Goal: Task Accomplishment & Management: Use online tool/utility

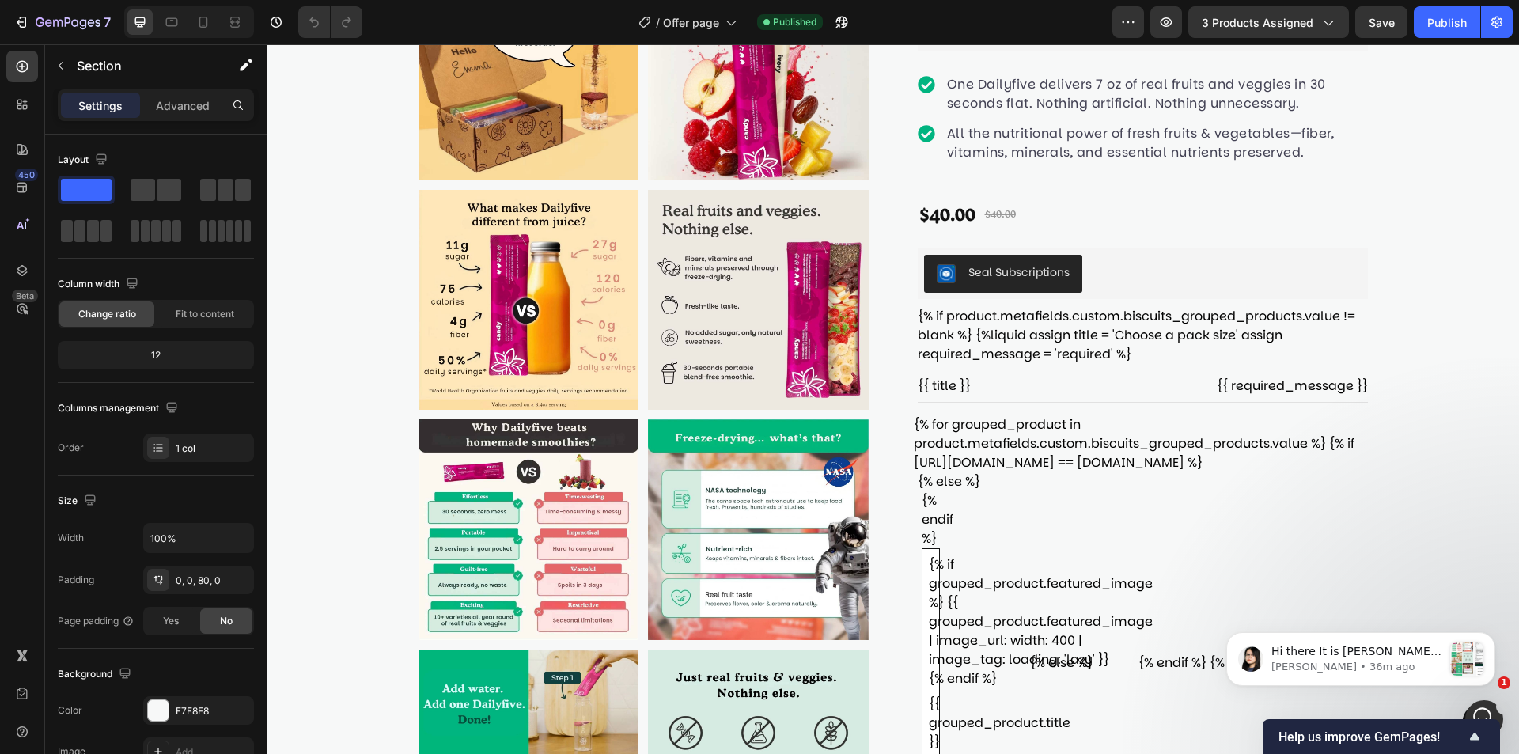
scroll to position [158, 0]
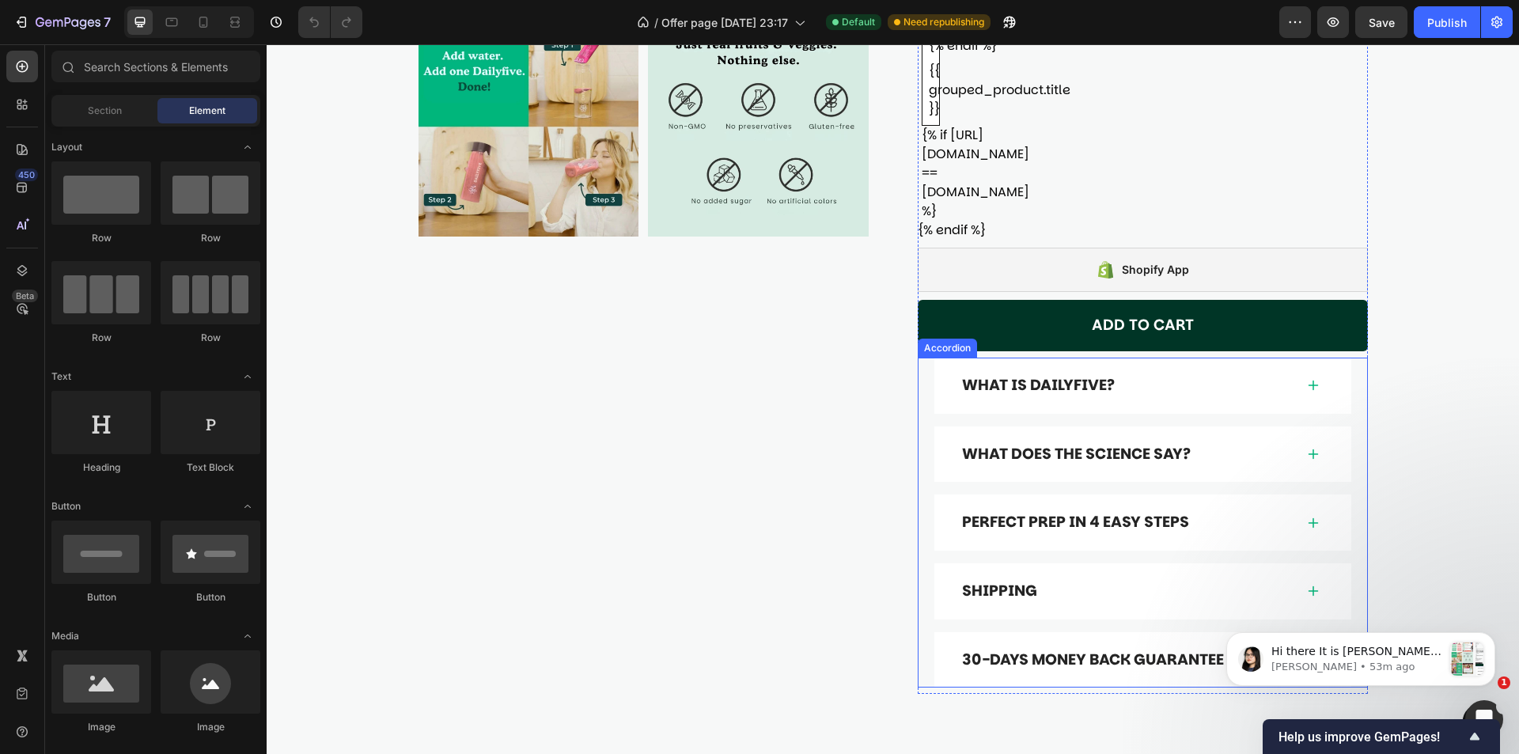
scroll to position [396, 0]
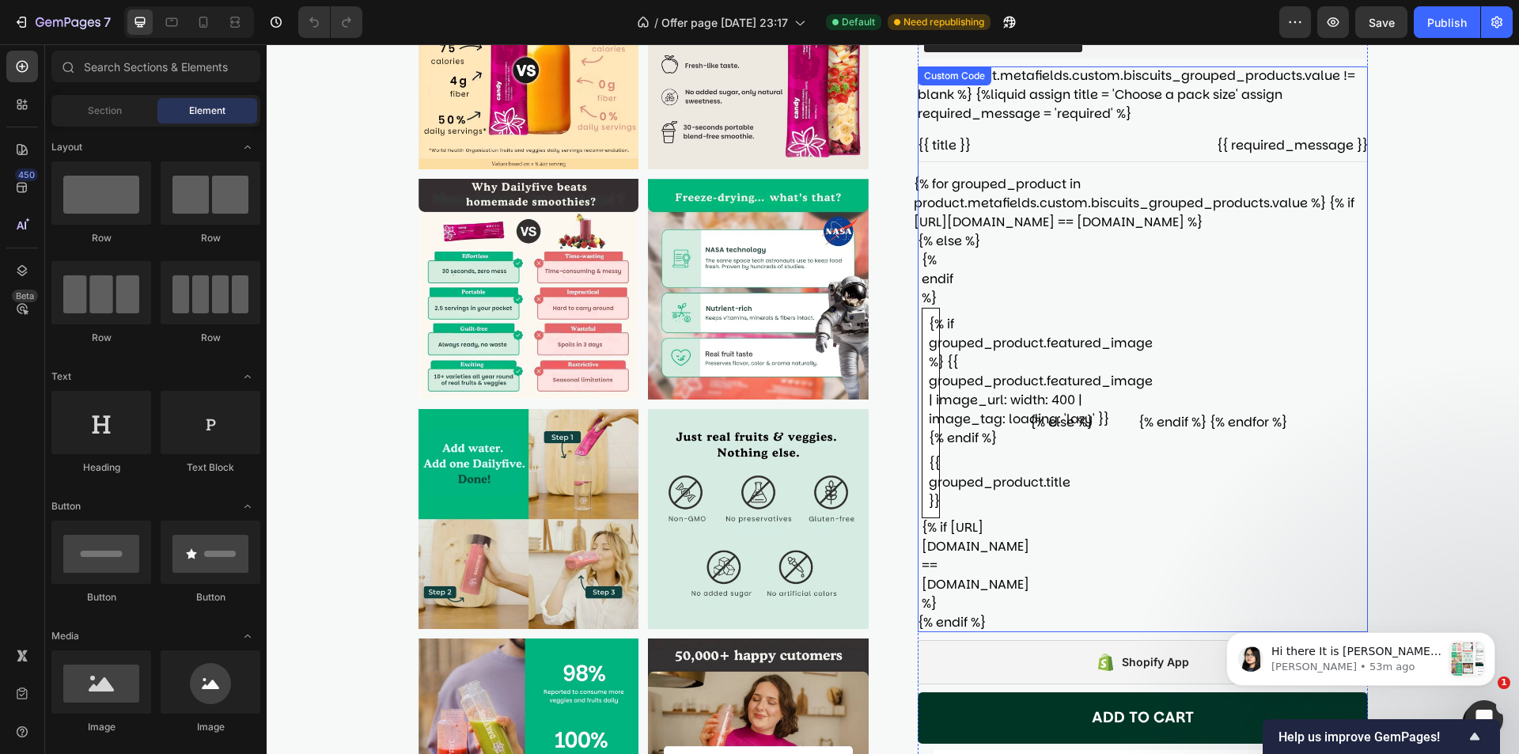
click at [1273, 322] on div "{% for grouped_product in product.metafields.custom.biscuits_grouped_products.v…" at bounding box center [1139, 394] width 450 height 438
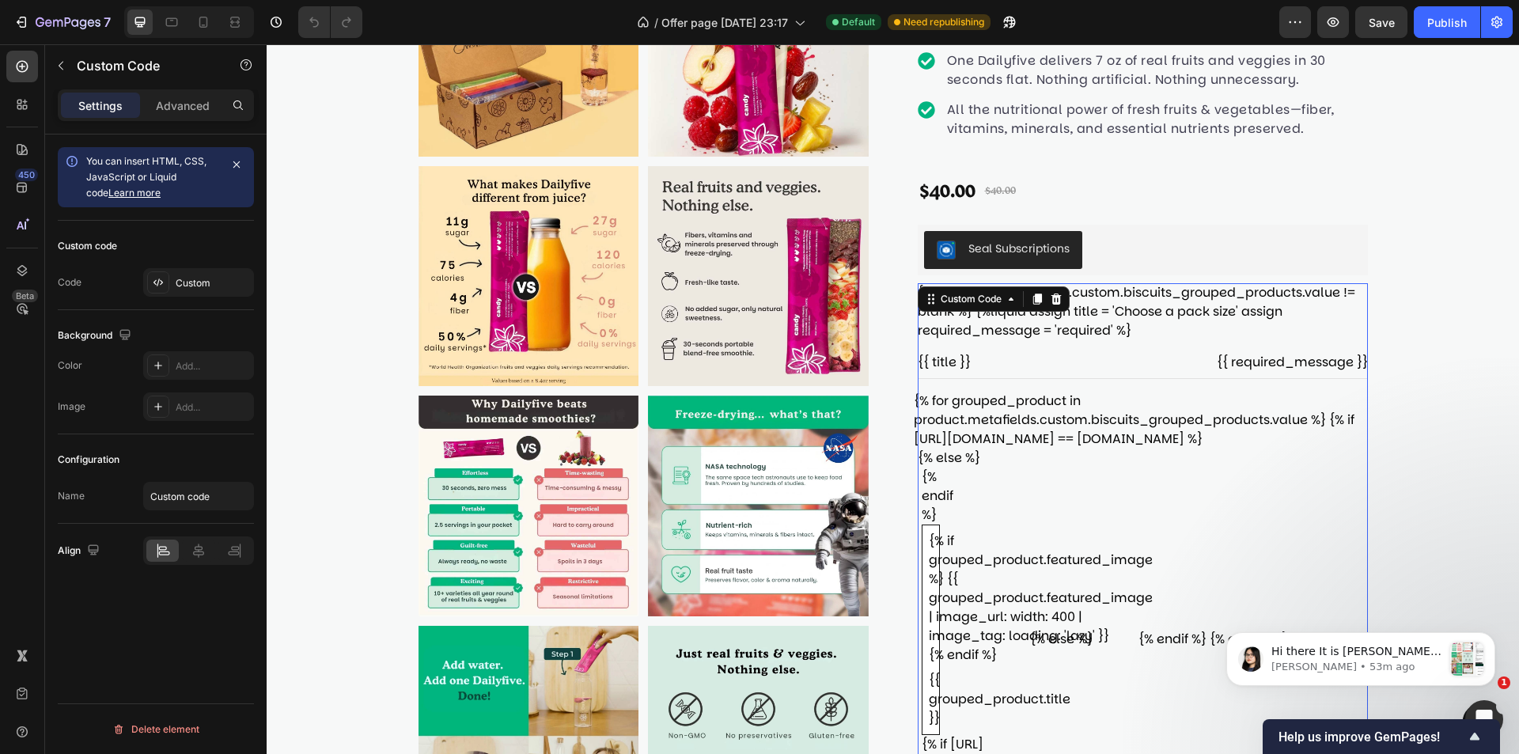
scroll to position [158, 0]
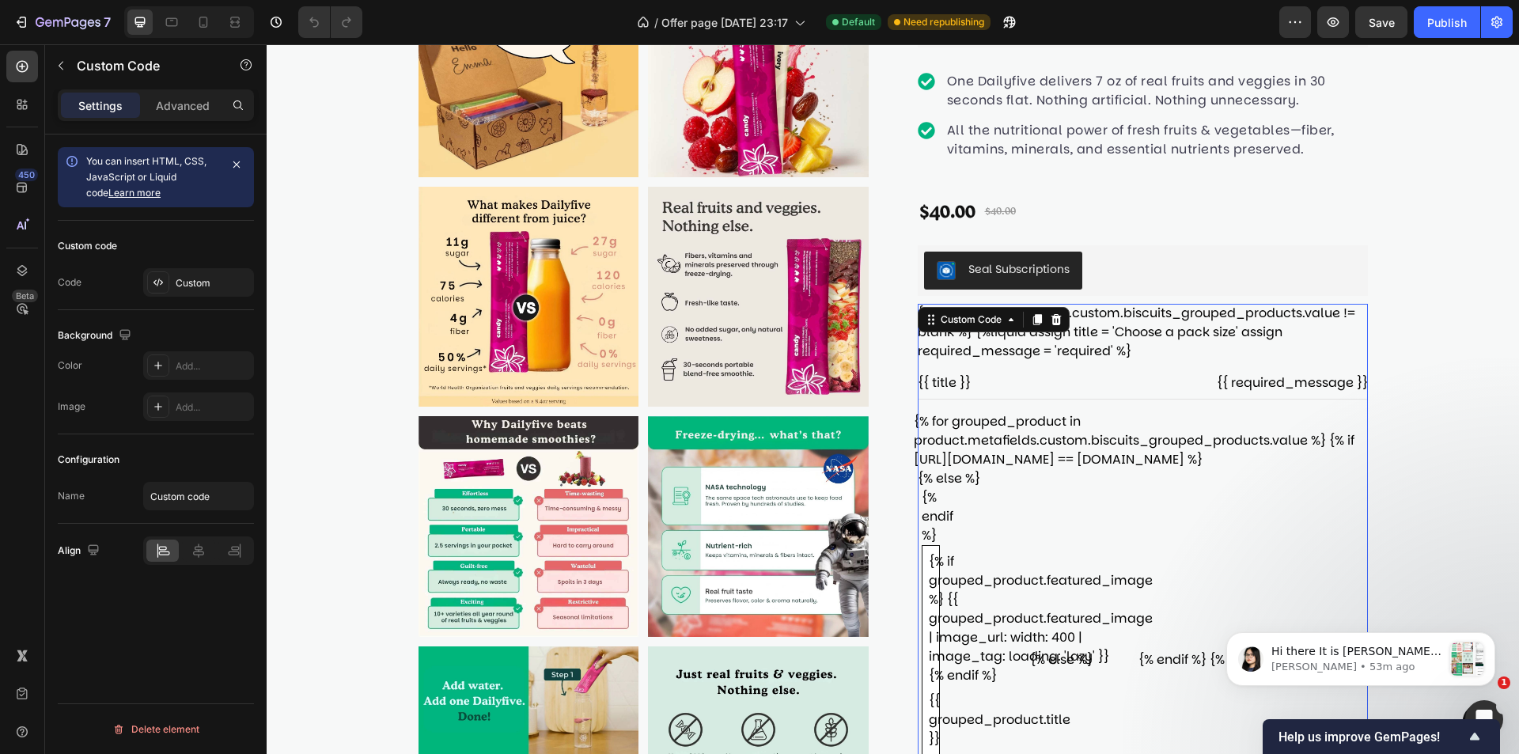
click at [1230, 333] on div "{% if product.metafields.custom.biscuits_grouped_products.value != blank %} {%l…" at bounding box center [1143, 587] width 450 height 566
click at [195, 279] on div "Custom" at bounding box center [213, 283] width 74 height 14
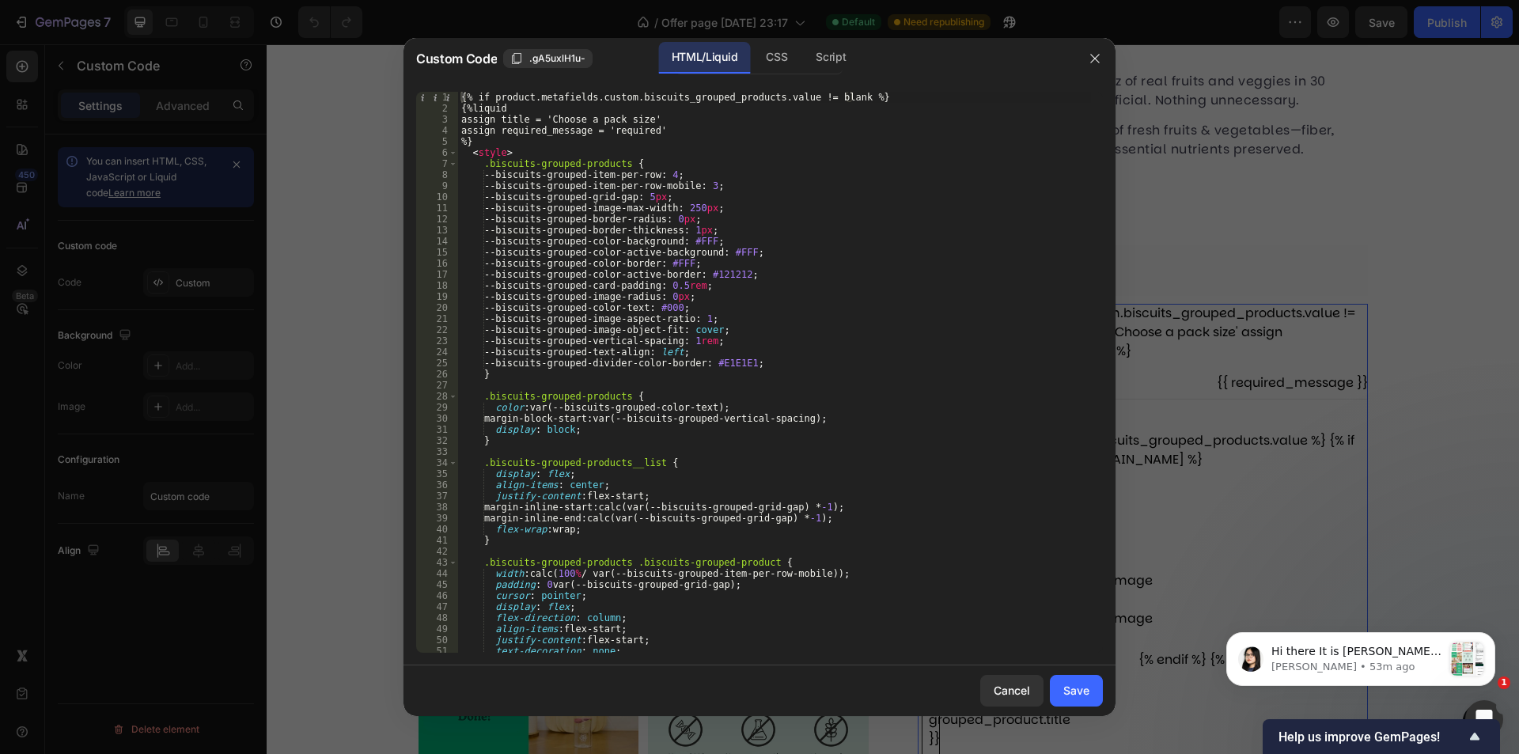
click at [654, 120] on div "{% if product.metafields.custom.biscuits_grouped_products.value != blank %} {%l…" at bounding box center [774, 383] width 633 height 583
click at [781, 165] on div "{% if product.metafields.custom.biscuits_grouped_products.value != blank %} {%l…" at bounding box center [774, 383] width 633 height 583
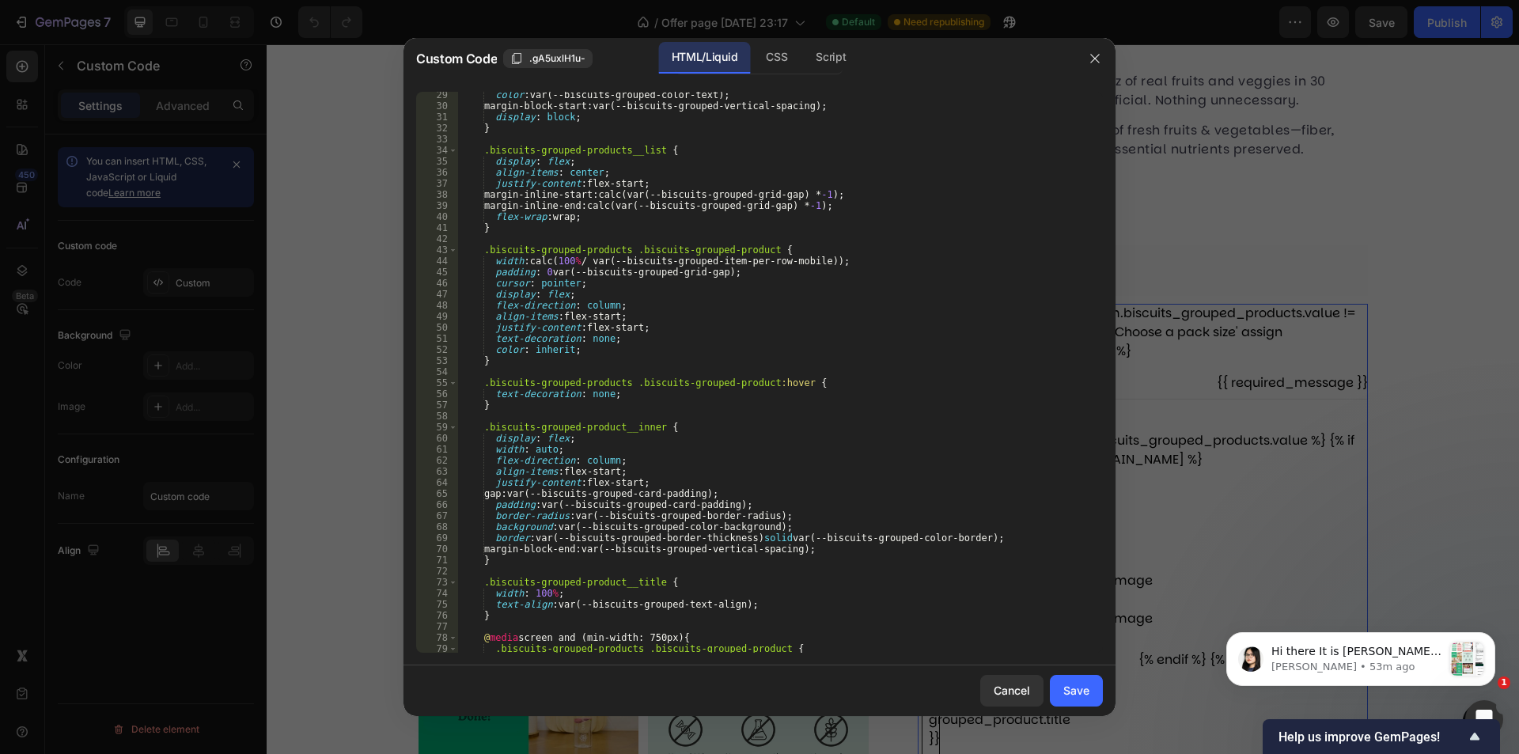
scroll to position [296, 0]
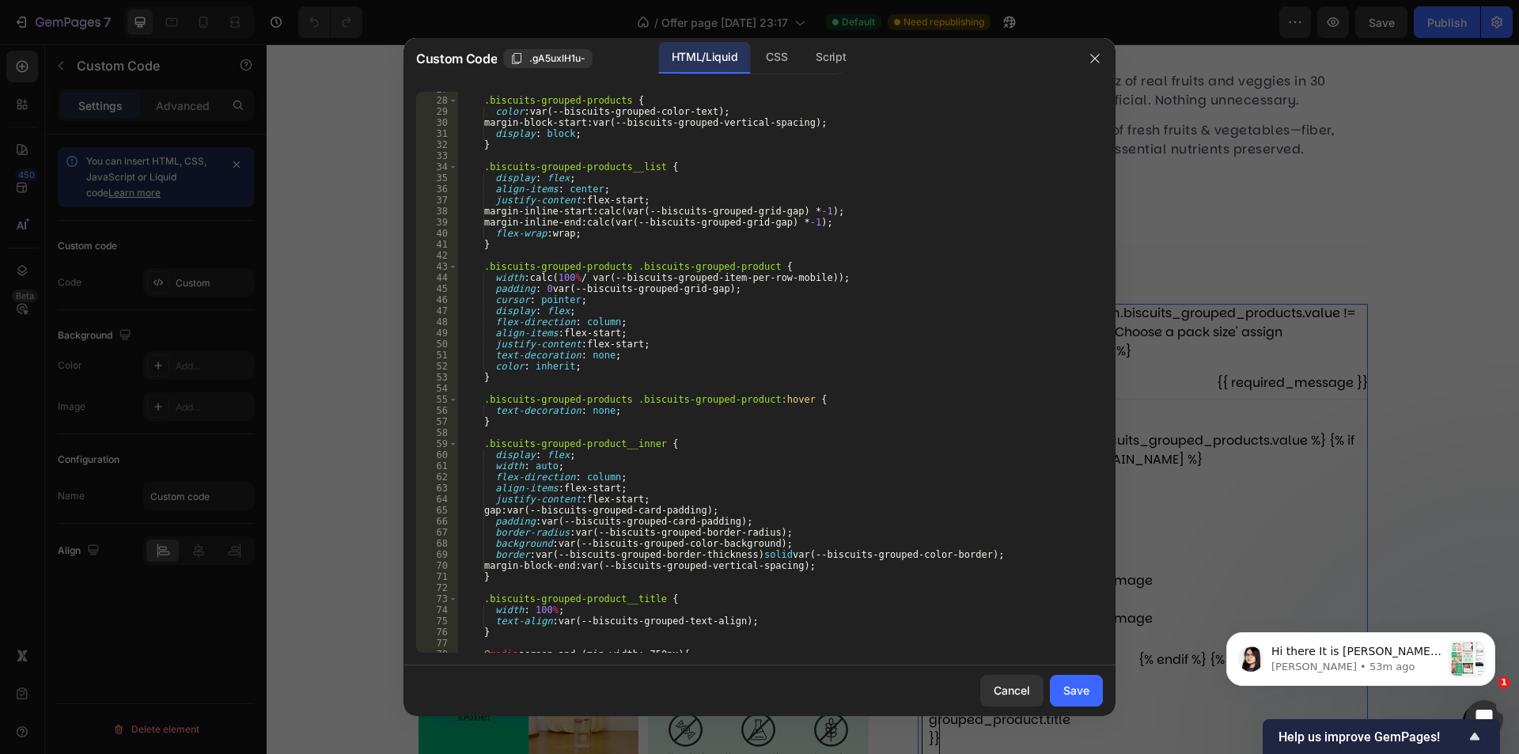
click at [807, 313] on div ".biscuits-grouped-products { color : var(--biscuits-grouped-color-text) ; margi…" at bounding box center [774, 375] width 633 height 583
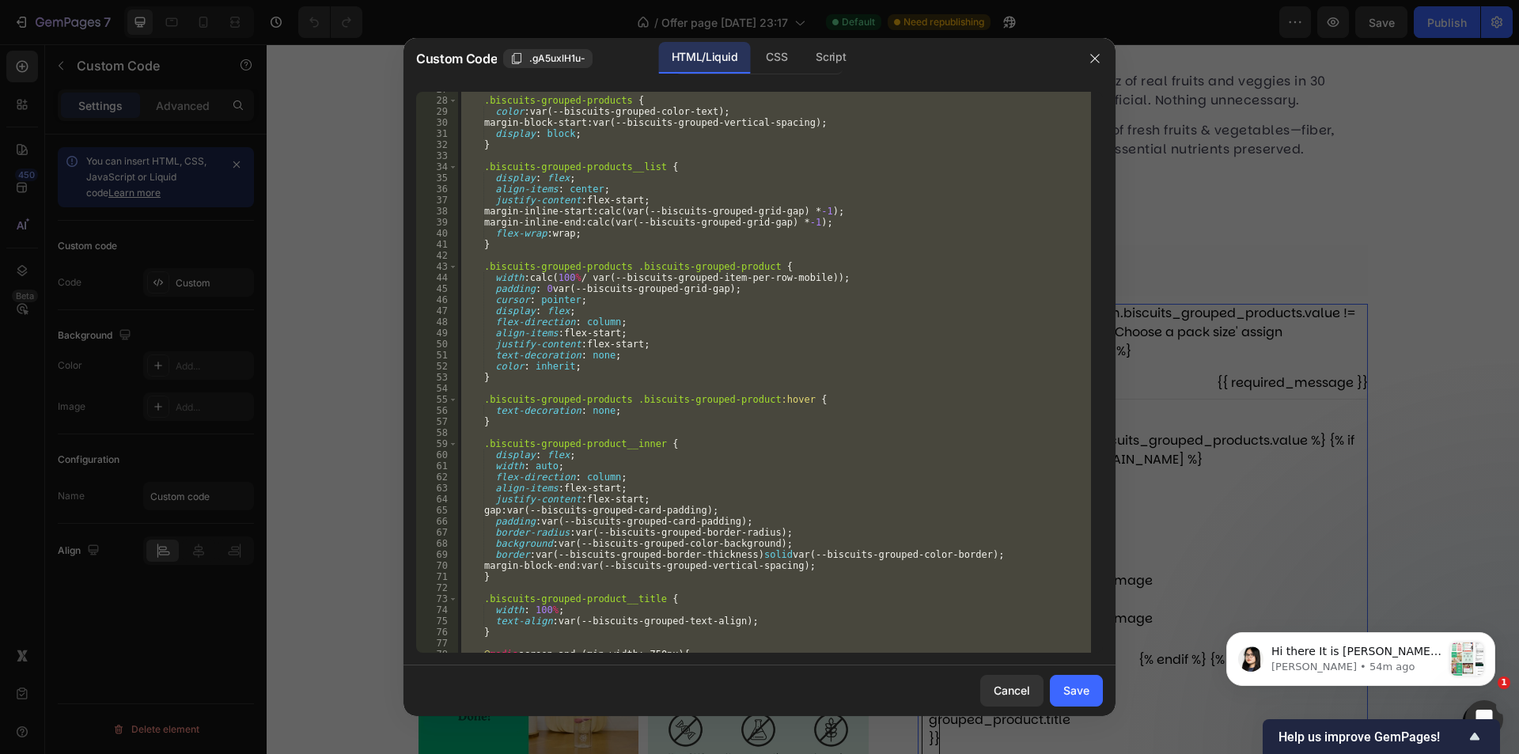
click at [636, 524] on div ".biscuits-grouped-products { color : var(--biscuits-grouped-color-text) ; margi…" at bounding box center [774, 372] width 633 height 561
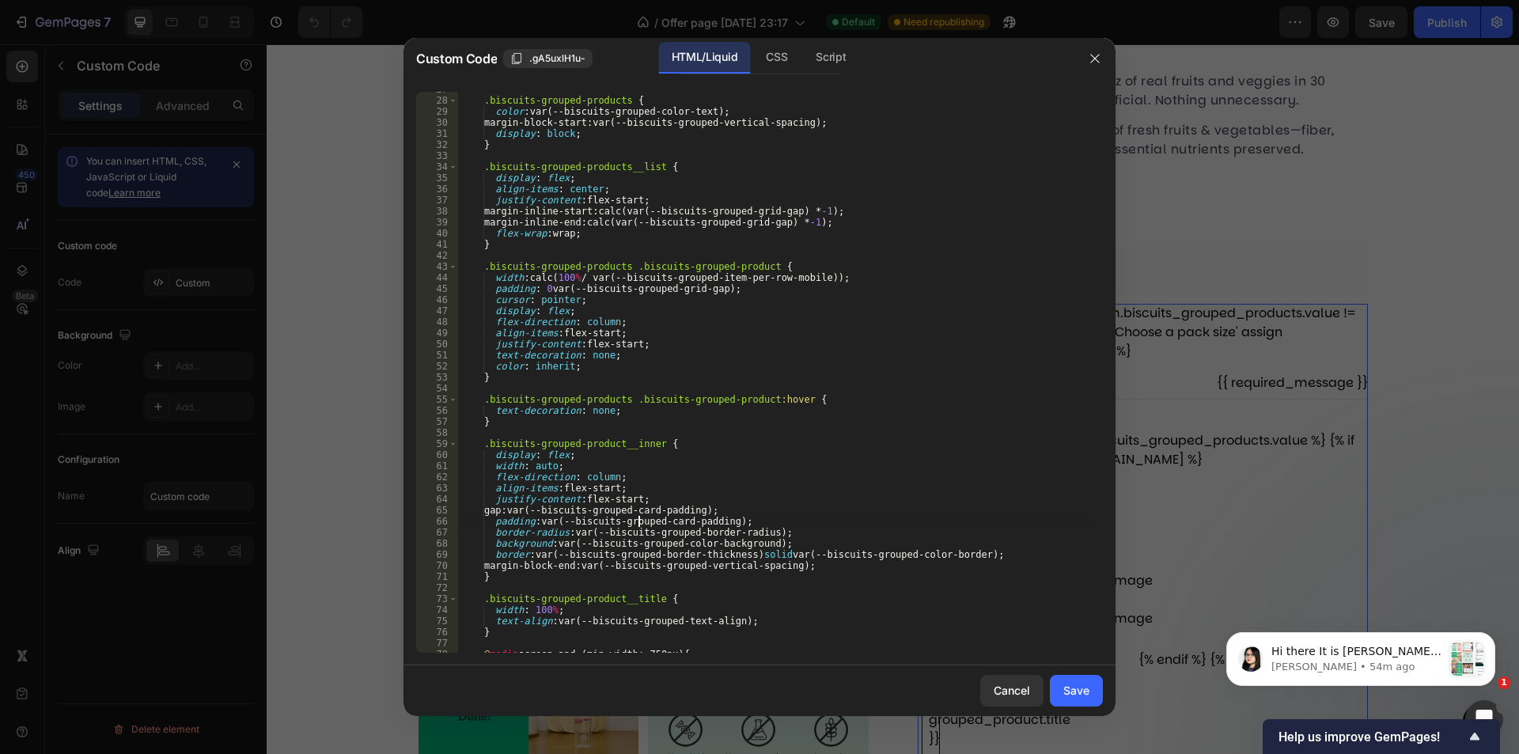
click at [676, 476] on div ".biscuits-grouped-products { color : var(--biscuits-grouped-color-text) ; margi…" at bounding box center [774, 375] width 633 height 583
type textarea "flex-direction: column;"
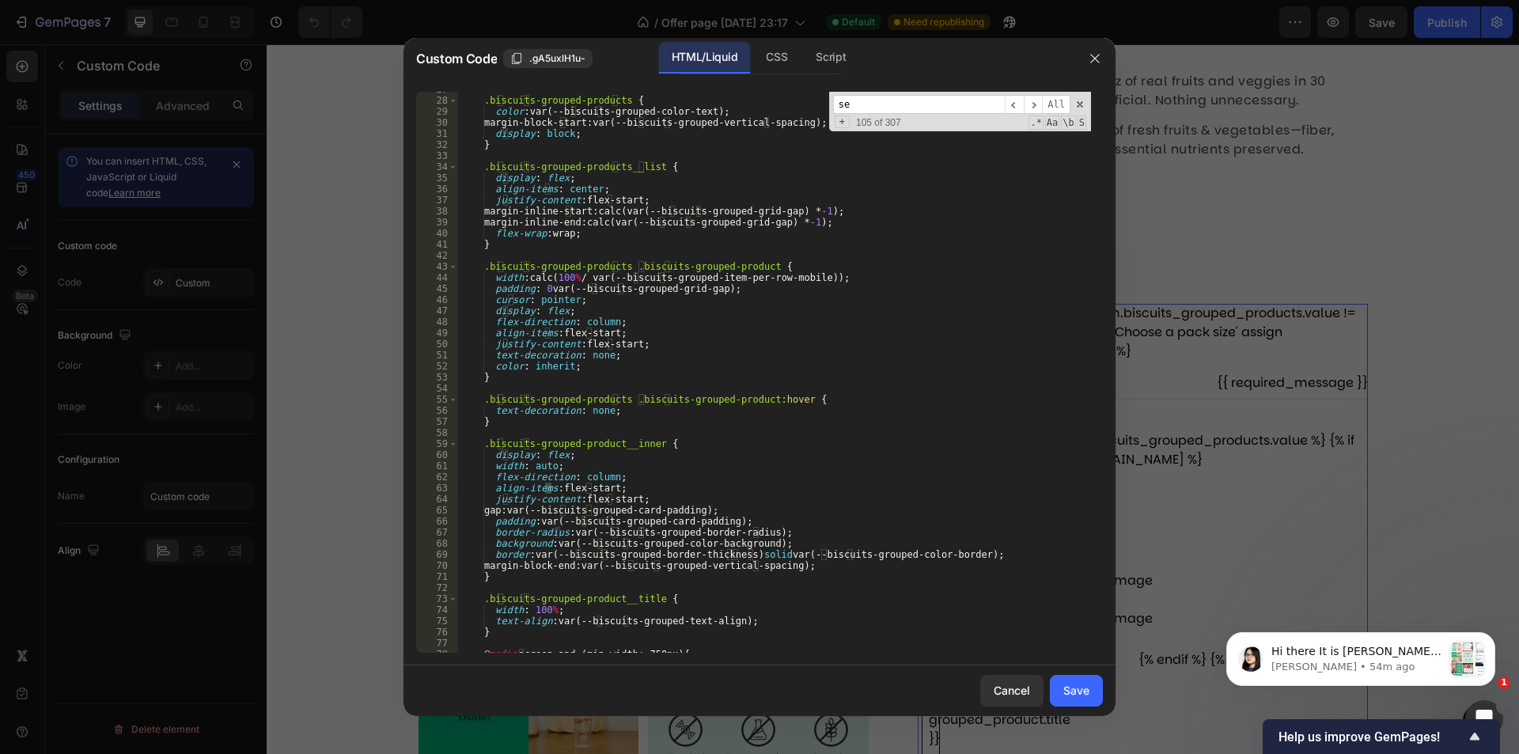
scroll to position [1367, 0]
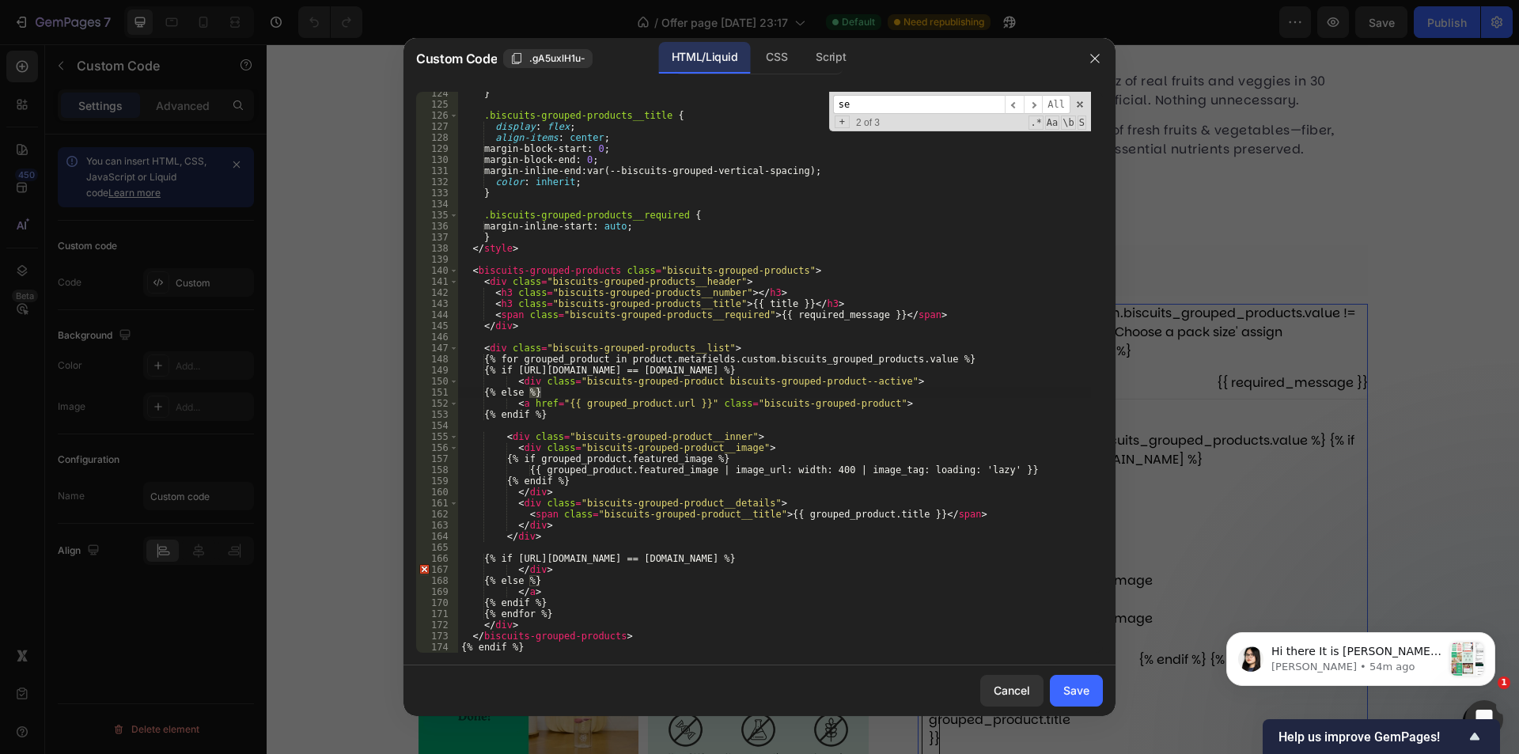
type input "s"
click at [913, 113] on input at bounding box center [919, 105] width 172 height 20
paste input "biscuits-grouped-product--active"
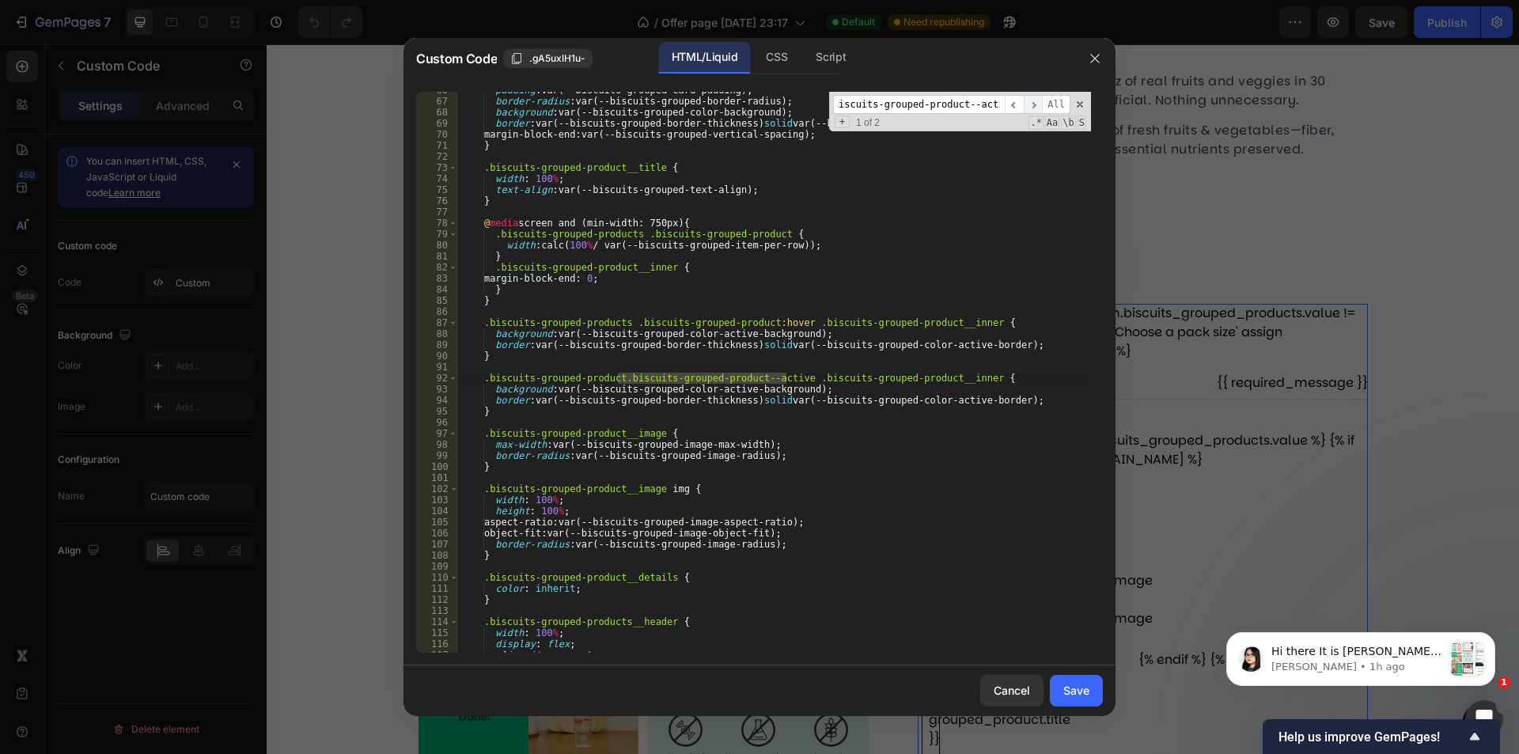
type input "biscuits-grouped-product--active"
click at [1036, 109] on span "​" at bounding box center [1033, 105] width 19 height 20
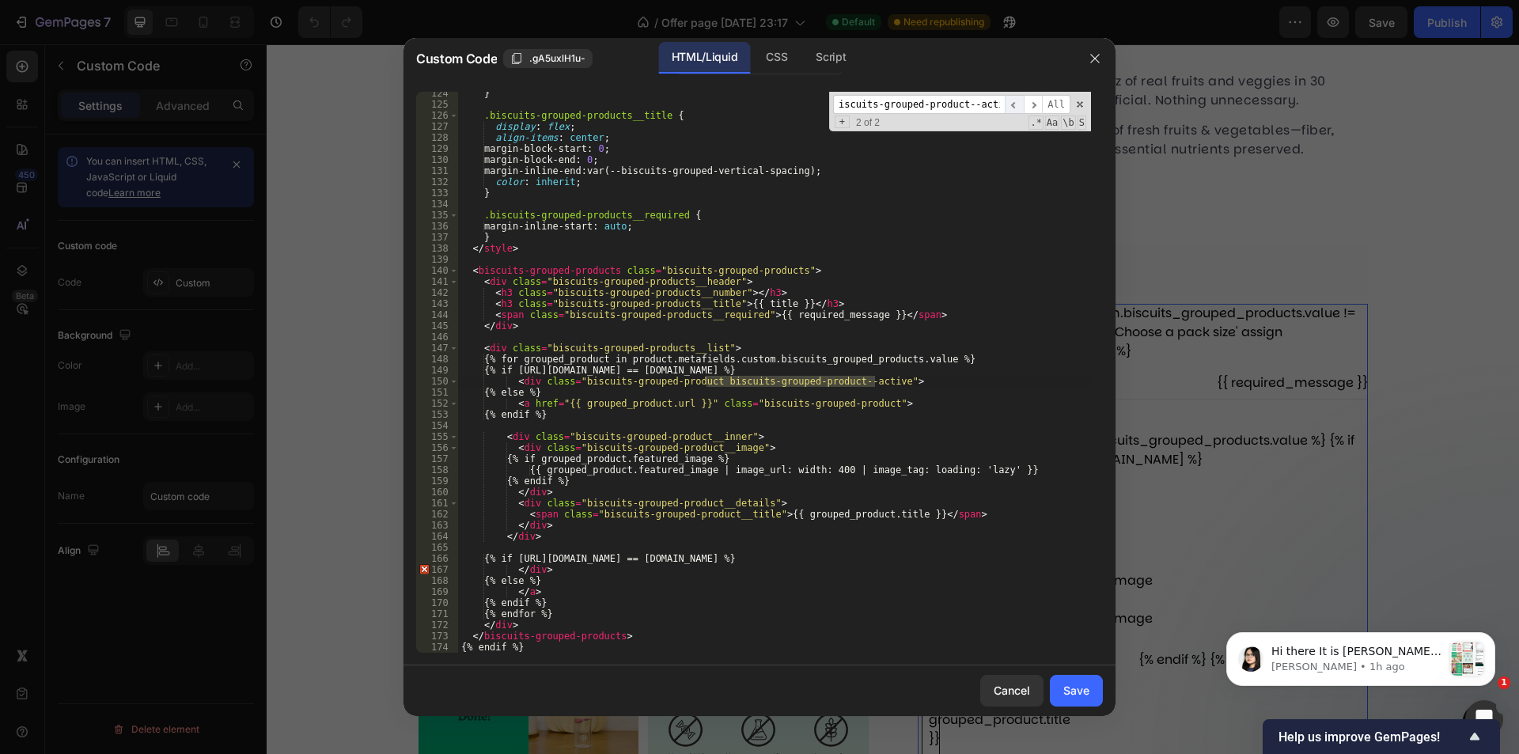
click at [1016, 109] on span "​" at bounding box center [1014, 105] width 19 height 20
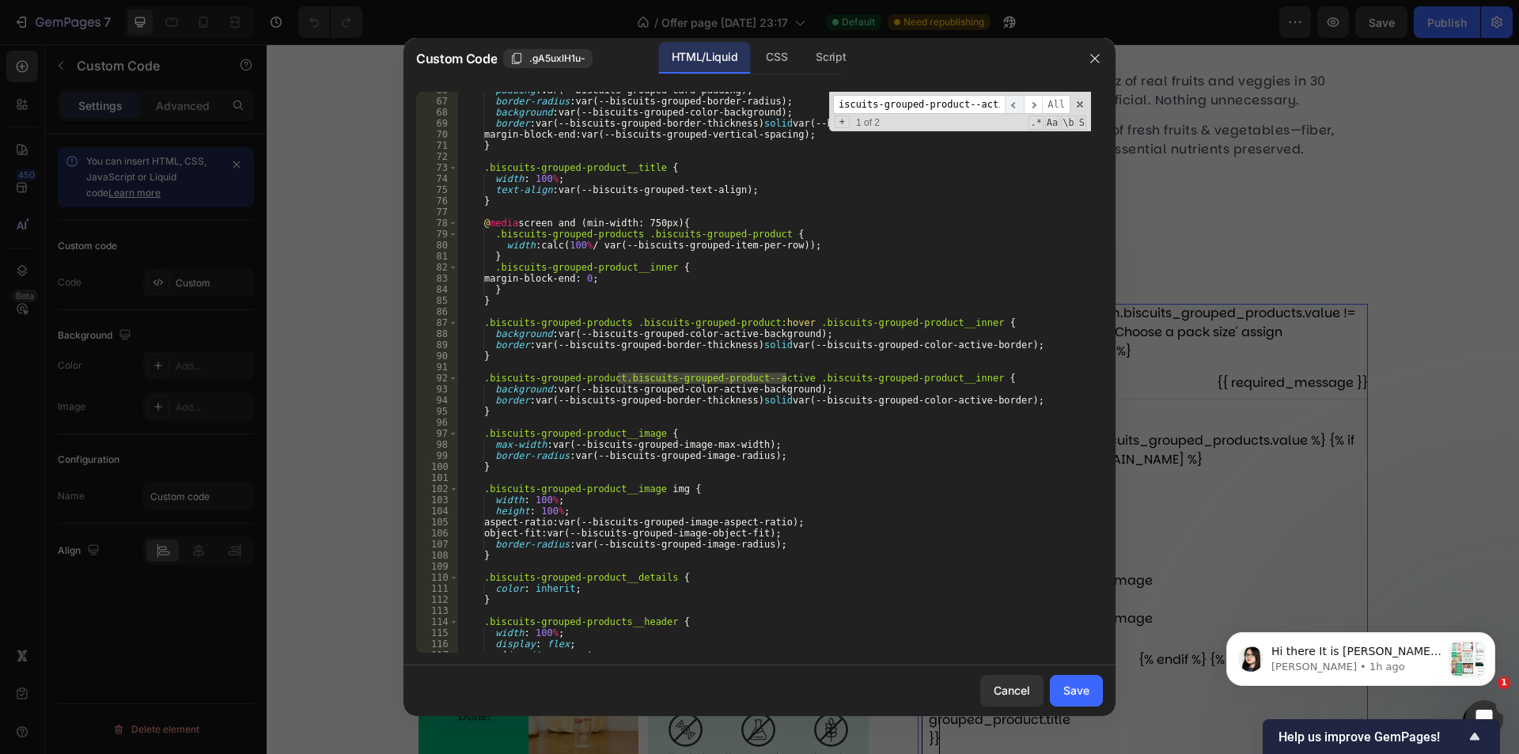
click at [1016, 109] on span "​" at bounding box center [1014, 105] width 19 height 20
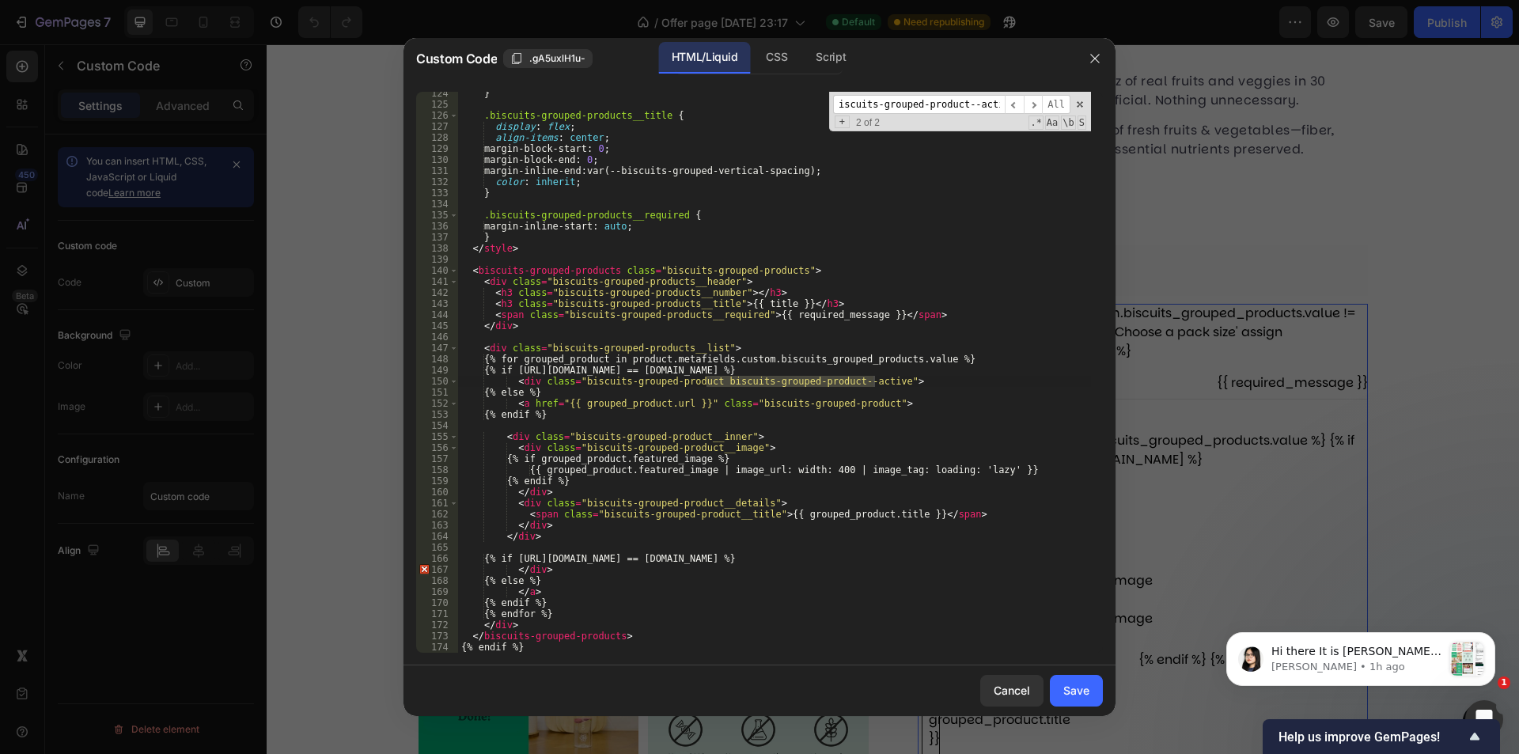
scroll to position [0, 0]
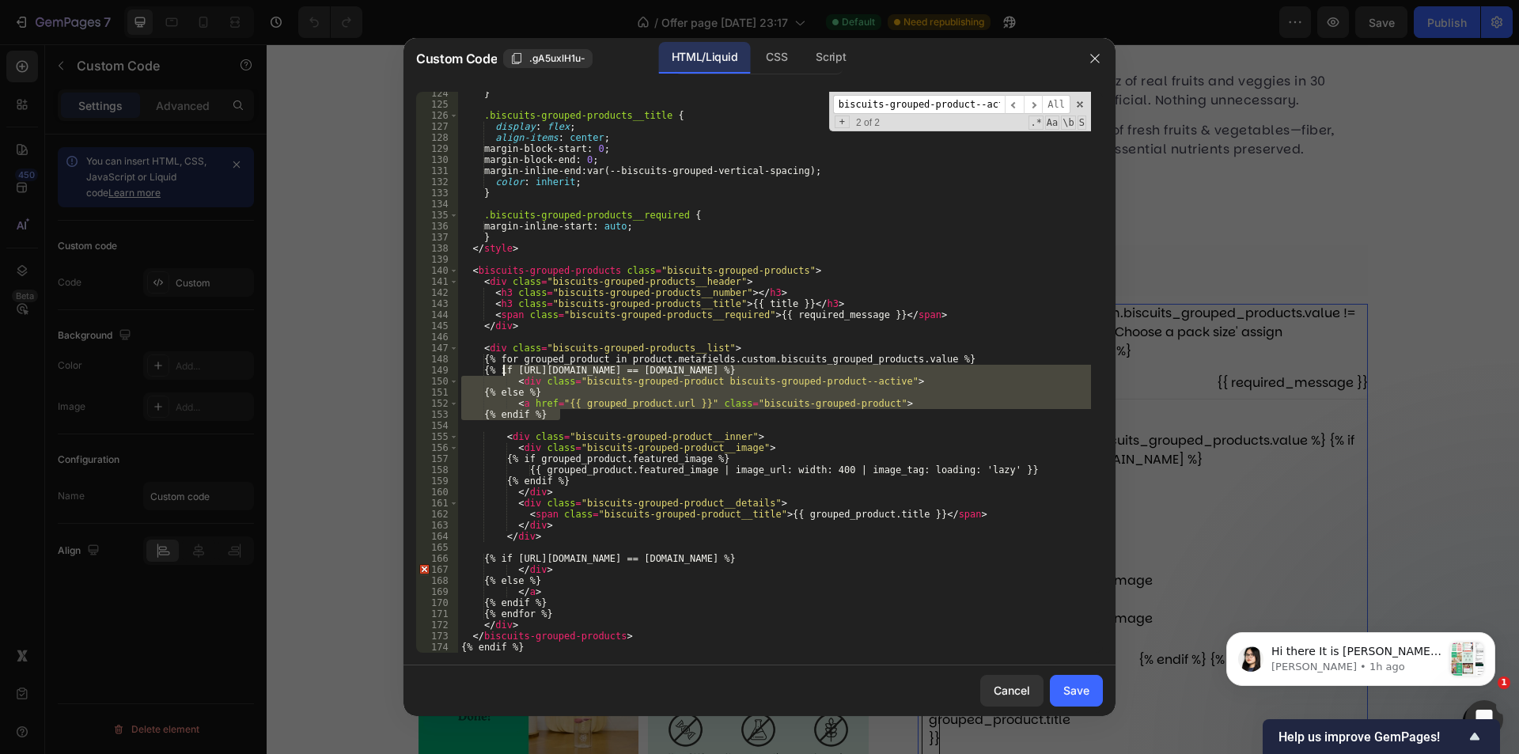
drag, startPoint x: 590, startPoint y: 417, endPoint x: 504, endPoint y: 371, distance: 97.0
click at [504, 371] on div "} .biscuits-grouped-products__title { display : flex ; align-items : center ; m…" at bounding box center [774, 379] width 633 height 583
click at [502, 369] on div "} .biscuits-grouped-products__title { display : flex ; align-items : center ; m…" at bounding box center [774, 372] width 633 height 561
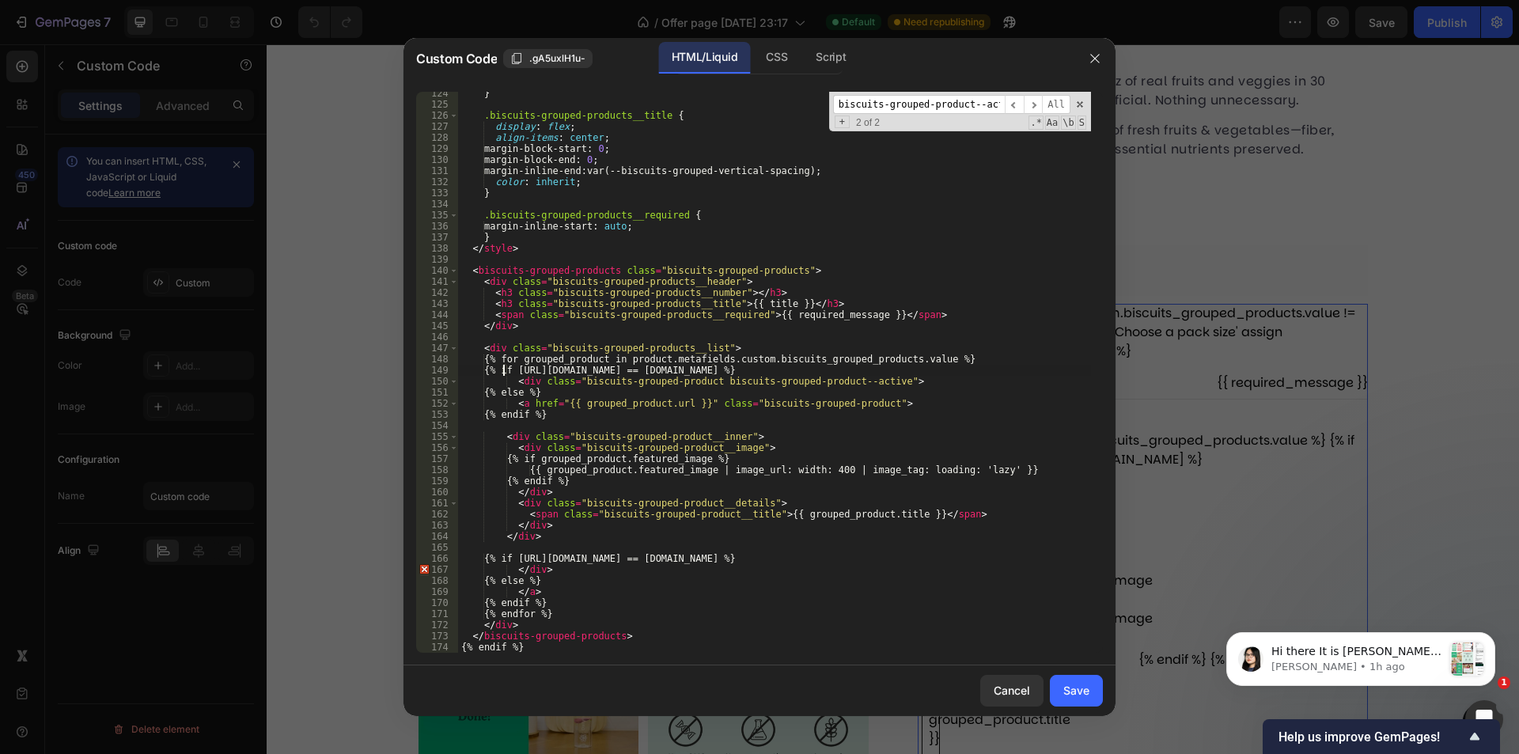
type textarea "{% if [URL][DOMAIN_NAME] == [DOMAIN_NAME] %}"
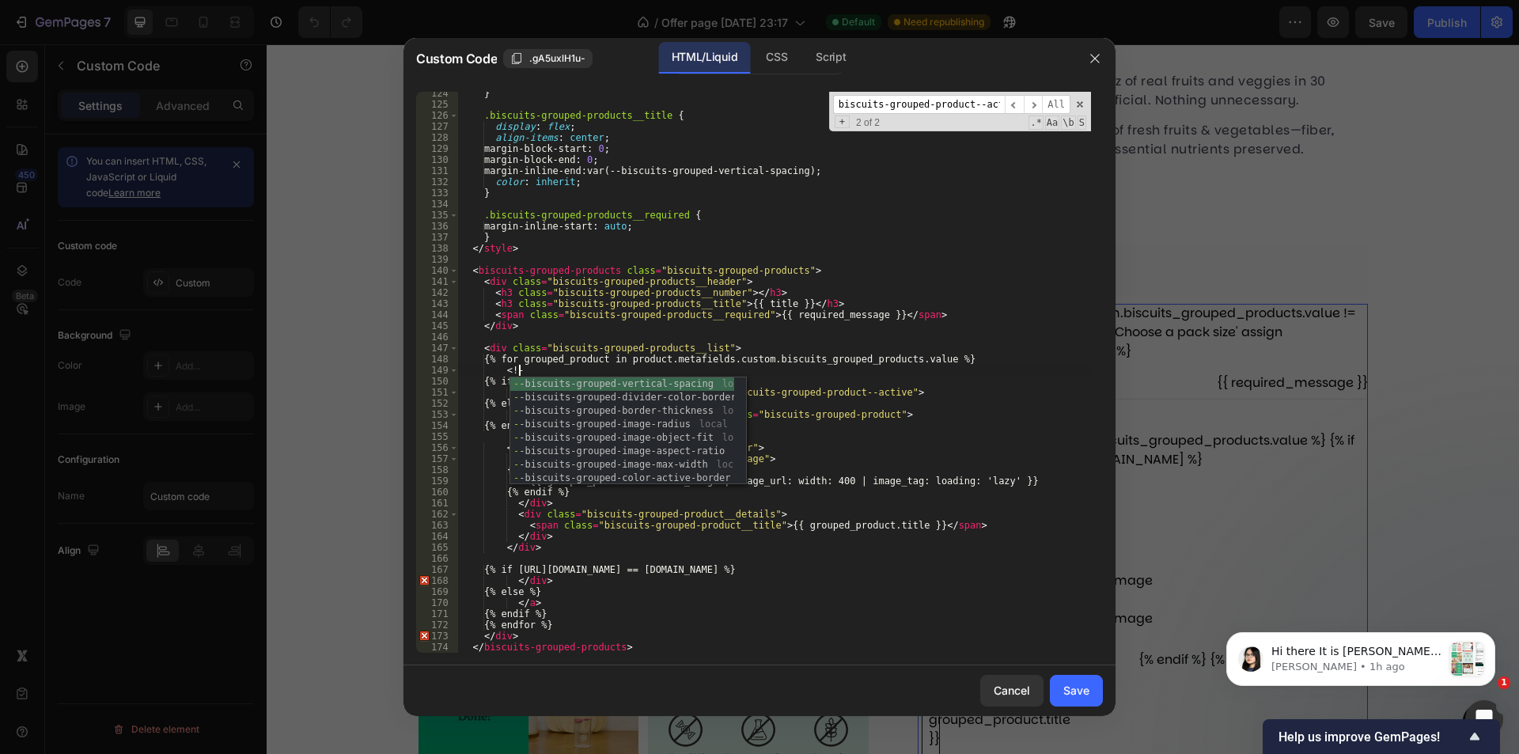
scroll to position [0, 4]
type textarea "<!--"
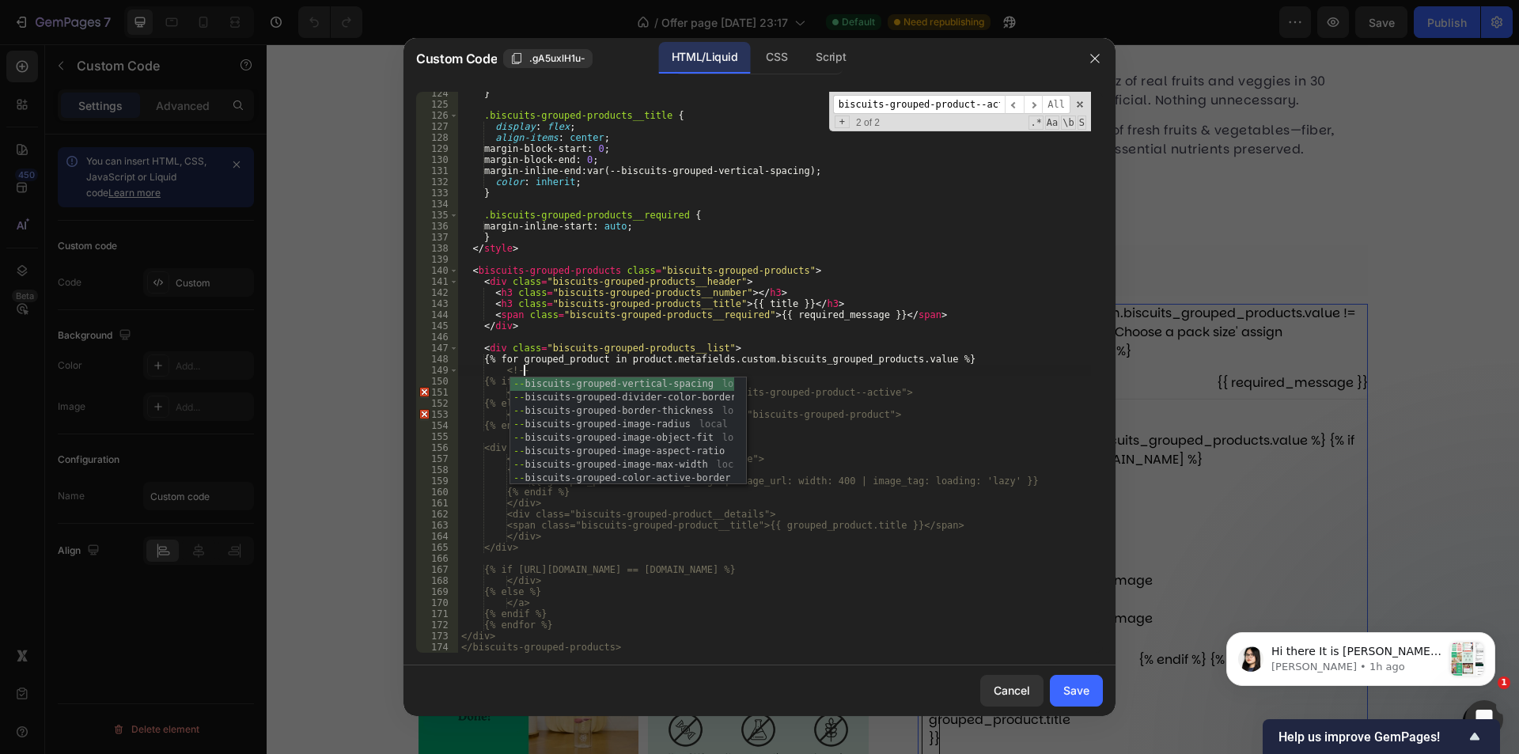
click at [832, 434] on div "} .biscuits-grouped-products__title { display : flex ; align-items : center ; m…" at bounding box center [774, 379] width 633 height 583
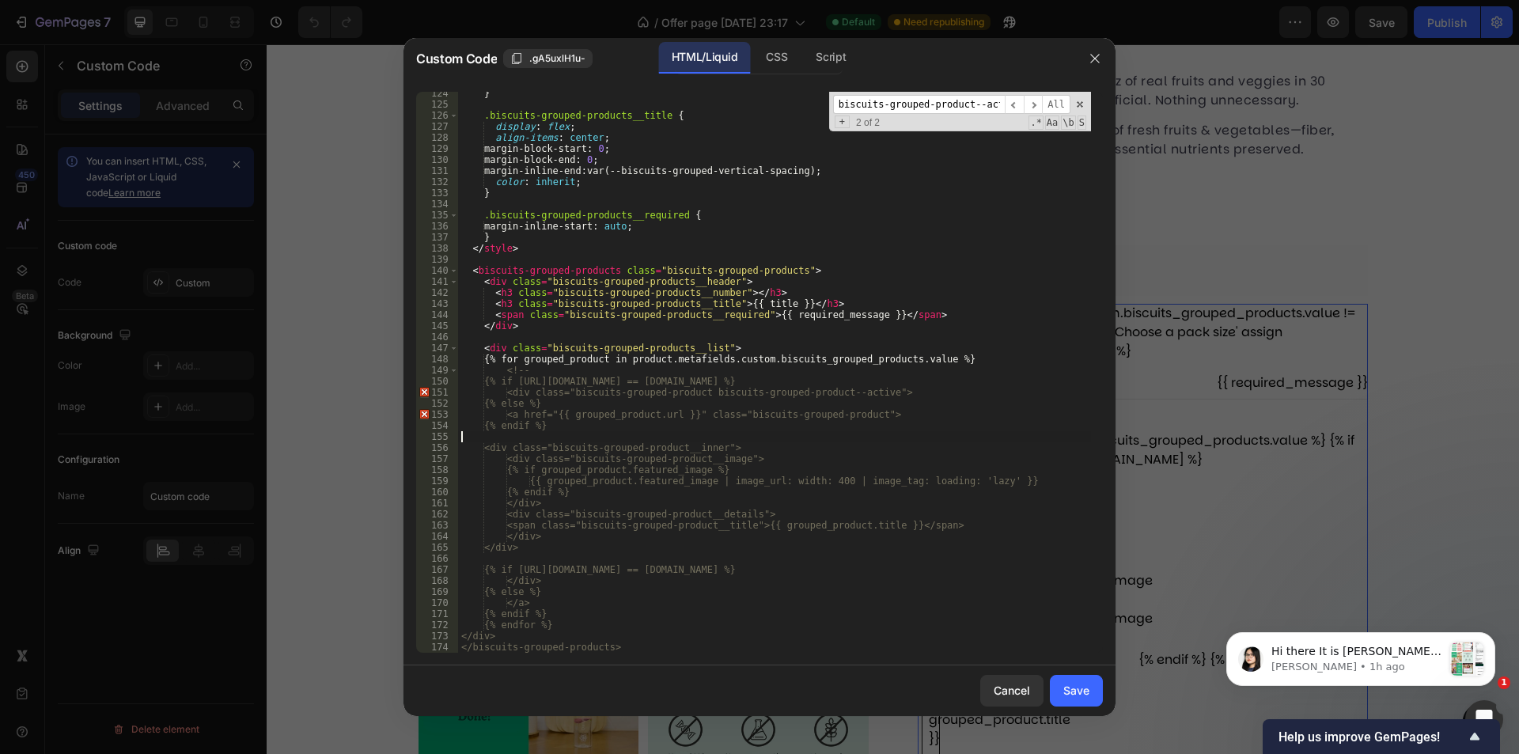
click at [633, 438] on div "} .biscuits-grouped-products__title { display : flex ; align-items : center ; m…" at bounding box center [774, 379] width 633 height 583
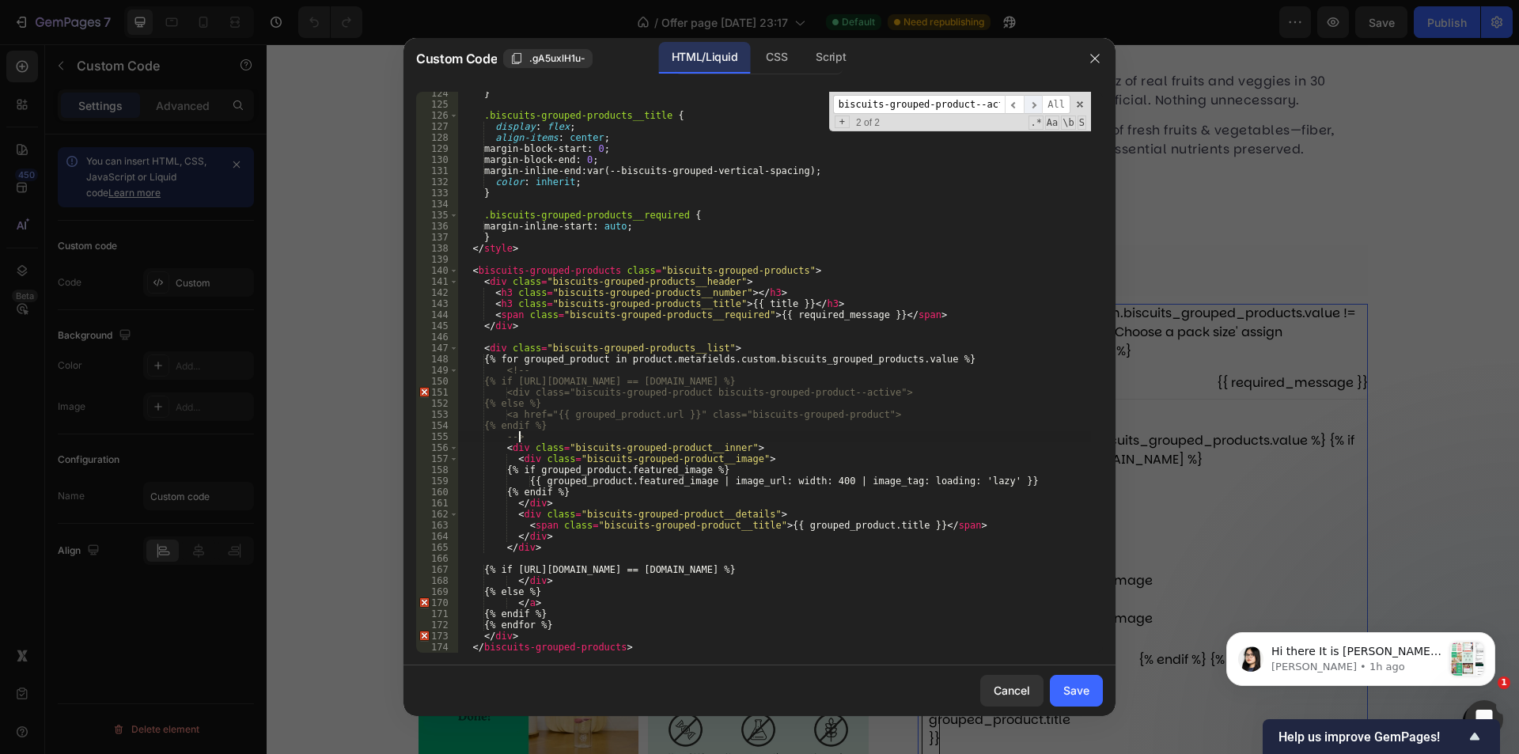
scroll to position [0, 6]
click at [1036, 104] on span "​" at bounding box center [1033, 105] width 19 height 20
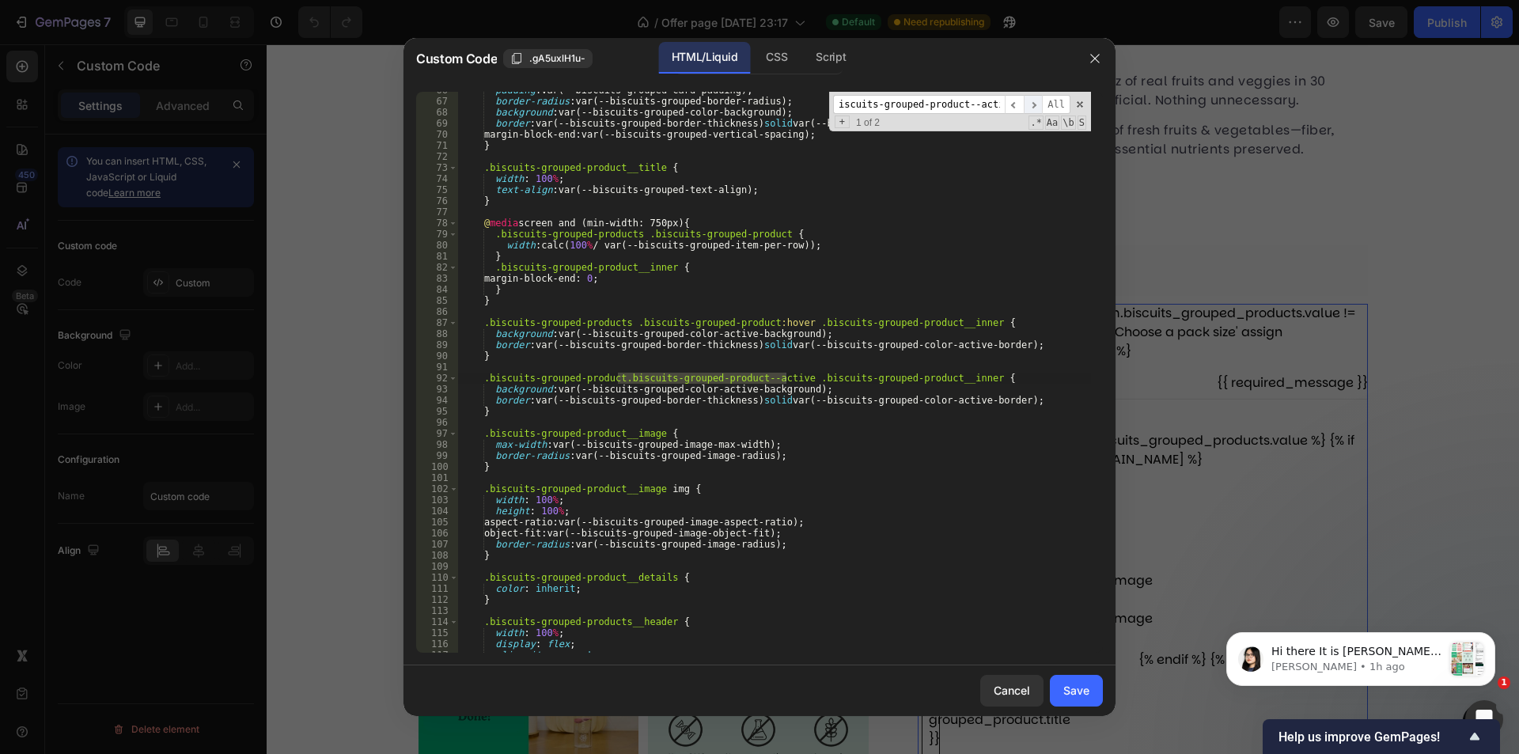
click at [1036, 104] on span "​" at bounding box center [1033, 105] width 19 height 20
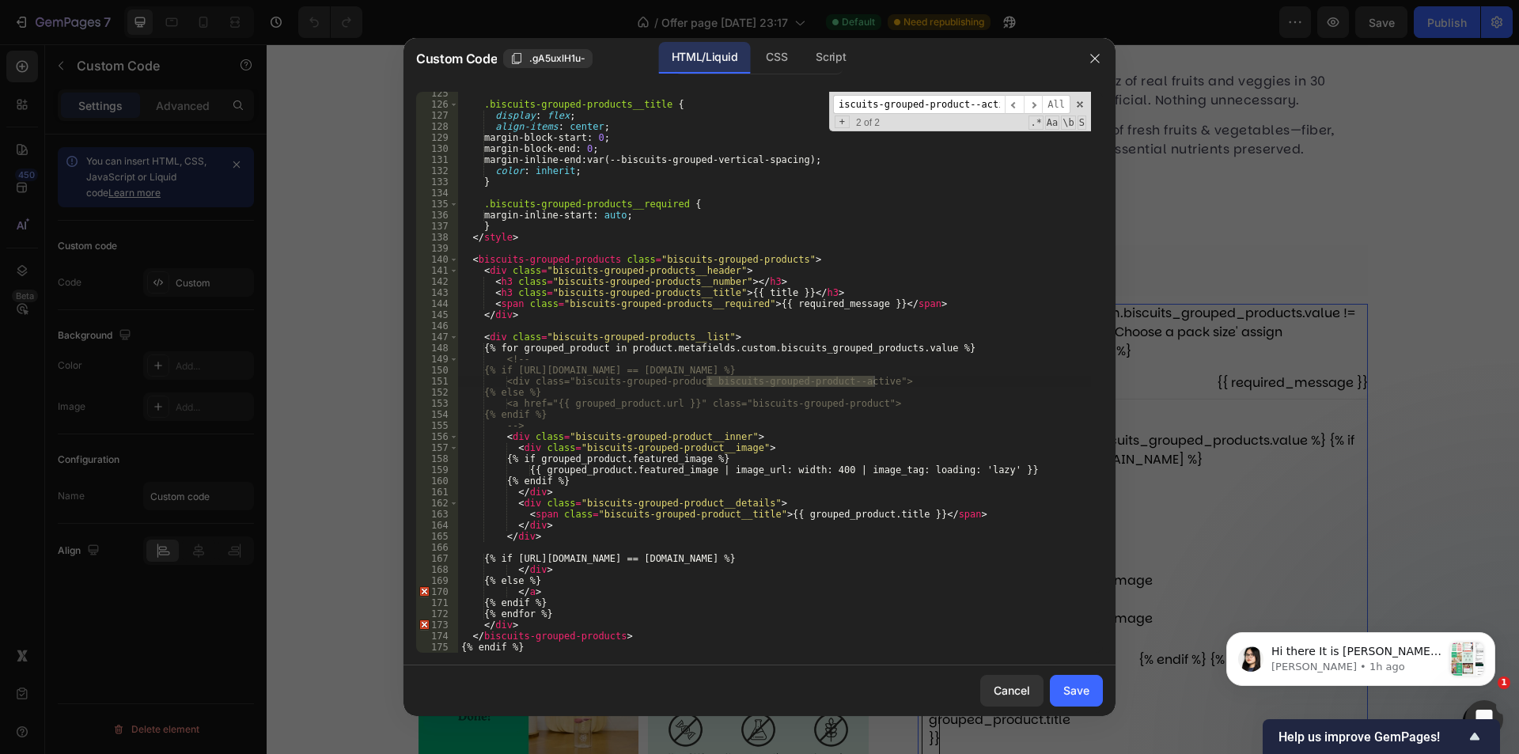
type textarea "<h3 class="biscuits-grouped-products__number"></h3>"
click at [910, 277] on div ".biscuits-grouped-products__title { display : flex ; align-items : center ; mar…" at bounding box center [774, 379] width 633 height 583
click at [1079, 692] on div "Save" at bounding box center [1076, 690] width 26 height 17
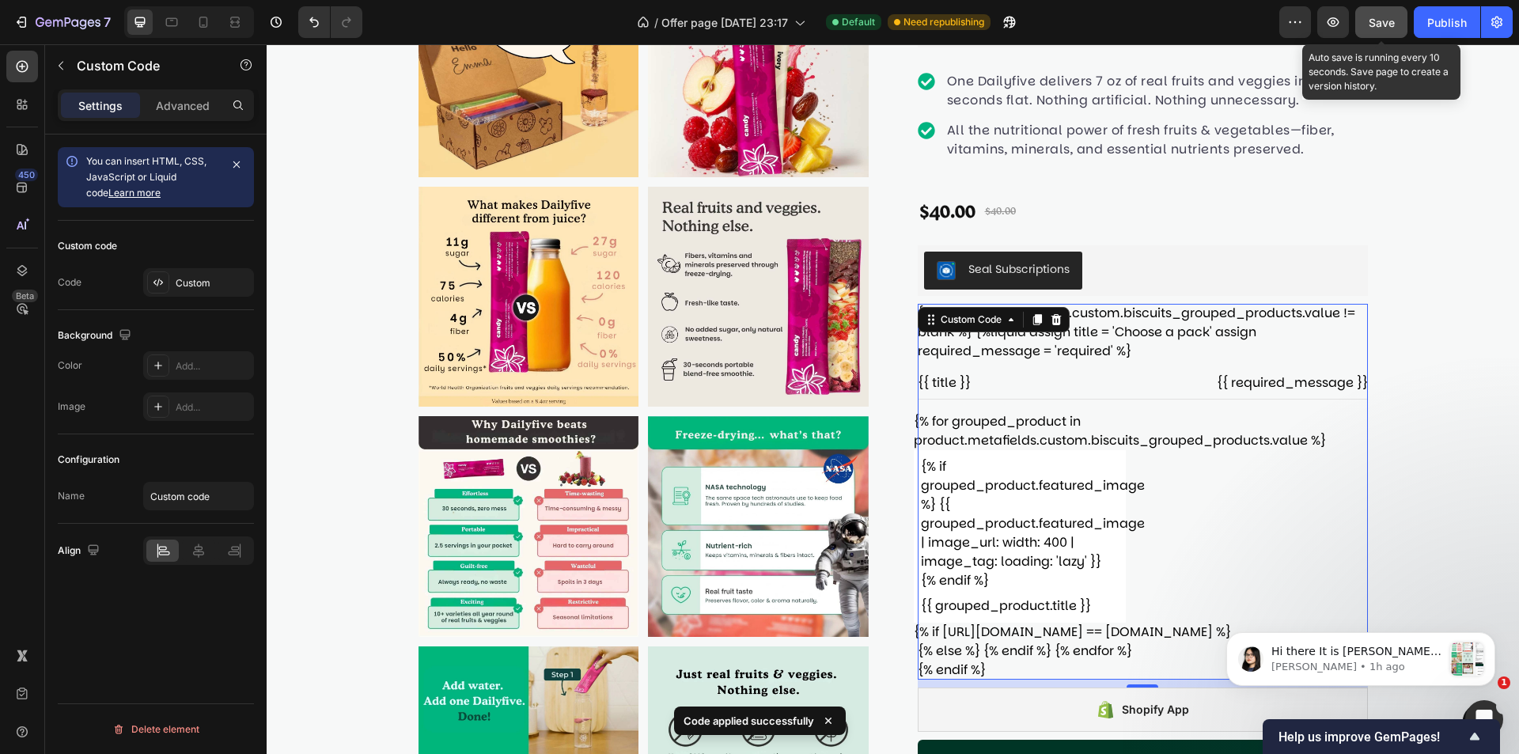
click at [1381, 31] on button "Save" at bounding box center [1381, 22] width 52 height 32
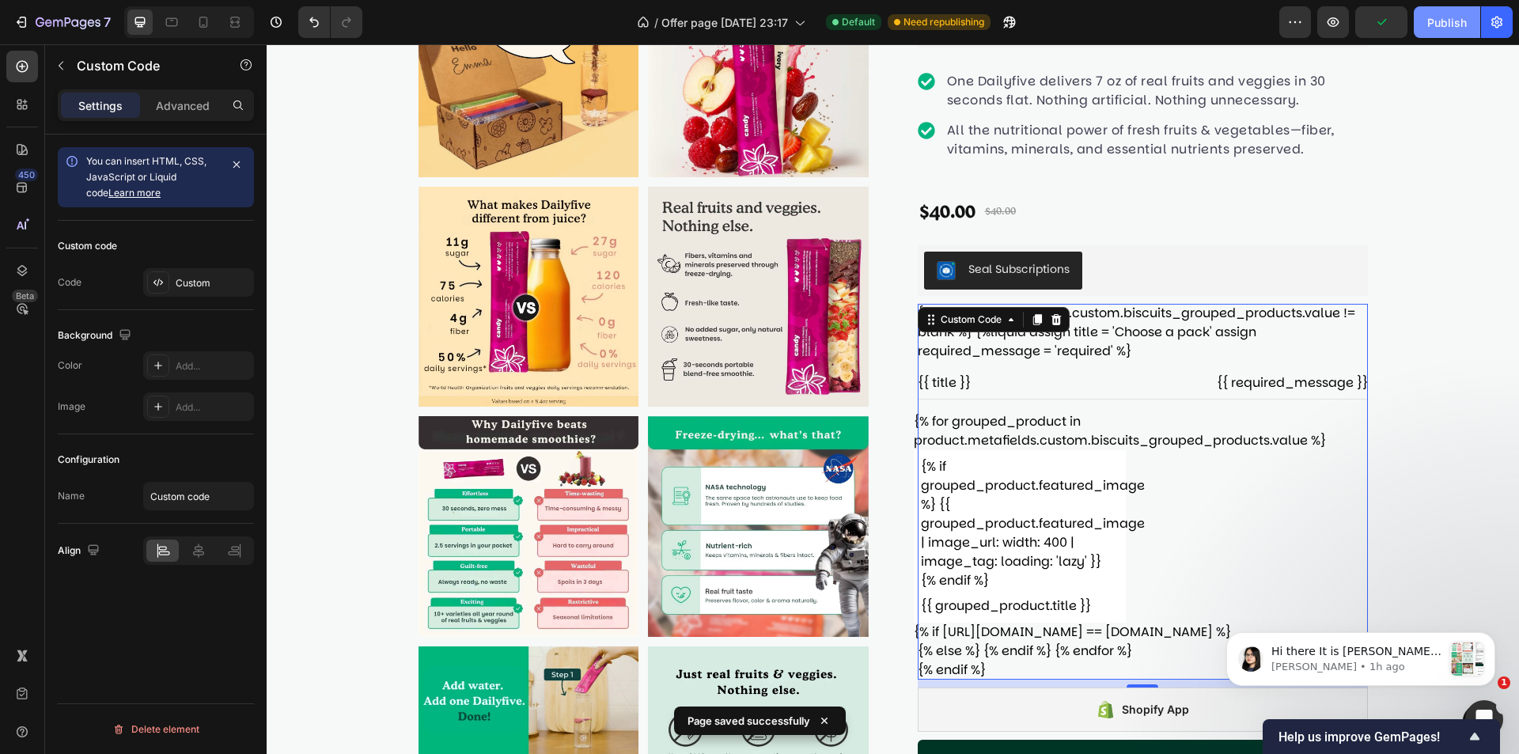
click at [1435, 17] on div "Publish" at bounding box center [1447, 22] width 40 height 17
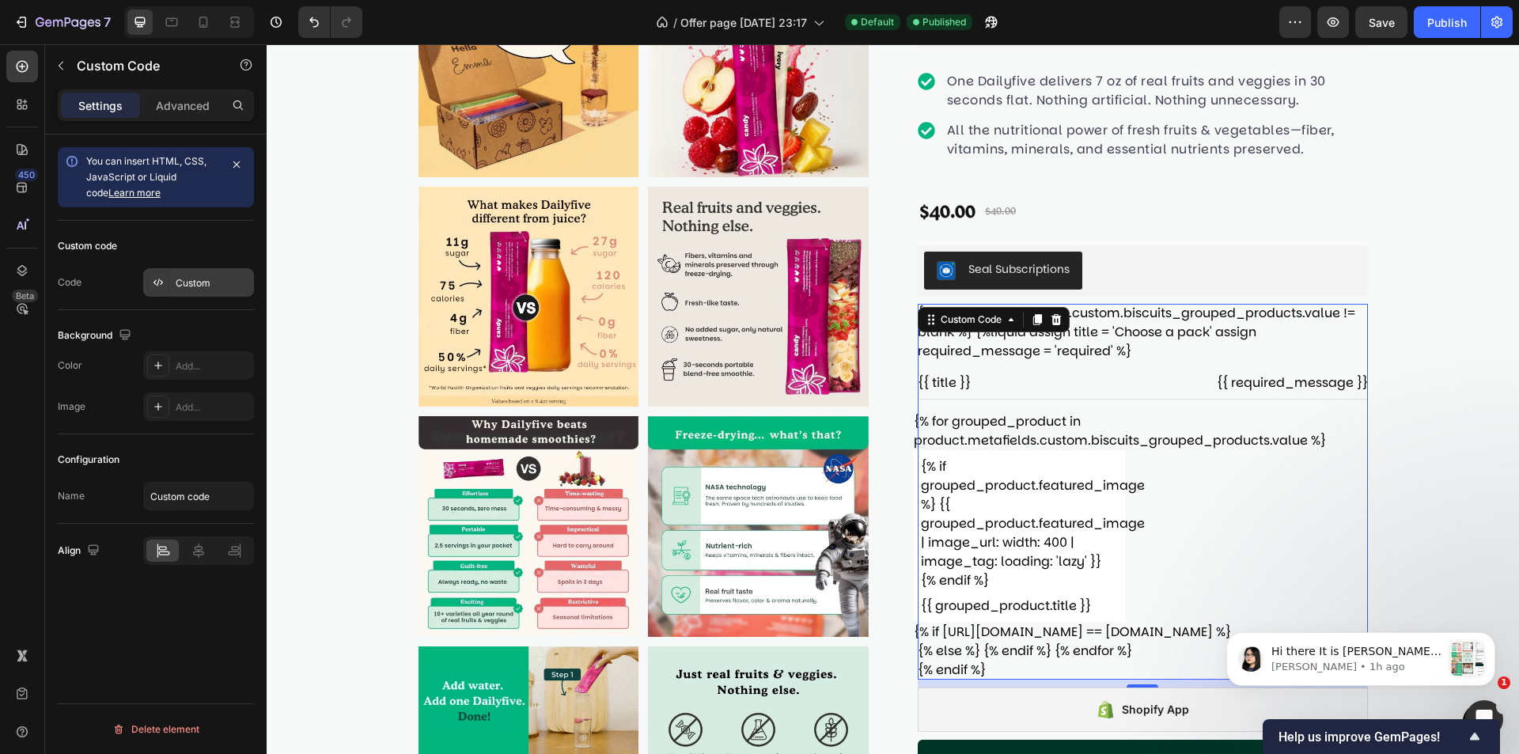
click at [210, 287] on div "Custom" at bounding box center [213, 283] width 74 height 14
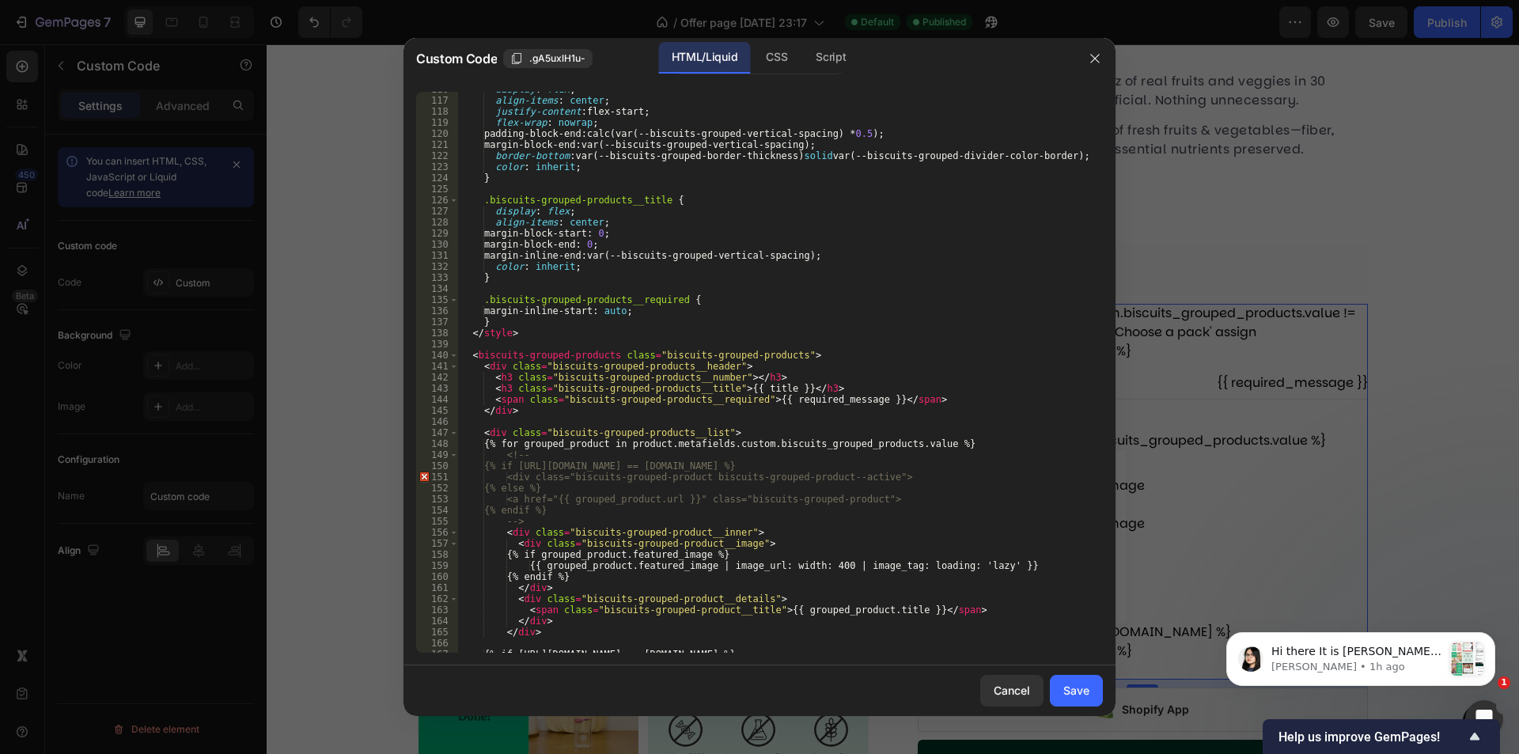
scroll to position [1378, 0]
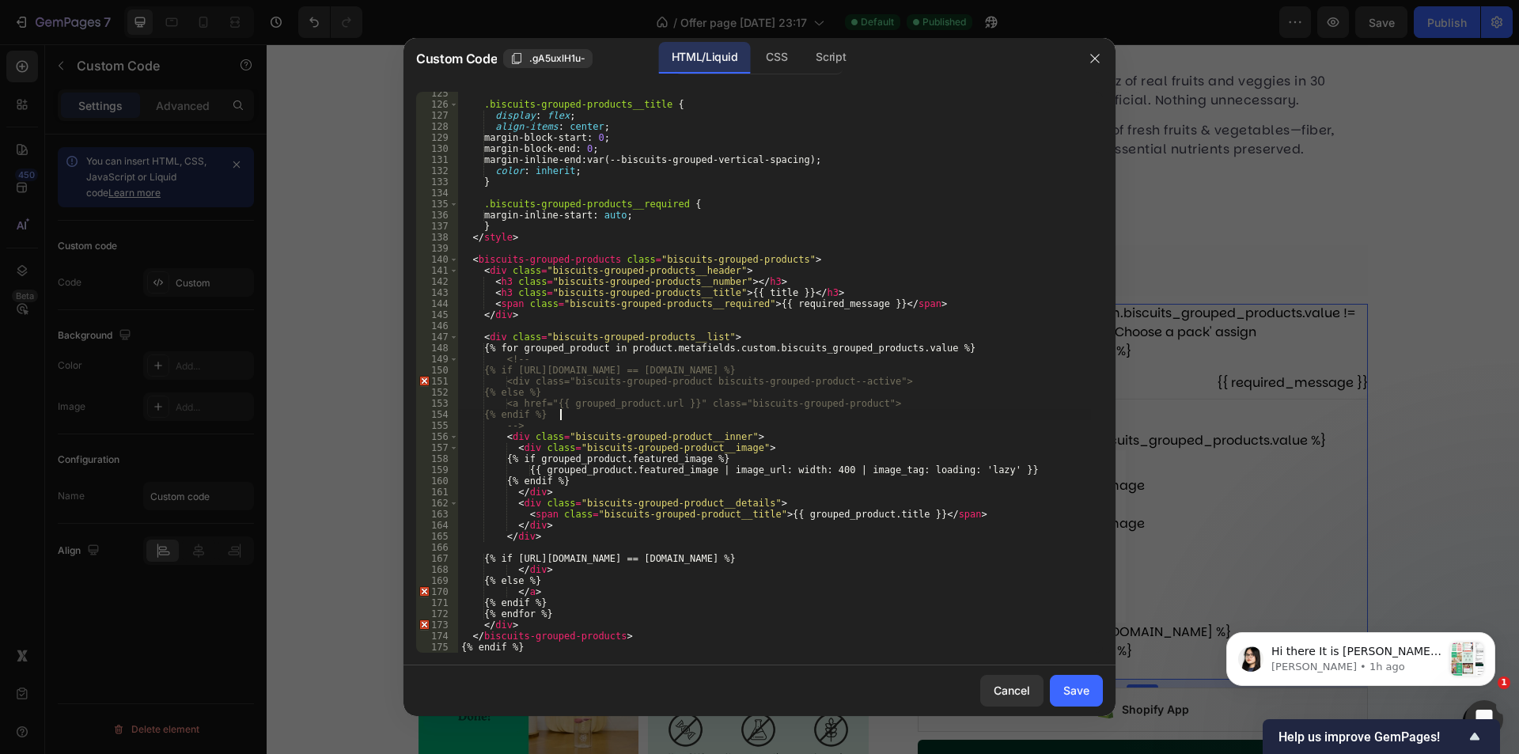
click at [600, 419] on div ".biscuits-grouped-products__title { display : flex ; align-items : center ; mar…" at bounding box center [774, 379] width 633 height 583
click at [599, 429] on div ".biscuits-grouped-products__title { display : flex ; align-items : center ; mar…" at bounding box center [774, 379] width 633 height 583
type textarea "-->"
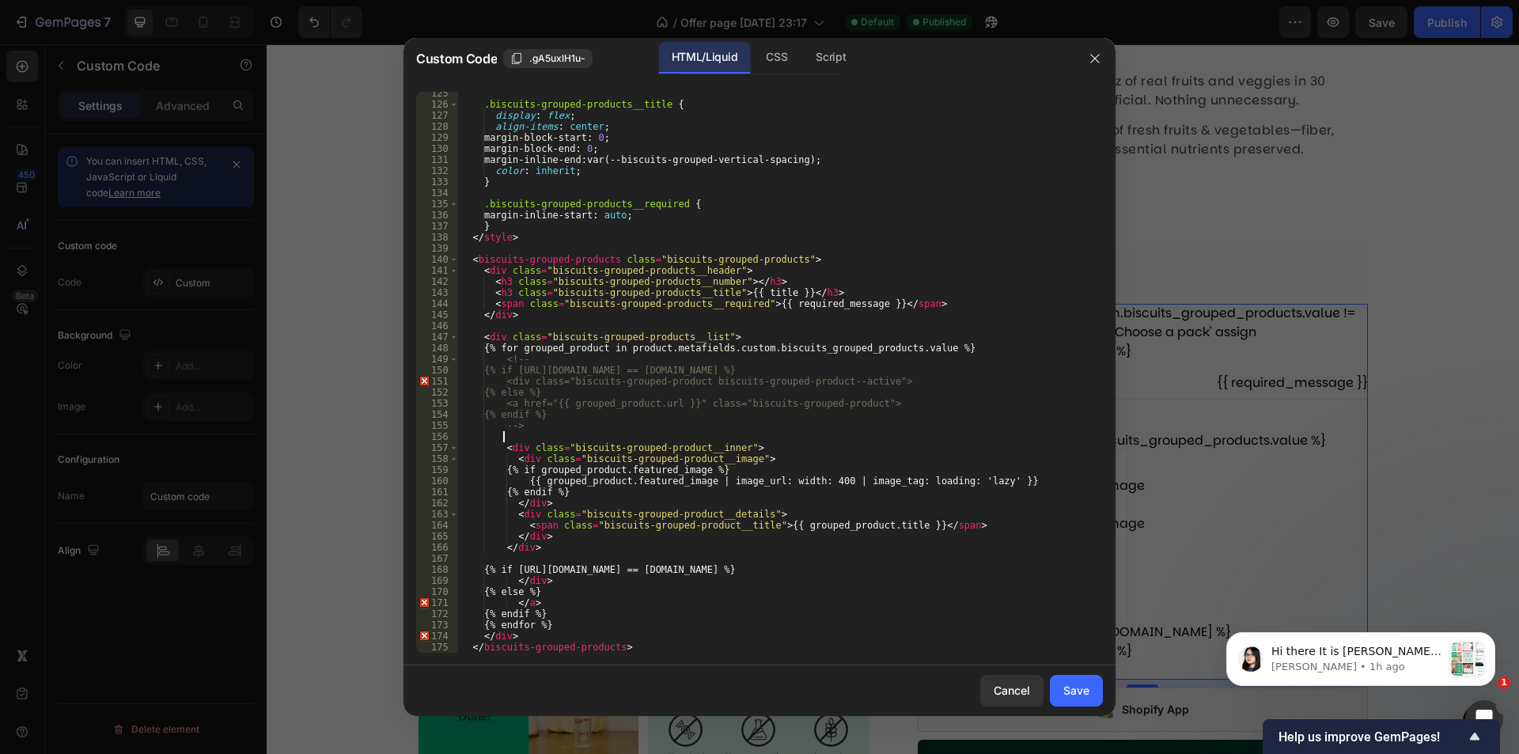
paste textarea "{% endfor %}"
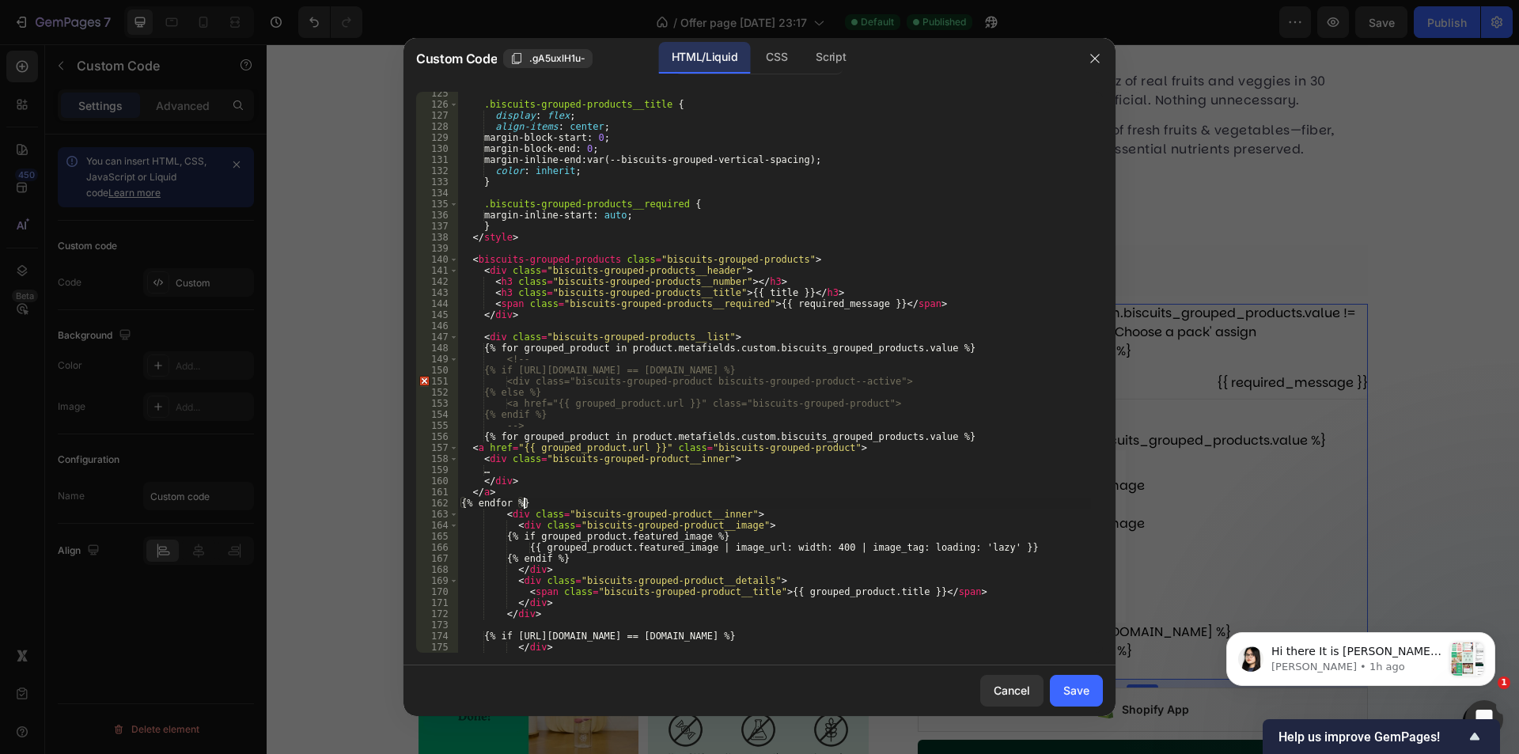
click at [474, 453] on div ".biscuits-grouped-products__title { display : flex ; align-items : center ; mar…" at bounding box center [774, 379] width 633 height 583
click at [474, 447] on div ".biscuits-grouped-products__title { display : flex ; align-items : center ; mar…" at bounding box center [774, 379] width 633 height 583
click at [461, 503] on div ".biscuits-grouped-products__title { display : flex ; align-items : center ; mar…" at bounding box center [774, 379] width 633 height 583
click at [472, 492] on div ".biscuits-grouped-products__title { display : flex ; align-items : center ; mar…" at bounding box center [774, 379] width 633 height 583
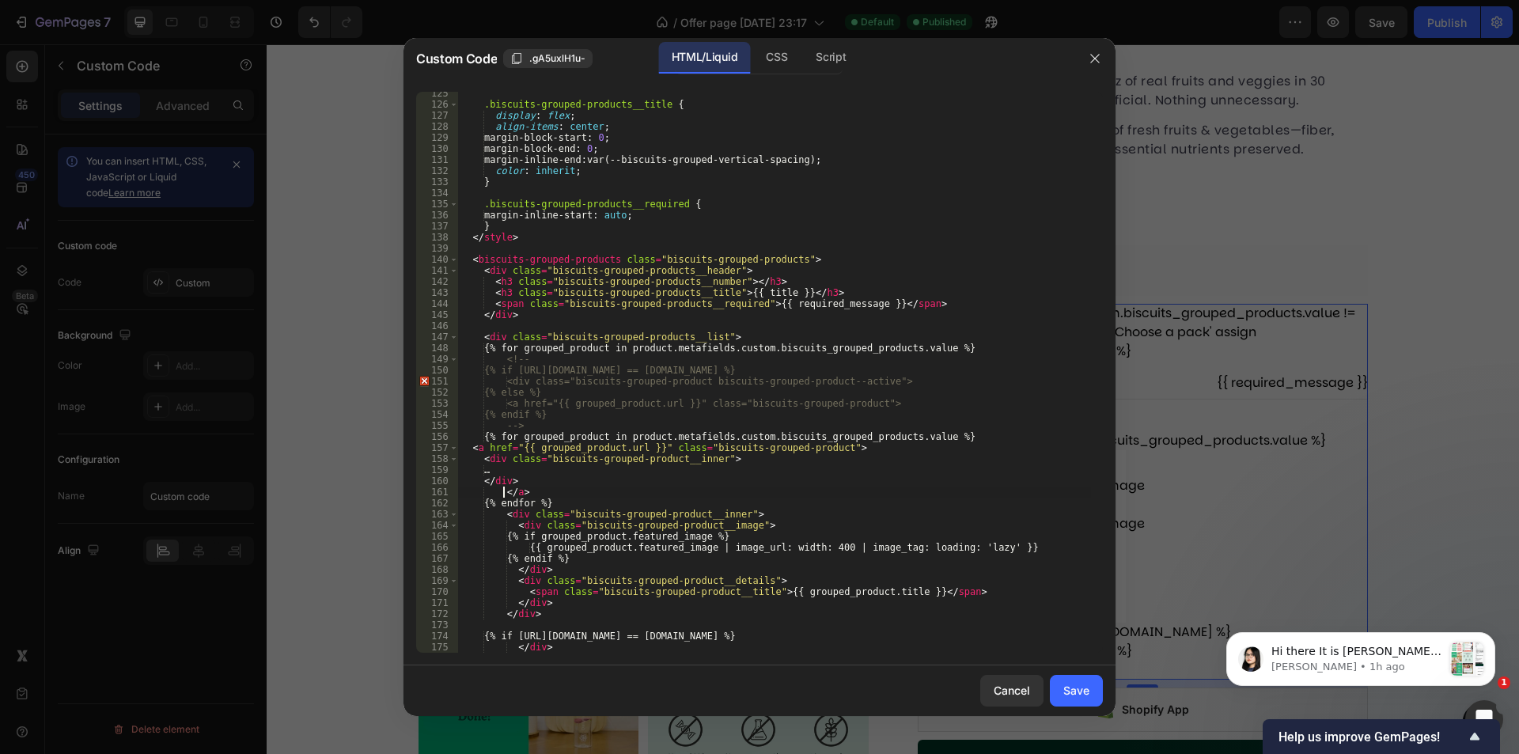
click at [478, 481] on div ".biscuits-grouped-products__title { display : flex ; align-items : center ; mar…" at bounding box center [774, 379] width 633 height 583
click at [750, 466] on div ".biscuits-grouped-products__title { display : flex ; align-items : center ; mar…" at bounding box center [774, 379] width 633 height 583
type textarea "…"
click at [1092, 688] on button "Save" at bounding box center [1076, 691] width 53 height 32
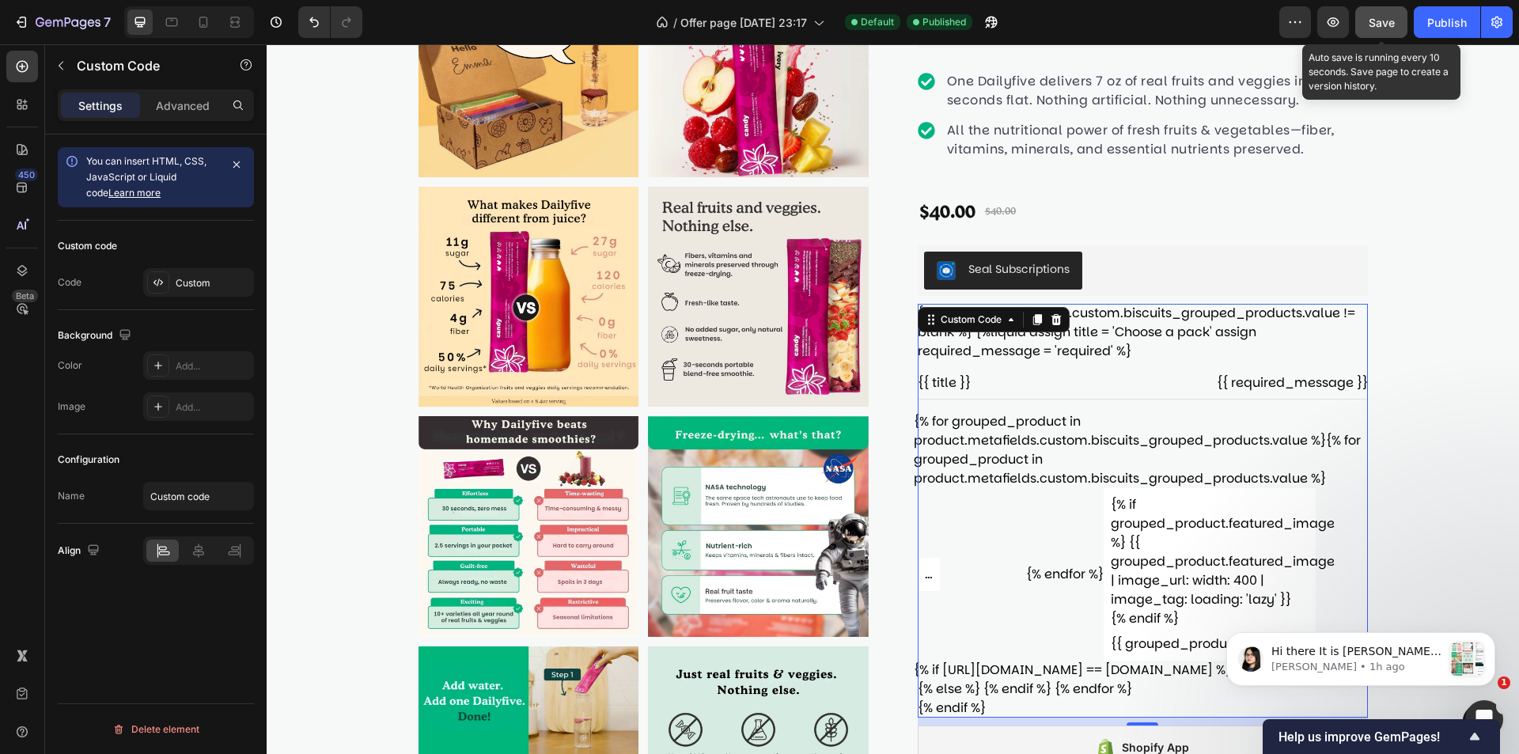
click at [1390, 25] on span "Save" at bounding box center [1382, 22] width 26 height 13
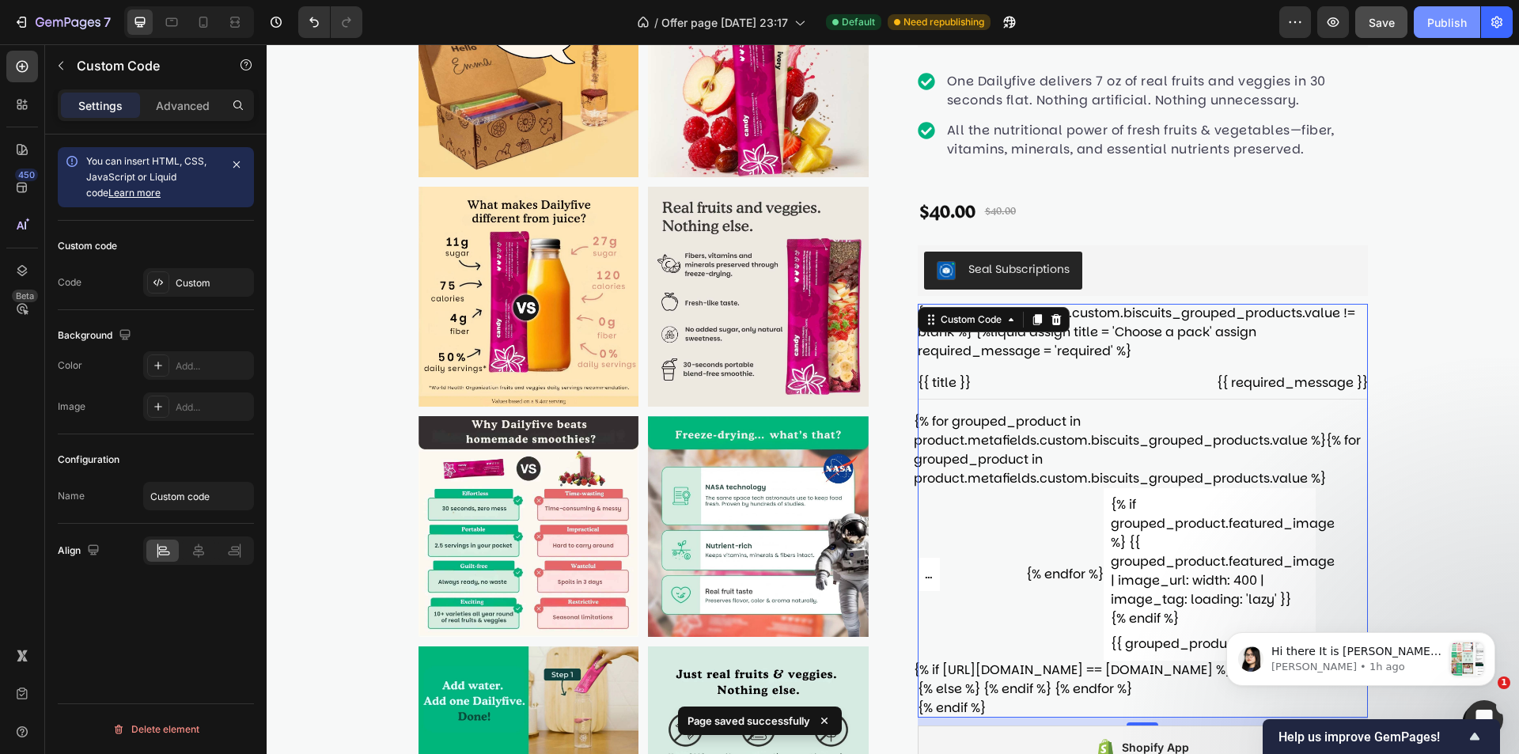
click at [1429, 25] on div "Publish" at bounding box center [1447, 22] width 40 height 17
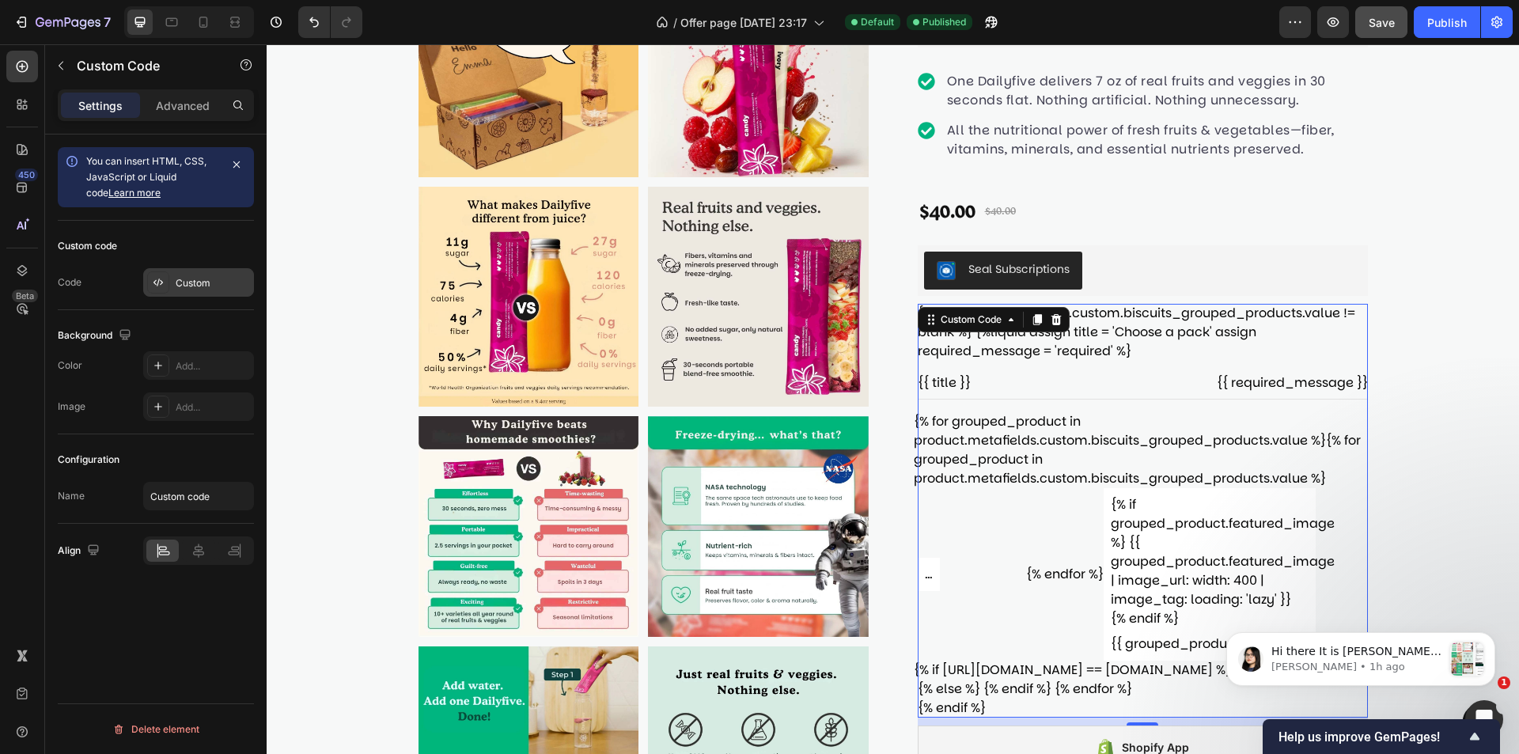
click at [177, 283] on div "Custom" at bounding box center [213, 283] width 74 height 14
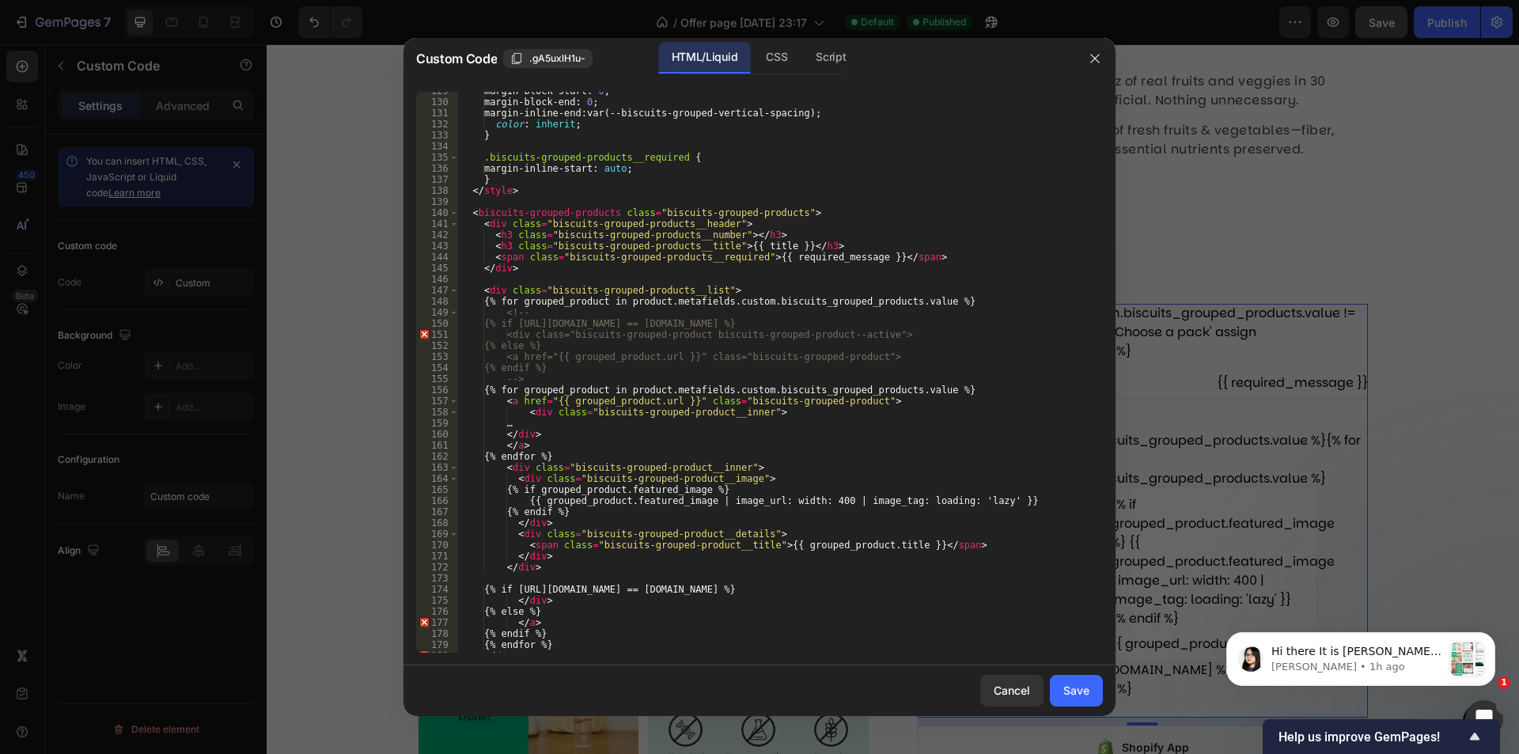
scroll to position [1455, 0]
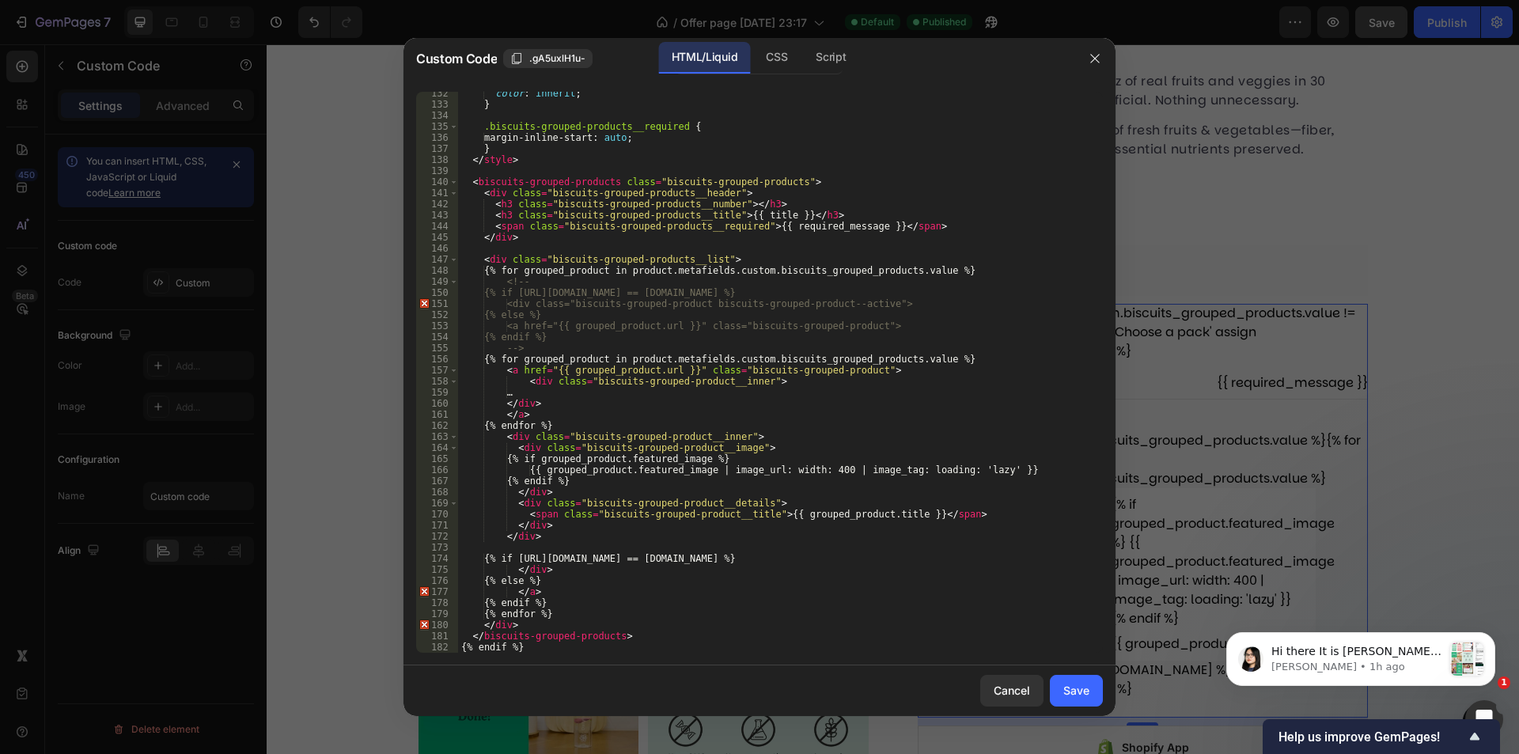
click at [639, 423] on div "color : inherit ; } .biscuits-grouped-products__required { margin-inline-start …" at bounding box center [774, 379] width 633 height 583
drag, startPoint x: 615, startPoint y: 419, endPoint x: 539, endPoint y: 408, distance: 76.8
click at [539, 408] on div "color : inherit ; } .biscuits-grouped-products__required { margin-inline-start …" at bounding box center [774, 379] width 633 height 583
click at [544, 368] on div "color : inherit ; } .biscuits-grouped-products__required { margin-inline-start …" at bounding box center [774, 379] width 633 height 583
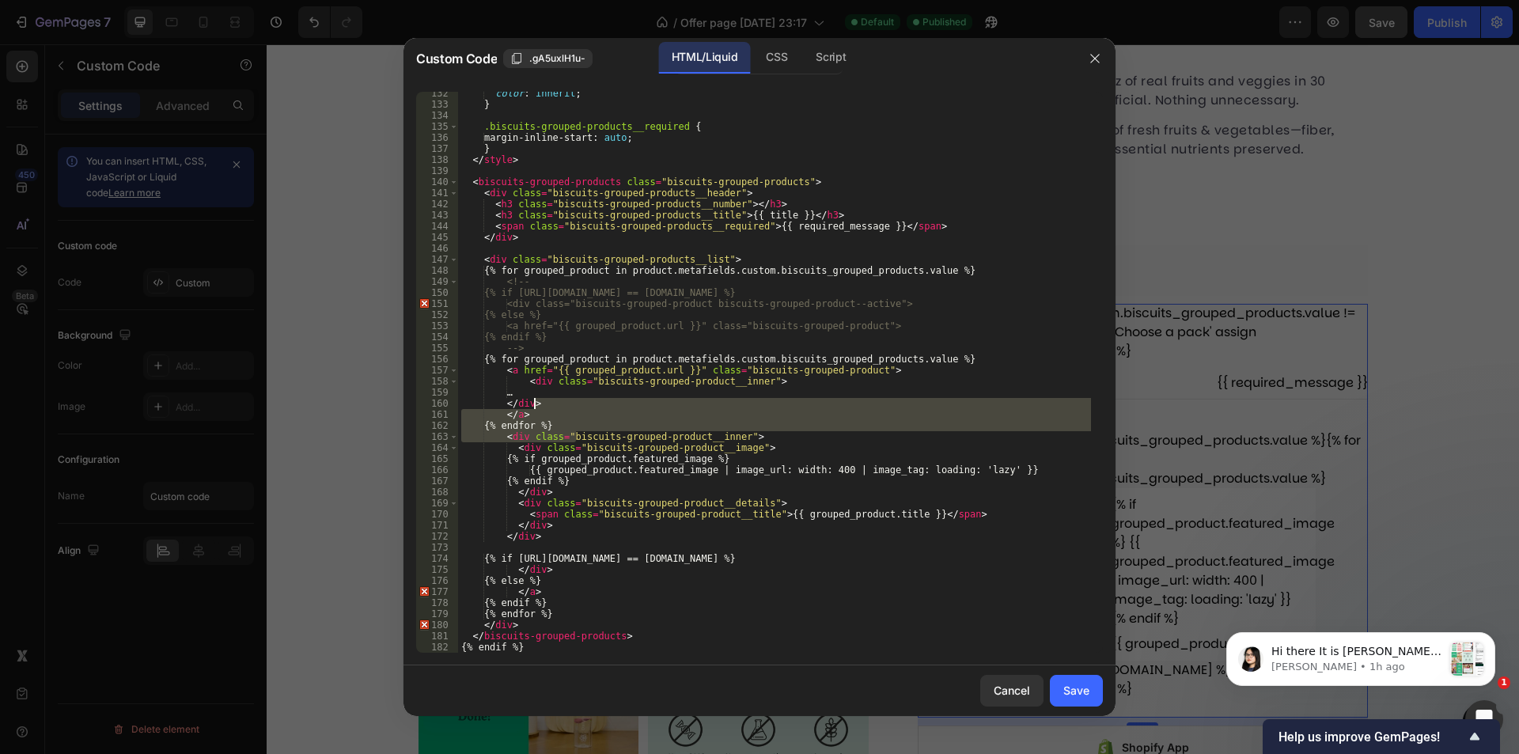
drag, startPoint x: 576, startPoint y: 432, endPoint x: 532, endPoint y: 406, distance: 51.4
click at [532, 406] on div "color : inherit ; } .biscuits-grouped-products__required { margin-inline-start …" at bounding box center [774, 379] width 633 height 583
click at [559, 419] on div "color : inherit ; } .biscuits-grouped-products__required { margin-inline-start …" at bounding box center [774, 372] width 633 height 561
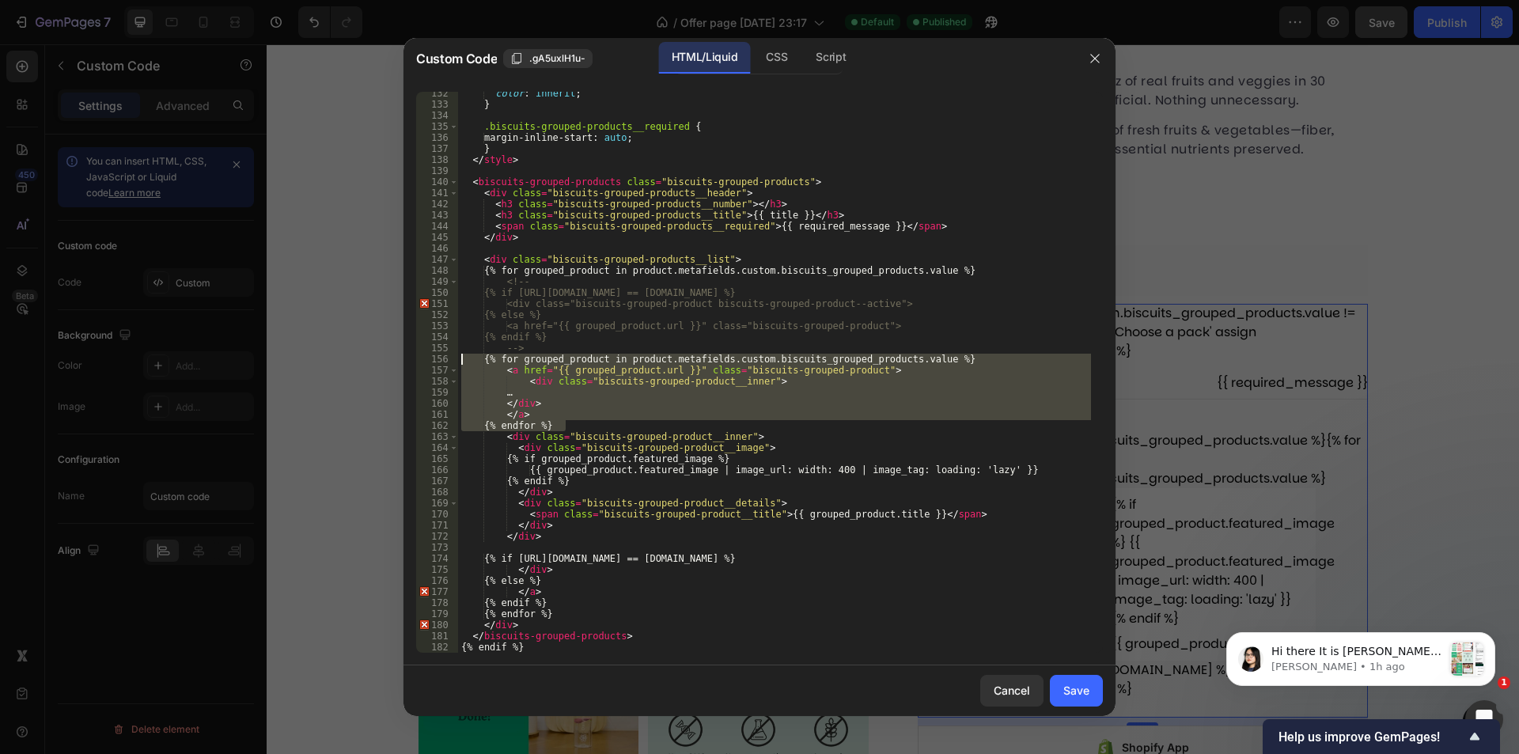
drag, startPoint x: 569, startPoint y: 427, endPoint x: 460, endPoint y: 358, distance: 128.7
click at [460, 358] on div "color : inherit ; } .biscuits-grouped-products__required { margin-inline-start …" at bounding box center [774, 379] width 633 height 583
type textarea "{% for grouped_product in product.metafields.custom.biscuits_grouped_products.v…"
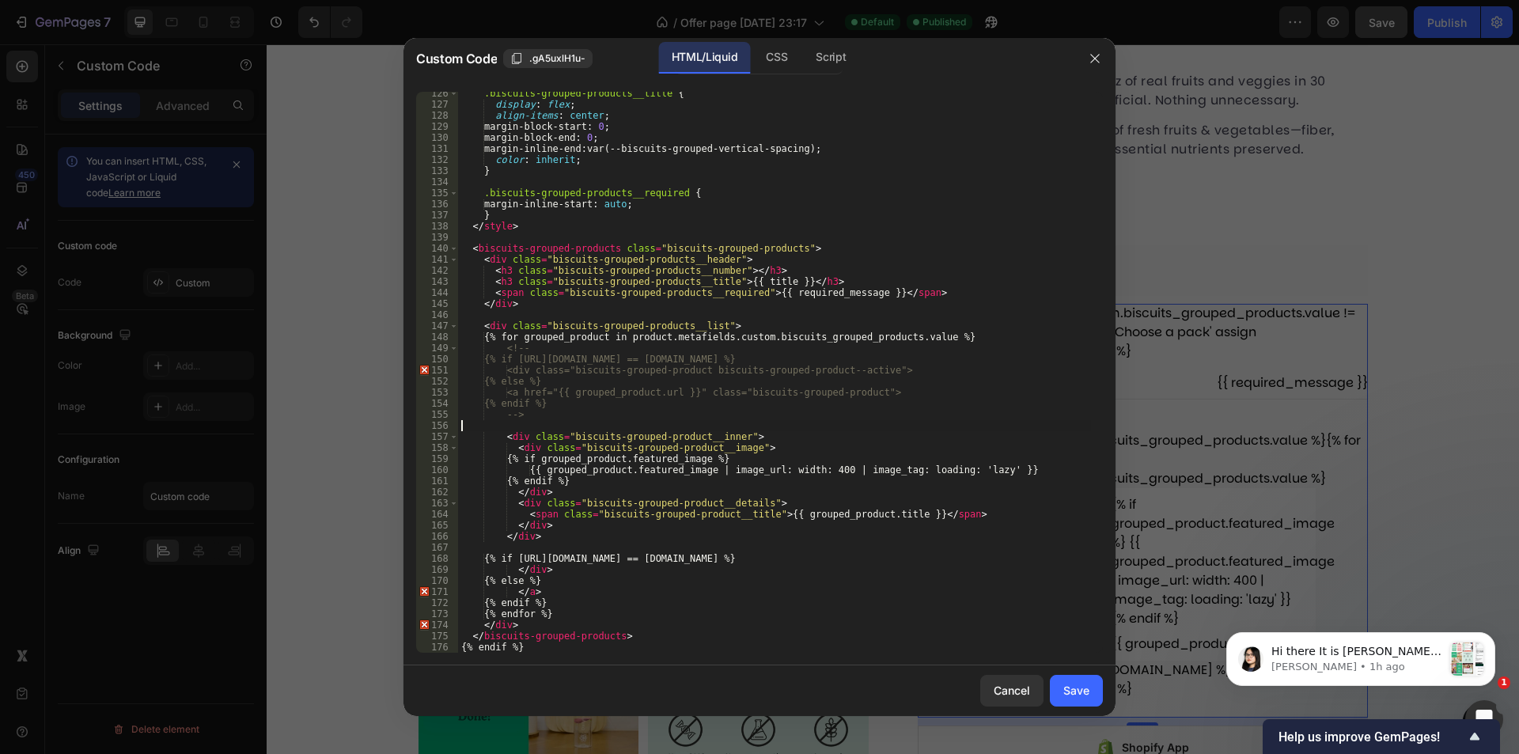
scroll to position [1389, 0]
click at [1077, 689] on div "Save" at bounding box center [1076, 690] width 26 height 17
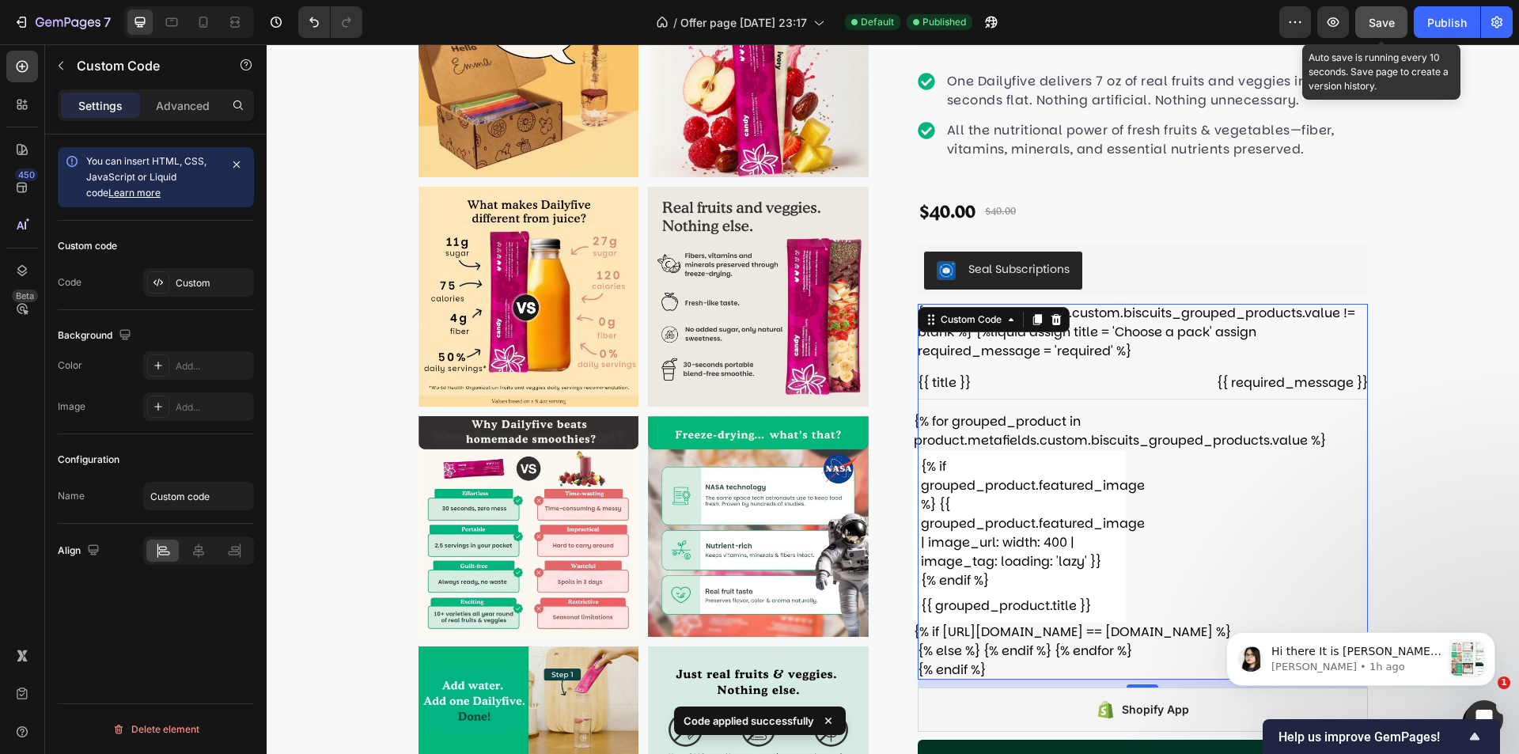
click at [1391, 19] on span "Save" at bounding box center [1382, 22] width 26 height 13
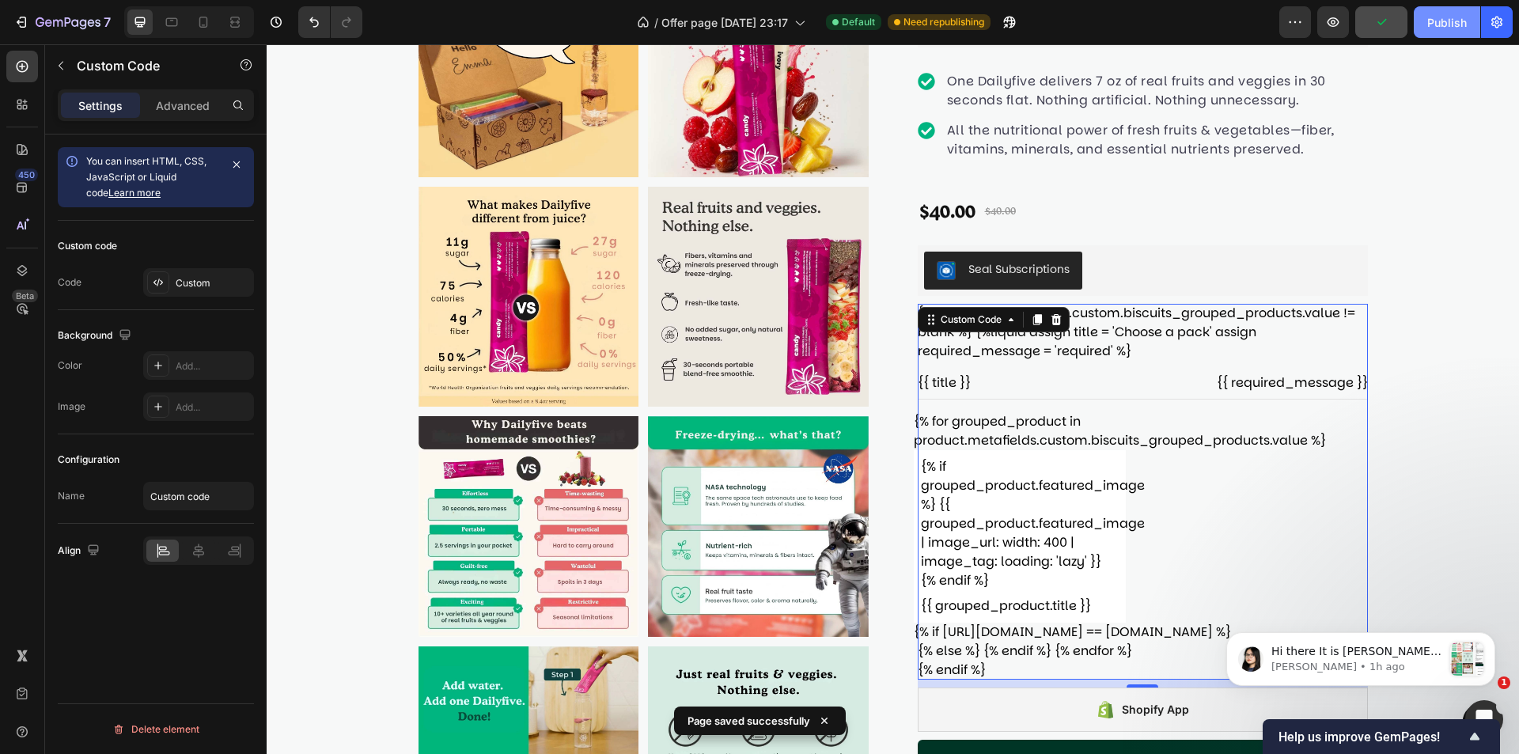
click at [1426, 23] on button "Publish" at bounding box center [1447, 22] width 66 height 32
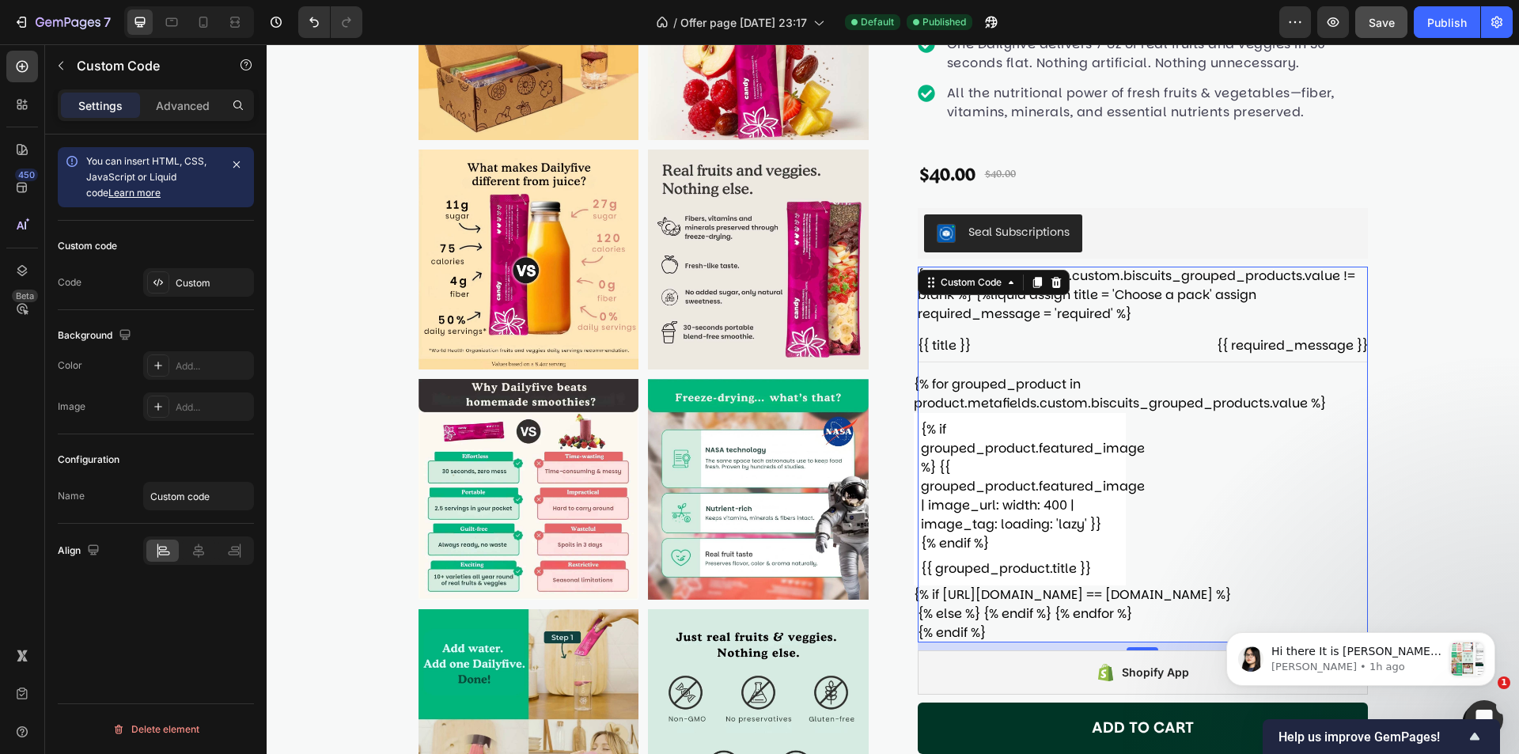
scroll to position [475, 0]
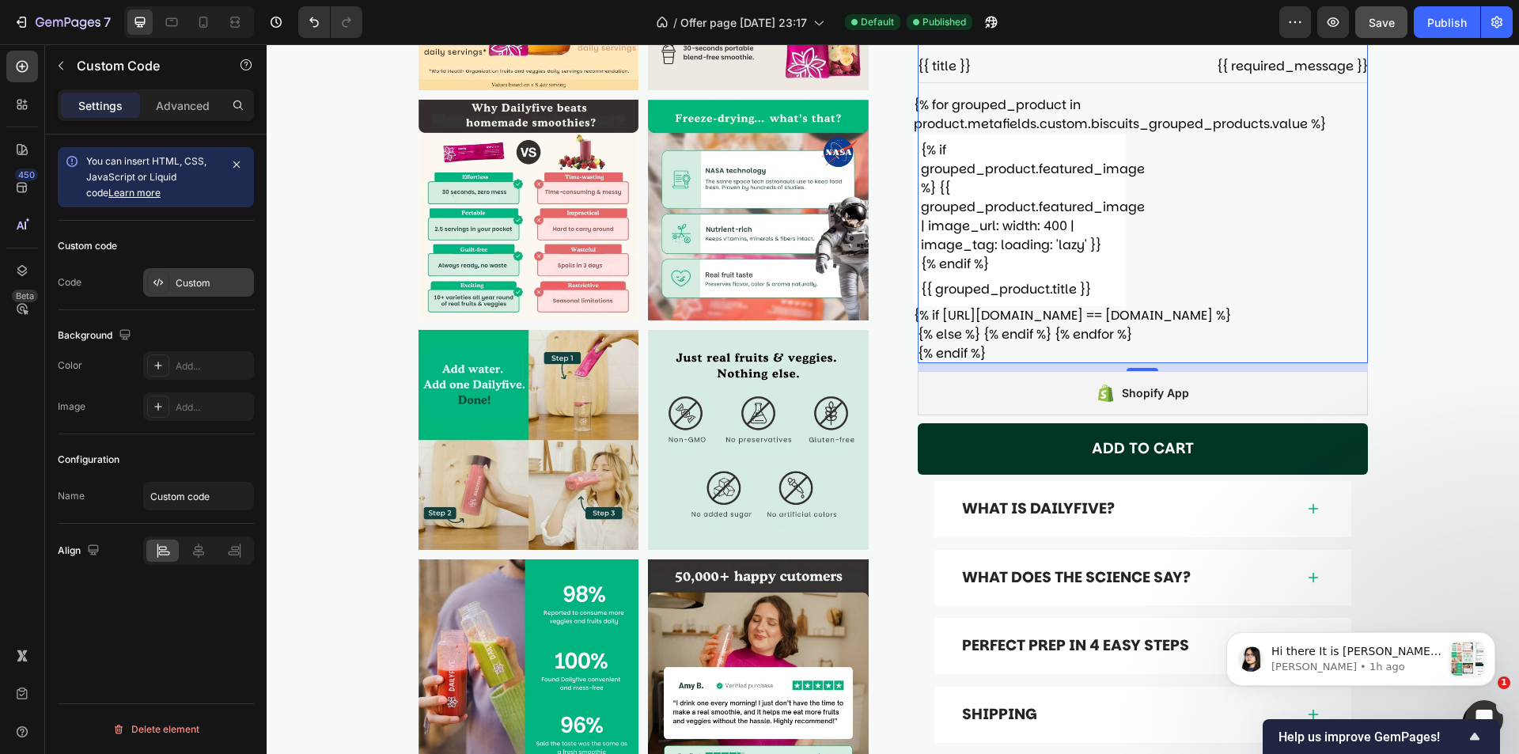
click at [188, 292] on div "Custom" at bounding box center [198, 282] width 111 height 28
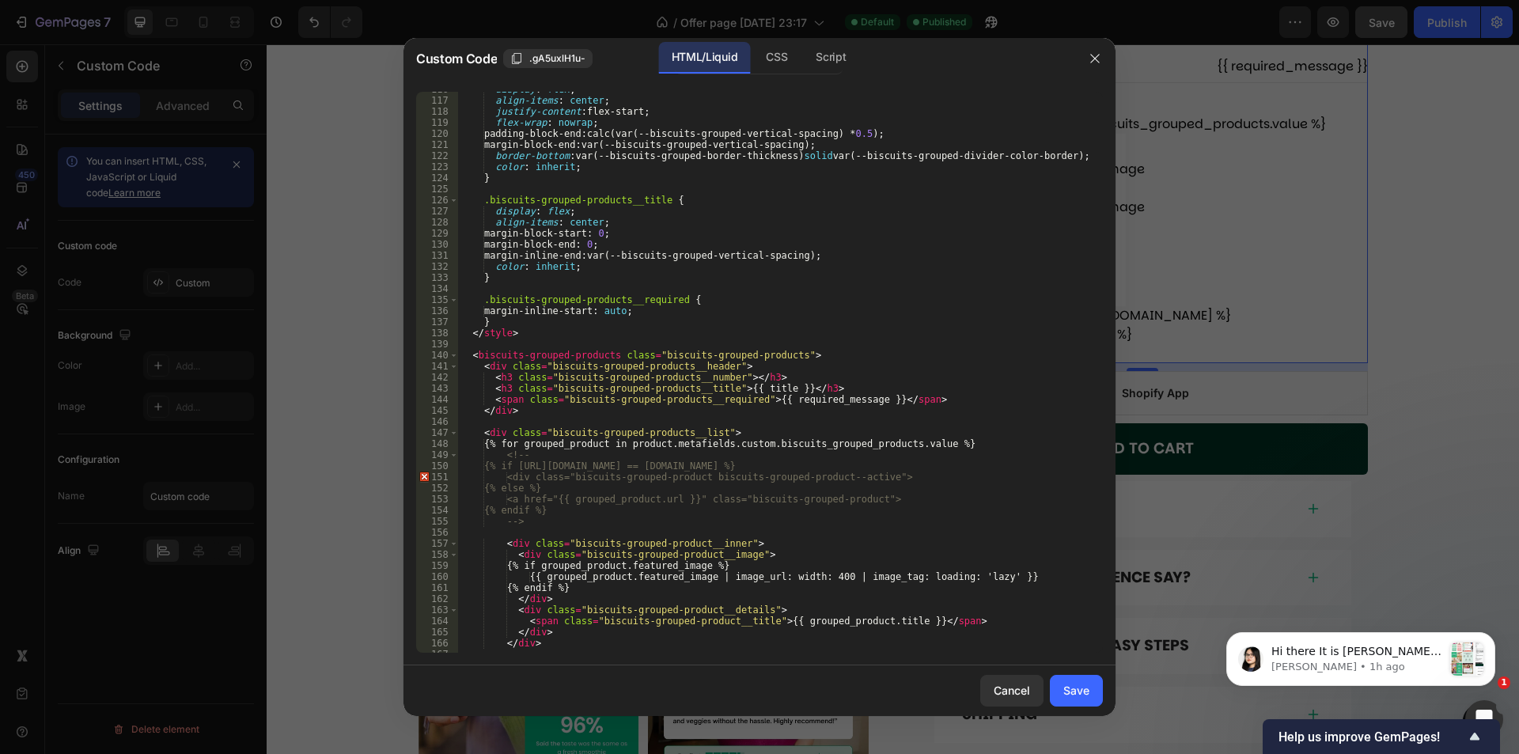
scroll to position [1389, 0]
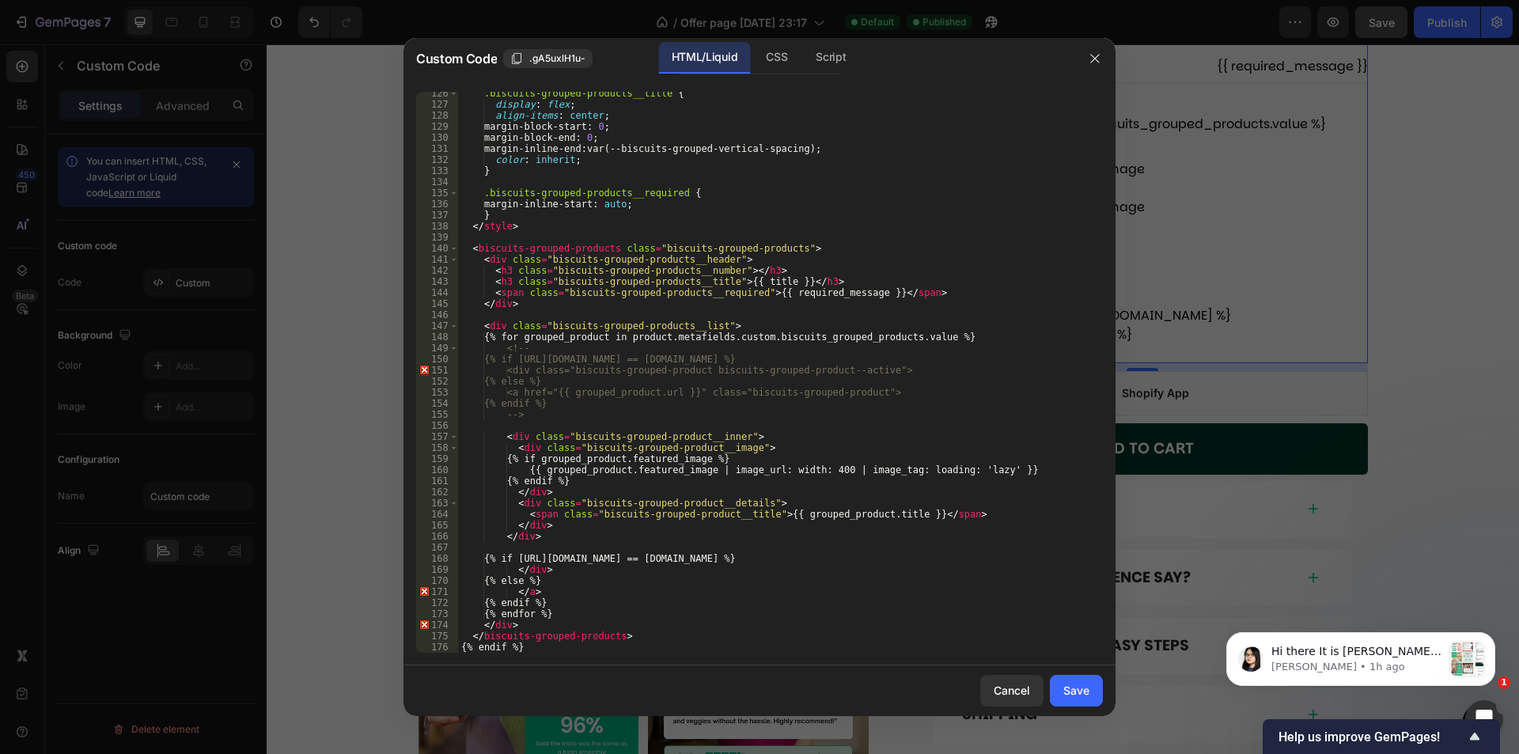
type textarea "-->"
click at [605, 414] on div ".biscuits-grouped-products__title { display : flex ; align-items : center ; mar…" at bounding box center [774, 379] width 633 height 583
click at [605, 427] on div ".biscuits-grouped-products__title { display : flex ; align-items : center ; mar…" at bounding box center [774, 379] width 633 height 583
paste textarea "{% endfor %}"
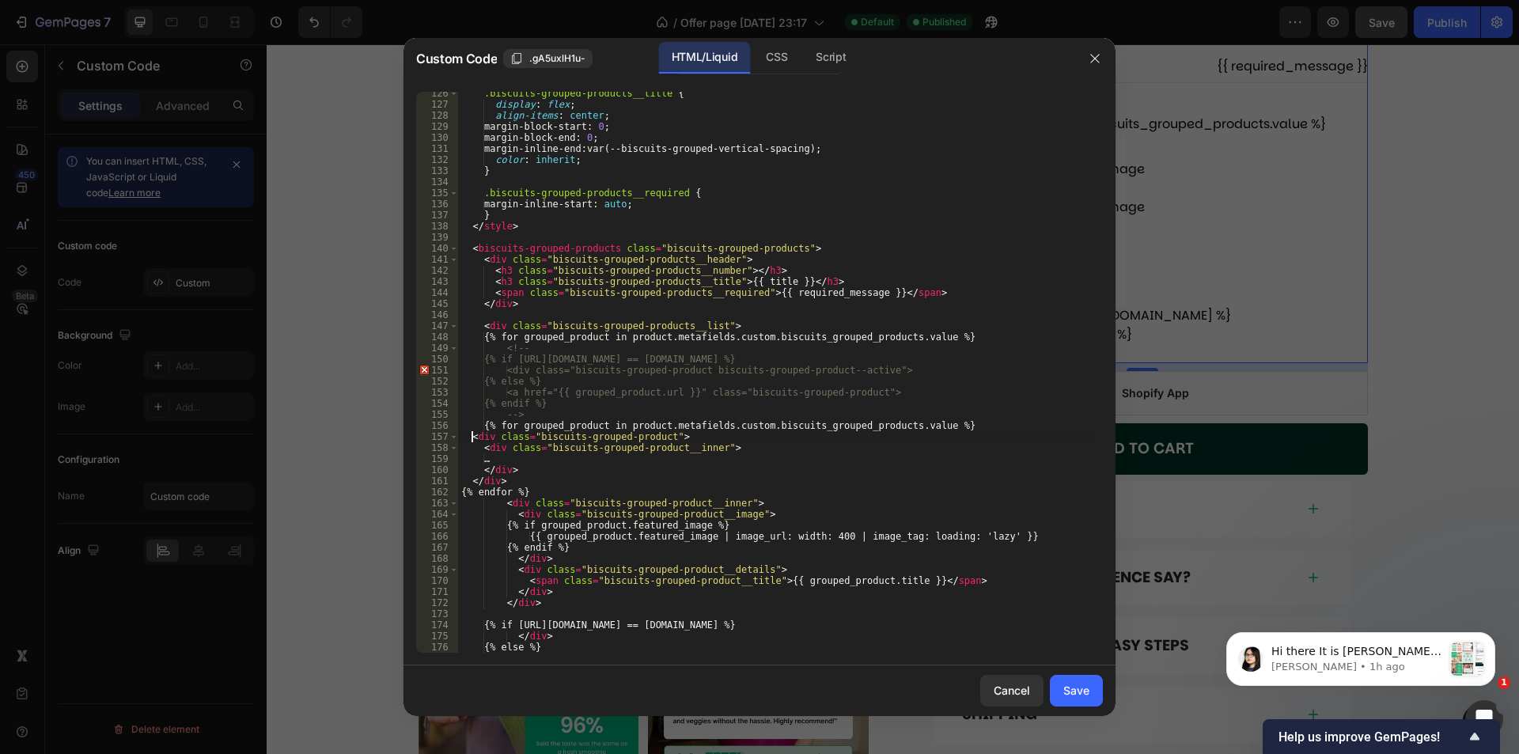
click at [472, 438] on div ".biscuits-grouped-products__title { display : flex ; align-items : center ; mar…" at bounding box center [774, 379] width 633 height 583
click at [480, 449] on div ".biscuits-grouped-products__title { display : flex ; align-items : center ; mar…" at bounding box center [774, 379] width 633 height 583
click at [491, 461] on div ".biscuits-grouped-products__title { display : flex ; align-items : center ; mar…" at bounding box center [774, 379] width 633 height 583
click at [481, 472] on div ".biscuits-grouped-products__title { display : flex ; align-items : center ; mar…" at bounding box center [774, 379] width 633 height 583
click at [472, 486] on div ".biscuits-grouped-products__title { display : flex ; align-items : center ; mar…" at bounding box center [774, 379] width 633 height 583
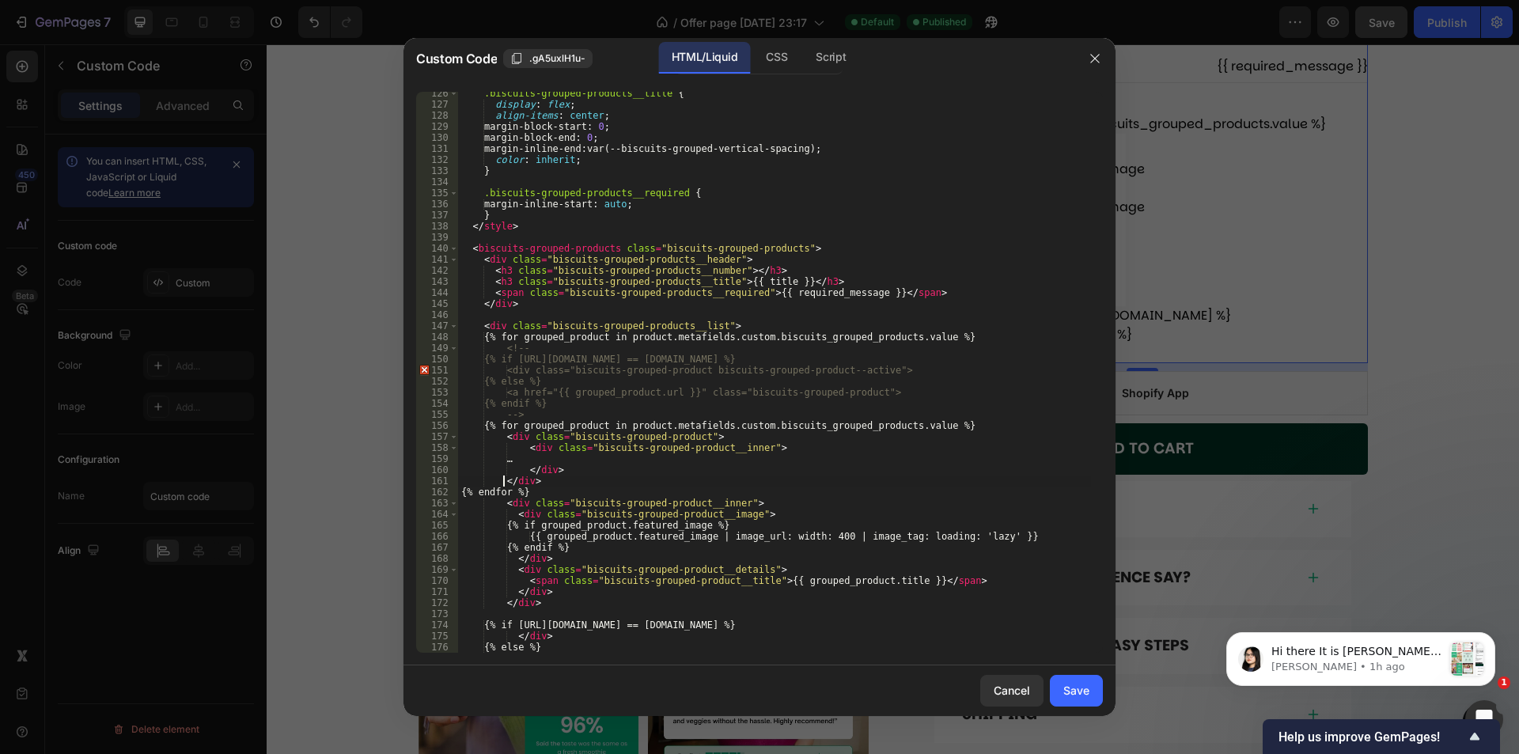
click at [463, 495] on div ".biscuits-grouped-products__title { display : flex ; align-items : center ; mar…" at bounding box center [774, 379] width 633 height 583
type textarea "{% endfor %}"
click at [1060, 694] on button "Save" at bounding box center [1076, 691] width 53 height 32
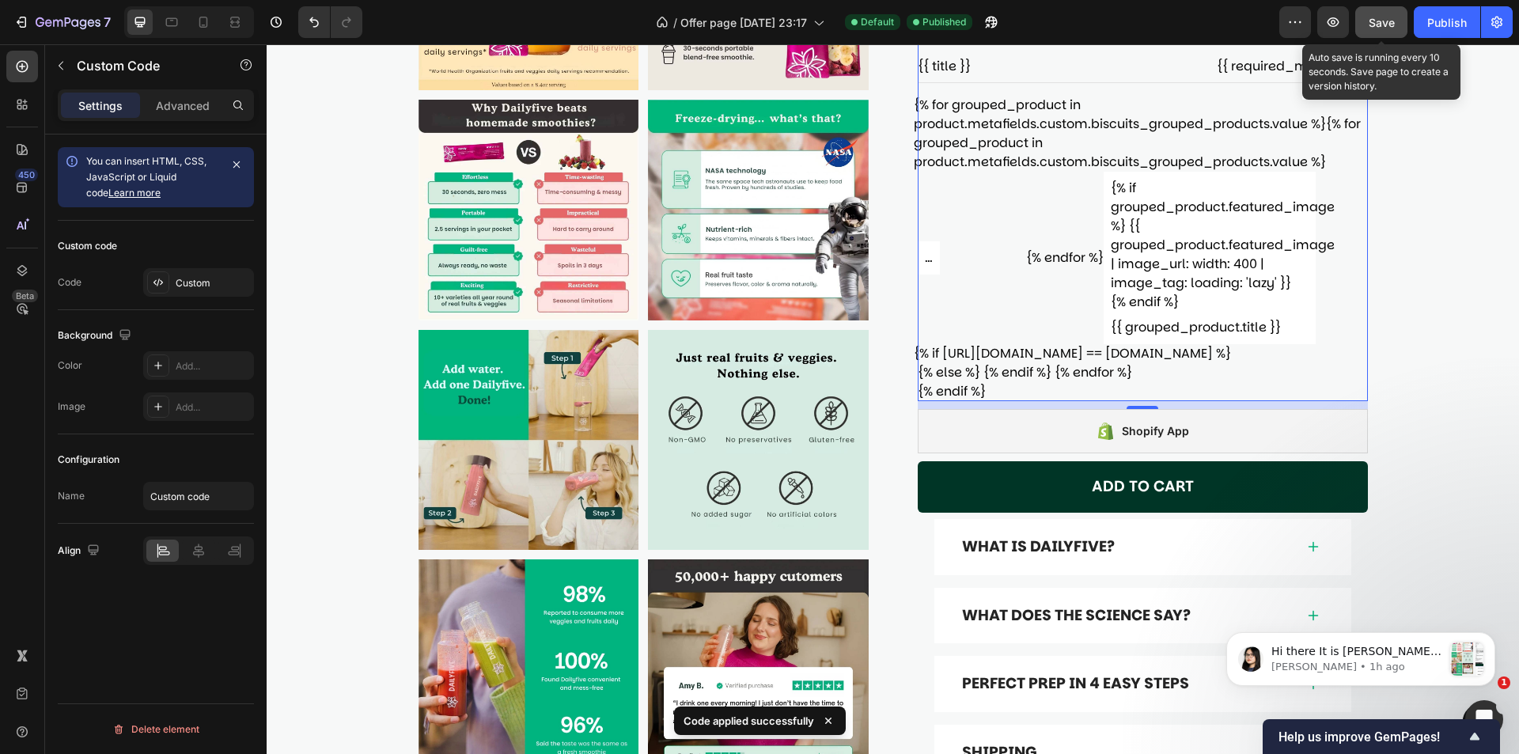
click at [1392, 23] on span "Save" at bounding box center [1382, 22] width 26 height 13
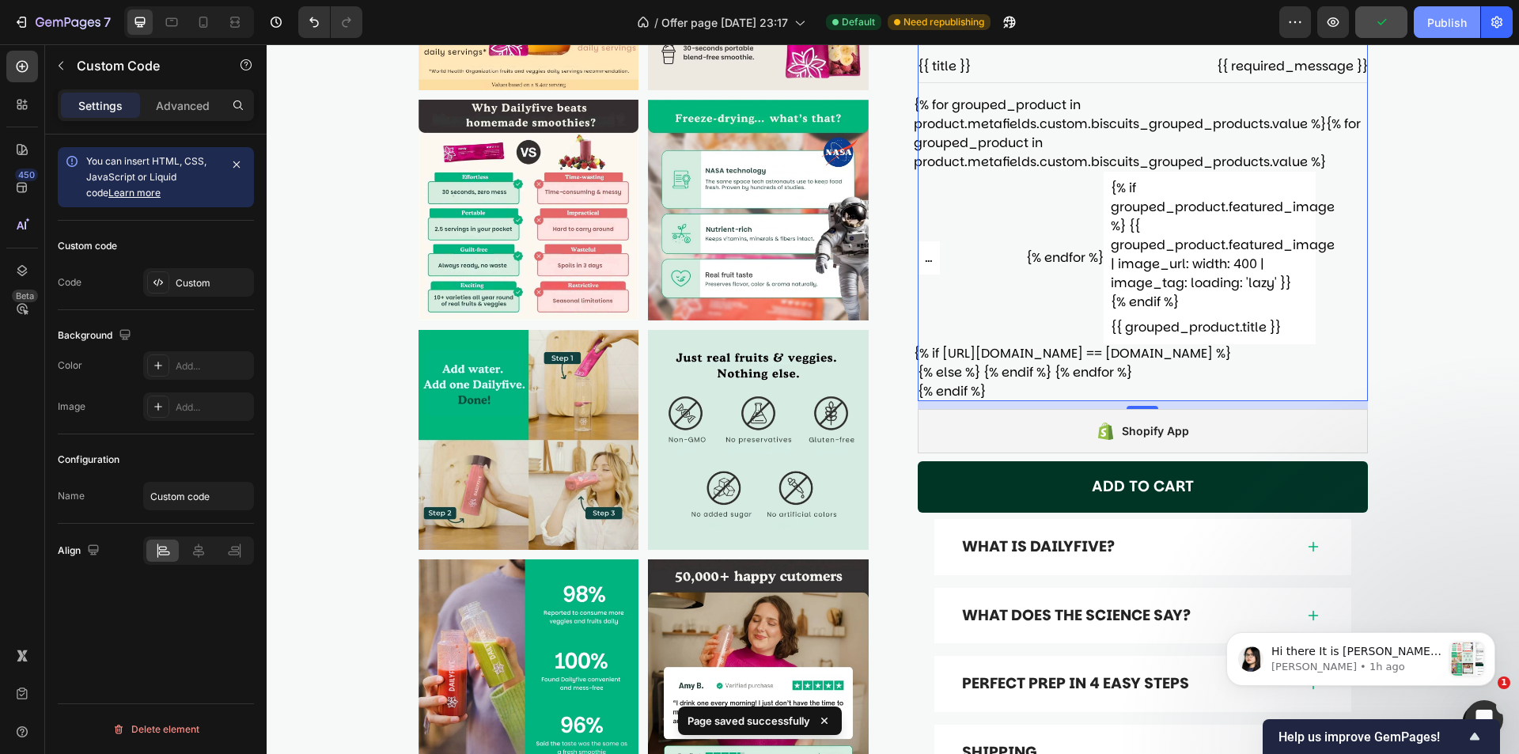
click at [1442, 24] on div "Publish" at bounding box center [1447, 22] width 40 height 17
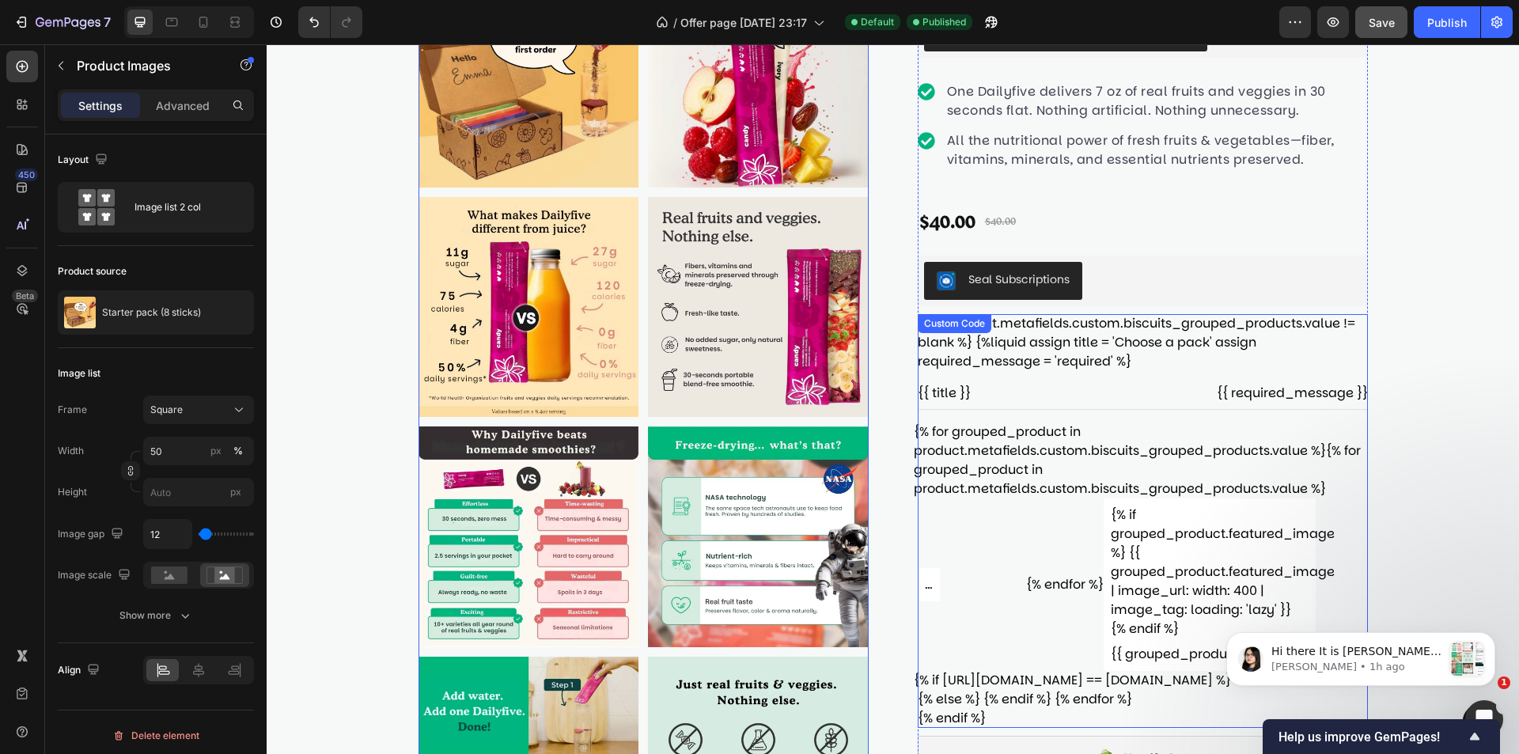
scroll to position [155, 0]
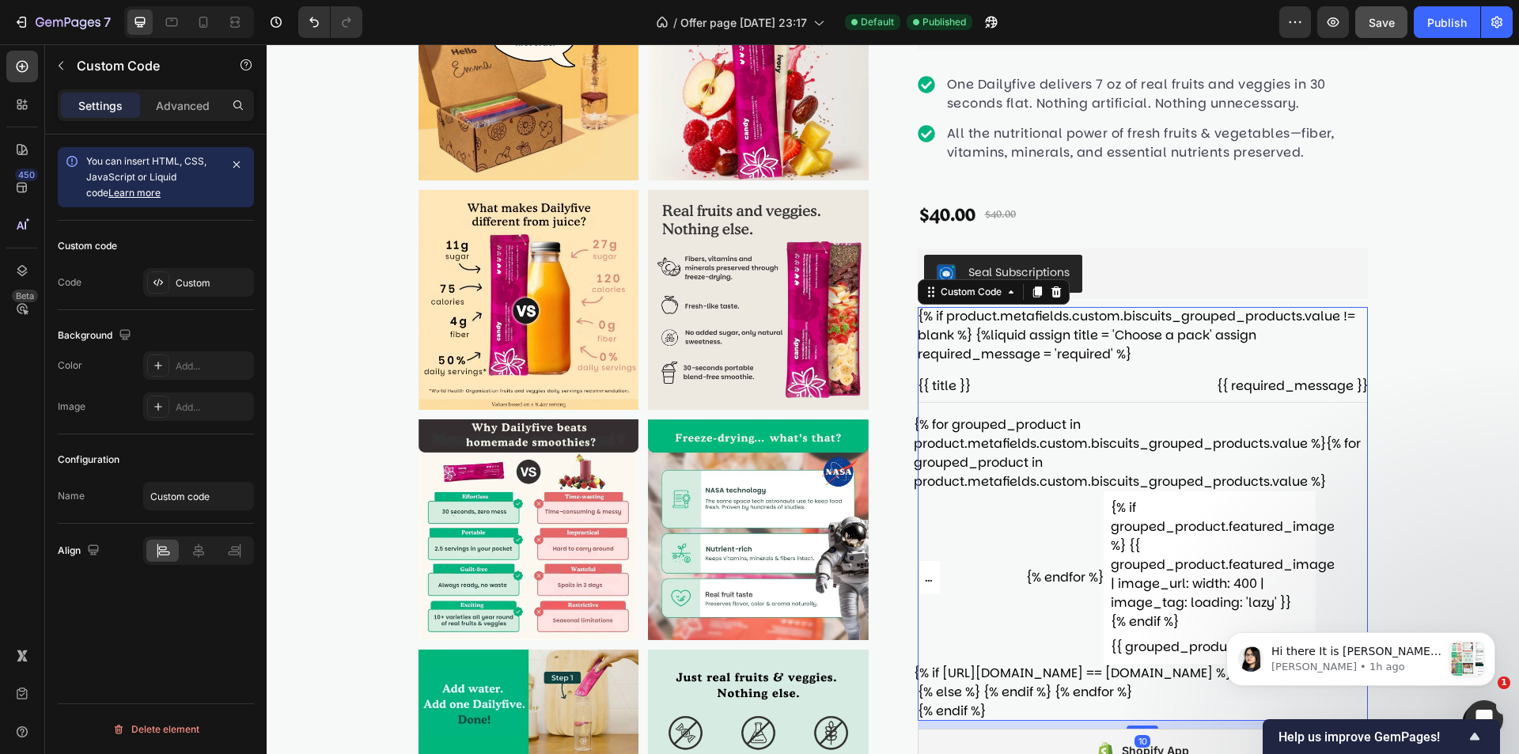
click at [1138, 370] on div "{% if product.metafields.custom.biscuits_grouped_products.value != blank %} {%l…" at bounding box center [1143, 514] width 450 height 414
click at [196, 282] on div "Custom" at bounding box center [213, 283] width 74 height 14
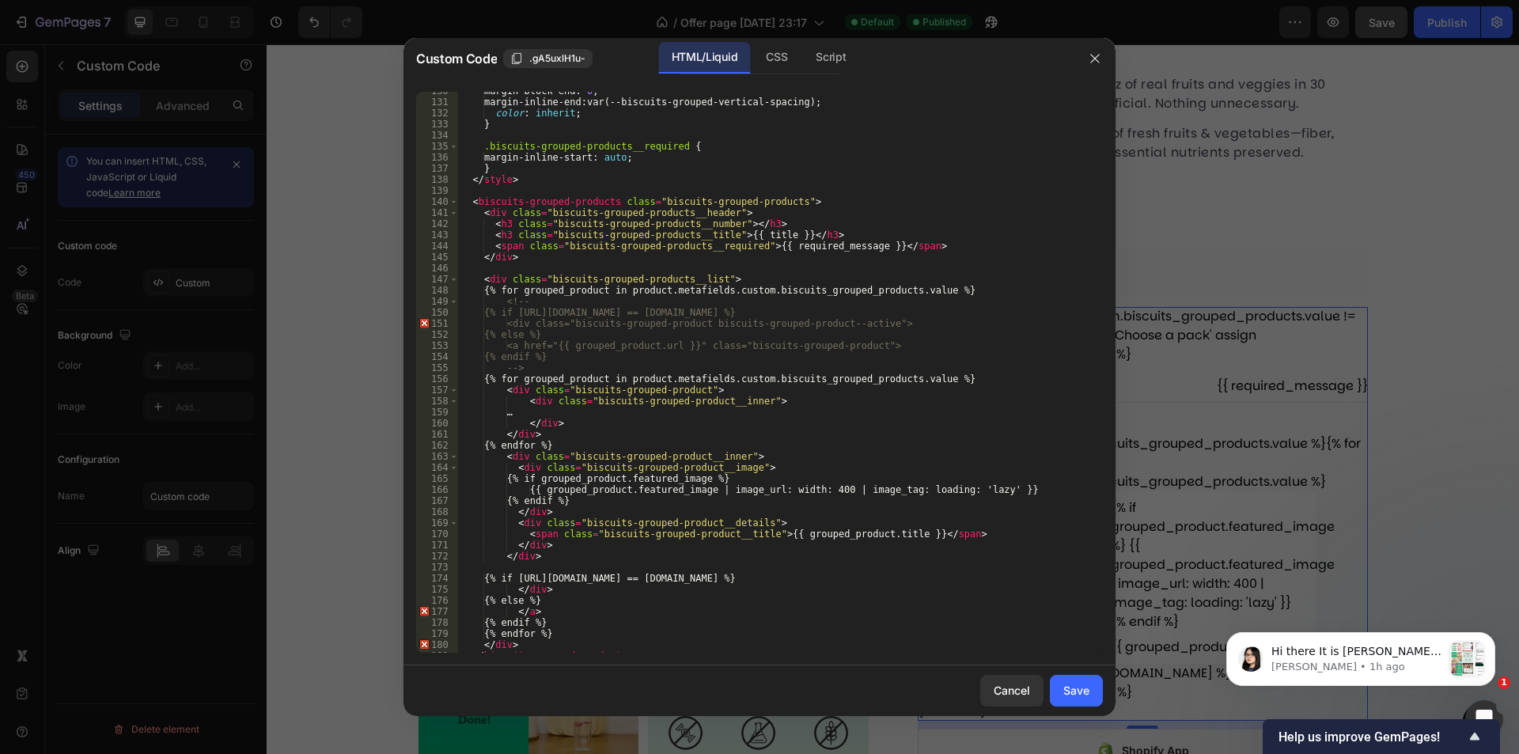
scroll to position [1439, 0]
click at [809, 396] on div "margin-block-end : 0 ; margin-inline-end : var(--biscuits-grouped-vertical-spac…" at bounding box center [774, 373] width 633 height 583
click at [735, 446] on div "margin-block-end : 0 ; margin-inline-end : var(--biscuits-grouped-vertical-spac…" at bounding box center [774, 373] width 633 height 583
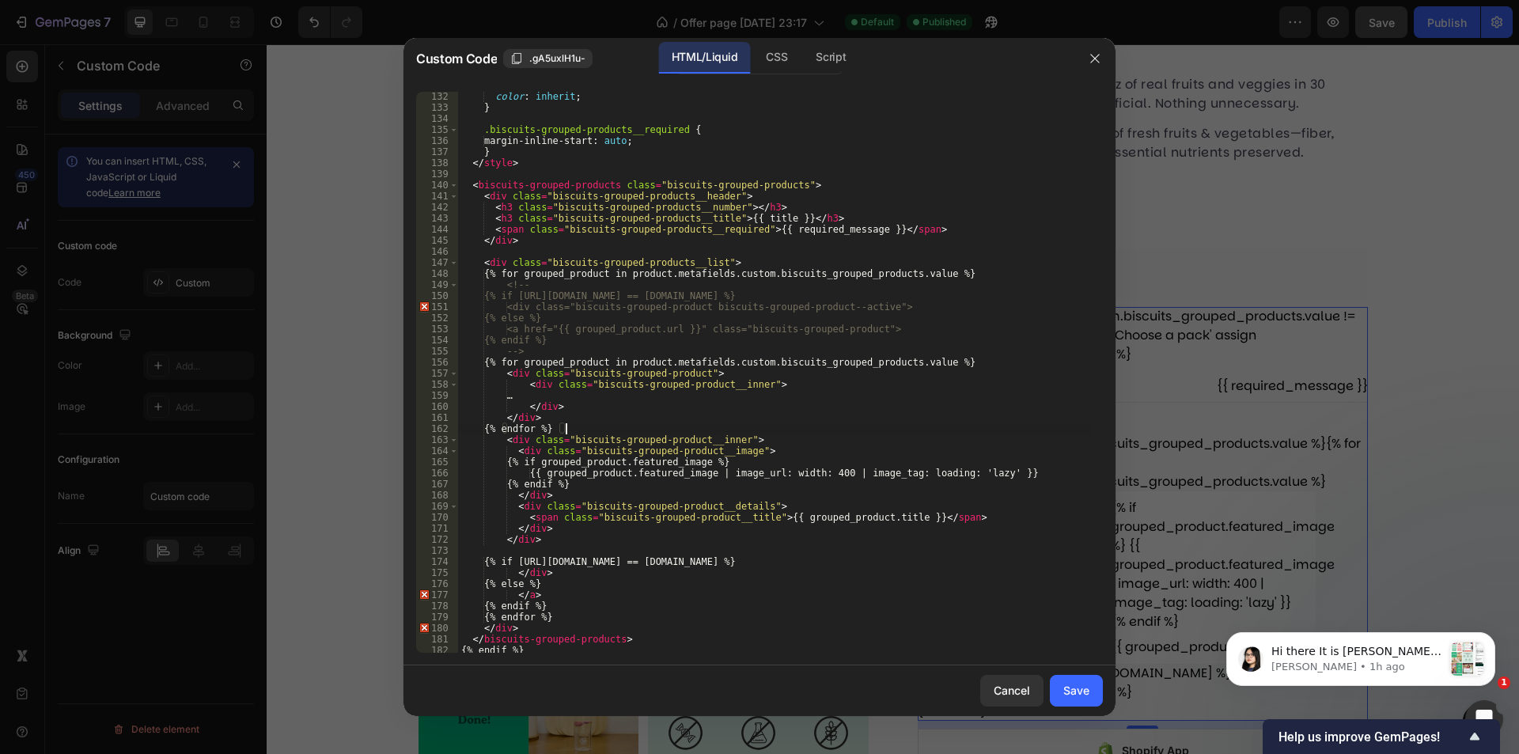
scroll to position [1452, 0]
click at [730, 436] on div "color : inherit ; } .biscuits-grouped-products__required { margin-inline-start …" at bounding box center [774, 382] width 633 height 583
click at [606, 428] on div "color : inherit ; } .biscuits-grouped-products__required { margin-inline-start …" at bounding box center [774, 382] width 633 height 583
click at [627, 421] on div "color : inherit ; } .biscuits-grouped-products__required { margin-inline-start …" at bounding box center [774, 382] width 633 height 583
click at [707, 432] on div "color : inherit ; } .biscuits-grouped-products__required { margin-inline-start …" at bounding box center [774, 382] width 633 height 583
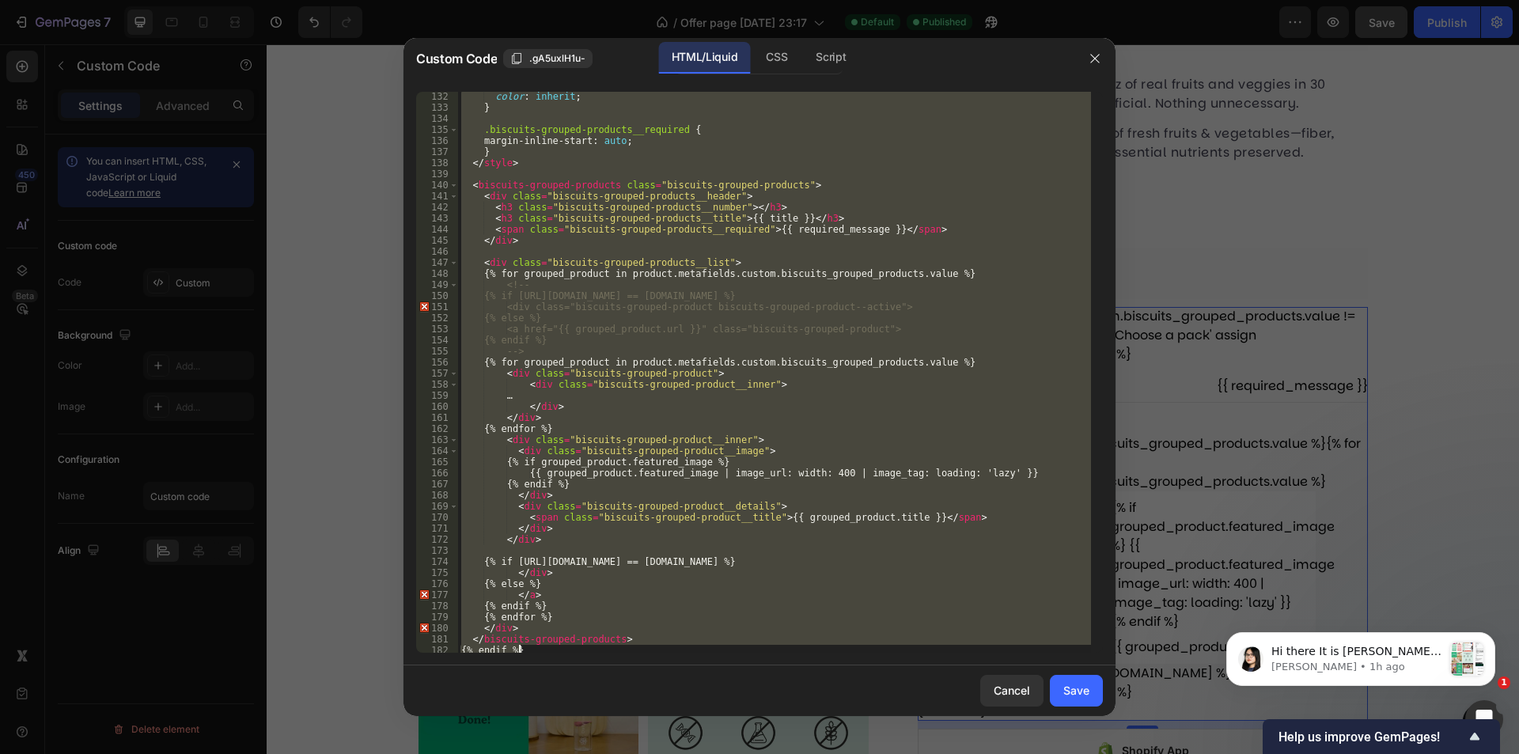
click at [1090, 514] on div "</biscuits-grouped-products> {% endif %} 132 133 134 135 136 137 138 139 140 14…" at bounding box center [759, 372] width 687 height 561
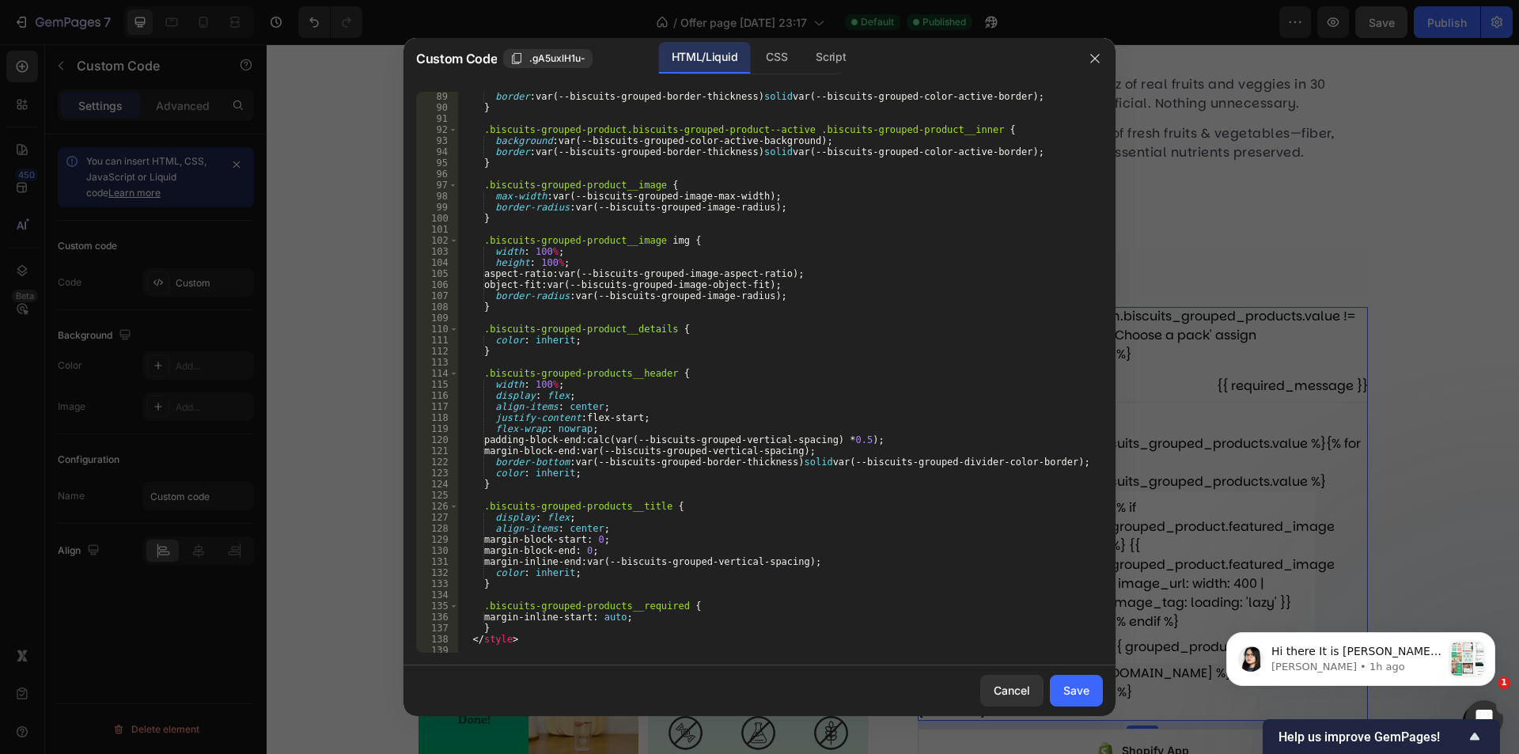
scroll to position [1341, 0]
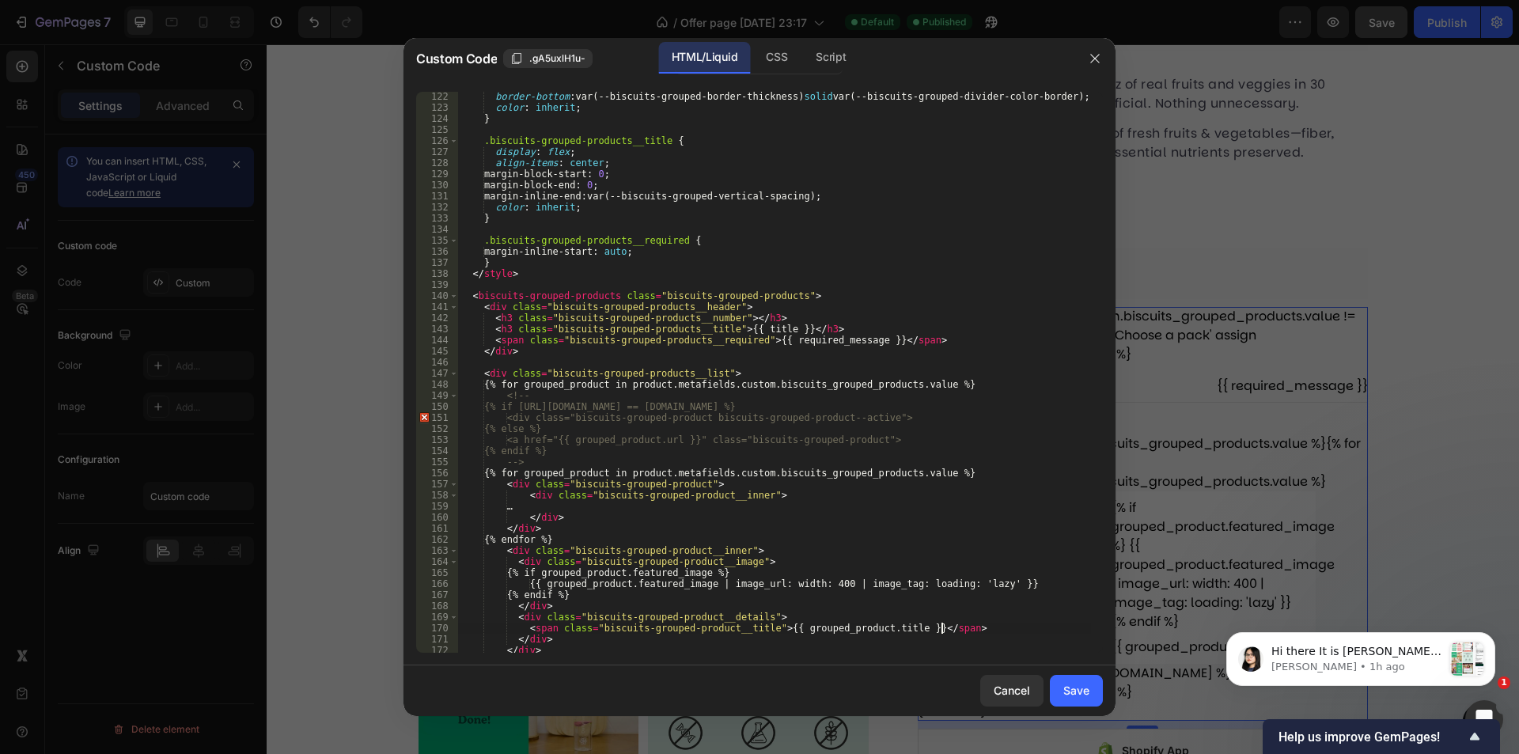
click at [1056, 578] on div "border-bottom : var(--biscuits-grouped-border-thickness) solid var(--biscuits-g…" at bounding box center [774, 382] width 633 height 583
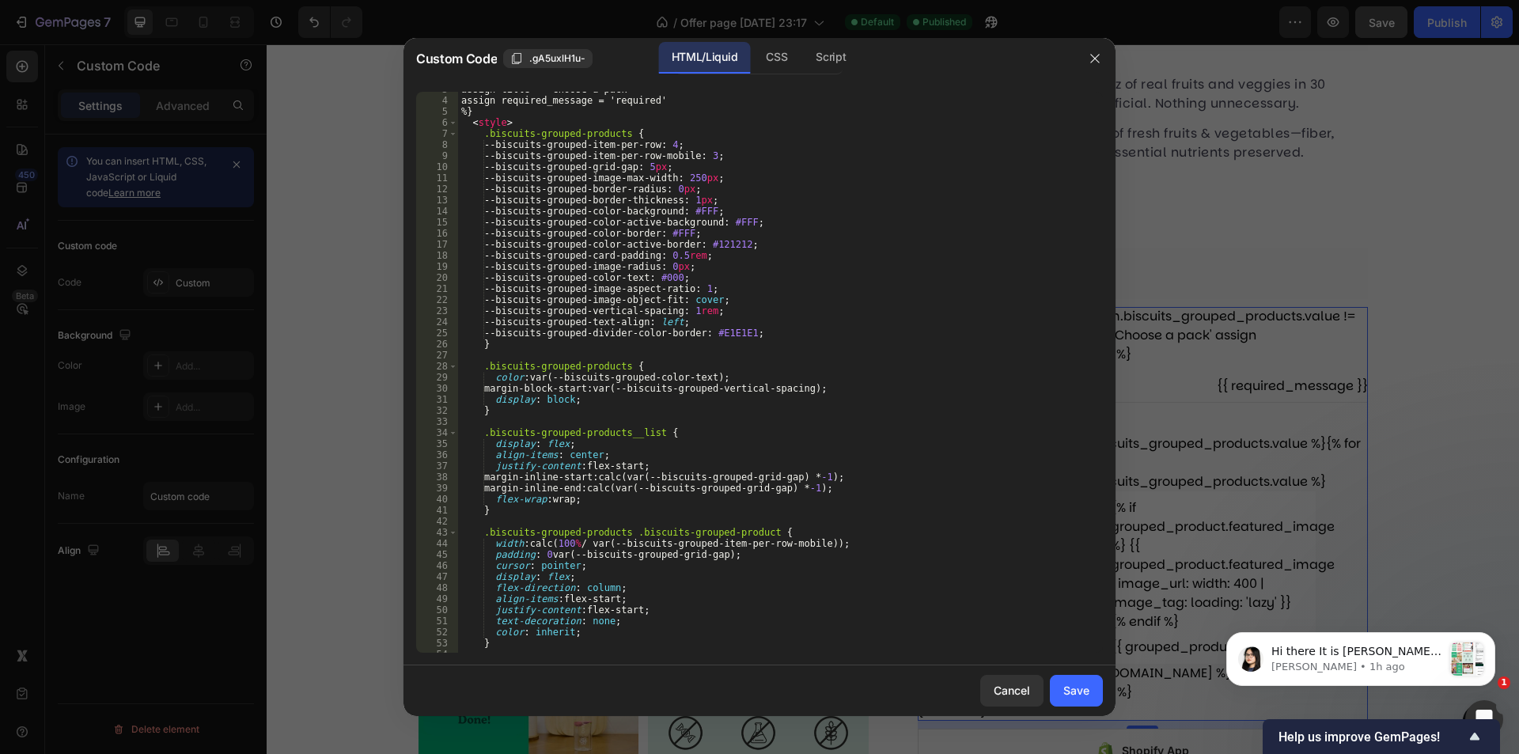
scroll to position [0, 0]
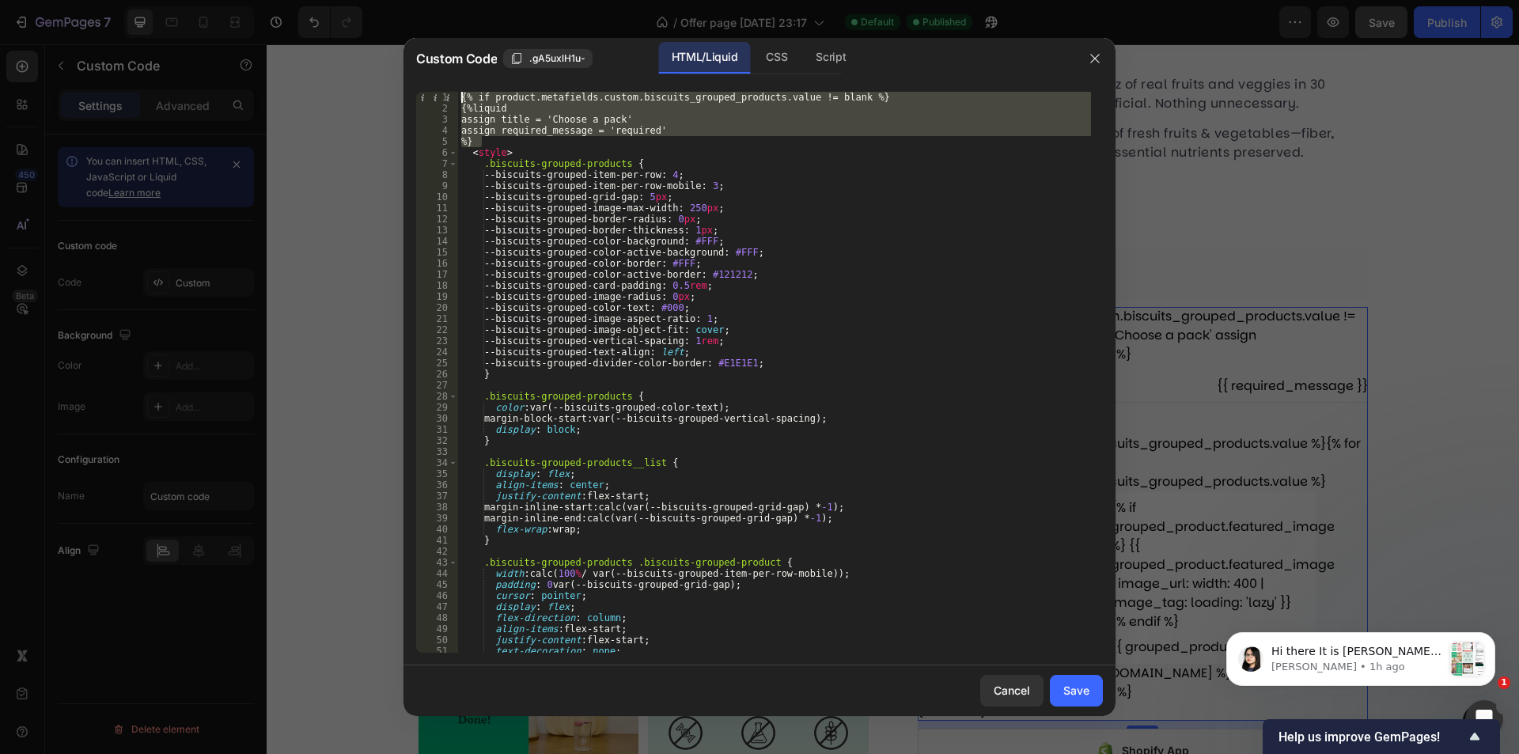
drag, startPoint x: 489, startPoint y: 145, endPoint x: 443, endPoint y: 83, distance: 76.9
click at [443, 83] on div "{% if grouped_product.featured_image %} {{ grouped_product.featured_image | ima…" at bounding box center [760, 372] width 712 height 586
paste textarea "%}"
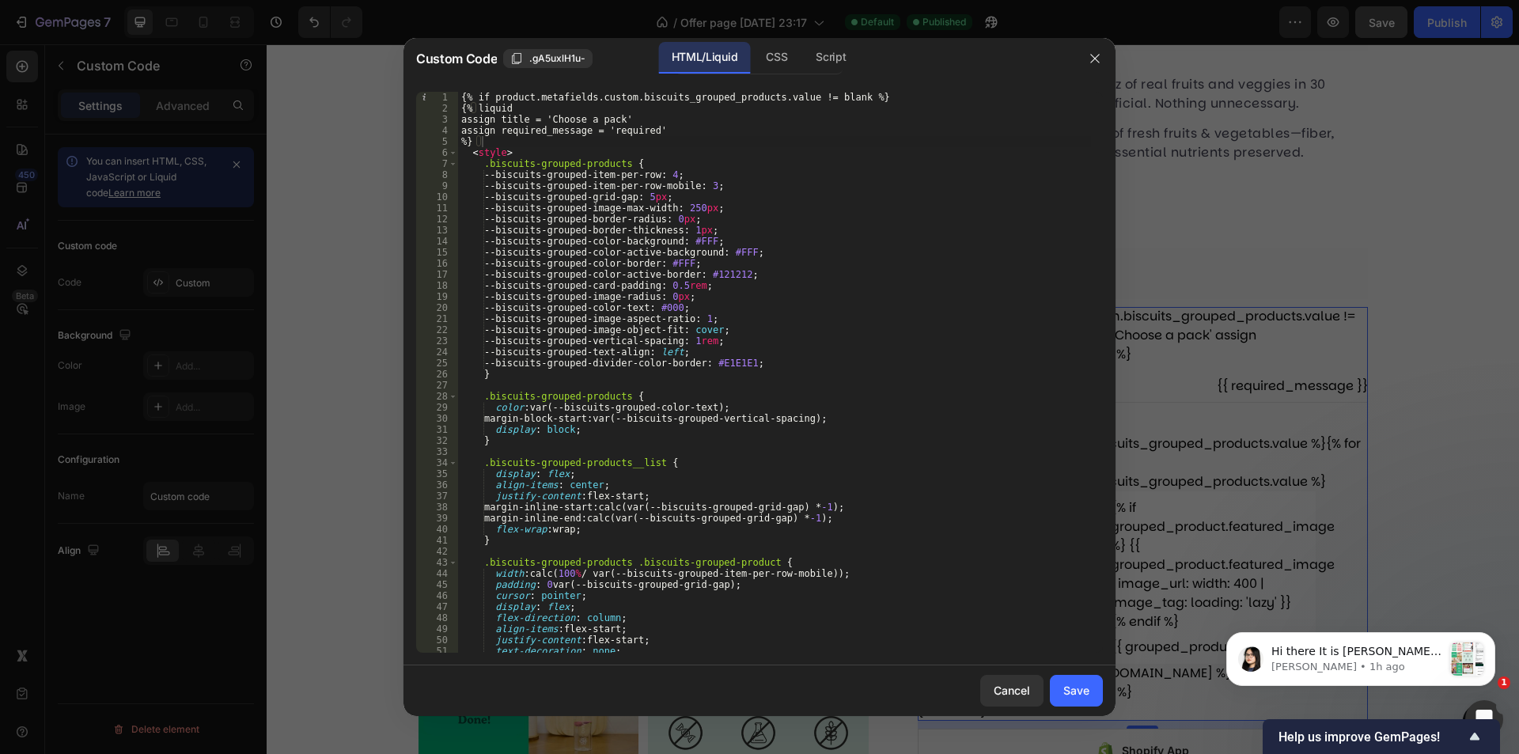
click at [626, 472] on div "{% if product.metafields.custom.biscuits_grouped_products.value != blank %} {% …" at bounding box center [774, 383] width 633 height 583
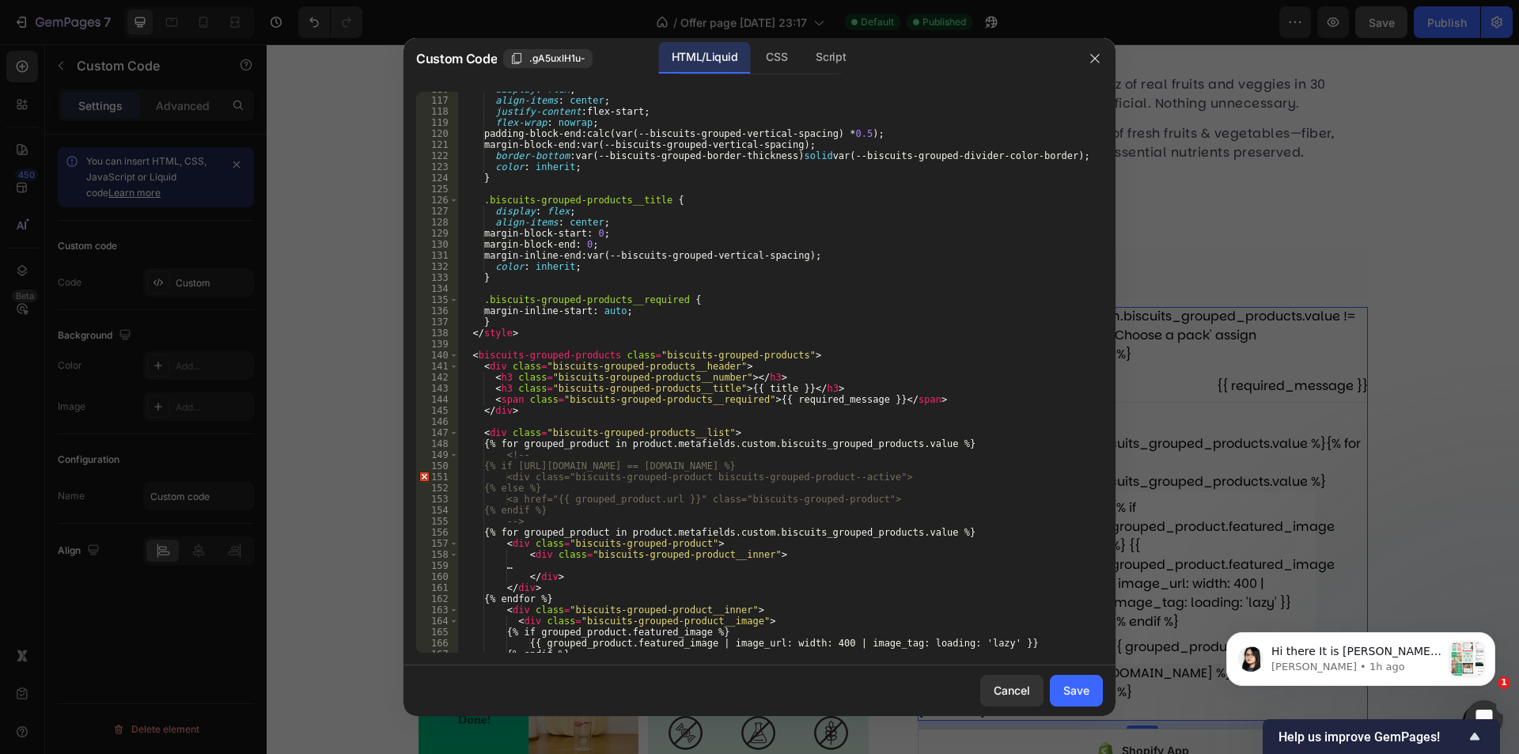
scroll to position [1455, 0]
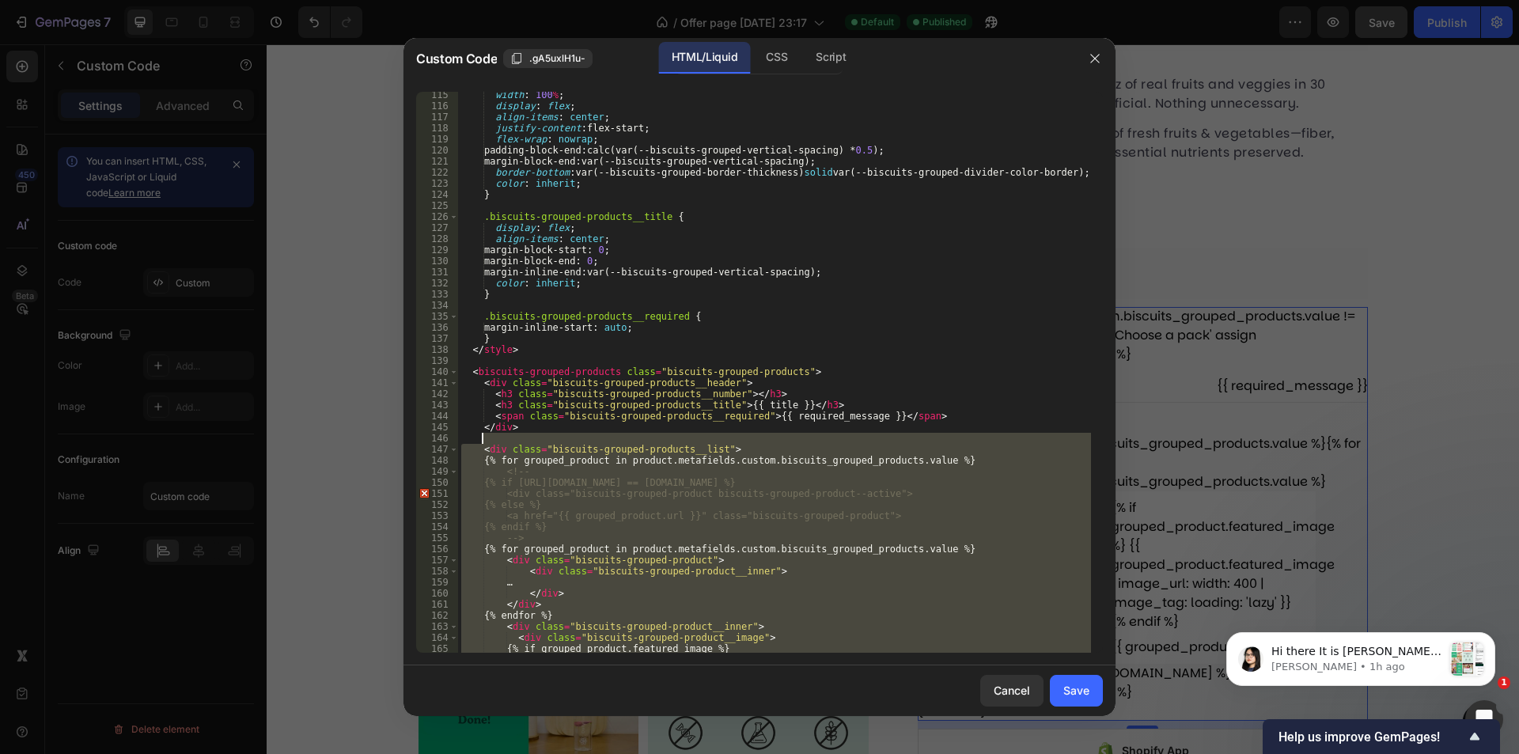
drag, startPoint x: 561, startPoint y: 650, endPoint x: 622, endPoint y: 442, distance: 217.6
click at [622, 442] on div "width : 100 % ; display : flex ; align-items : center ; justify-content : flex-…" at bounding box center [774, 380] width 633 height 583
type textarea "<div class="biscuits-grouped-products__list">"
type textarea "<biscuits-grouped-products class="biscuits-grouped-products">"
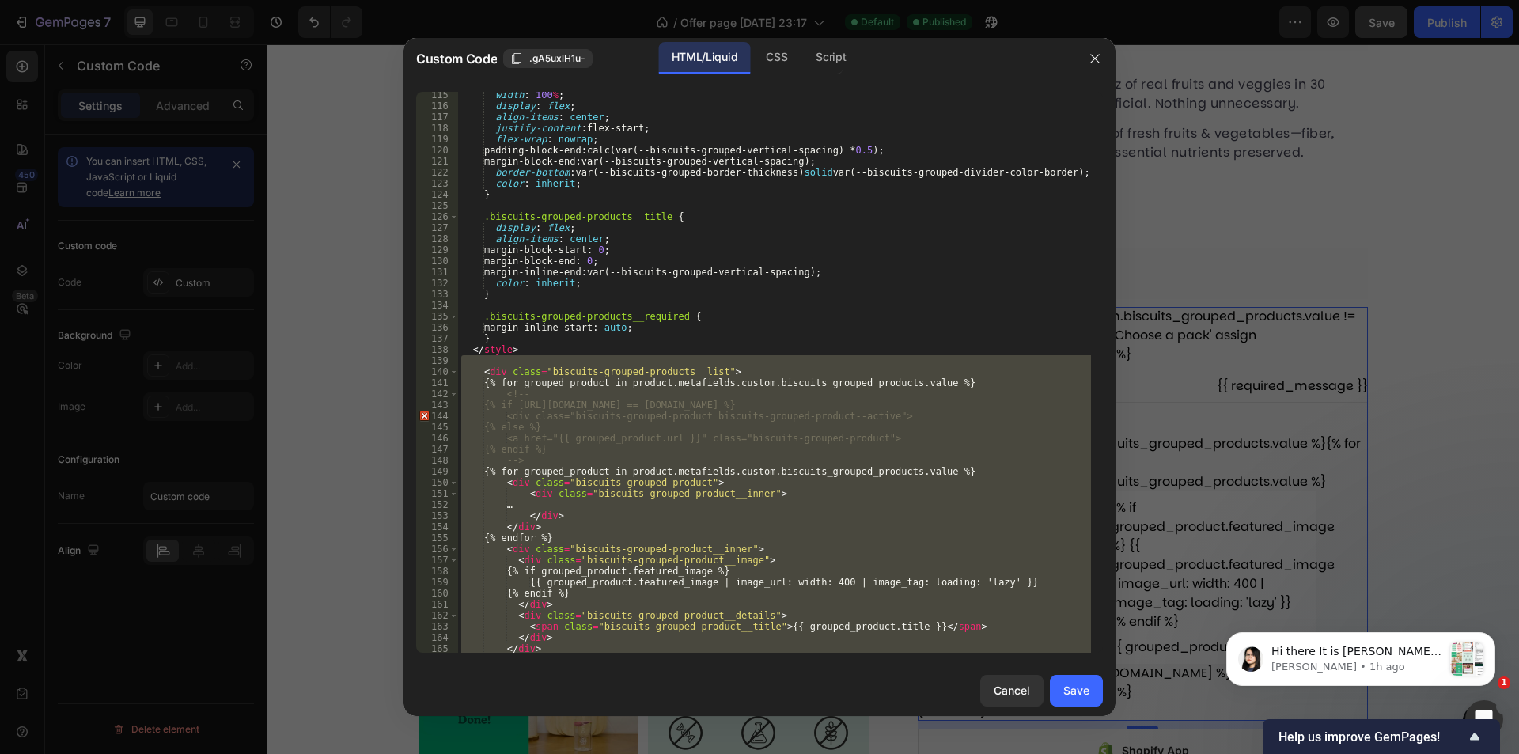
click at [740, 389] on div "width : 100 % ; display : flex ; align-items : center ; justify-content : flex-…" at bounding box center [774, 372] width 633 height 561
type textarea "<!--"
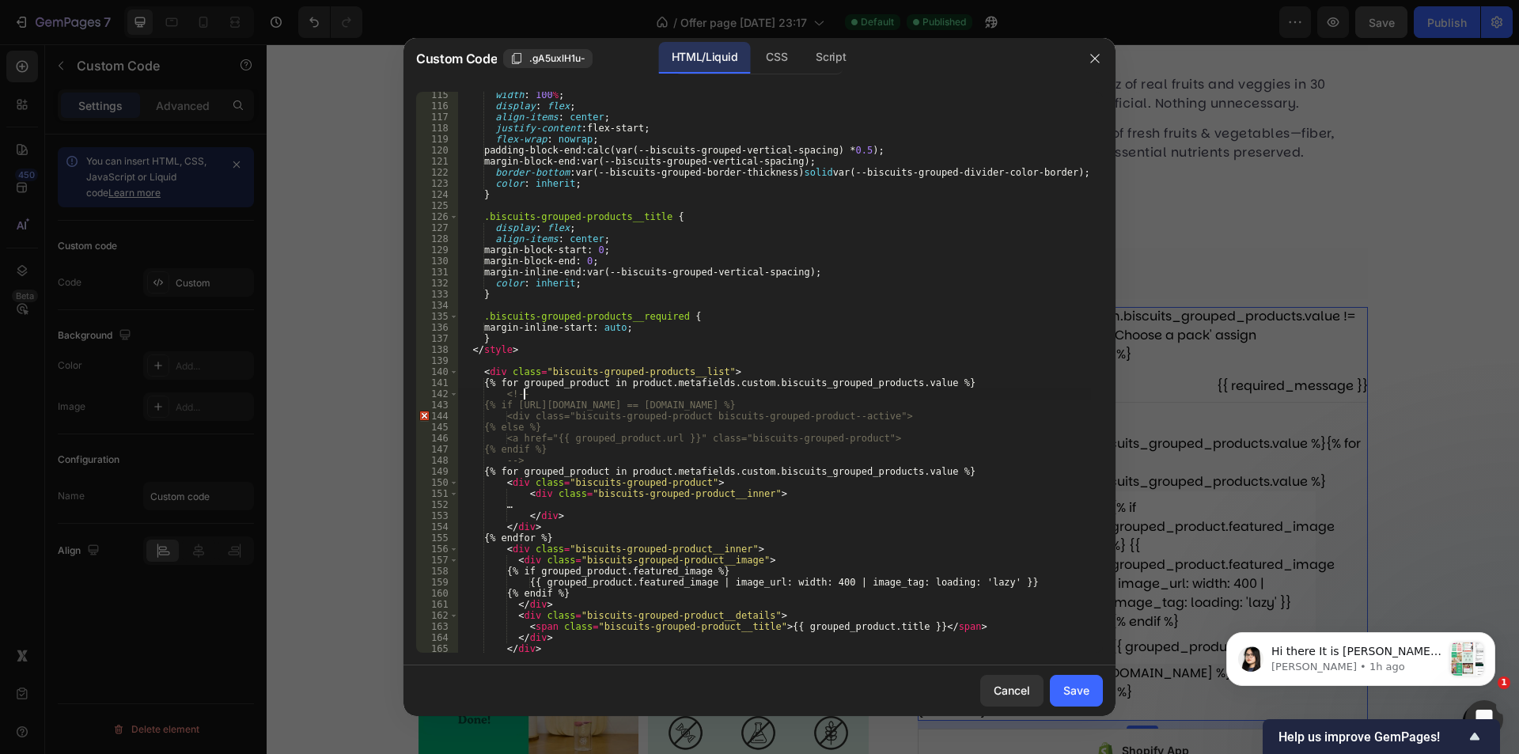
scroll to position [1455, 0]
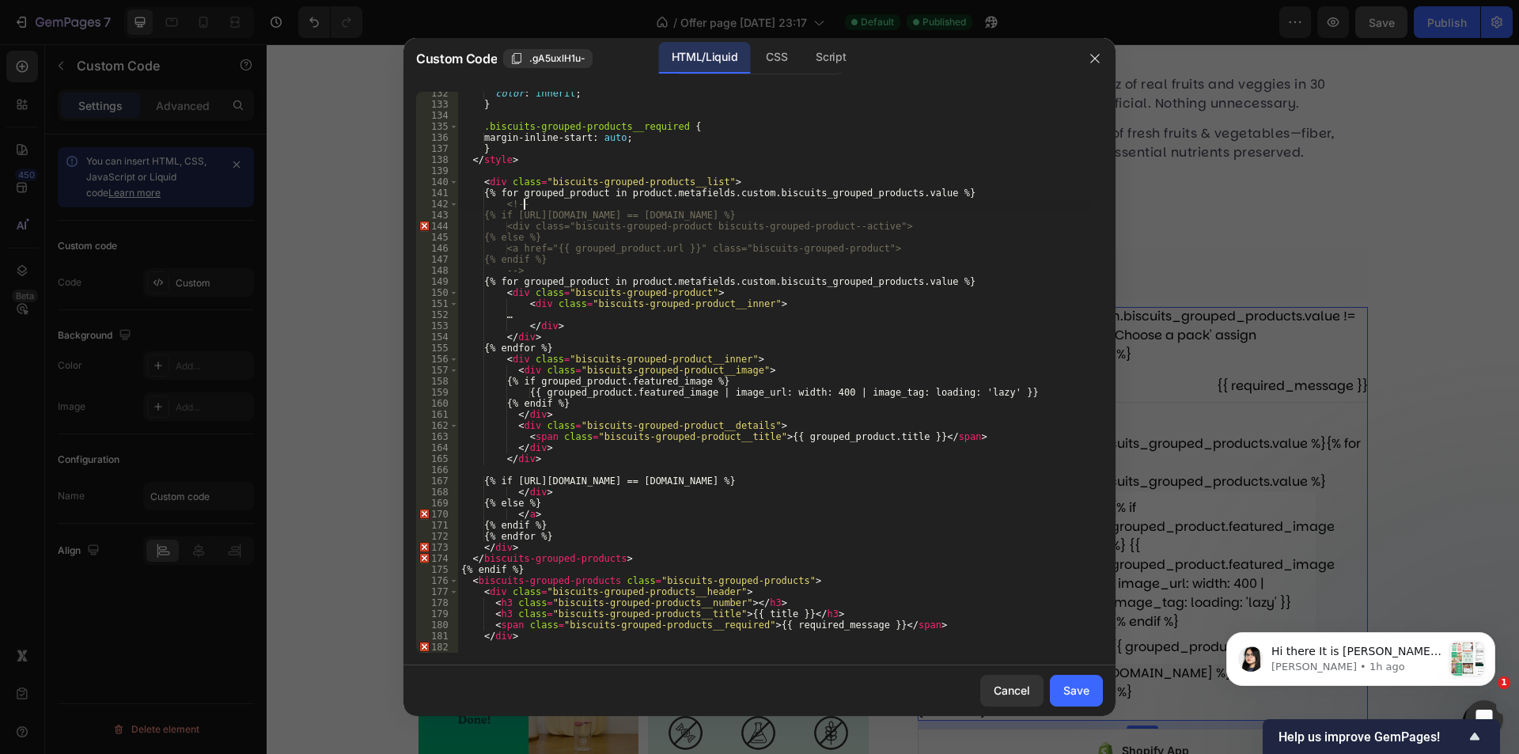
click at [563, 648] on div "color : inherit ; } .biscuits-grouped-products__required { margin-inline-start …" at bounding box center [774, 379] width 633 height 583
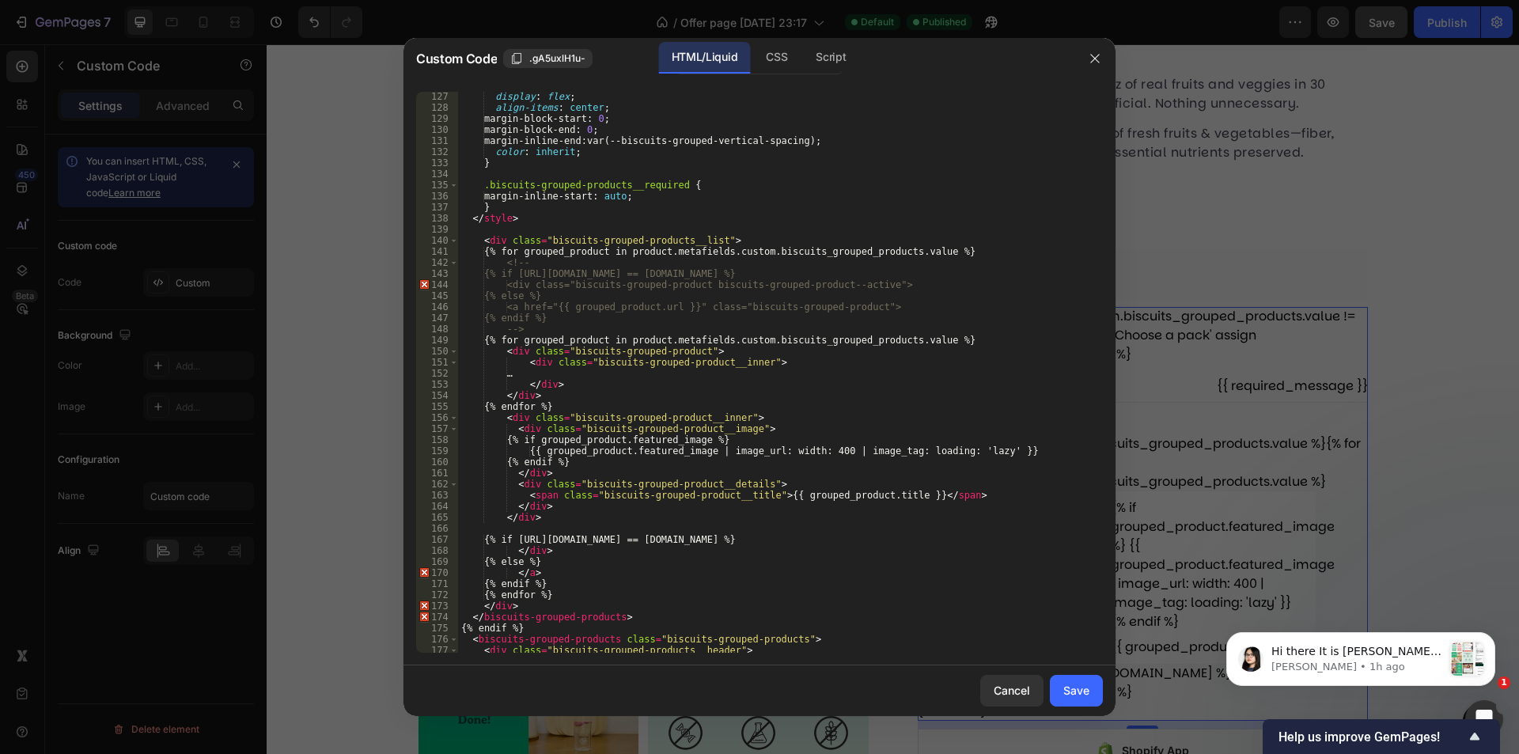
scroll to position [1466, 0]
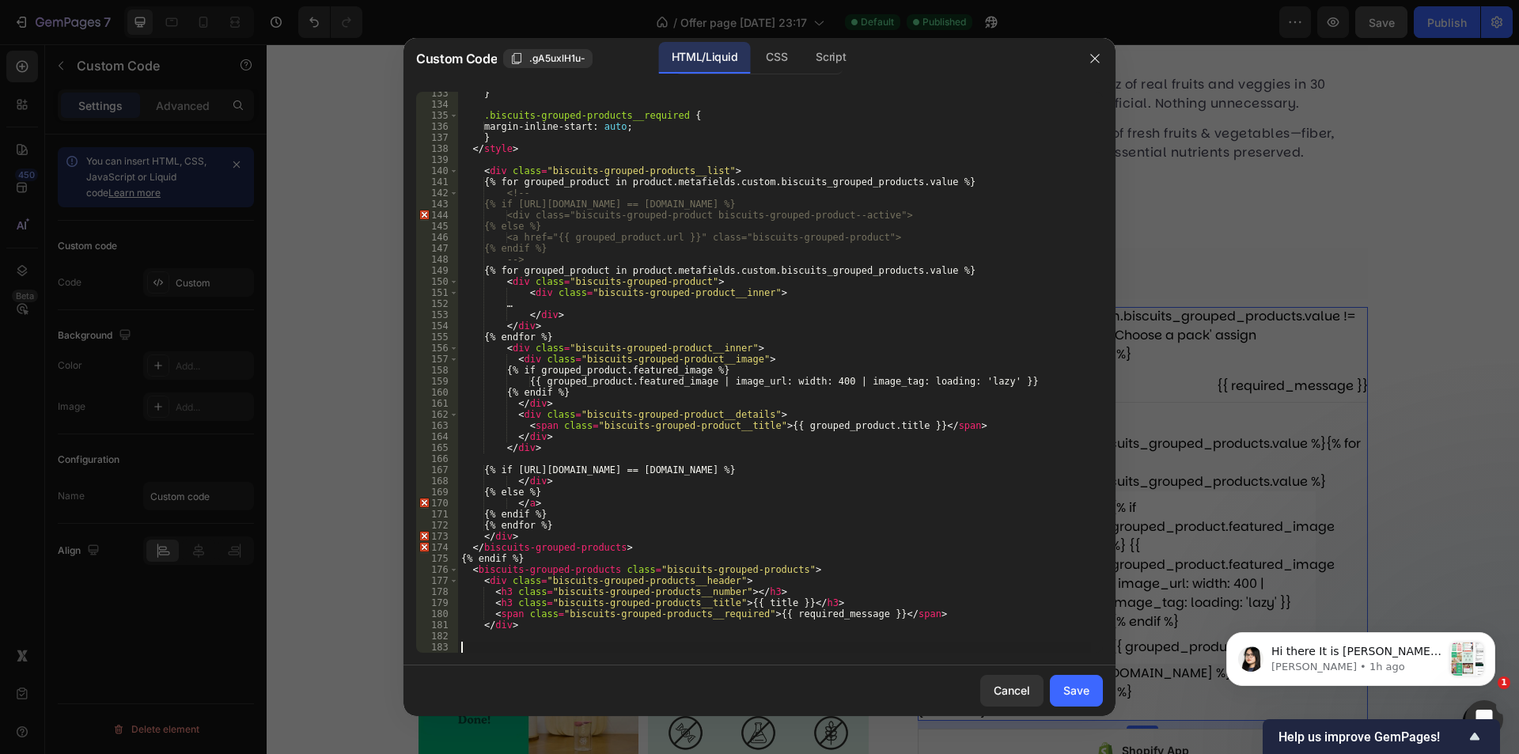
paste textarea "{% endif %}"
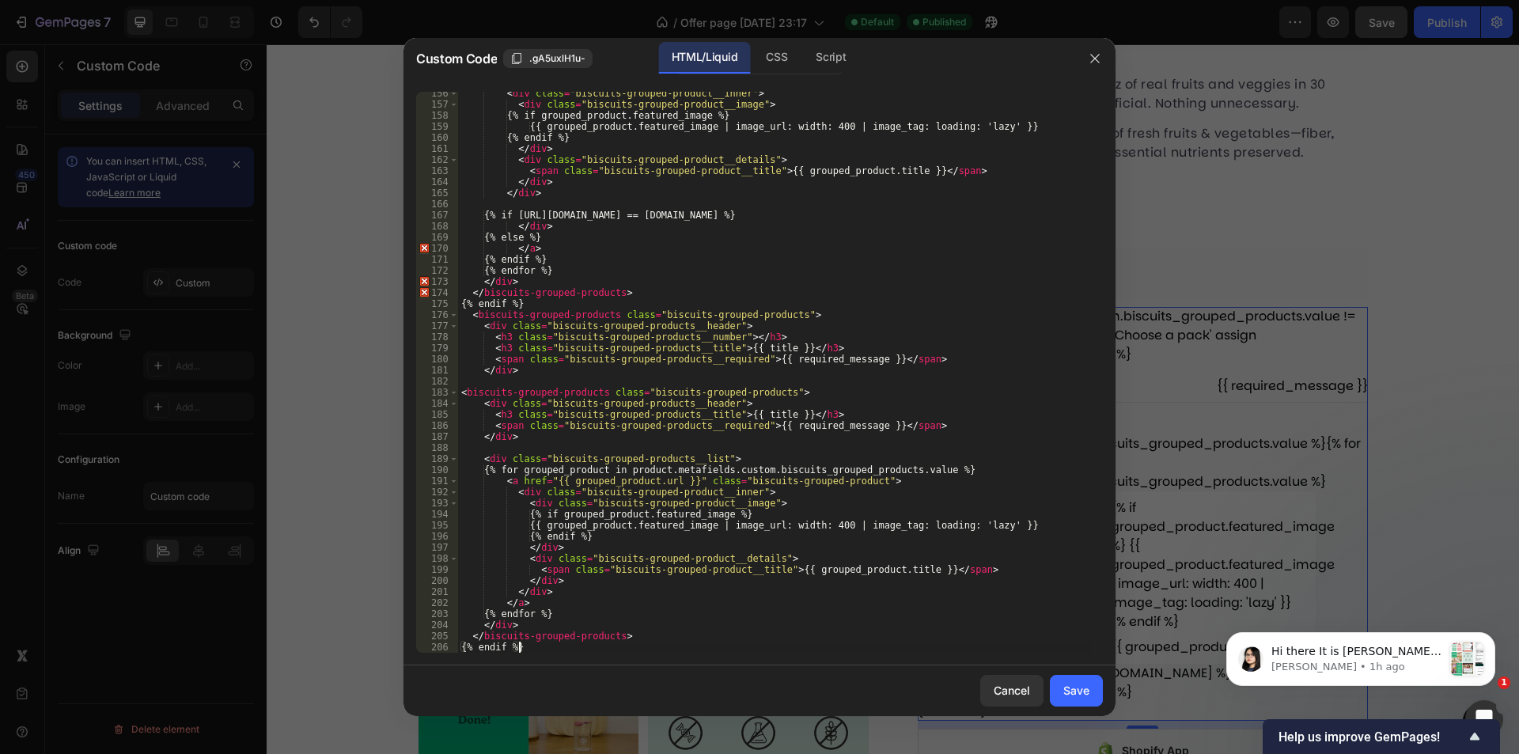
type textarea "{% endif %}"
click at [583, 301] on div "< div class = "biscuits-grouped-product__inner" > < div class = "biscuits-group…" at bounding box center [774, 379] width 633 height 583
click at [551, 302] on div "< div class = "biscuits-grouped-product__inner" > < div class = "biscuits-group…" at bounding box center [774, 379] width 633 height 583
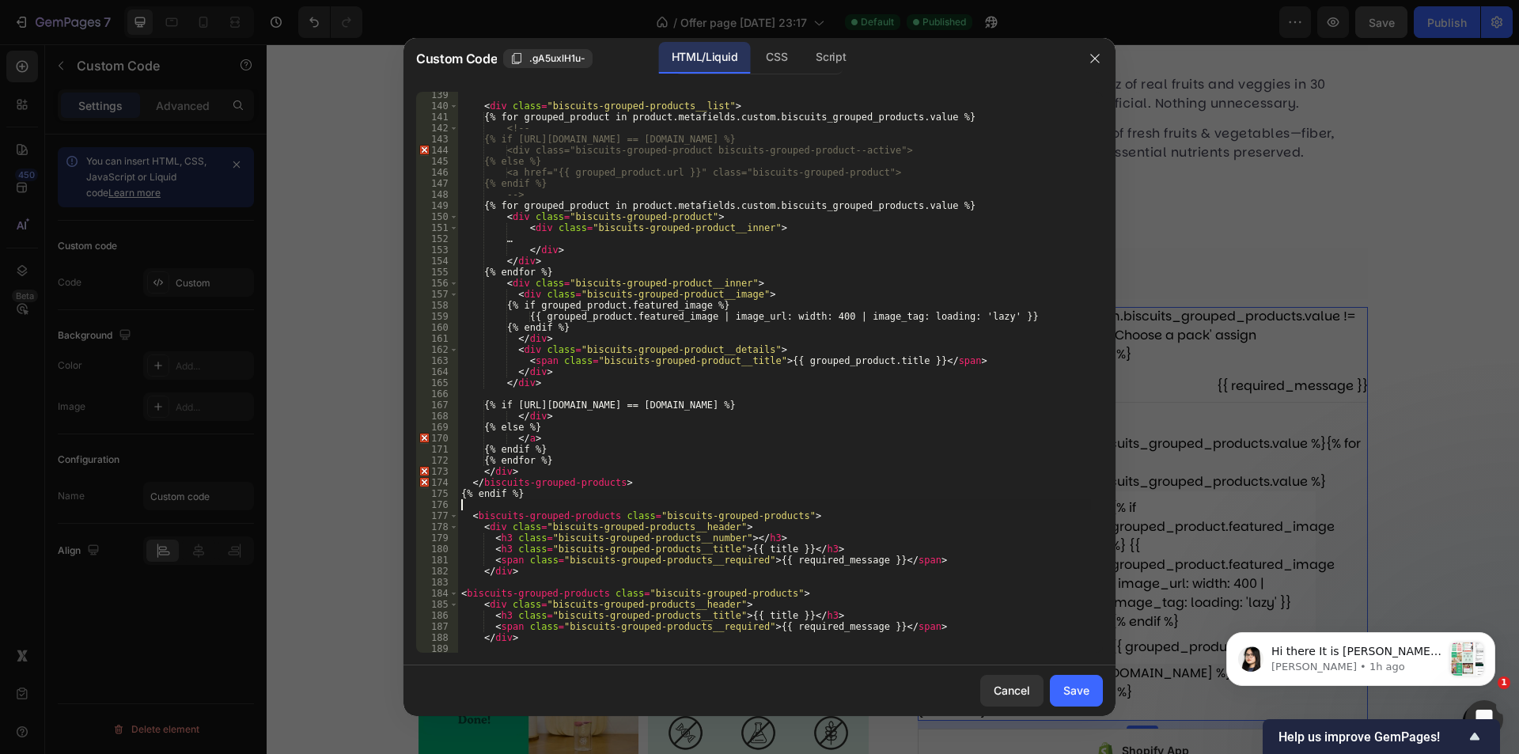
scroll to position [1436, 0]
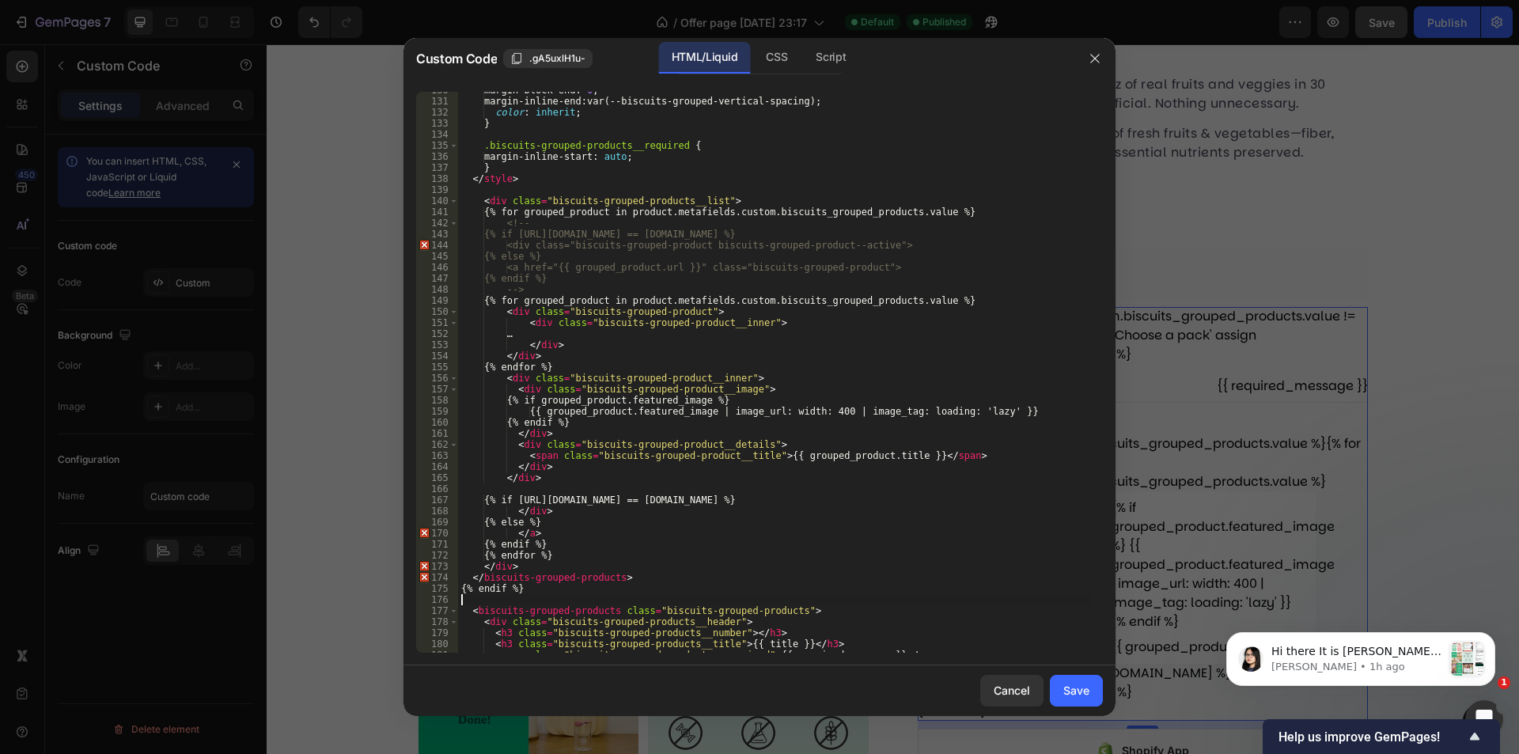
click at [571, 282] on div "margin-block-end : 0 ; margin-inline-end : var(--biscuits-grouped-vertical-spac…" at bounding box center [774, 376] width 633 height 583
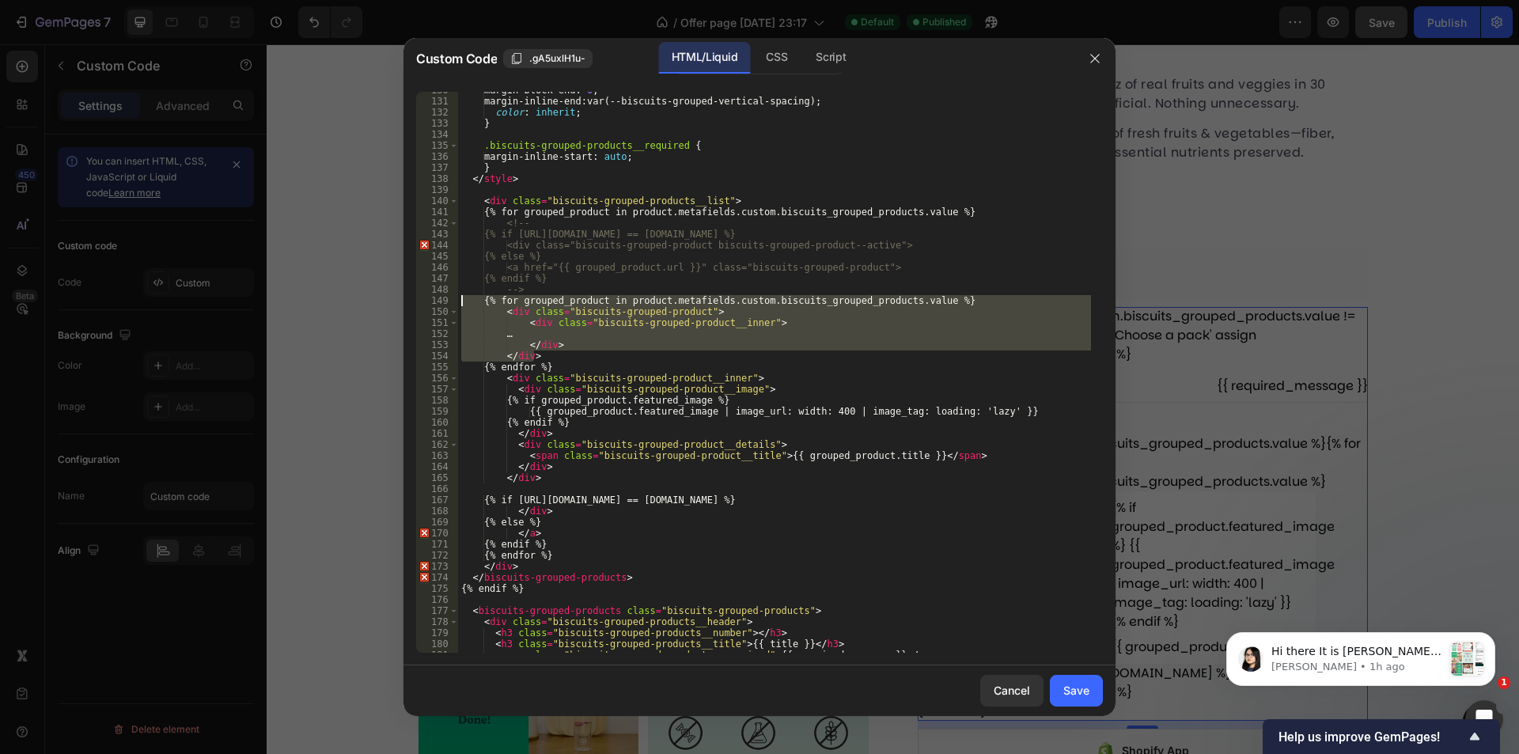
drag, startPoint x: 556, startPoint y: 358, endPoint x: 453, endPoint y: 301, distance: 118.3
click at [453, 301] on div "{% endif %} 130 131 132 133 134 135 136 137 138 139 140 141 142 143 144 145 146…" at bounding box center [759, 372] width 687 height 561
type textarea "{% for grouped_product in product.metafields.custom.biscuits_grouped_products.v…"
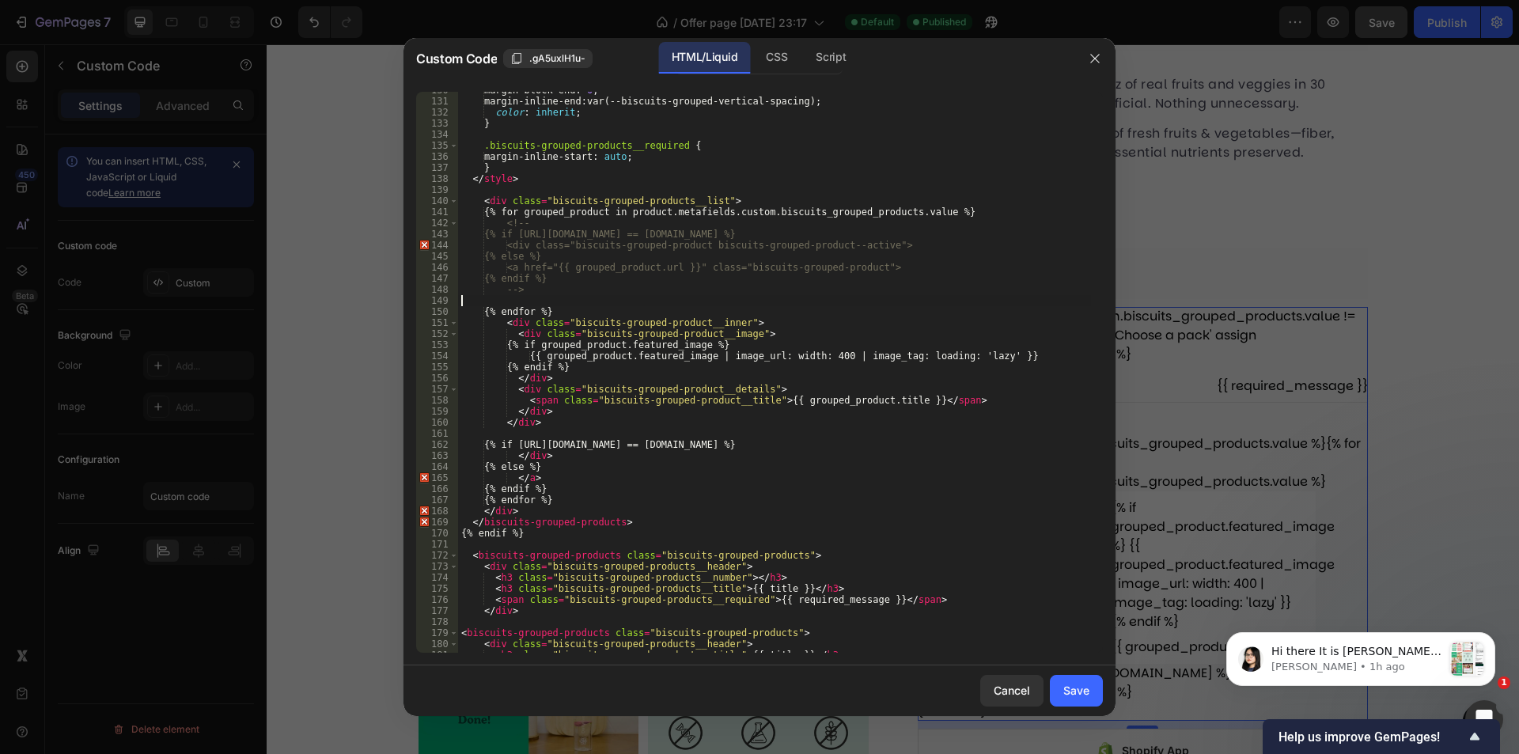
click at [561, 287] on div "margin-block-end : 0 ; margin-inline-end : var(--biscuits-grouped-vertical-spac…" at bounding box center [774, 376] width 633 height 583
type textarea "-->"
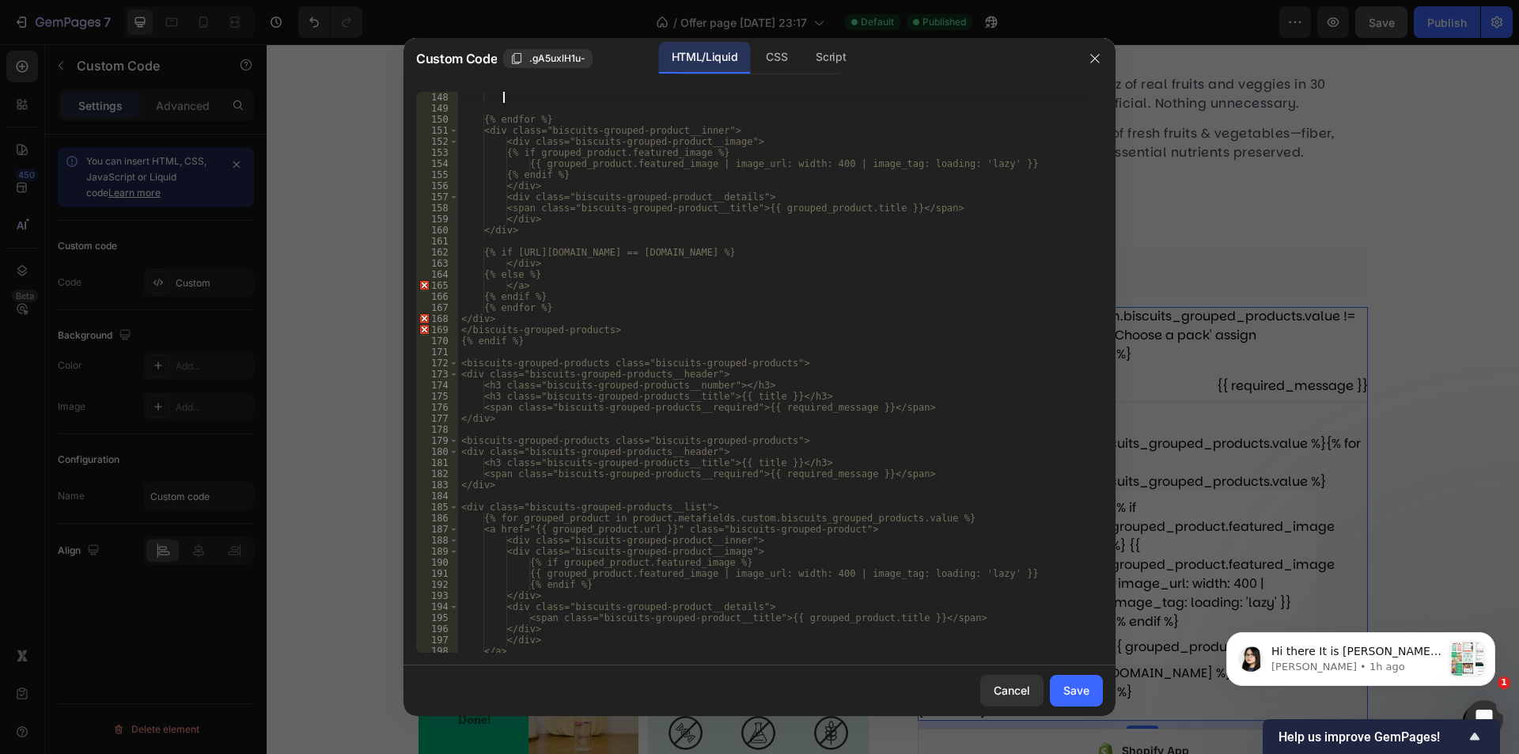
scroll to position [1628, 0]
click at [539, 351] on div "{% endfor %} <div class="biscuits-grouped-product__inner"> <div class="biscuits…" at bounding box center [774, 383] width 633 height 583
paste textarea "-->"
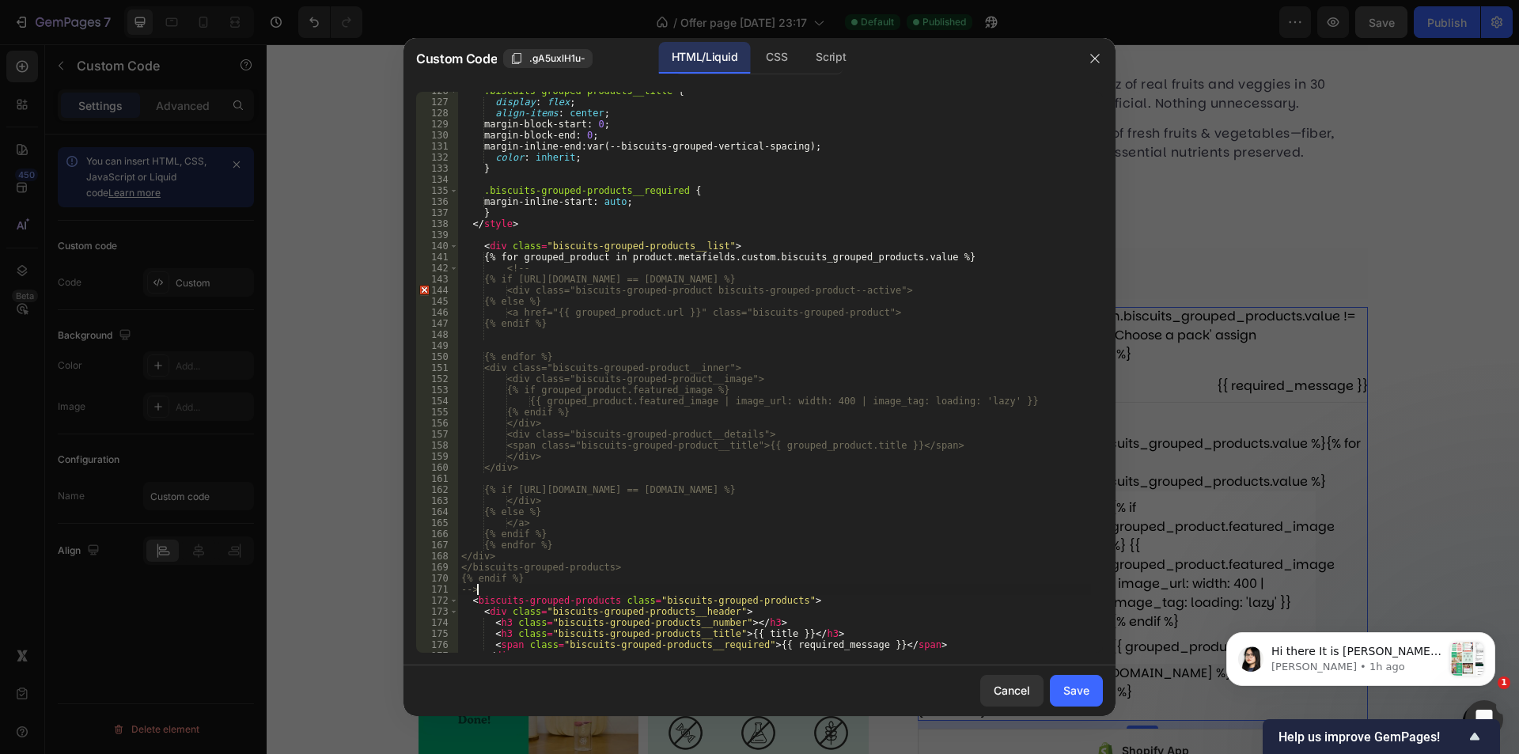
scroll to position [1344, 0]
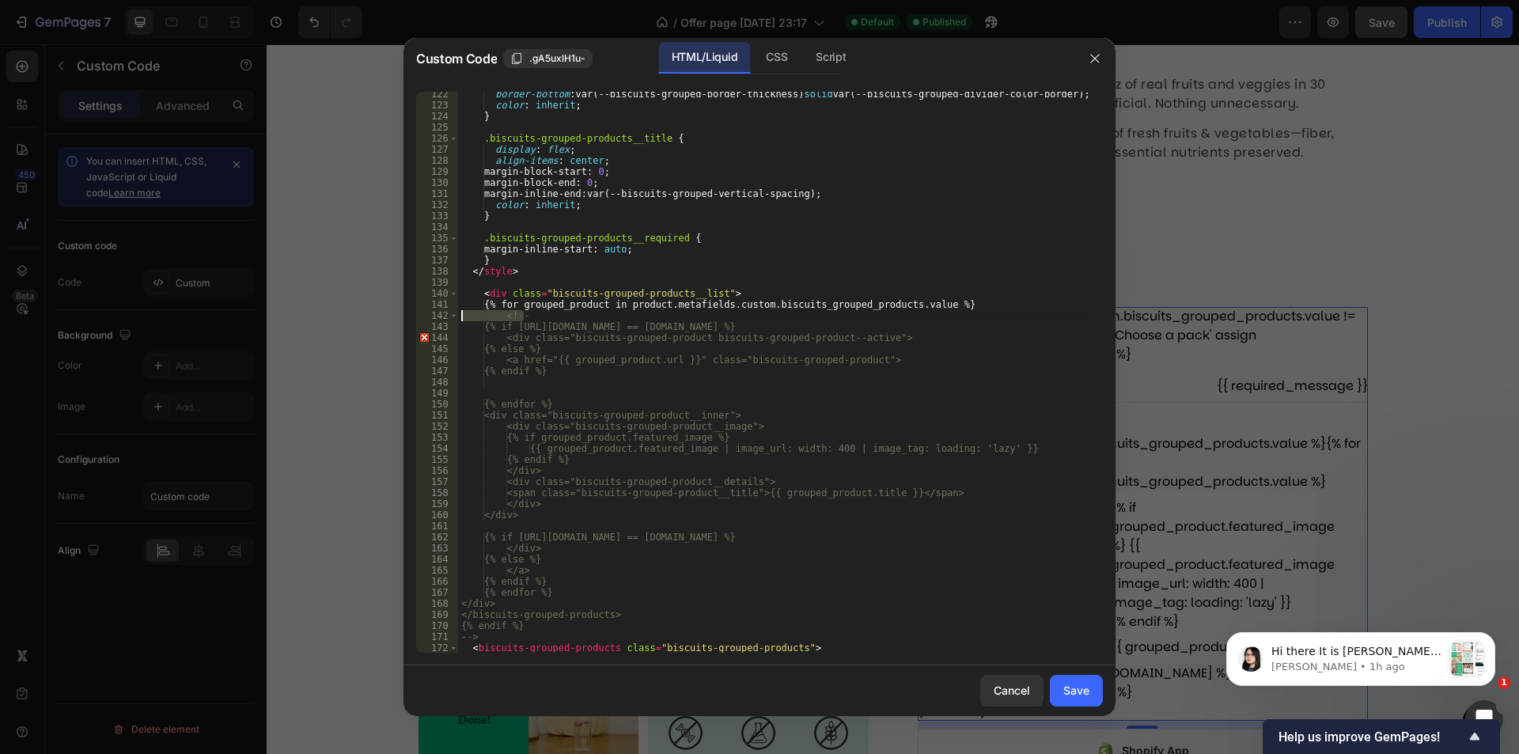
drag, startPoint x: 544, startPoint y: 313, endPoint x: 427, endPoint y: 314, distance: 117.1
click at [427, 314] on div "--> 122 123 124 125 126 127 128 129 130 131 132 133 134 135 136 137 138 139 140…" at bounding box center [759, 372] width 687 height 561
type textarea "<!--"
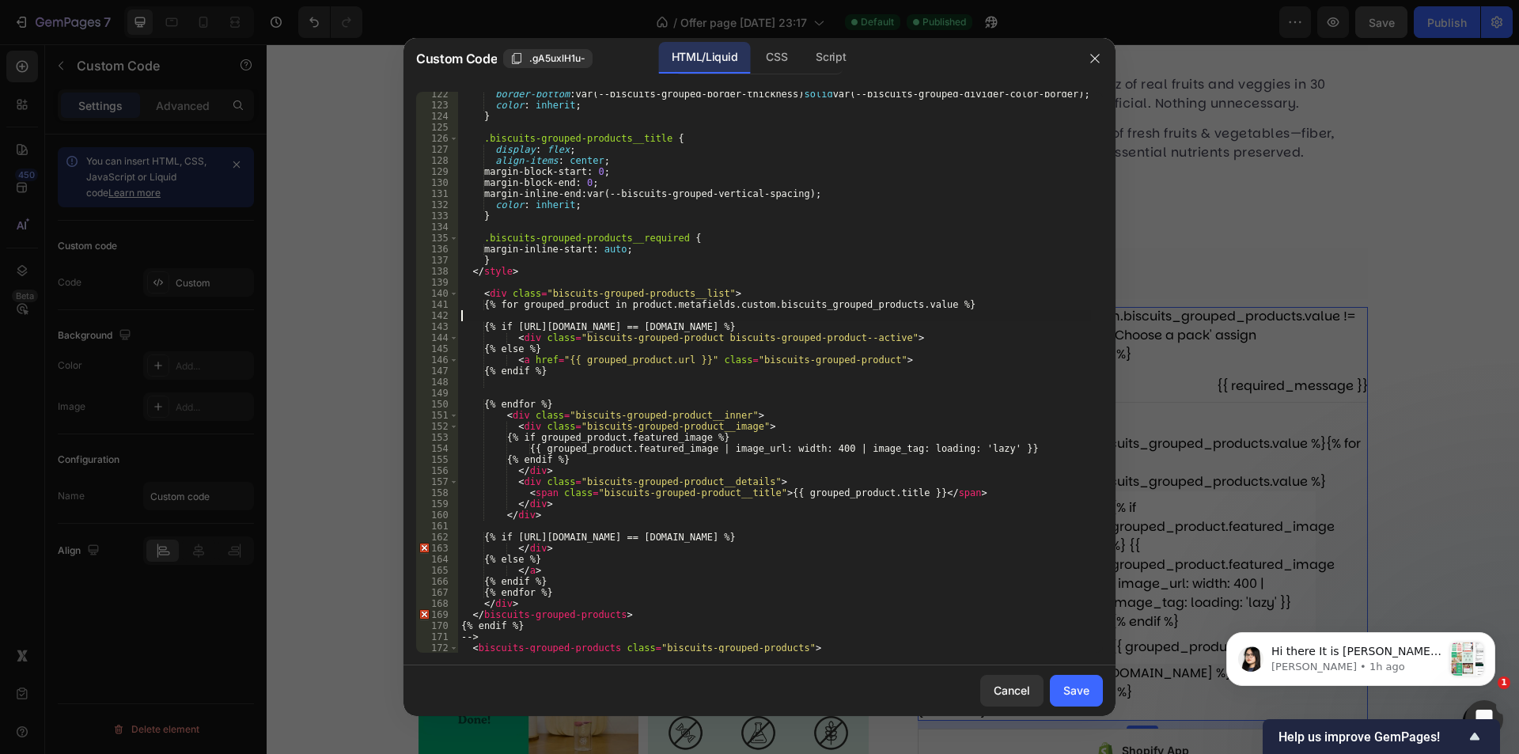
click at [467, 281] on div "border-bottom : var(--biscuits-grouped-border-thickness) solid var(--biscuits-g…" at bounding box center [774, 380] width 633 height 583
paste textarea "<!--"
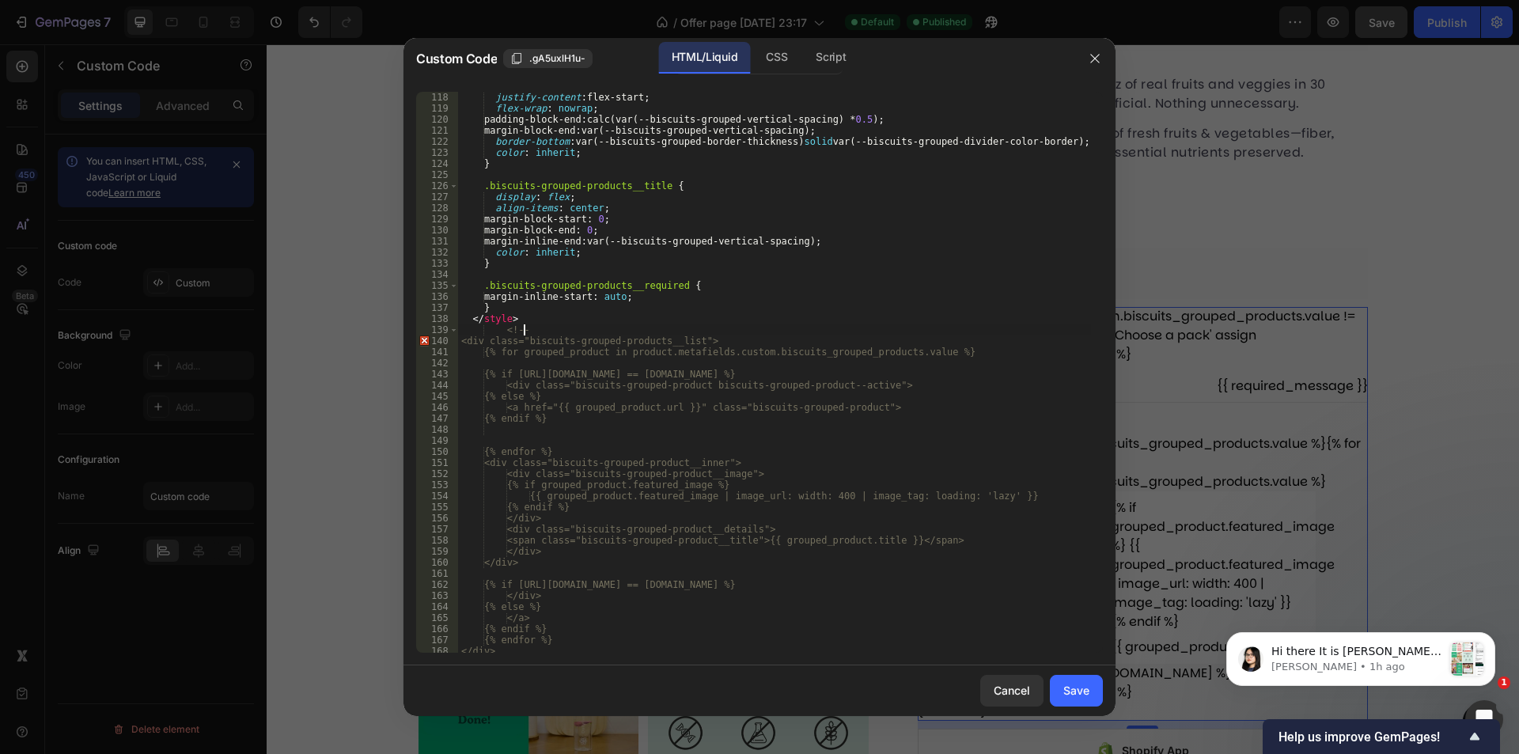
scroll to position [1201, 0]
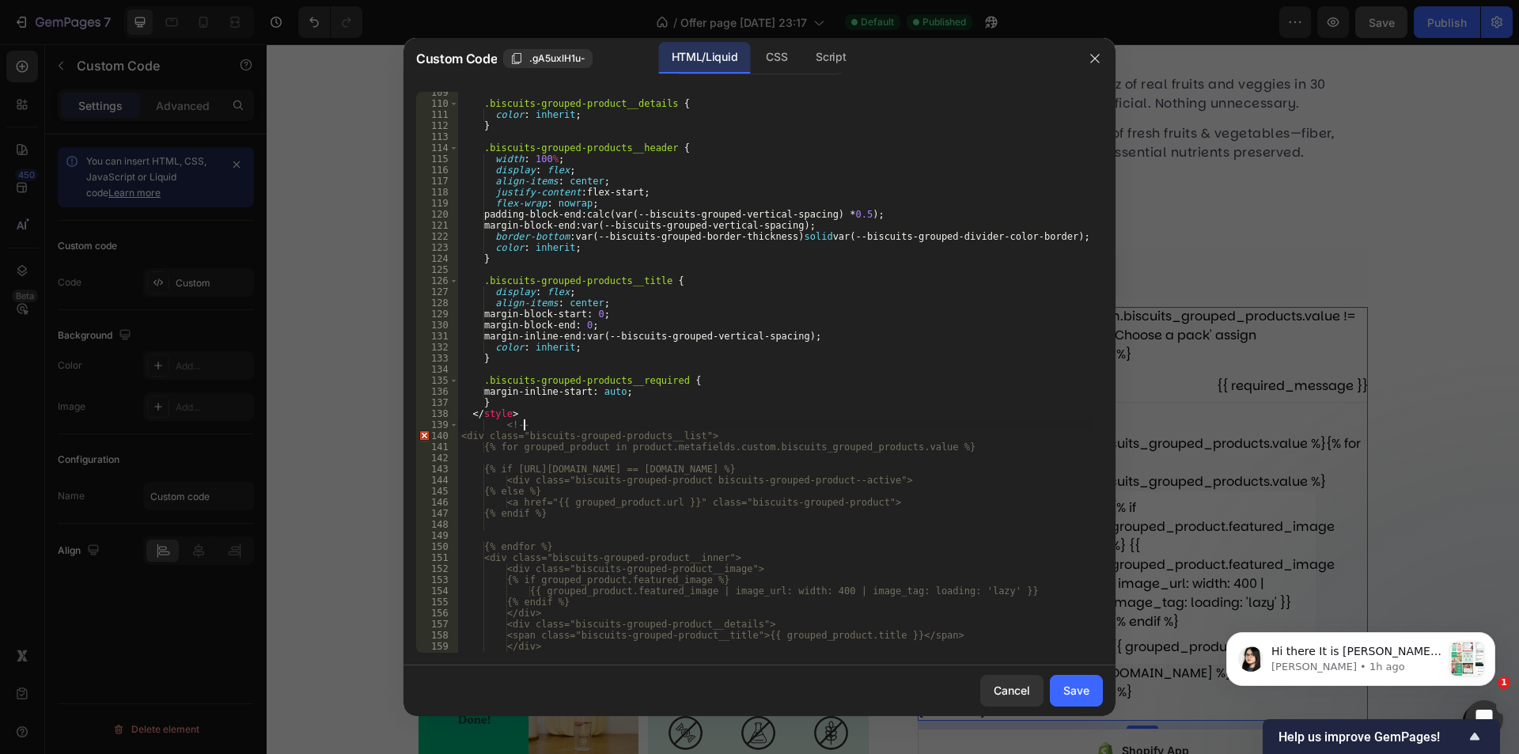
click at [715, 432] on div ".biscuits-grouped-product__details { color : inherit ; } .biscuits-grouped-prod…" at bounding box center [774, 378] width 633 height 583
drag, startPoint x: 702, startPoint y: 400, endPoint x: 709, endPoint y: 394, distance: 9.5
click at [697, 400] on div ".biscuits-grouped-product__details { color : inherit ; } .biscuits-grouped-prod…" at bounding box center [774, 378] width 633 height 583
click at [567, 413] on div ".biscuits-grouped-product__details { color : inherit ; } .biscuits-grouped-prod…" at bounding box center [774, 378] width 633 height 583
click at [499, 426] on div ".biscuits-grouped-product__details { color : inherit ; } .biscuits-grouped-prod…" at bounding box center [774, 378] width 633 height 583
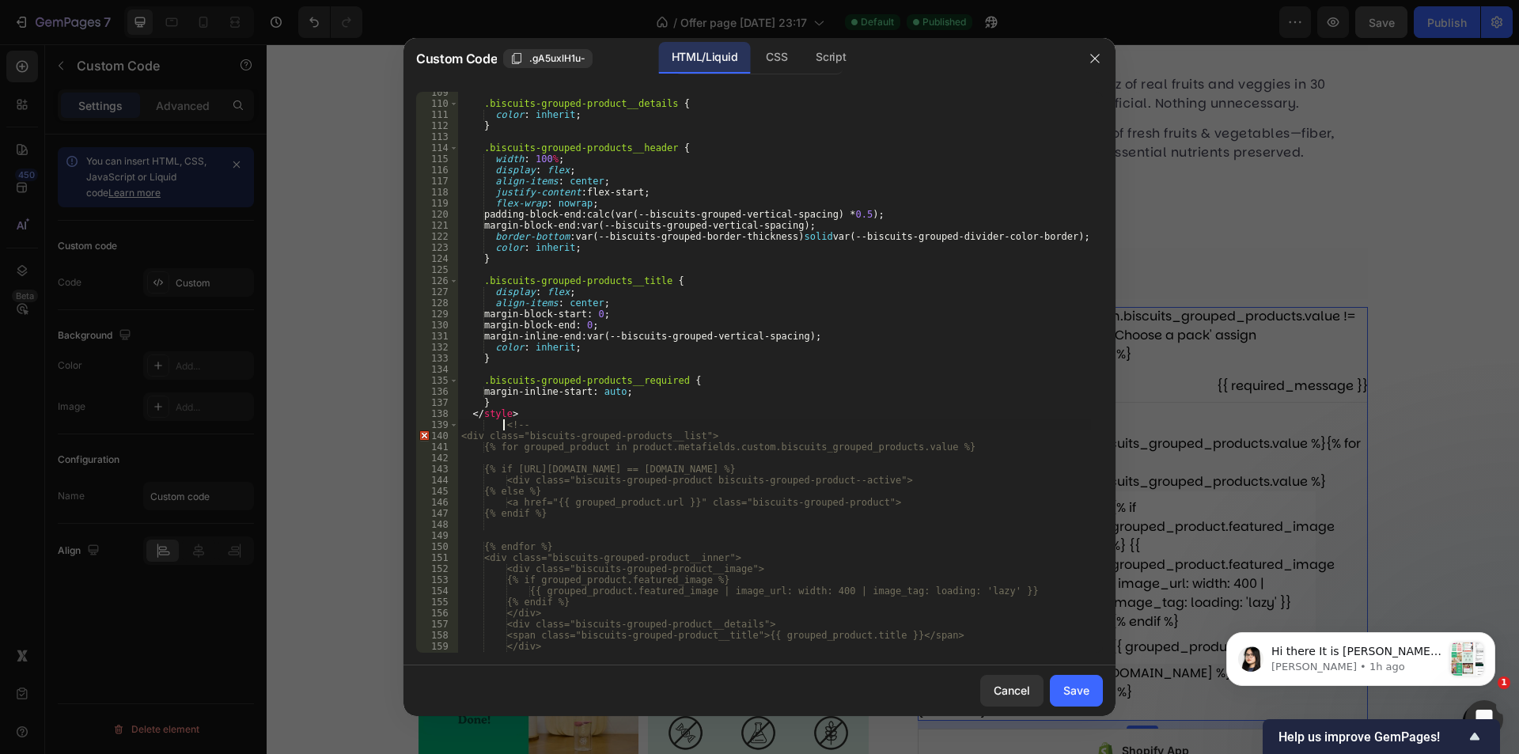
click at [502, 426] on div ".biscuits-grouped-product__details { color : inherit ; } .biscuits-grouped-prod…" at bounding box center [774, 378] width 633 height 583
click at [578, 438] on div ".biscuits-grouped-product__details { color : inherit ; } .biscuits-grouped-prod…" at bounding box center [774, 378] width 633 height 583
click at [567, 419] on div ".biscuits-grouped-product__details { color : inherit ; } .biscuits-grouped-prod…" at bounding box center [774, 378] width 633 height 583
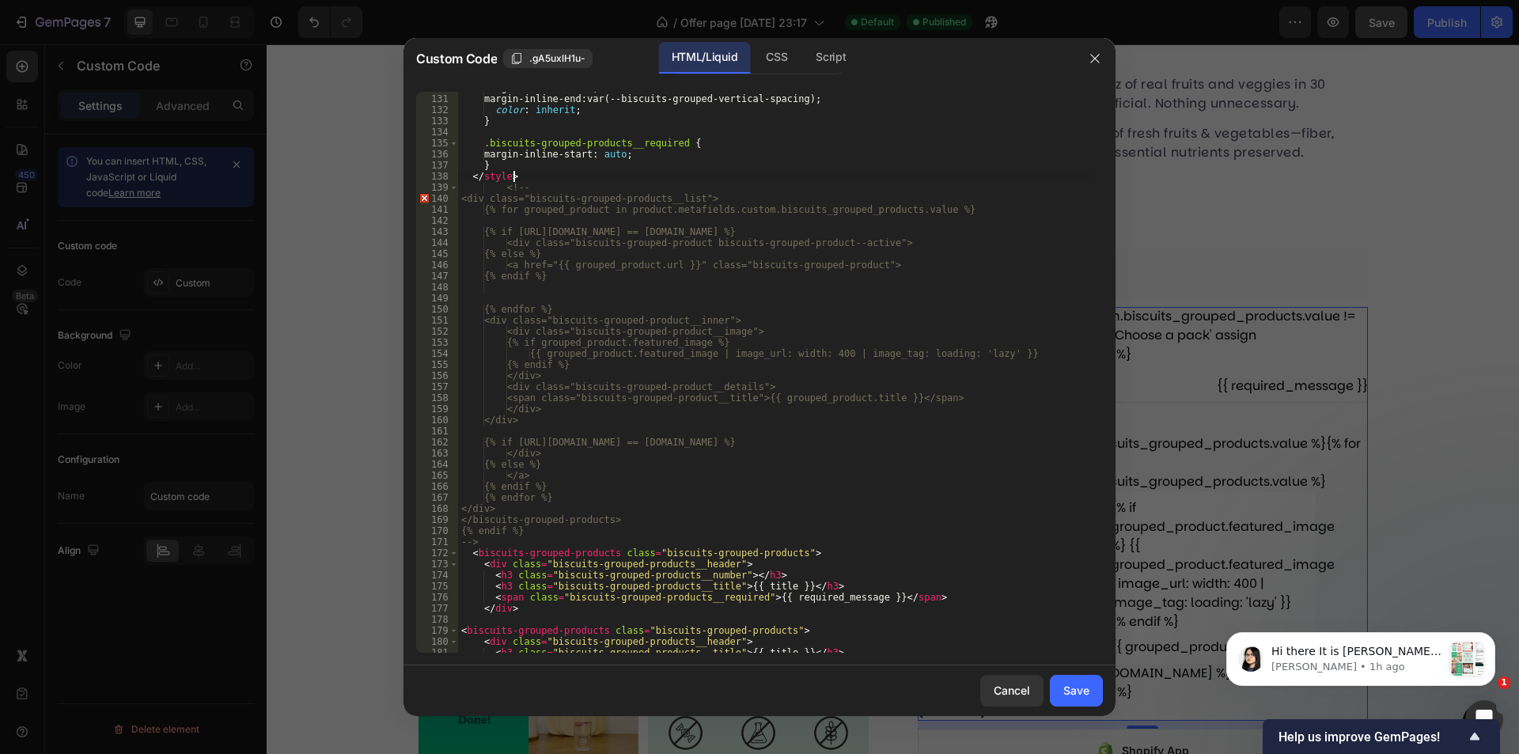
scroll to position [1676, 0]
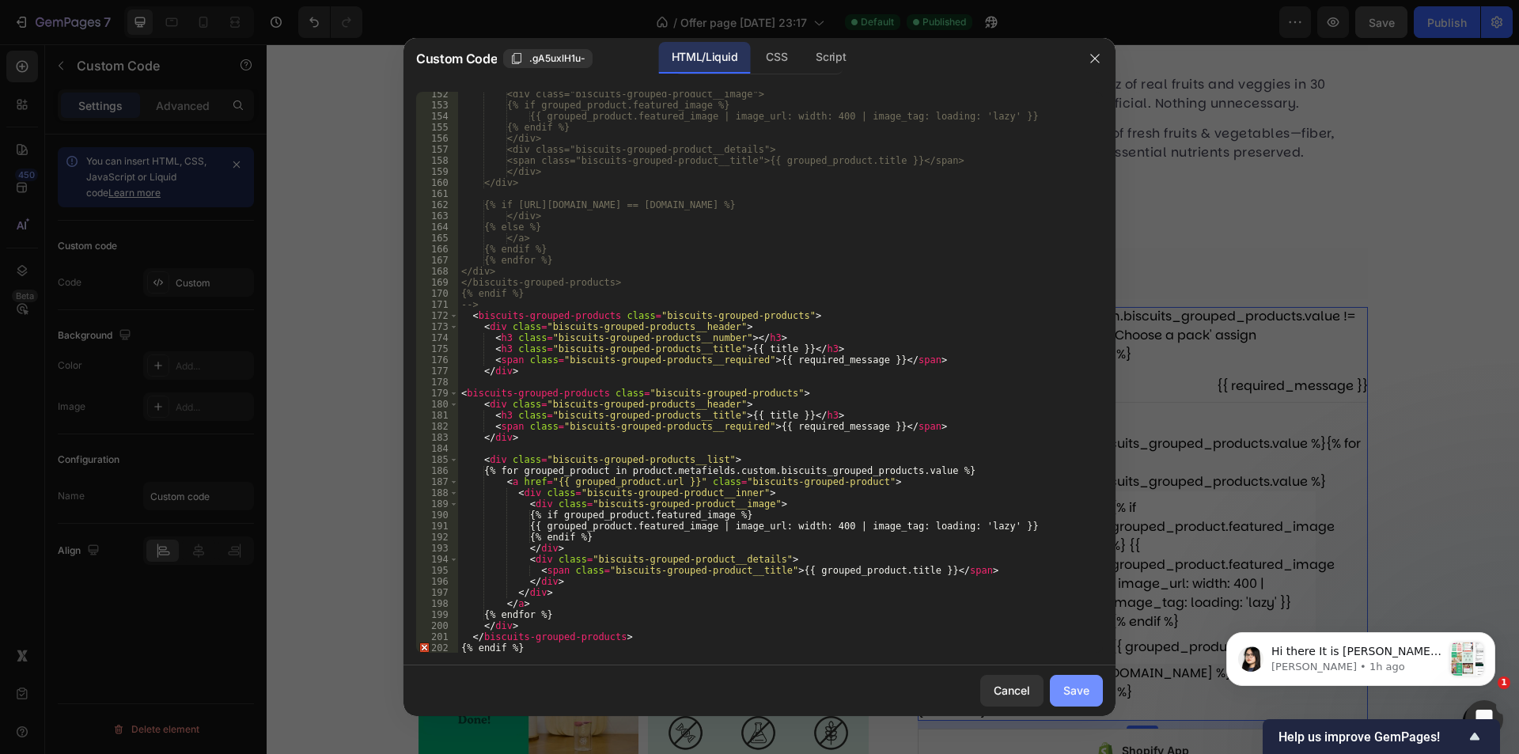
type textarea "</style>"
click at [1064, 689] on div "Save" at bounding box center [1076, 690] width 26 height 17
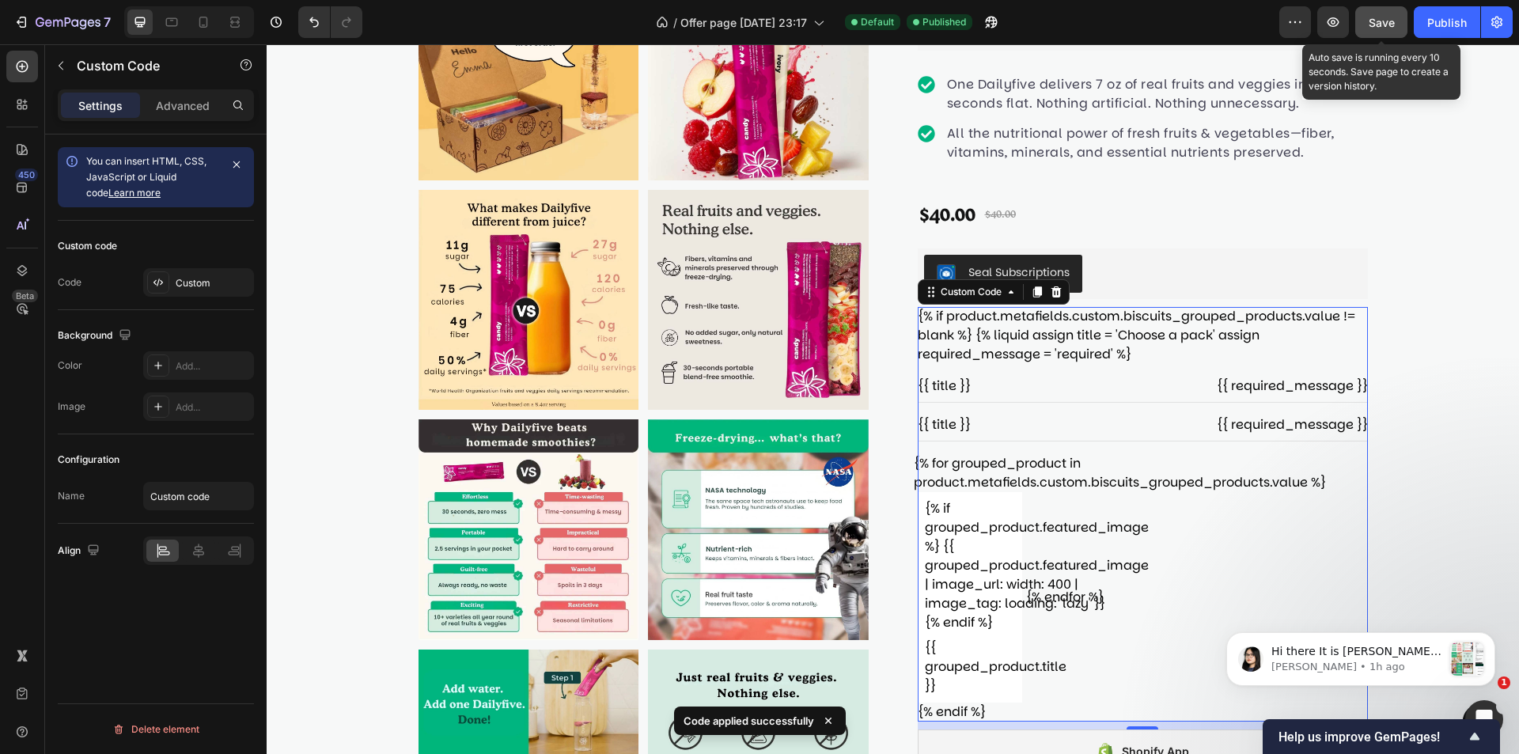
click at [1386, 30] on div "Save" at bounding box center [1382, 22] width 26 height 17
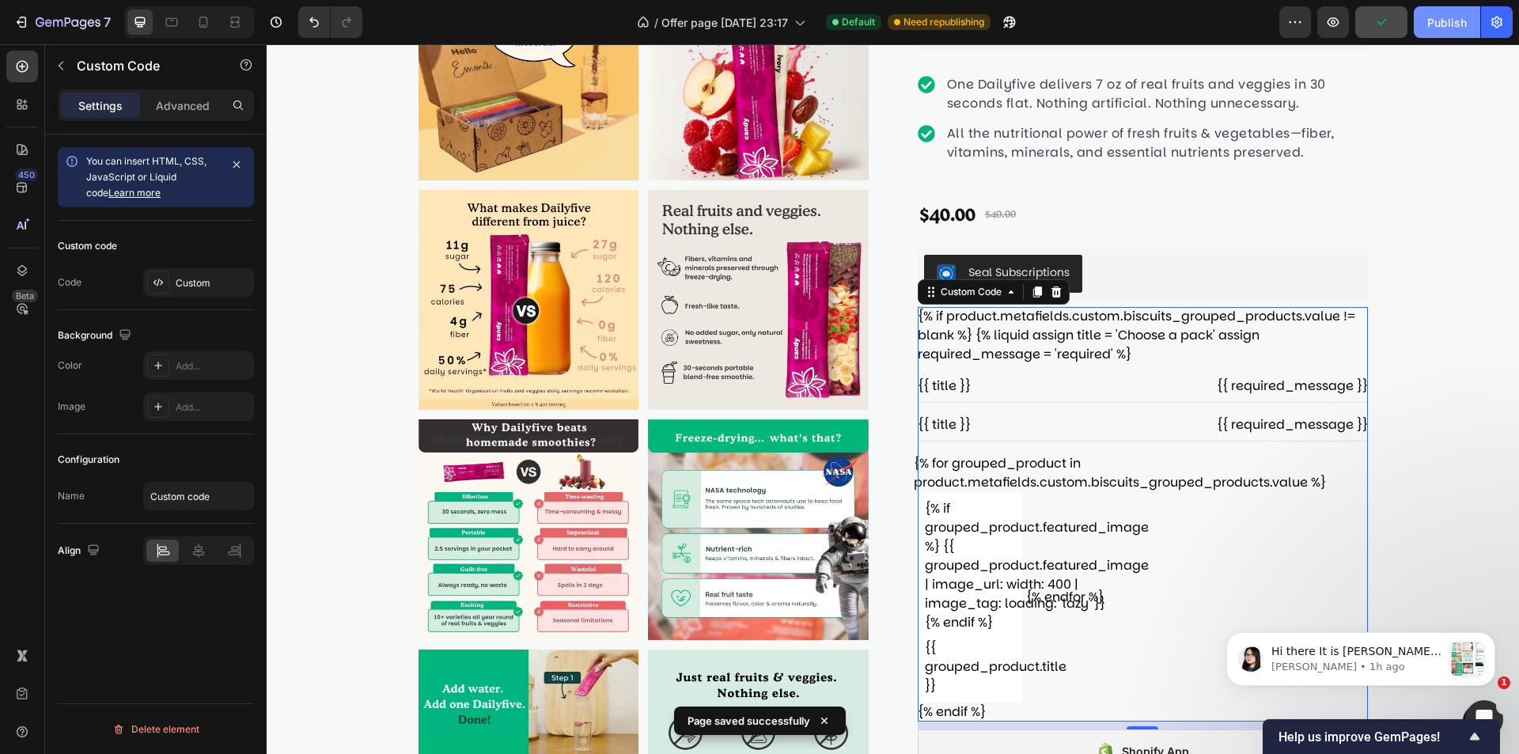
click at [1460, 19] on div "Publish" at bounding box center [1447, 22] width 40 height 17
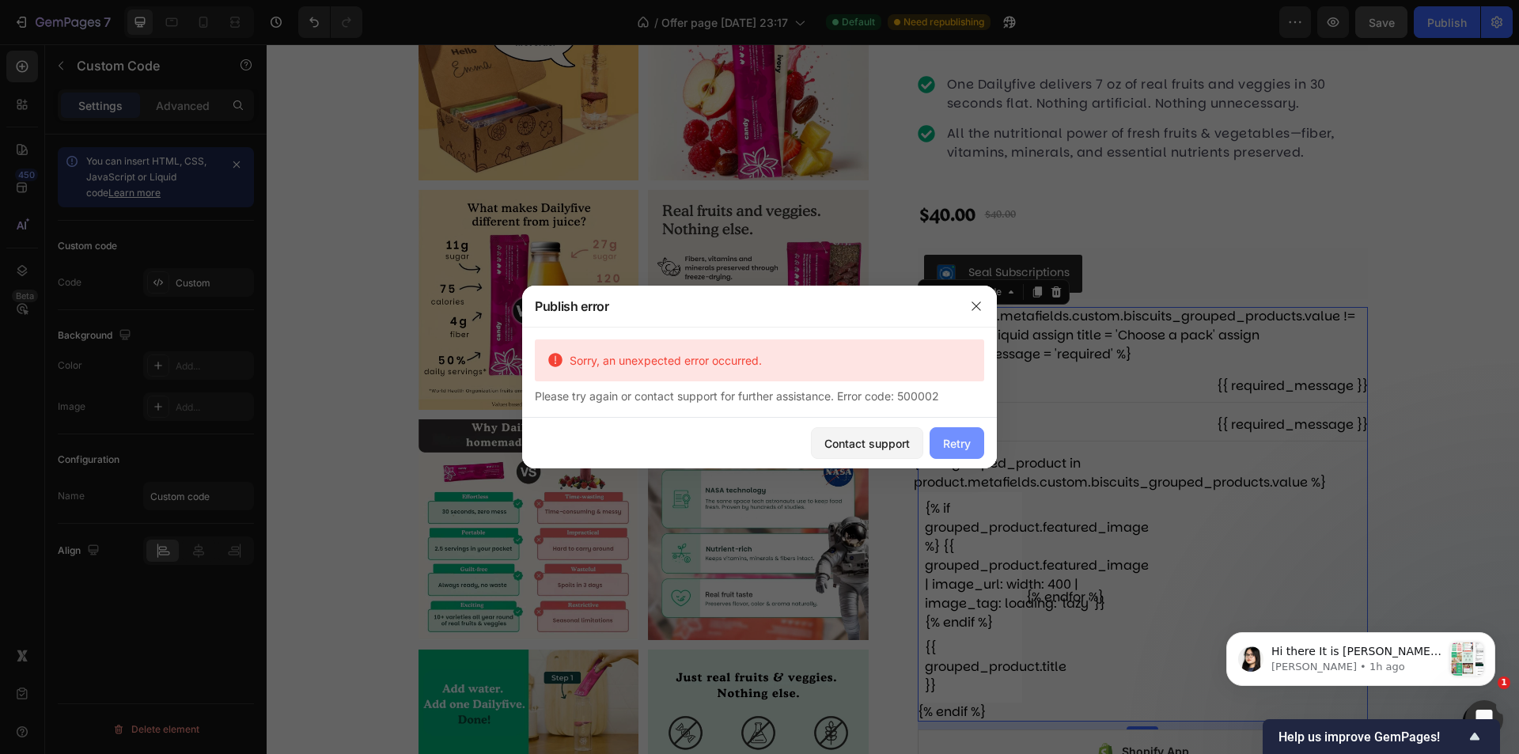
click at [956, 442] on div "Retry" at bounding box center [957, 443] width 28 height 17
click at [957, 439] on div "Retry" at bounding box center [957, 443] width 28 height 17
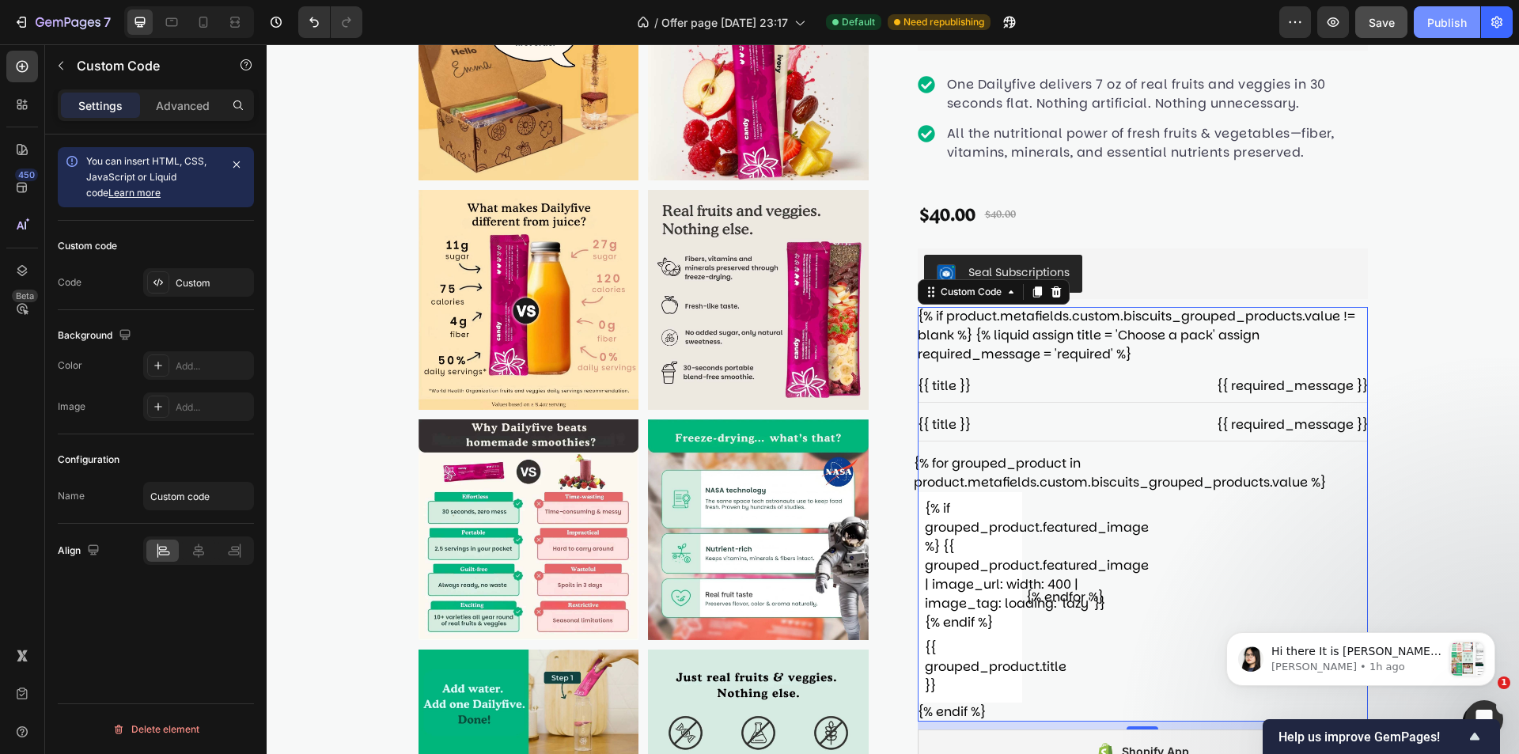
click at [1457, 19] on div "Publish" at bounding box center [1447, 22] width 40 height 17
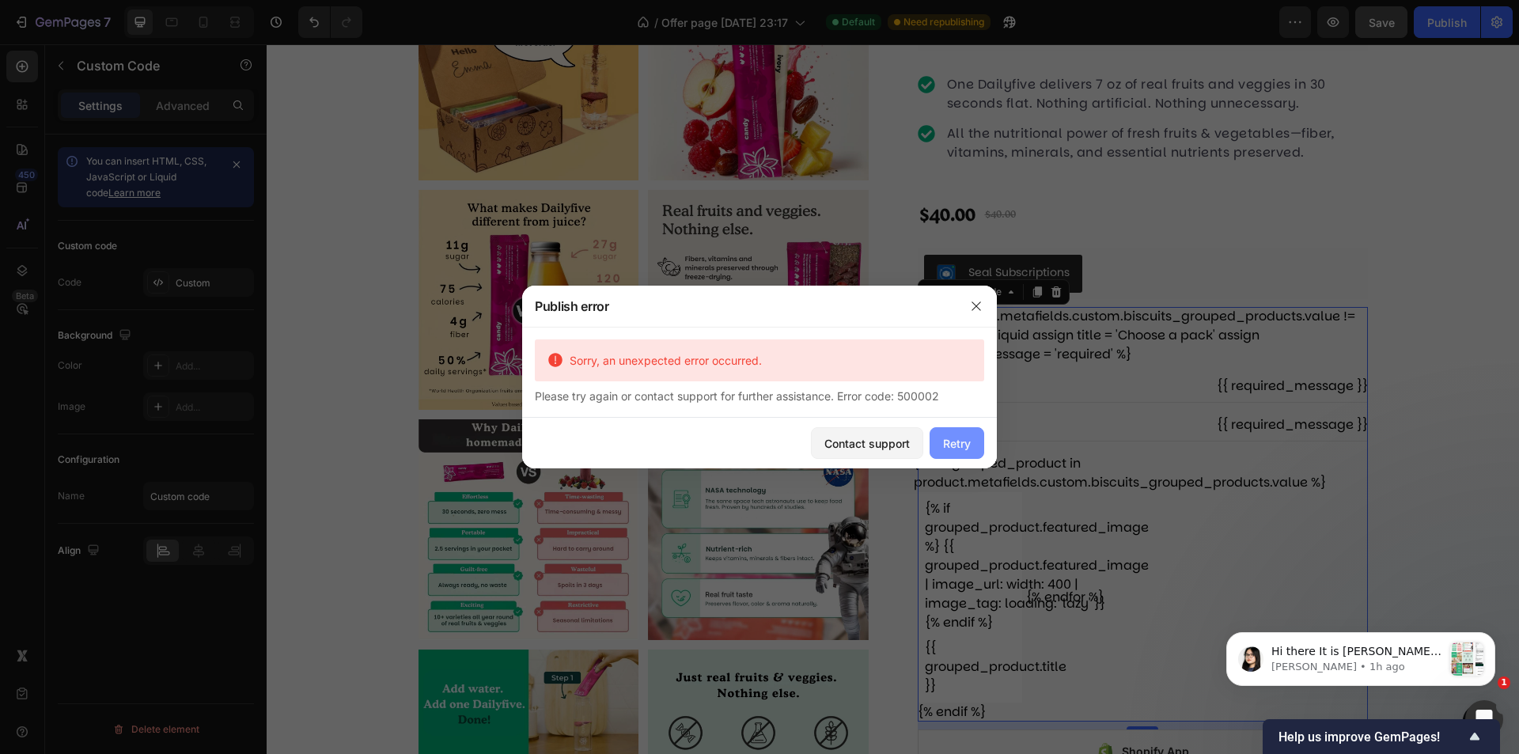
click at [957, 449] on div "Retry" at bounding box center [957, 443] width 28 height 17
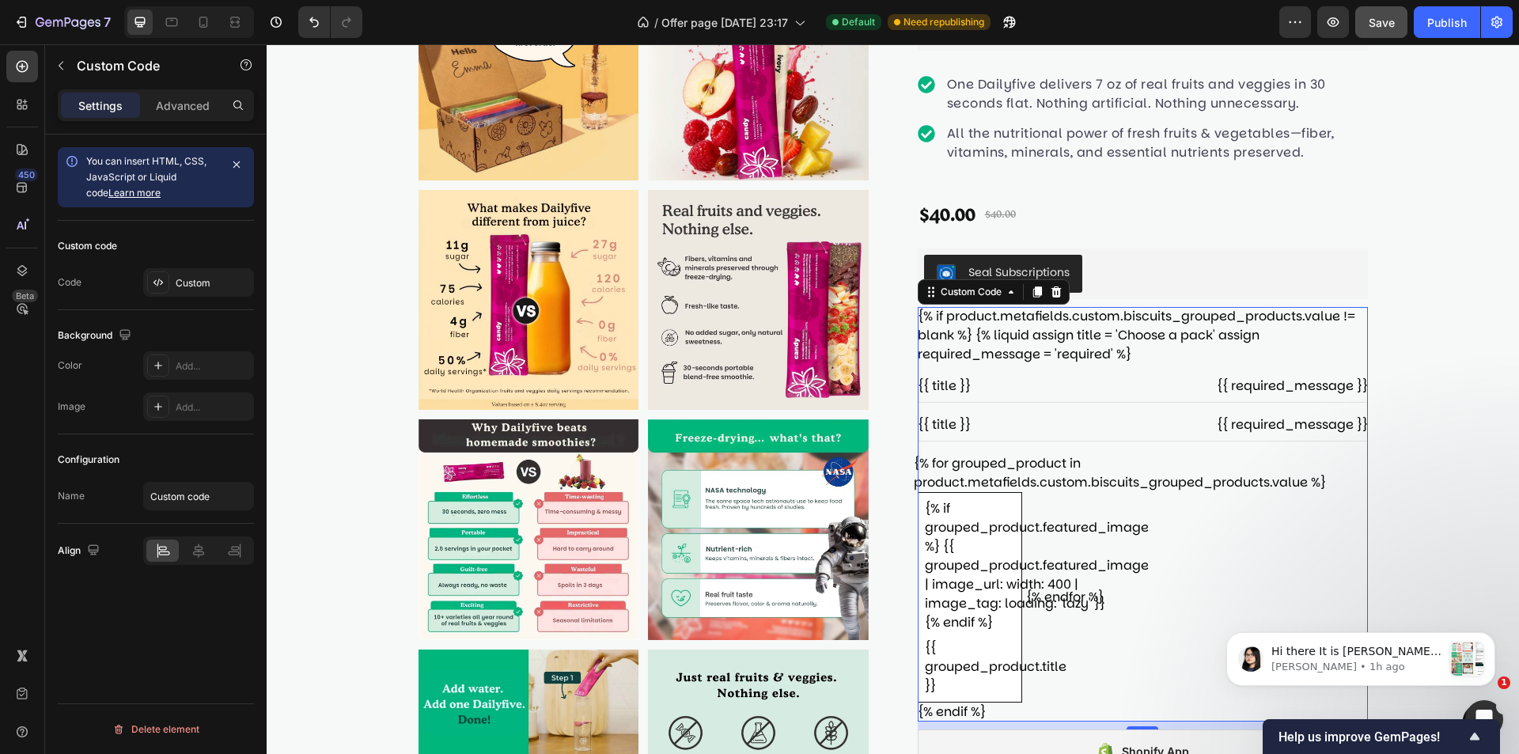
click at [1065, 612] on div "{% if grouped_product.featured_image %} {{ grouped_product.featured_image | ima…" at bounding box center [1024, 565] width 198 height 133
click at [1231, 525] on div "{% for grouped_product in product.metafields.custom.biscuits_grouped_products.v…" at bounding box center [1139, 578] width 450 height 248
click at [209, 288] on div "Custom" at bounding box center [213, 283] width 74 height 14
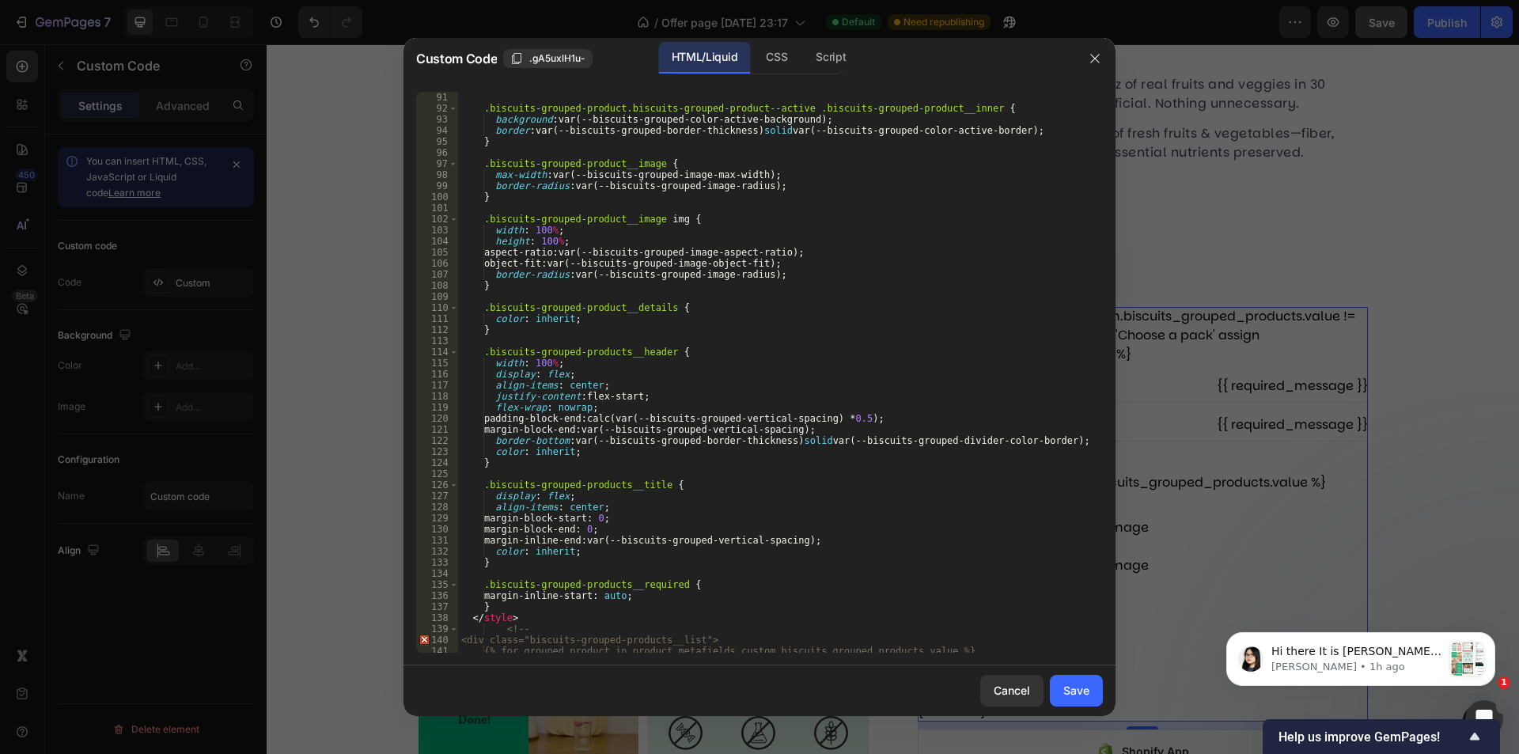
scroll to position [1329, 0]
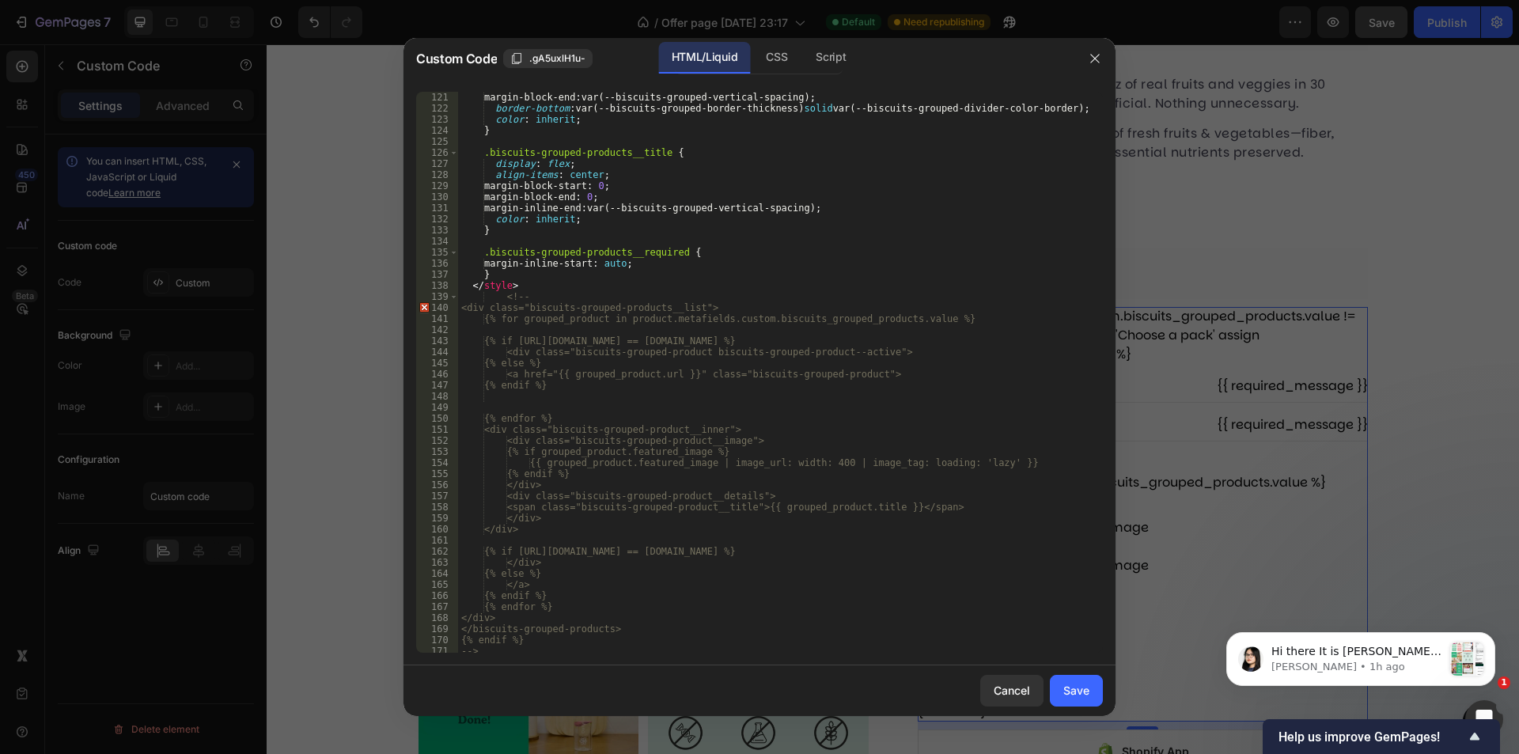
click at [461, 306] on div "margin-block-end : var(--biscuits-grouped-vertical-spacing) ; border-bottom : v…" at bounding box center [774, 383] width 633 height 583
click at [504, 294] on div "margin-block-end : var(--biscuits-grouped-vertical-spacing) ; border-bottom : v…" at bounding box center [774, 383] width 633 height 583
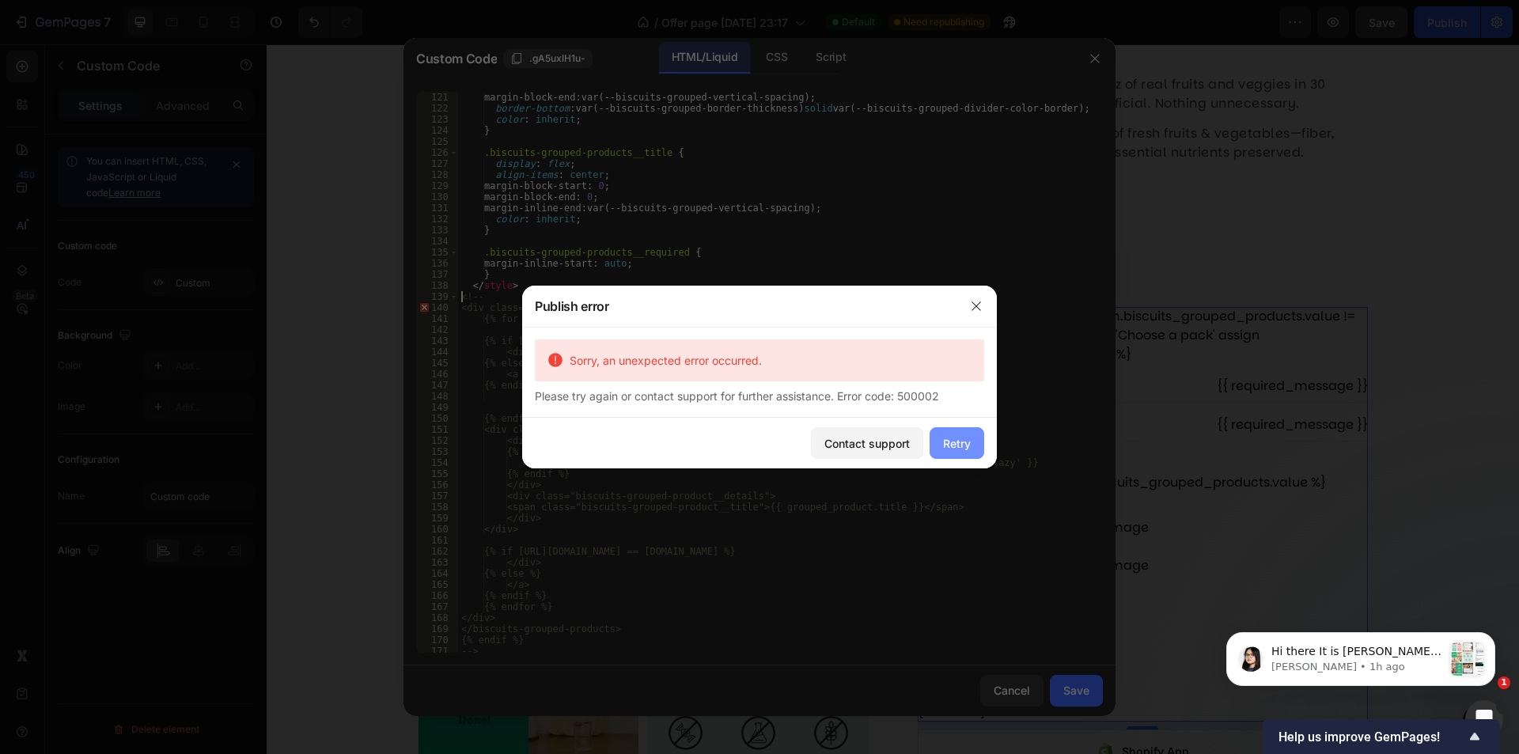
click at [963, 434] on button "Retry" at bounding box center [957, 443] width 55 height 32
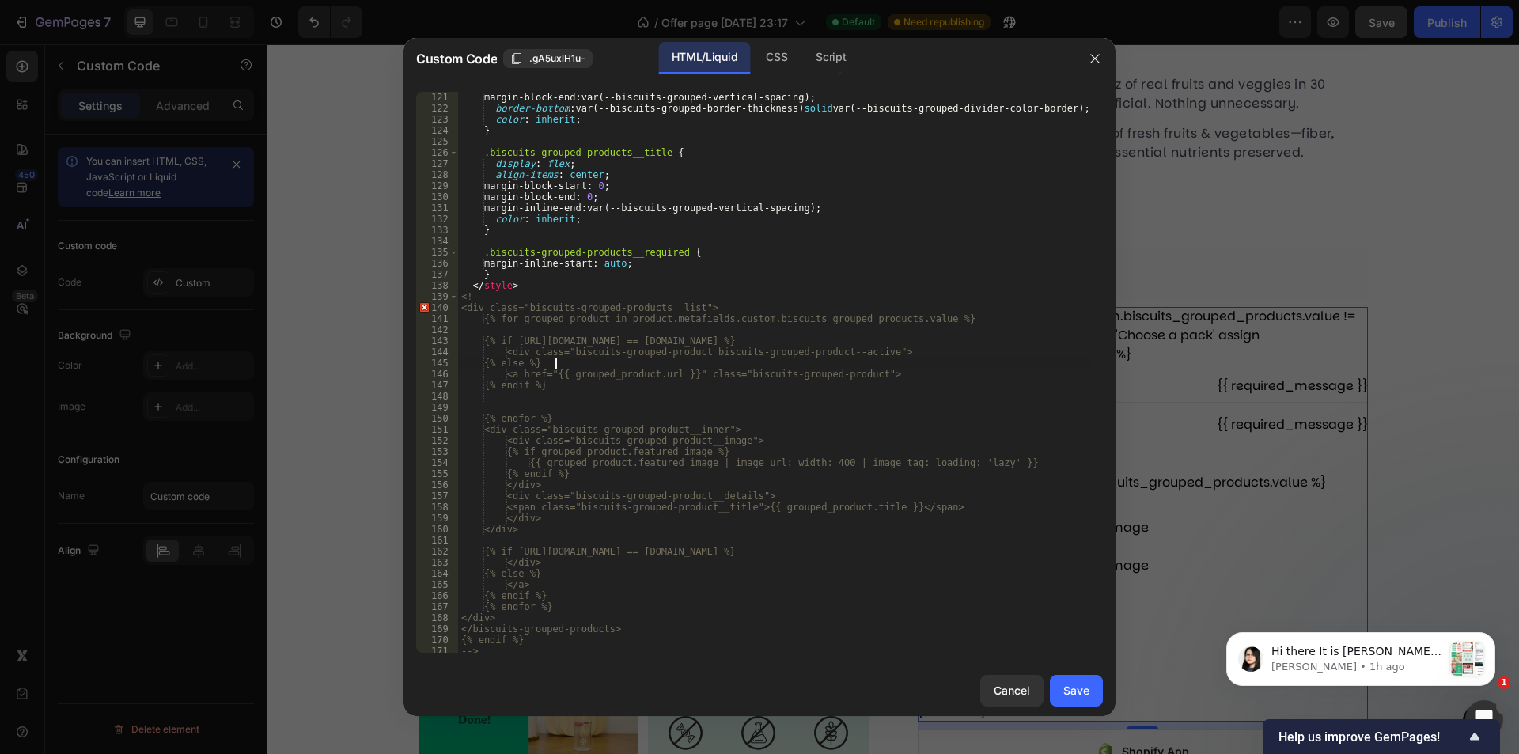
click at [858, 358] on div "margin-block-end : var(--biscuits-grouped-vertical-spacing) ; border-bottom : v…" at bounding box center [774, 383] width 633 height 583
click at [869, 459] on div "margin-block-end : var(--biscuits-grouped-vertical-spacing) ; border-bottom : v…" at bounding box center [774, 383] width 633 height 583
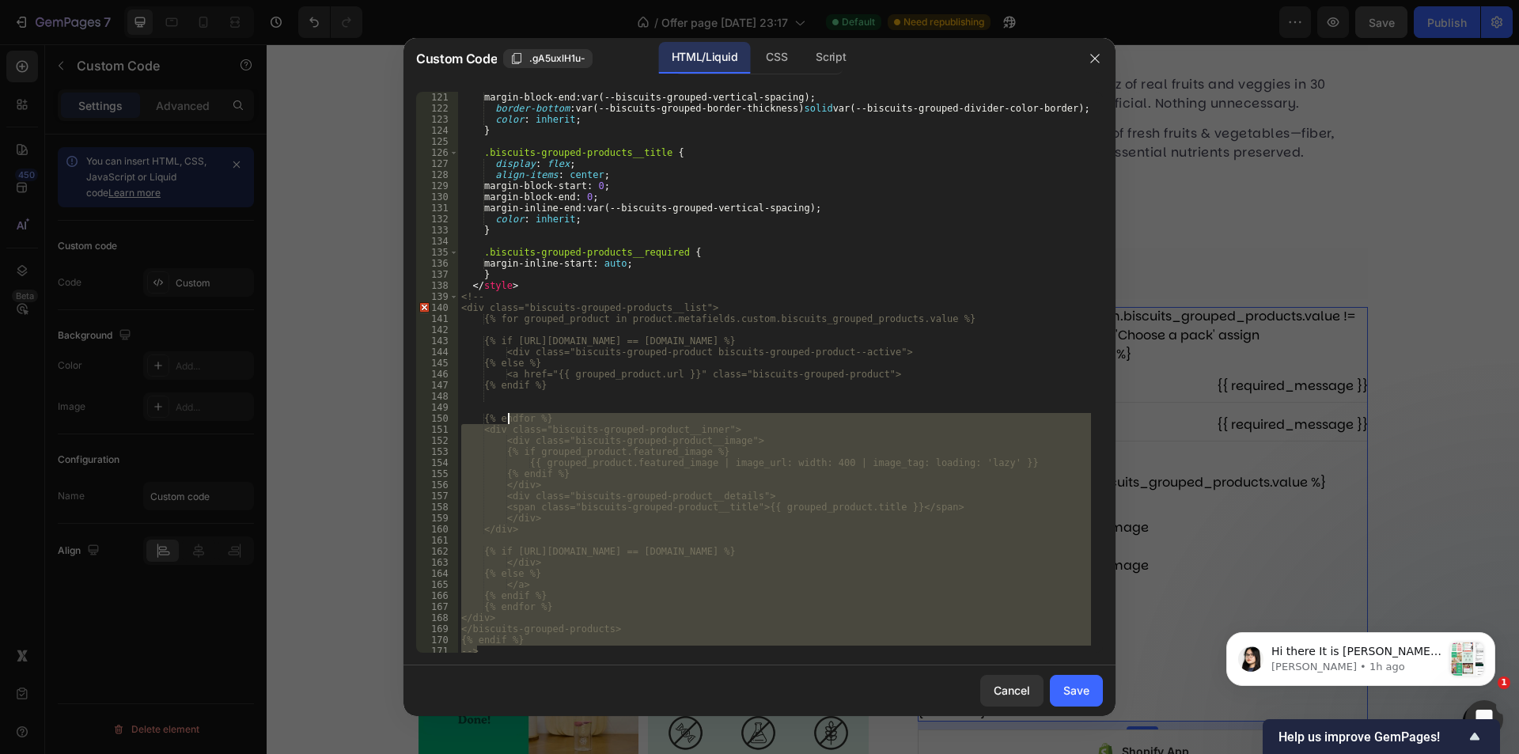
scroll to position [1282, 0]
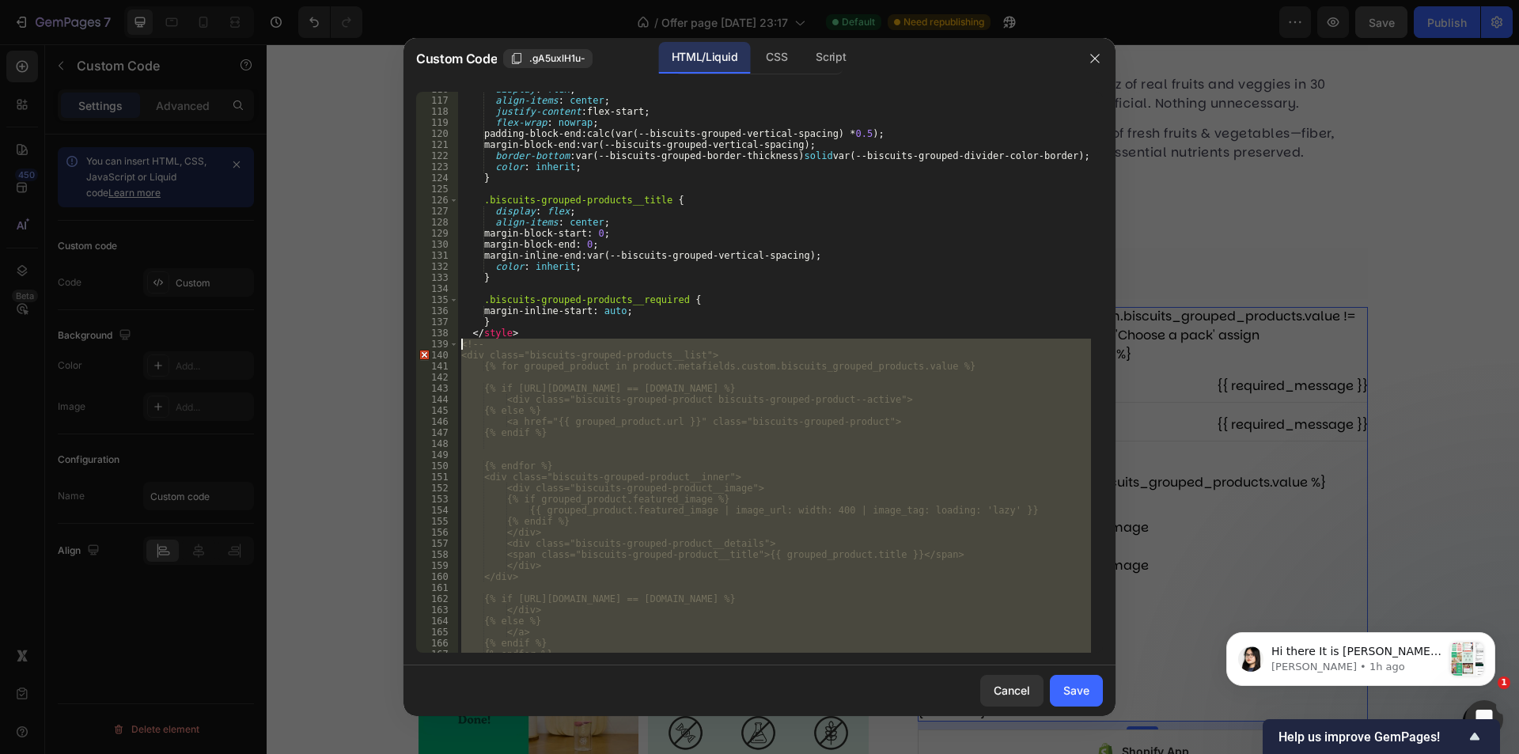
drag, startPoint x: 507, startPoint y: 509, endPoint x: 437, endPoint y: 348, distance: 175.4
click at [437, 348] on div "{{ grouped_product.featured_image | image_url: width: 400 | image_tag: loading:…" at bounding box center [759, 372] width 687 height 561
type textarea "<!-- <div class="biscuits-grouped-products__list">"
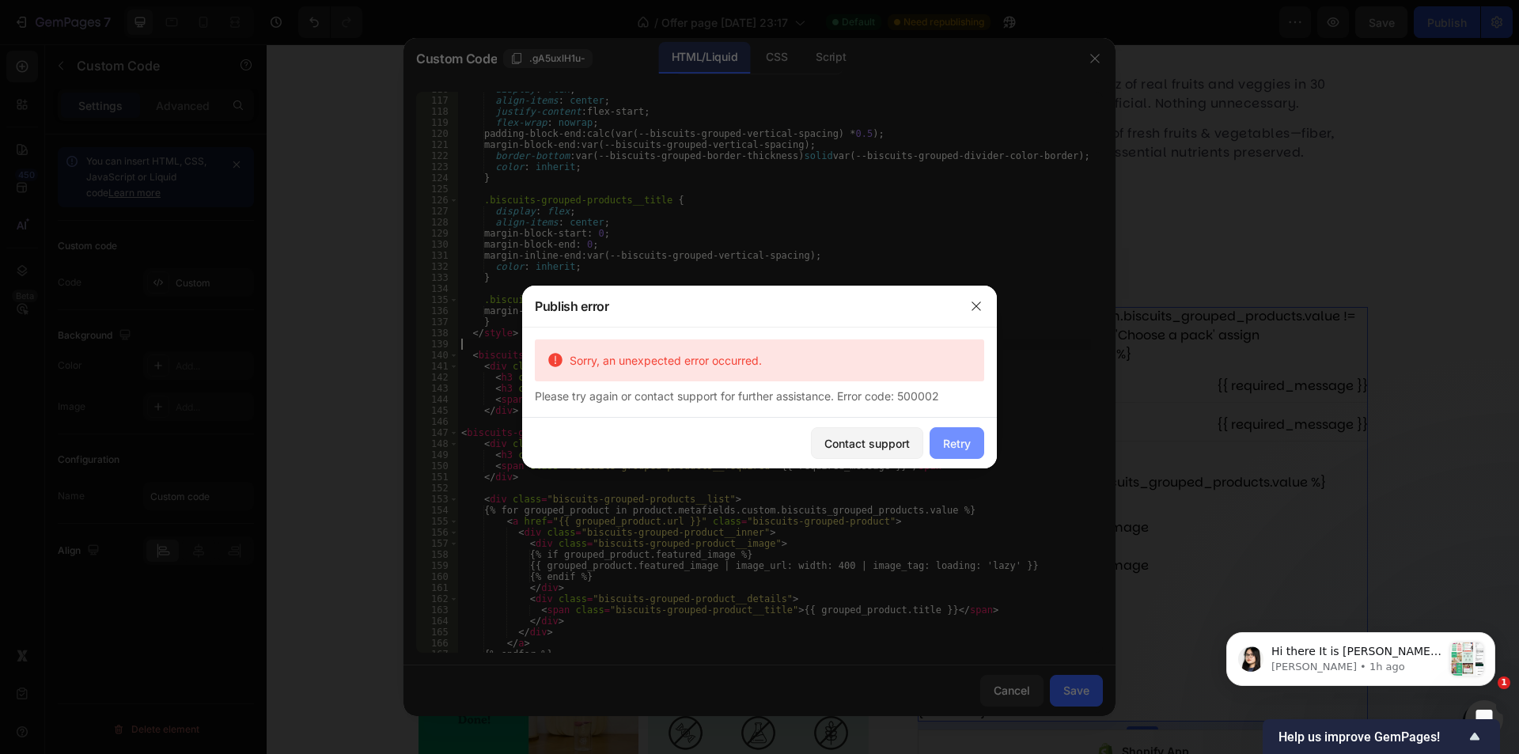
click at [976, 432] on button "Retry" at bounding box center [957, 443] width 55 height 32
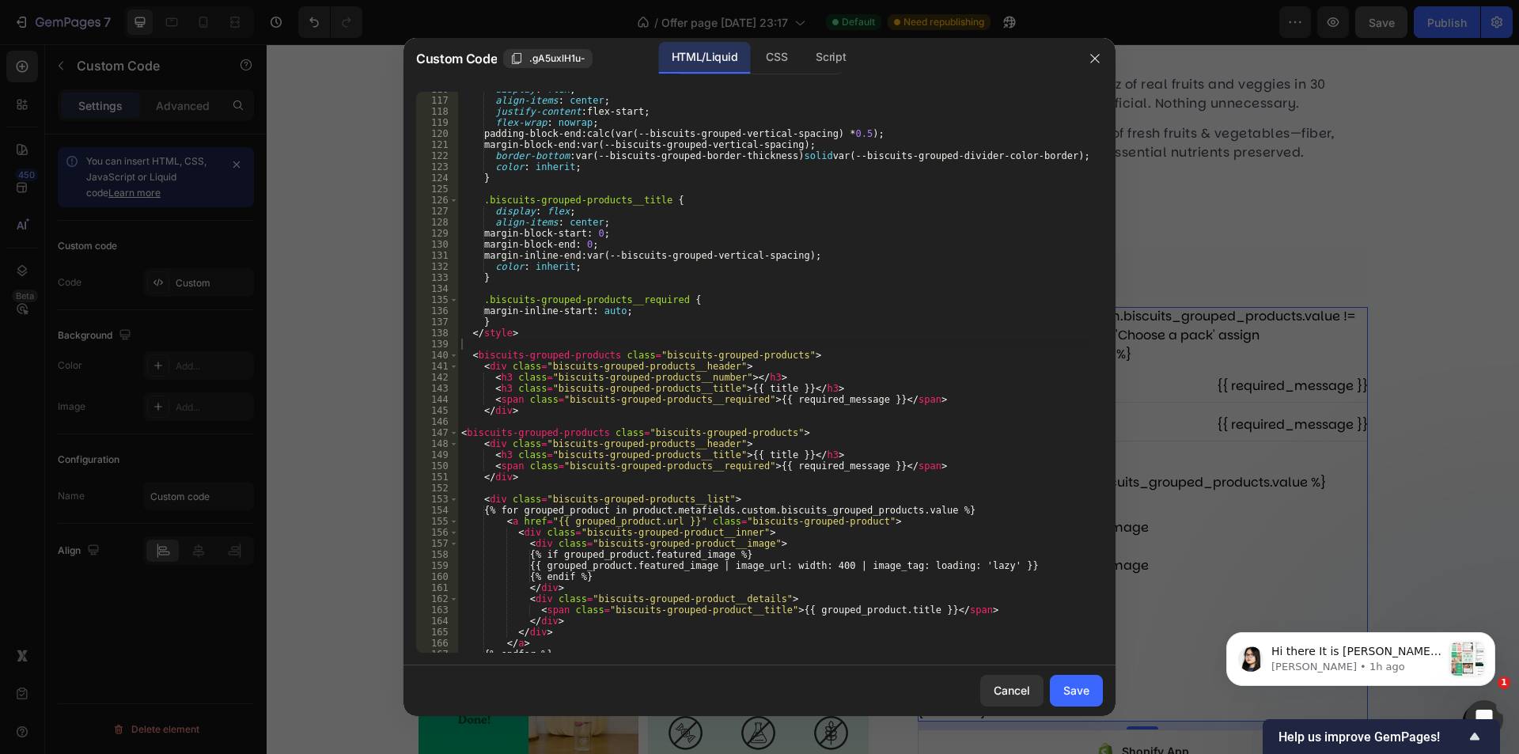
type textarea "<biscuits-grouped-products class="biscuits-grouped-products">"
click at [492, 427] on div "display : flex ; align-items : center ; justify-content : flex-start ; flex-wra…" at bounding box center [774, 375] width 633 height 583
click at [808, 429] on div "display : flex ; align-items : center ; justify-content : flex-start ; flex-wra…" at bounding box center [774, 375] width 633 height 583
click at [1090, 679] on button "Save" at bounding box center [1076, 691] width 53 height 32
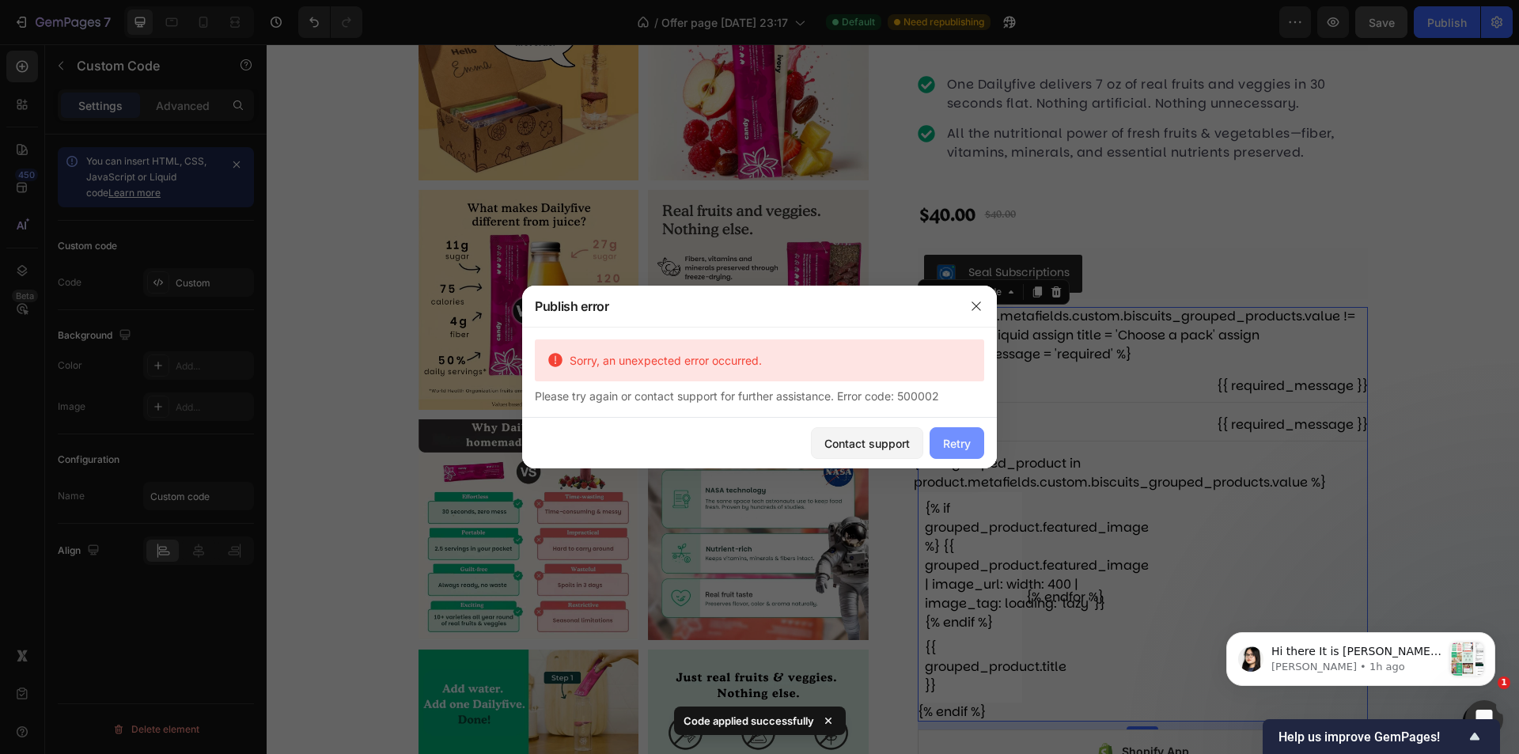
click at [961, 437] on div "Retry" at bounding box center [957, 443] width 28 height 17
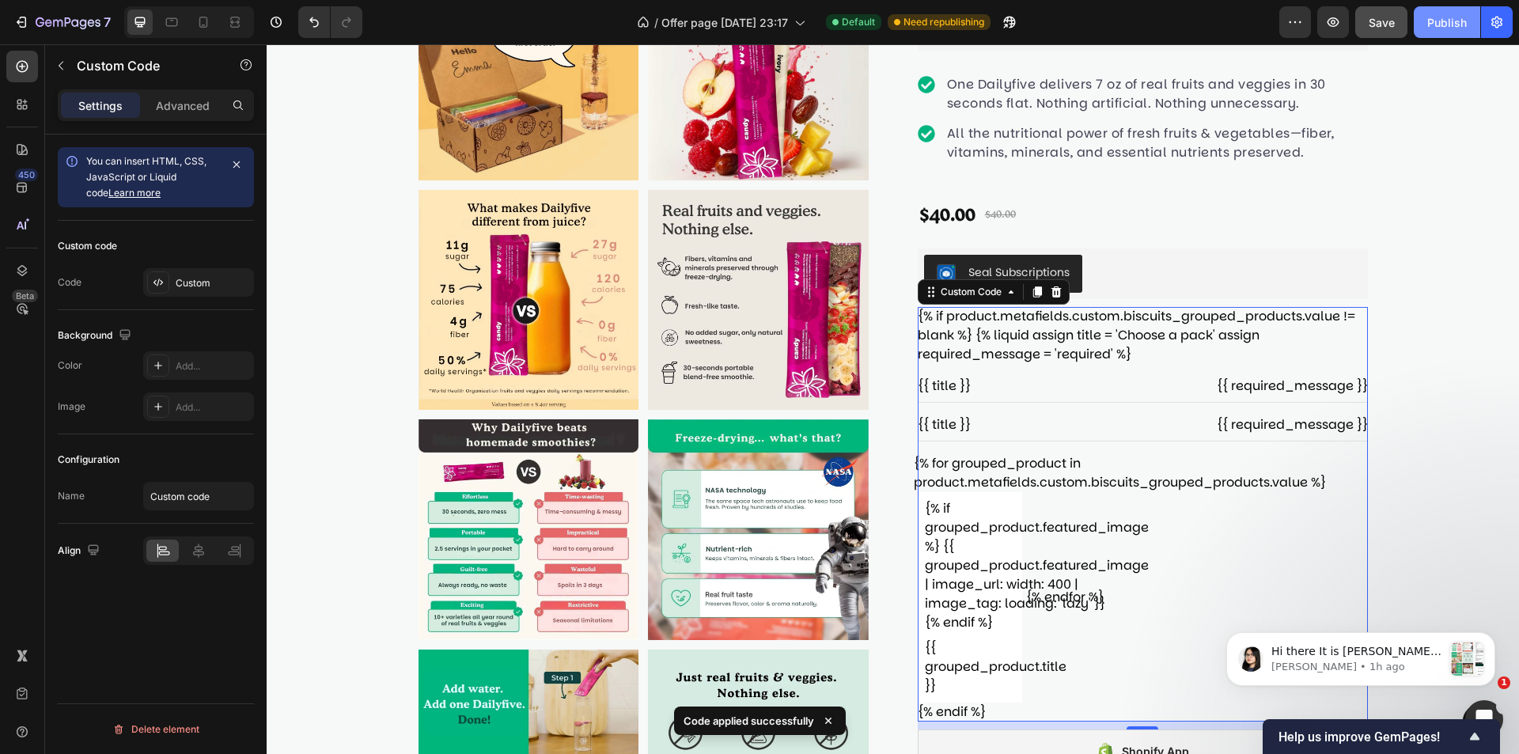
click at [1453, 13] on button "Publish" at bounding box center [1447, 22] width 66 height 32
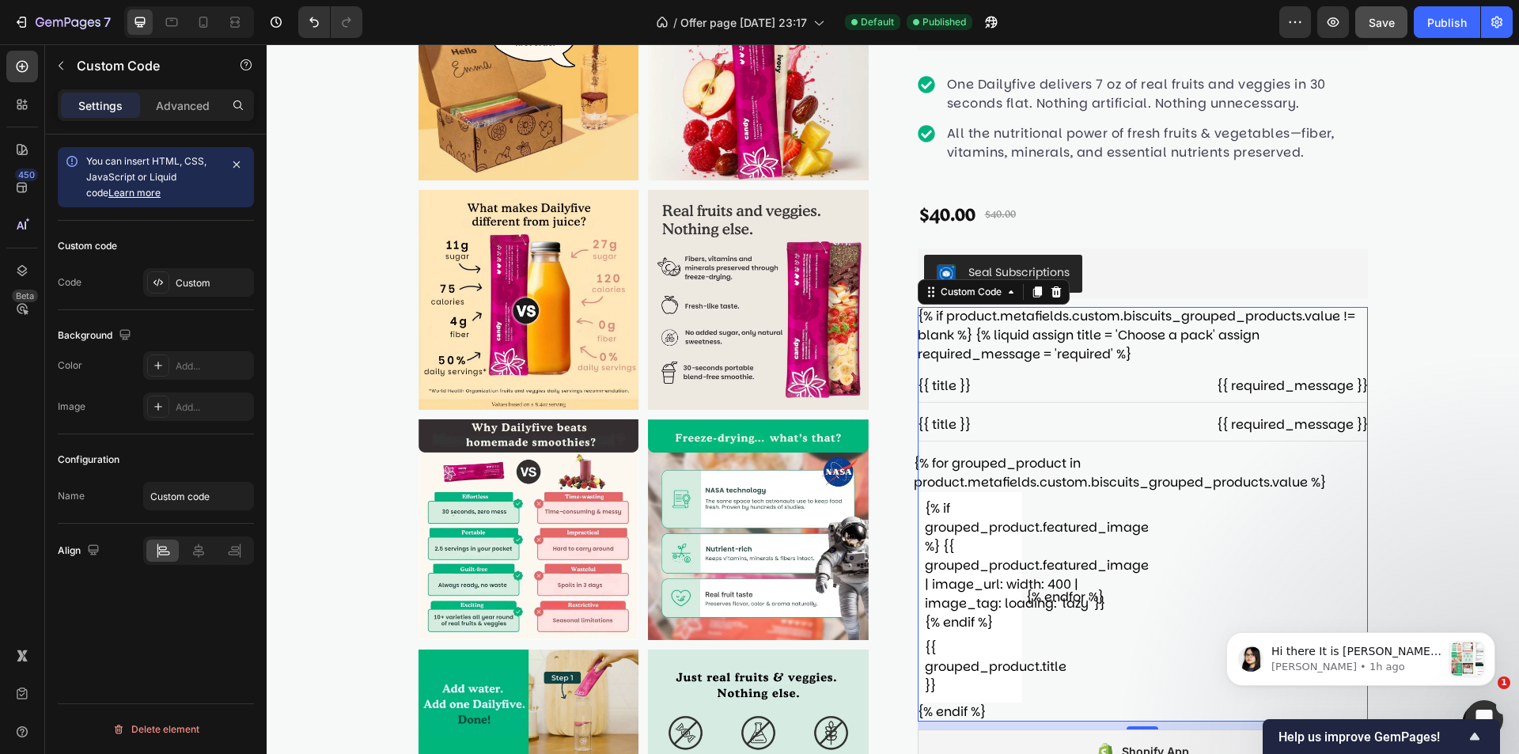
click at [1254, 433] on span "{{ required_message }}" at bounding box center [1292, 424] width 151 height 19
click at [188, 282] on div "Custom" at bounding box center [213, 283] width 74 height 14
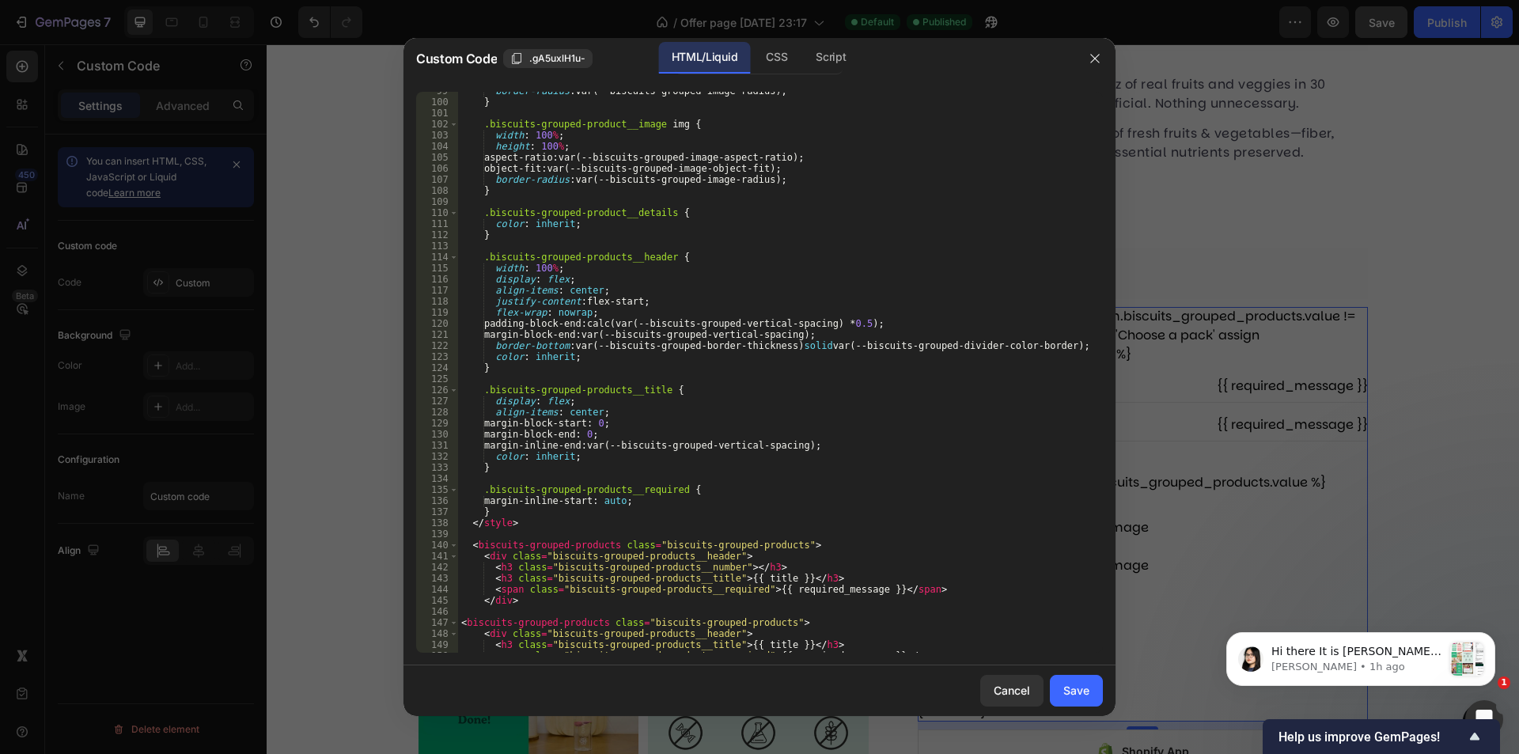
scroll to position [1234, 0]
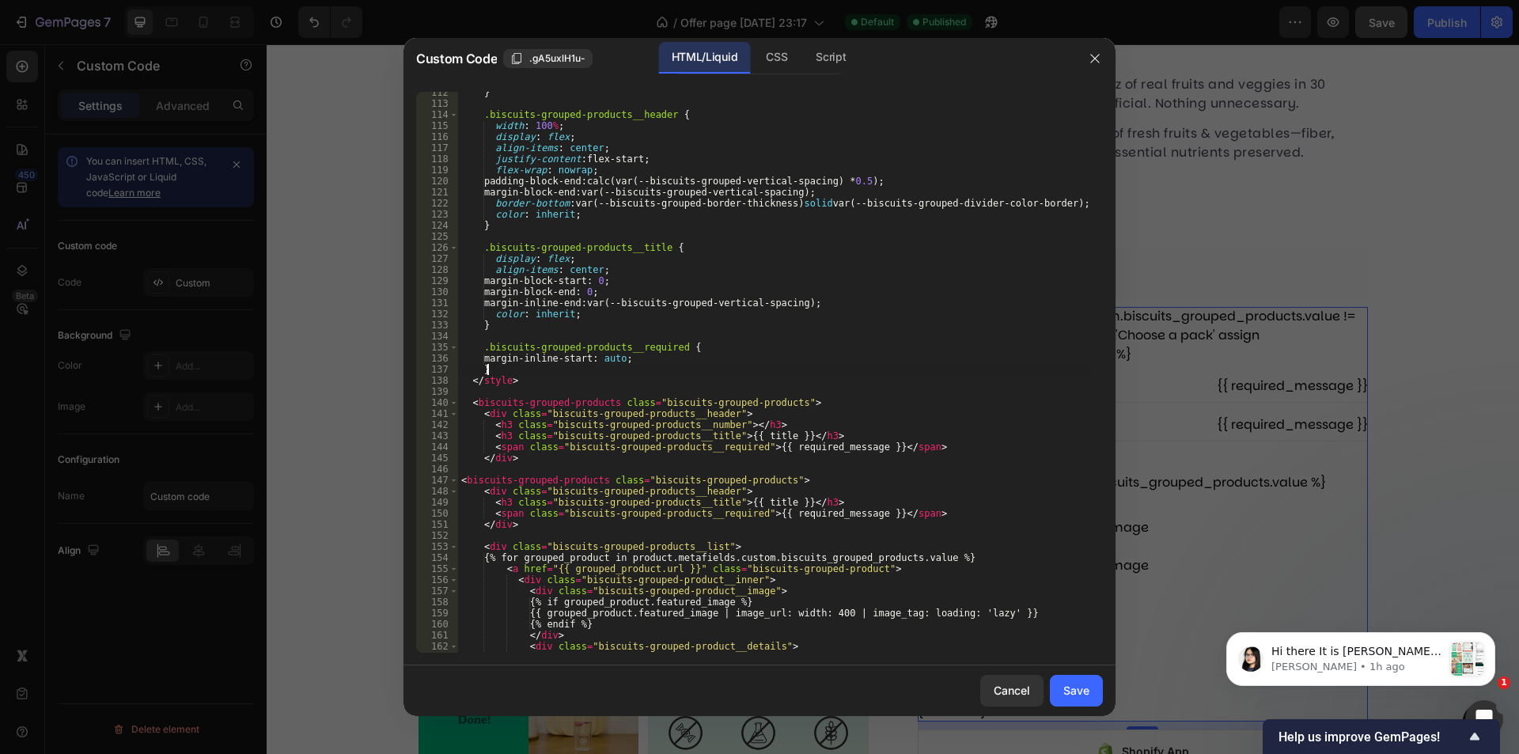
click at [553, 373] on div "} .biscuits-grouped-products__header { width : 100 % ; display : flex ; align-i…" at bounding box center [774, 378] width 633 height 583
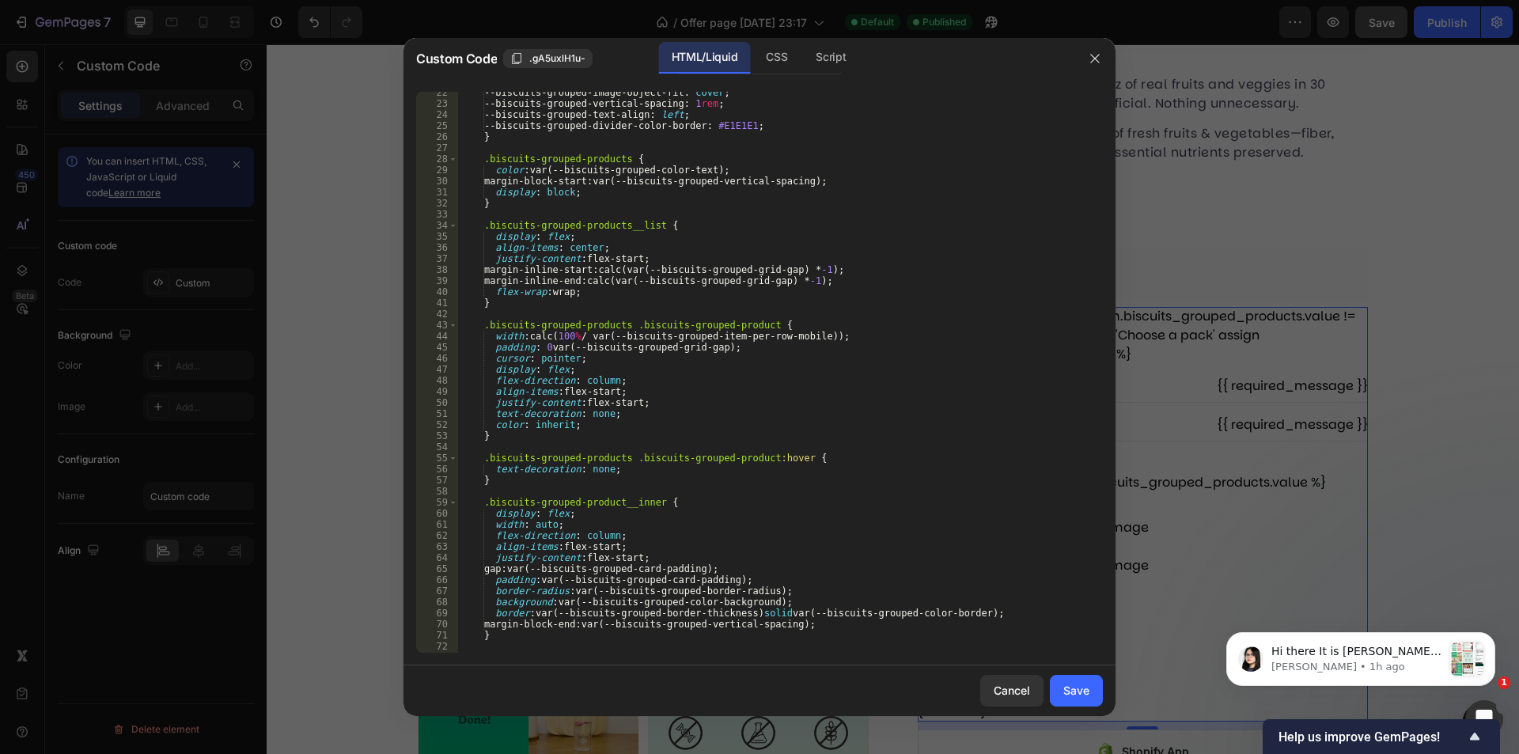
scroll to position [0, 0]
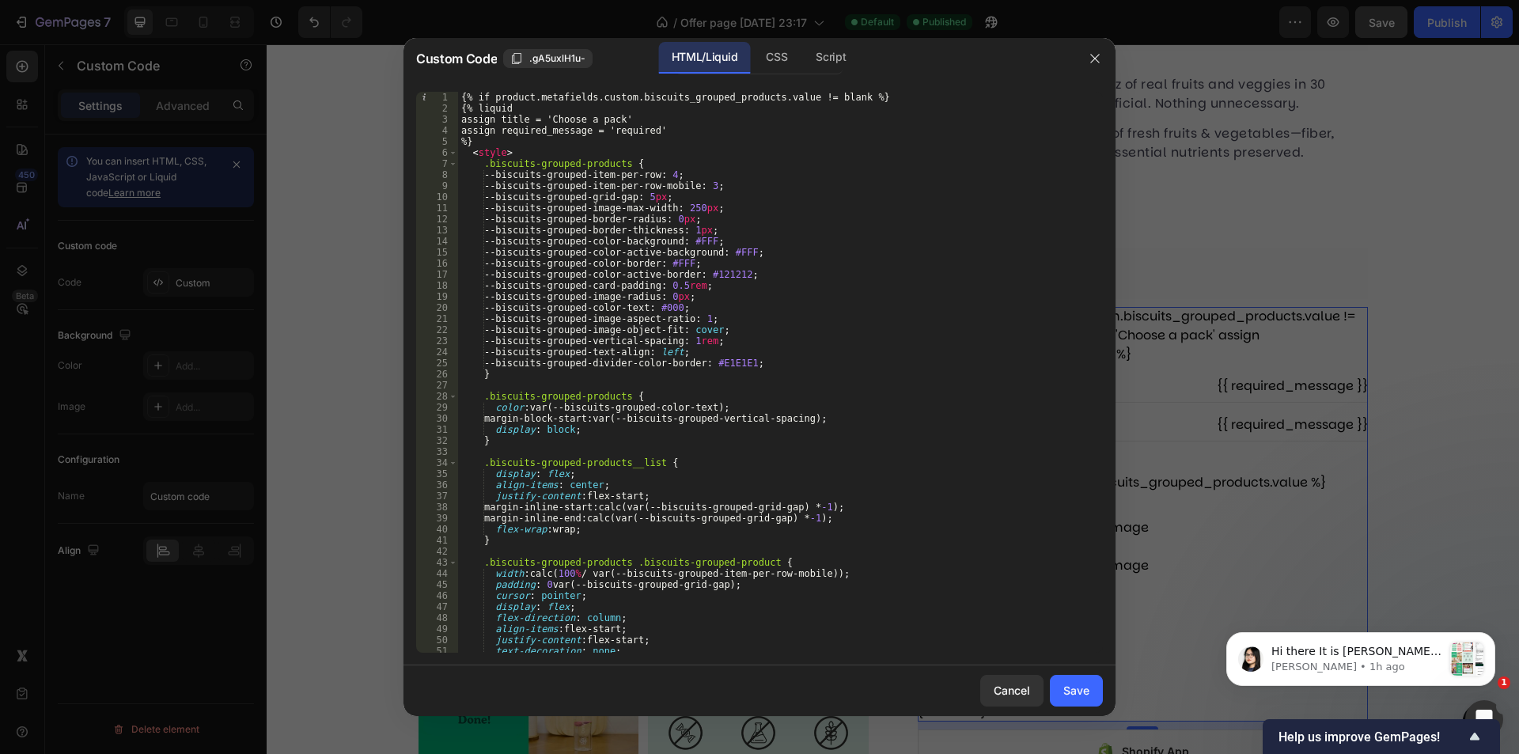
click at [669, 142] on div "{% if product.metafields.custom.biscuits_grouped_products.value != blank %} {% …" at bounding box center [774, 383] width 633 height 583
type textarea "%}"
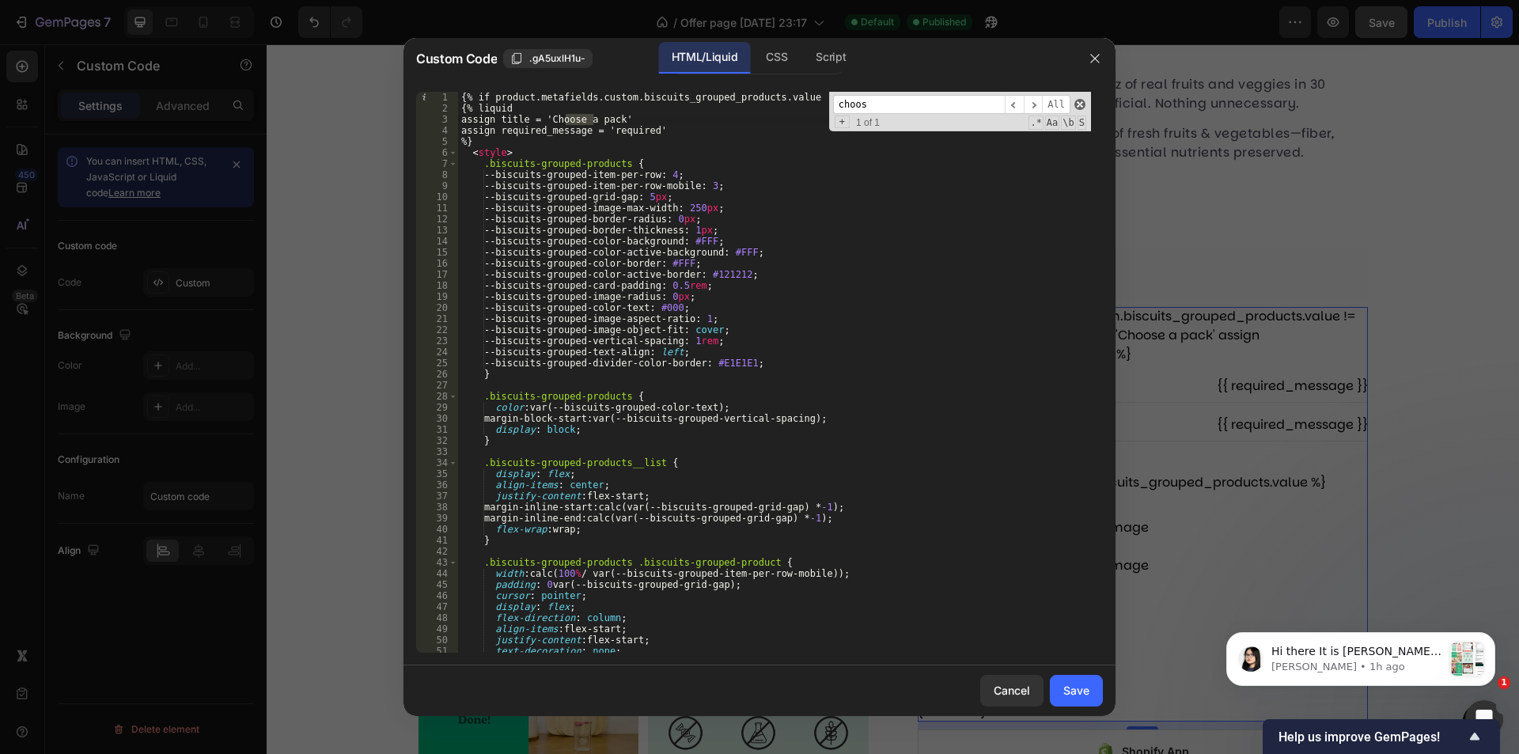
type input "choos"
click at [1081, 100] on span at bounding box center [1080, 104] width 11 height 11
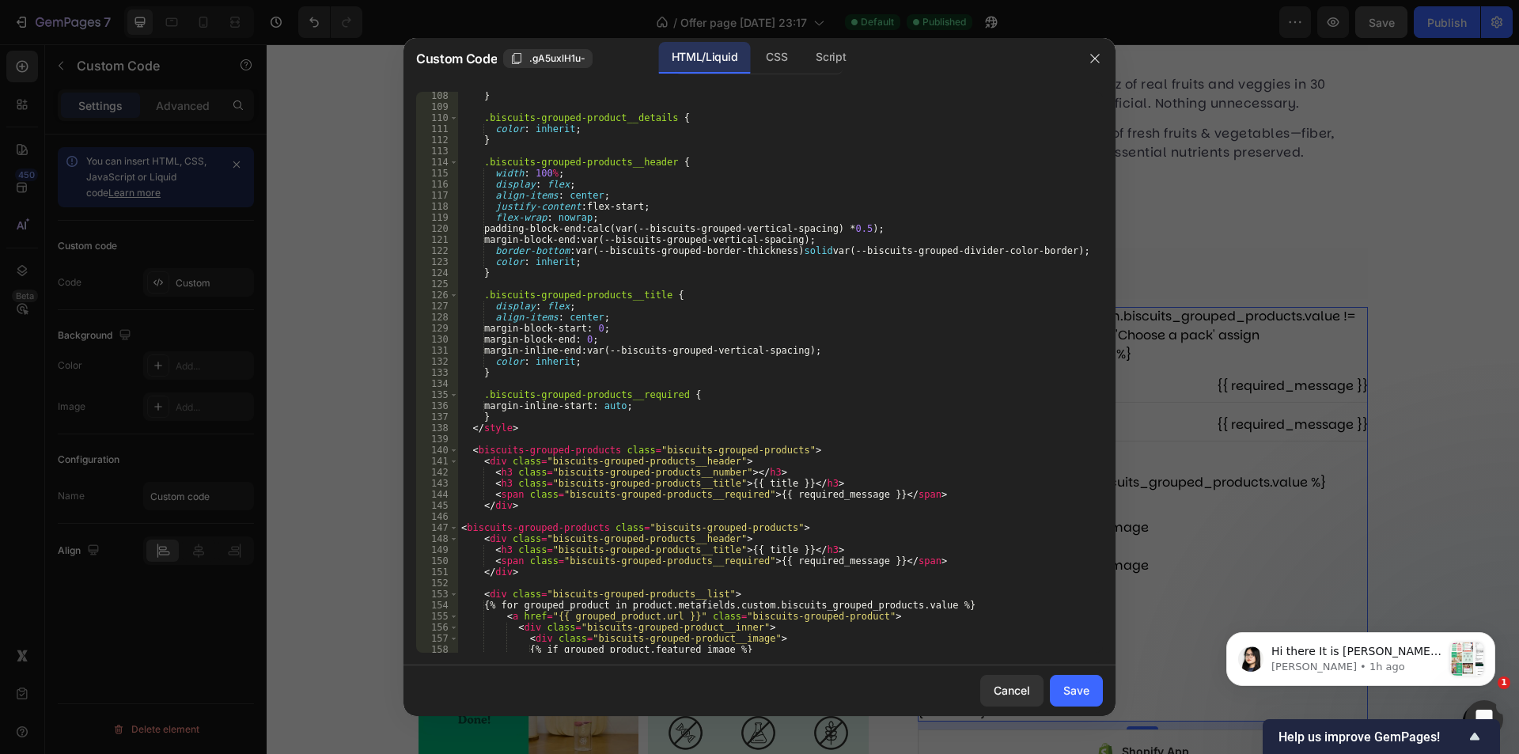
scroll to position [1045, 0]
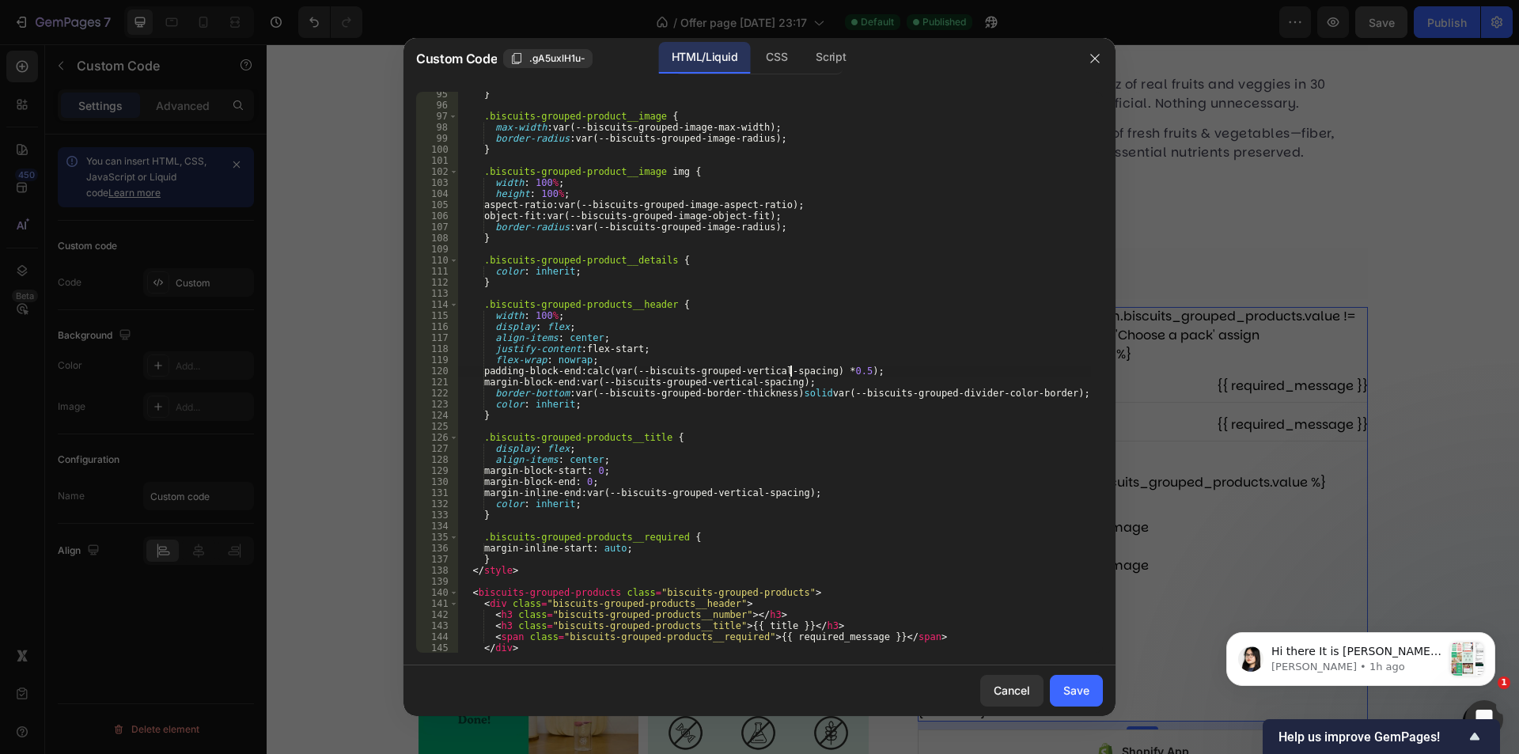
click at [788, 366] on div "} .biscuits-grouped-product__image { max-width : var(--biscuits-grouped-image-m…" at bounding box center [774, 380] width 633 height 583
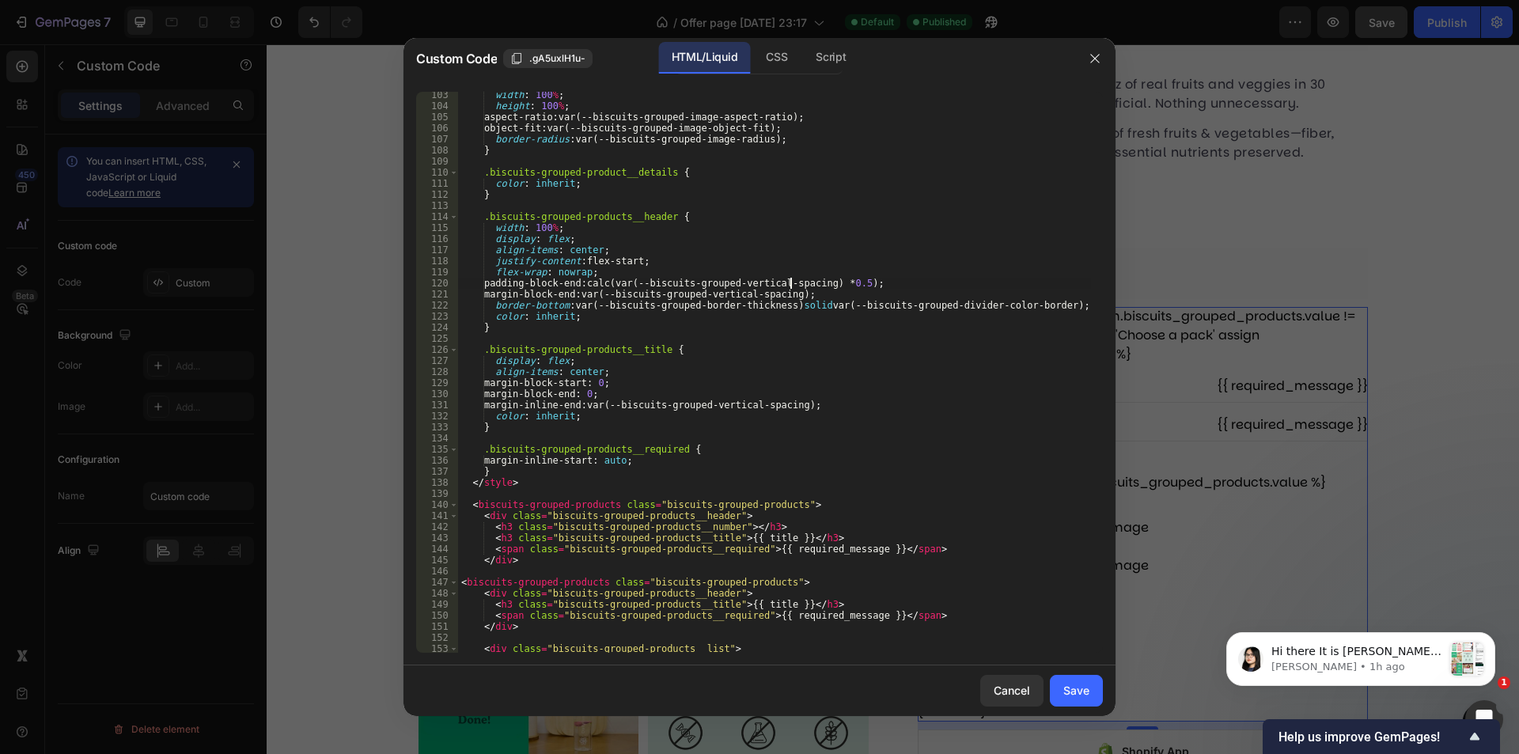
scroll to position [1322, 0]
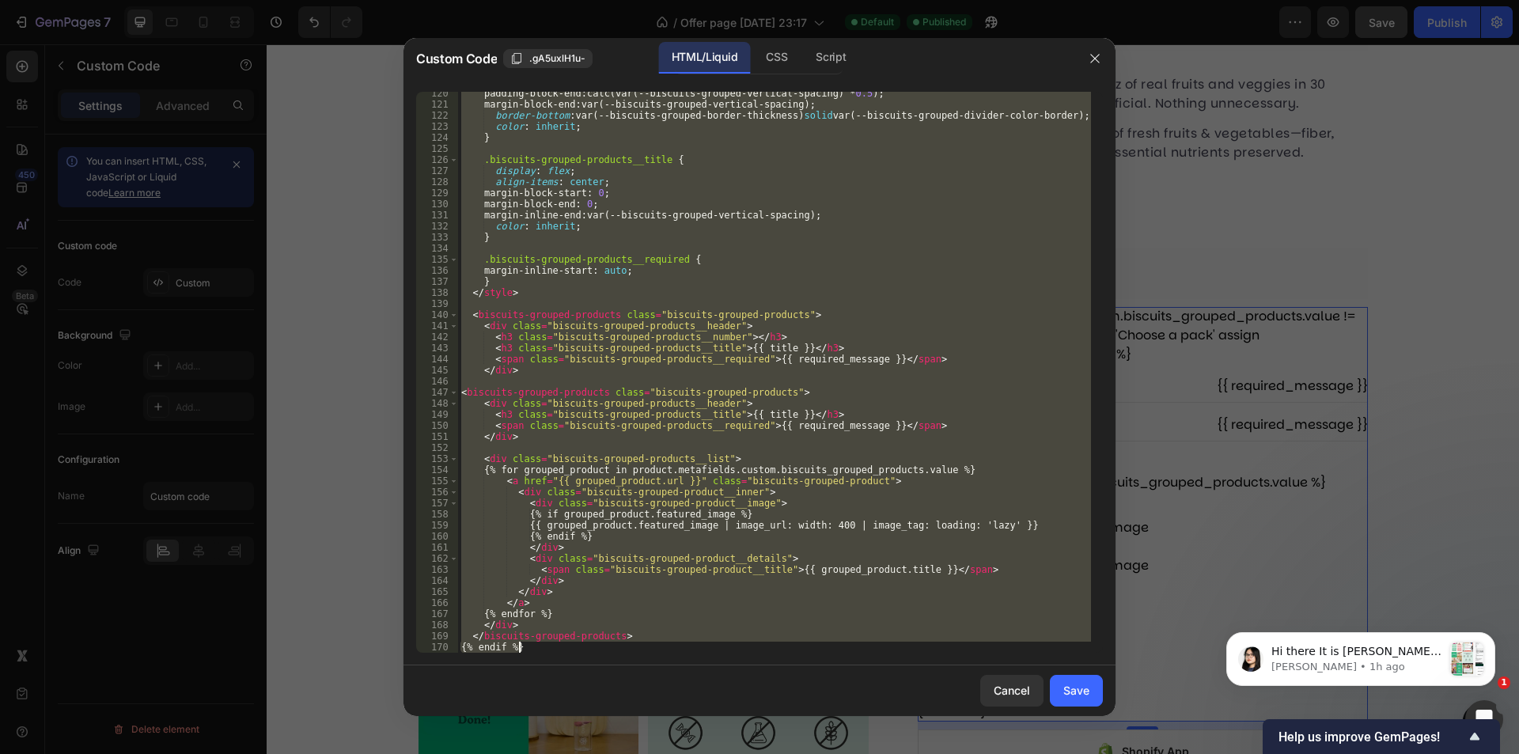
click at [913, 256] on div "padding-block-end : calc(var(--biscuits-grouped-vertical-spacing) * 0.5 ) ; mar…" at bounding box center [774, 372] width 633 height 561
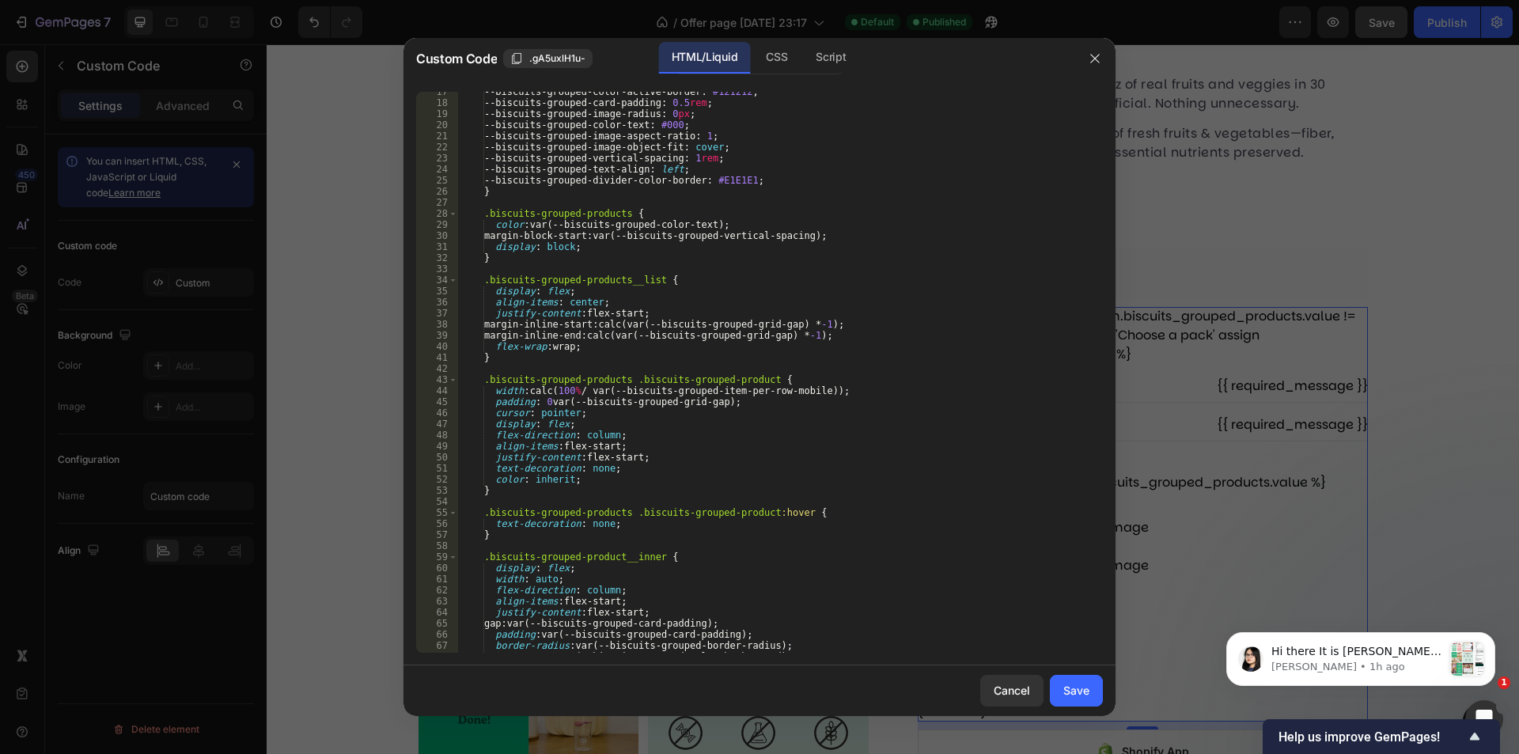
scroll to position [0, 0]
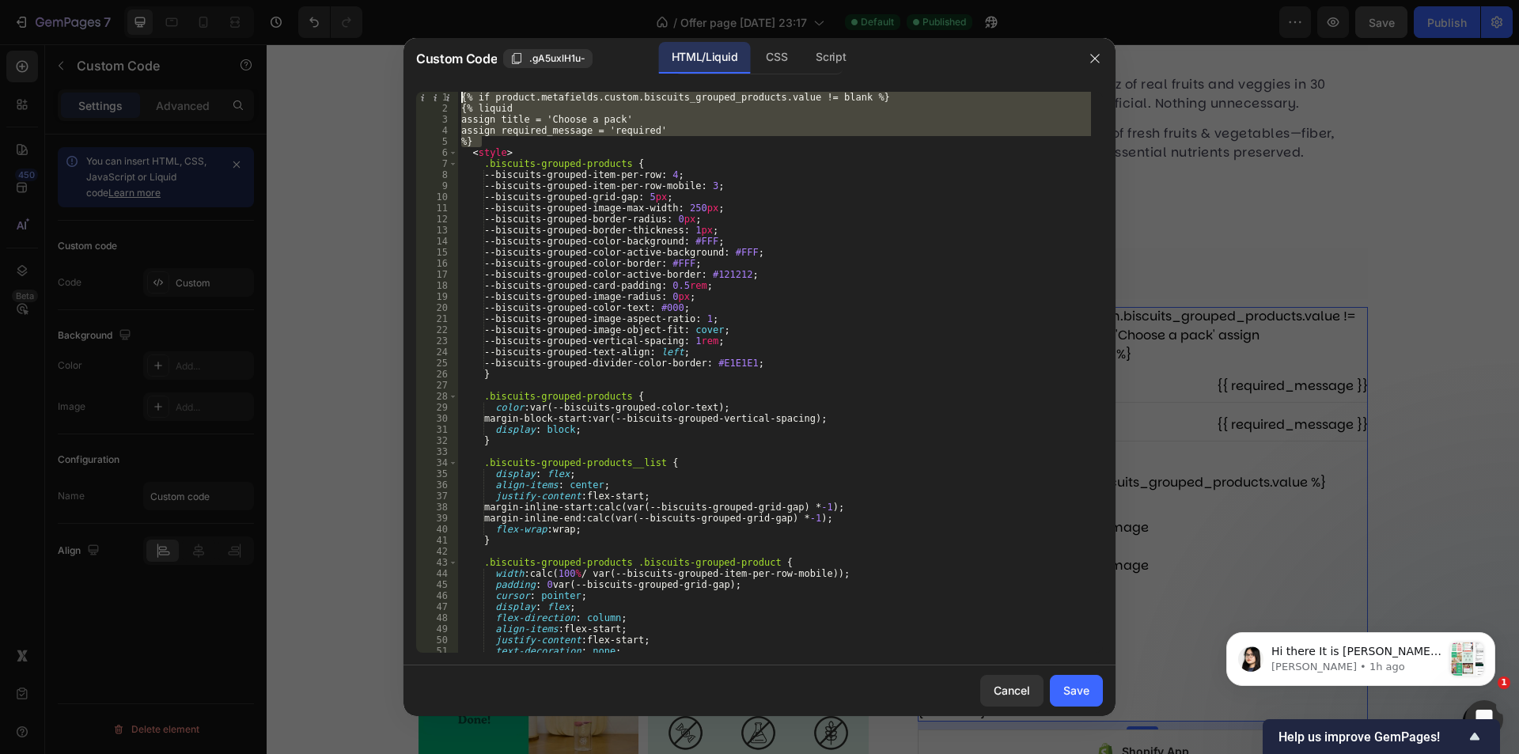
drag, startPoint x: 516, startPoint y: 136, endPoint x: 398, endPoint y: 78, distance: 131.6
click at [398, 78] on div "Custom Code .gA5uxlH1u- HTML/Liquid CSS Script .biscuits-grouped-products__requ…" at bounding box center [759, 377] width 1519 height 754
paste textarea "%}"
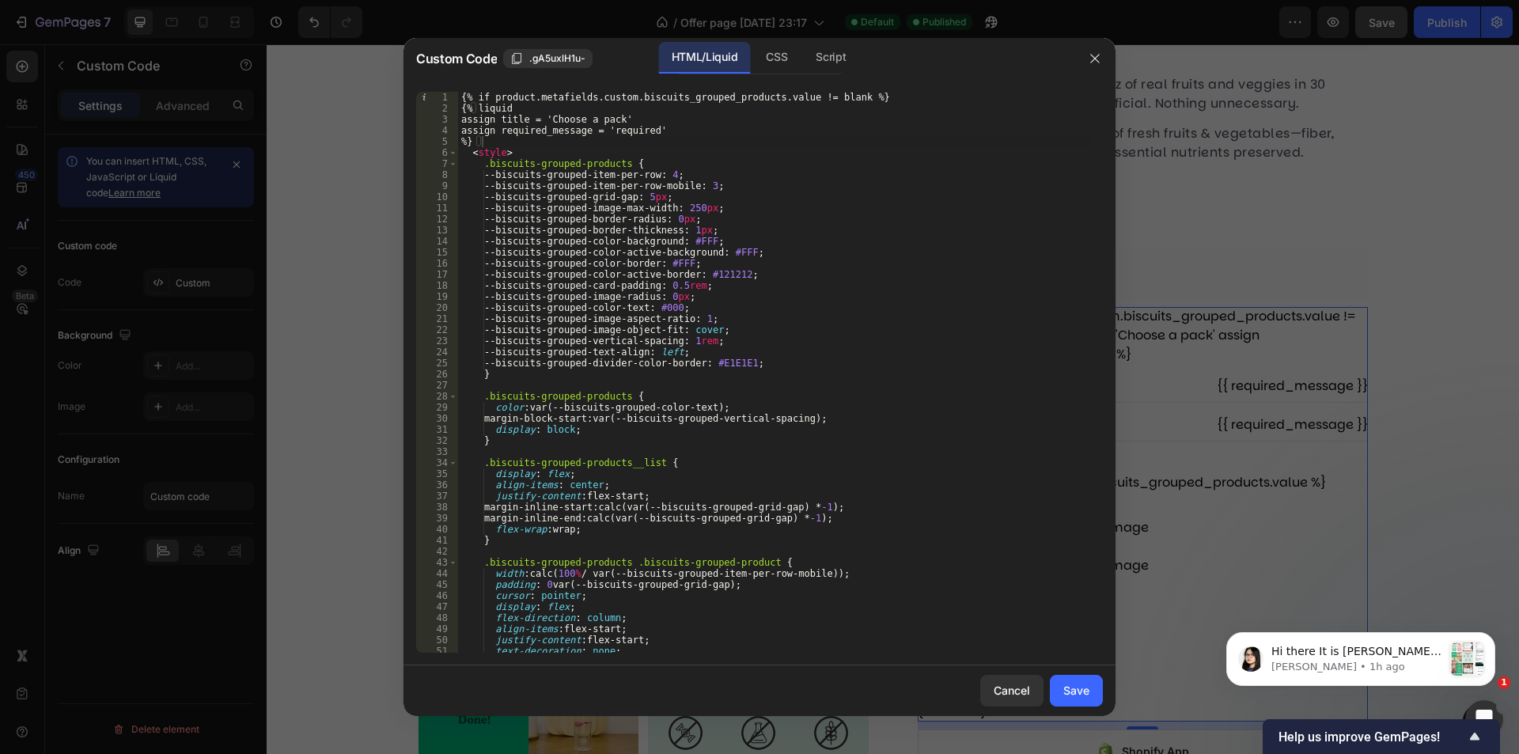
click at [828, 408] on div "{% if product.metafields.custom.biscuits_grouped_products.value != blank %} {% …" at bounding box center [774, 383] width 633 height 583
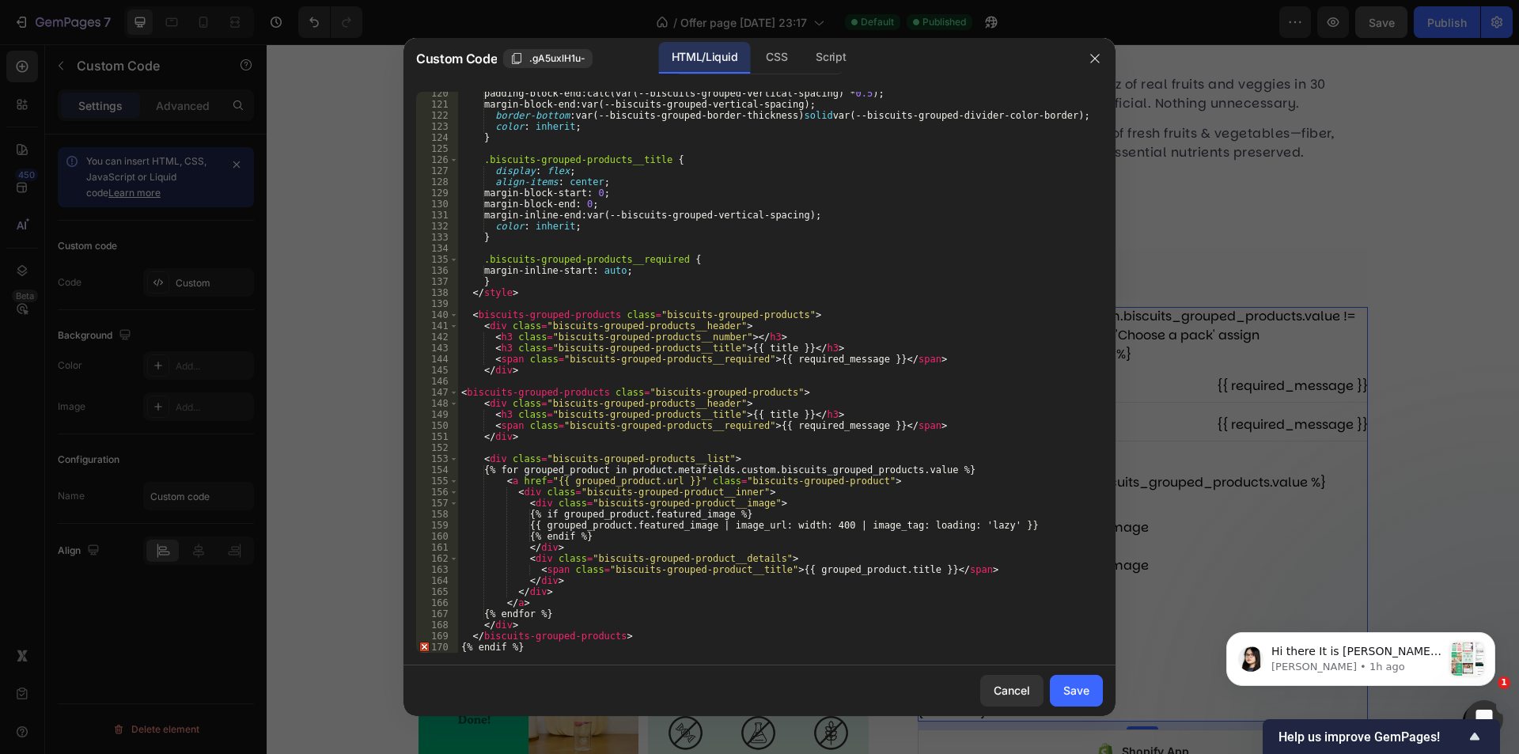
scroll to position [1322, 0]
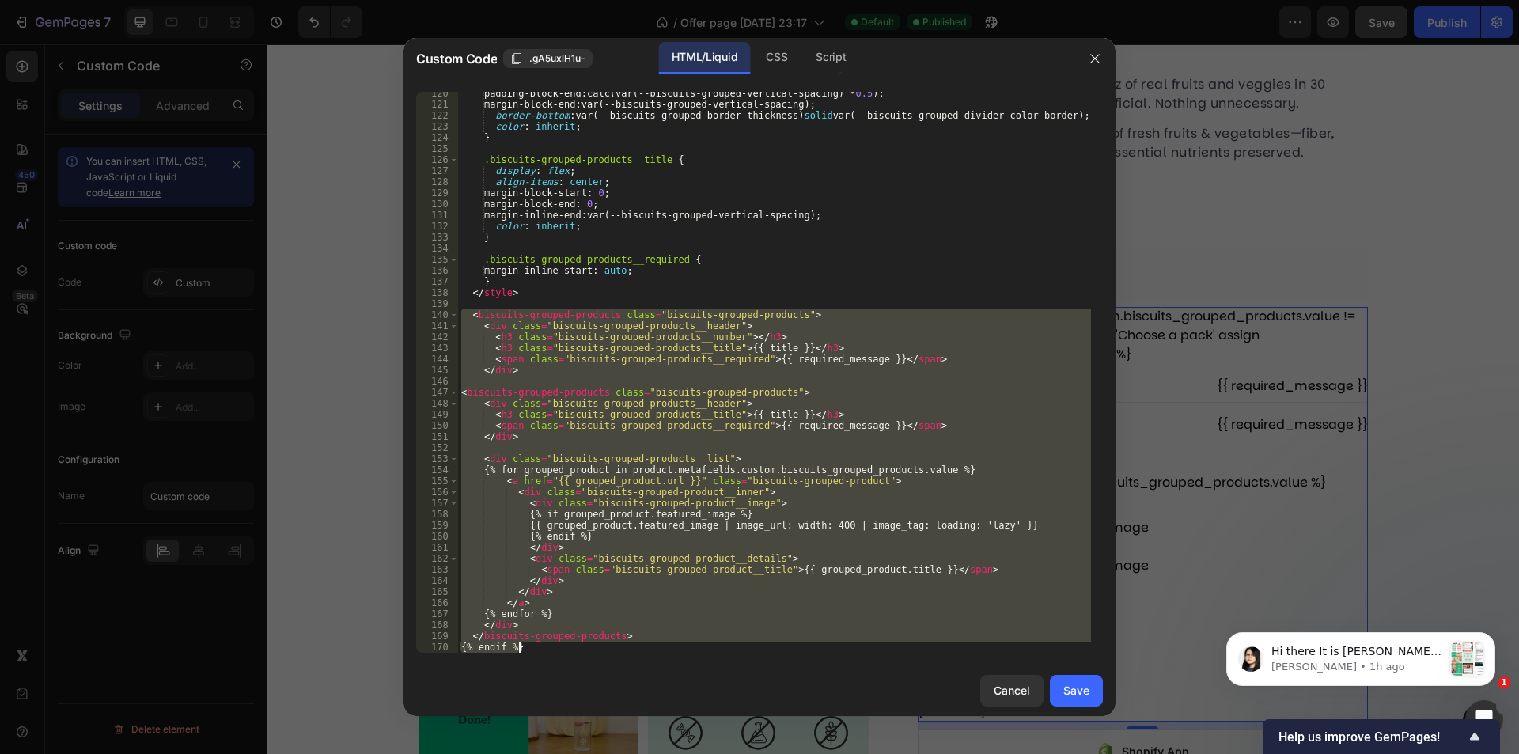
drag, startPoint x: 459, startPoint y: 317, endPoint x: 784, endPoint y: 659, distance: 472.4
click at [784, 659] on div "color: var(--biscuits-grouped-color-text); 120 121 122 123 124 125 126 127 128 …" at bounding box center [760, 372] width 712 height 586
paste textarea
type textarea "{% endif %}"
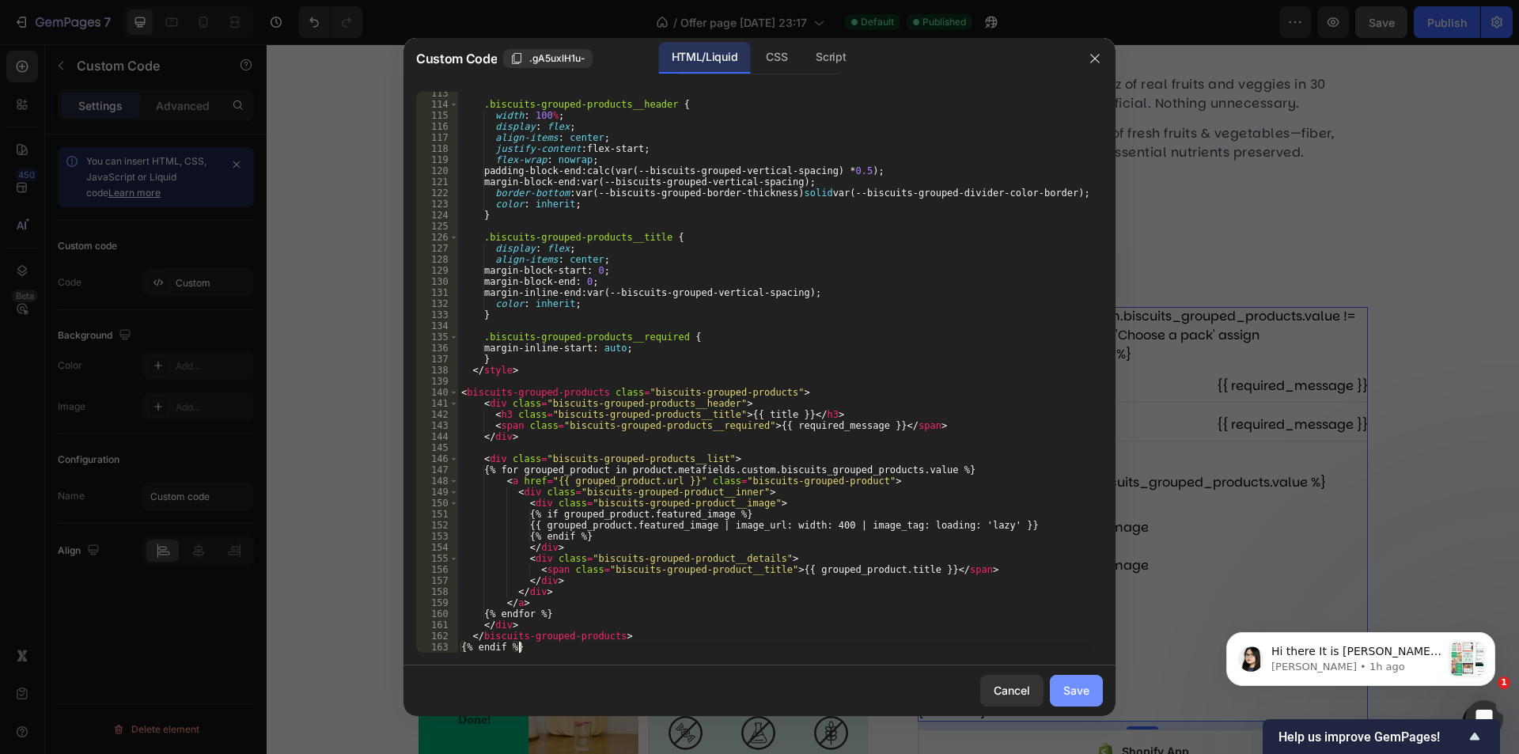
click at [1068, 692] on div "Save" at bounding box center [1076, 690] width 26 height 17
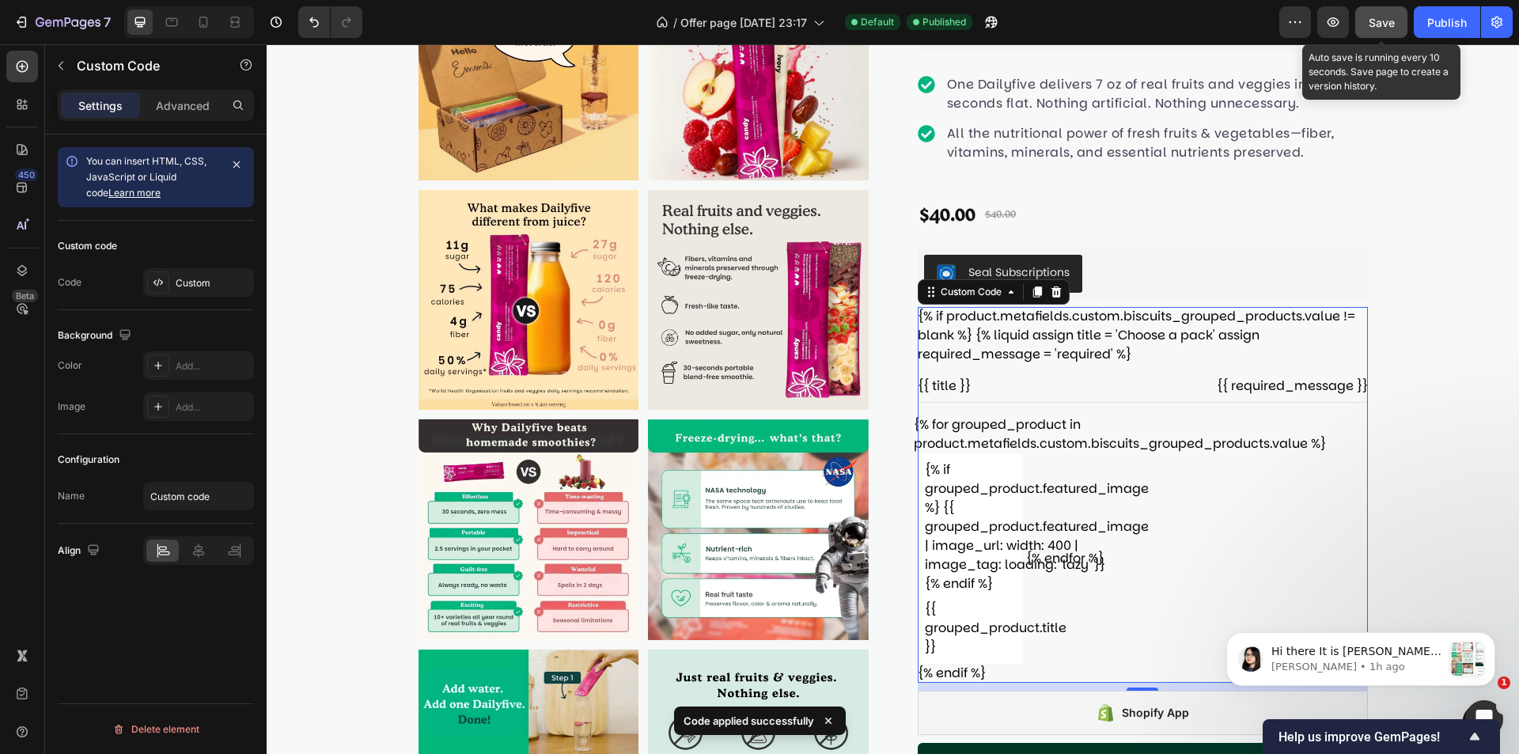
click at [1390, 31] on button "Save" at bounding box center [1381, 22] width 52 height 32
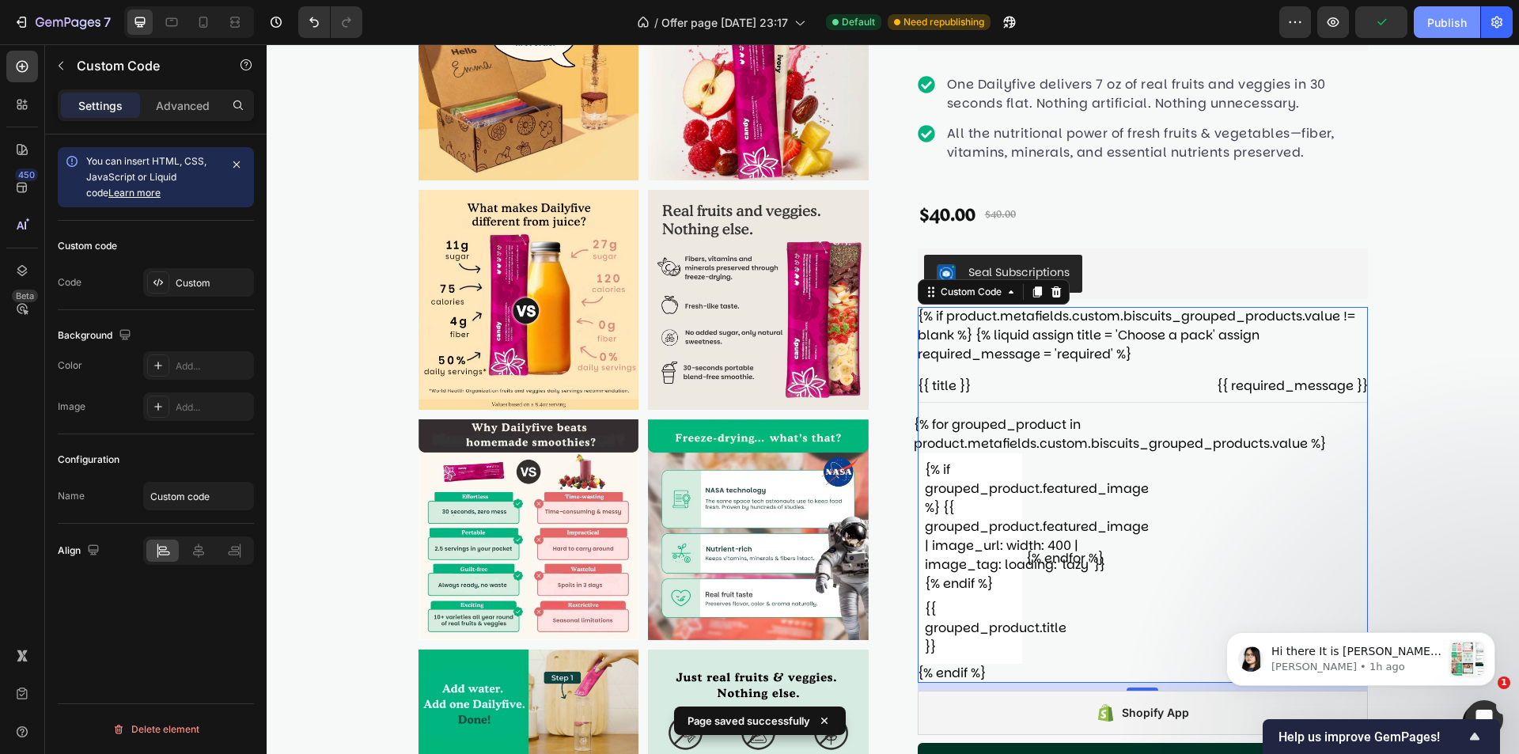
click at [1439, 27] on div "Publish" at bounding box center [1447, 22] width 40 height 17
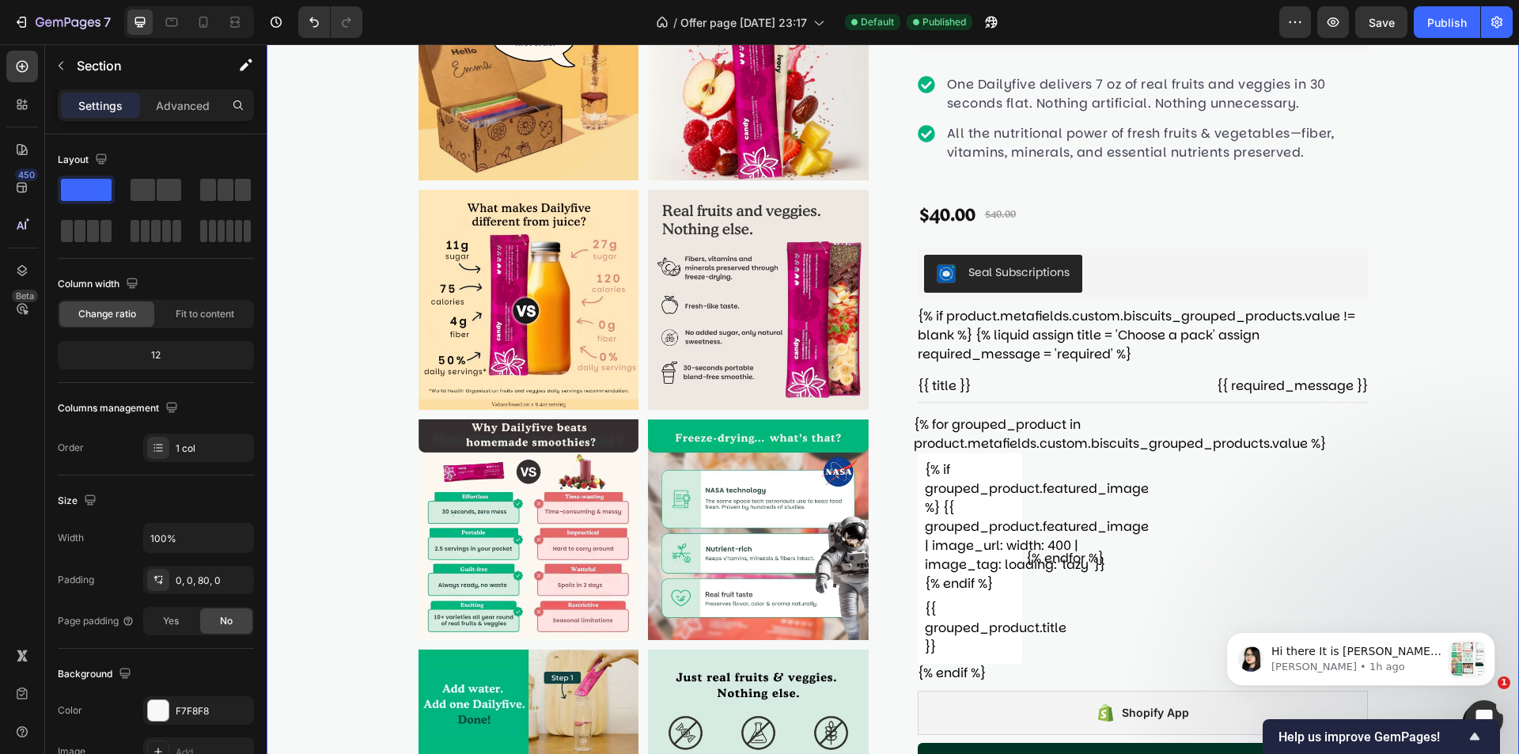
click at [1395, 241] on div "Product Images Starter pack (8 sticks) Product Title Judge.me - Preview Badge (…" at bounding box center [893, 645] width 1253 height 1446
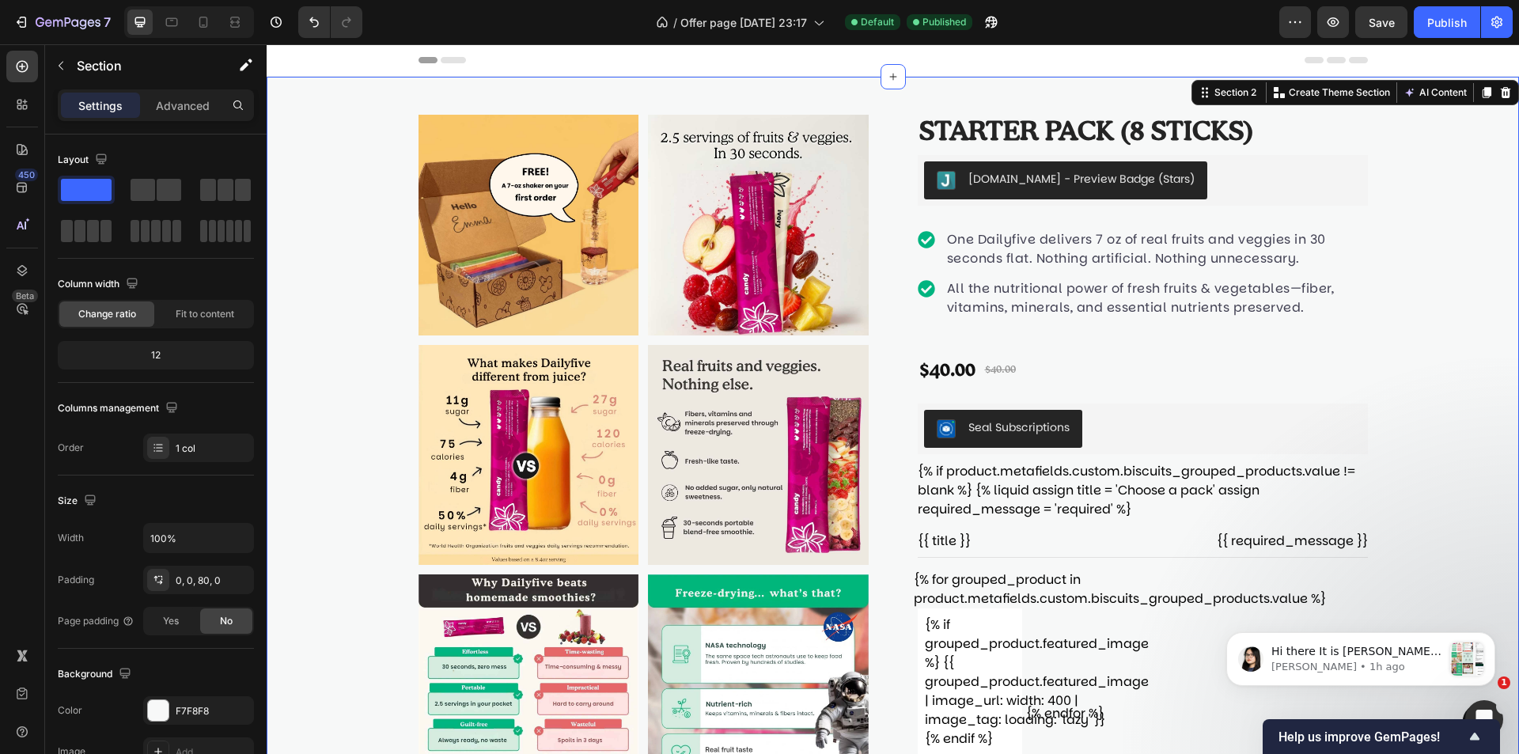
click at [206, 24] on icon at bounding box center [203, 22] width 16 height 16
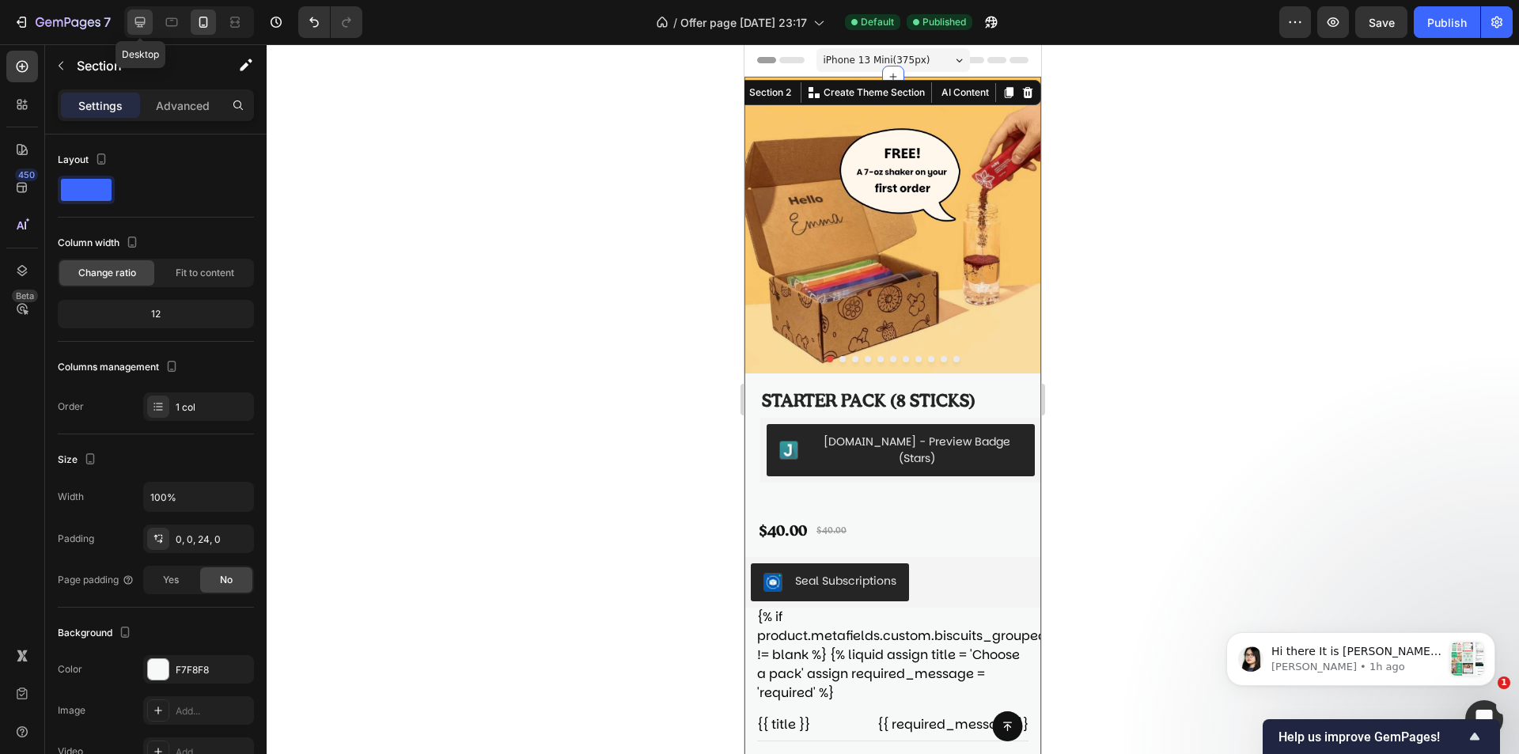
click at [146, 24] on icon at bounding box center [140, 22] width 16 height 16
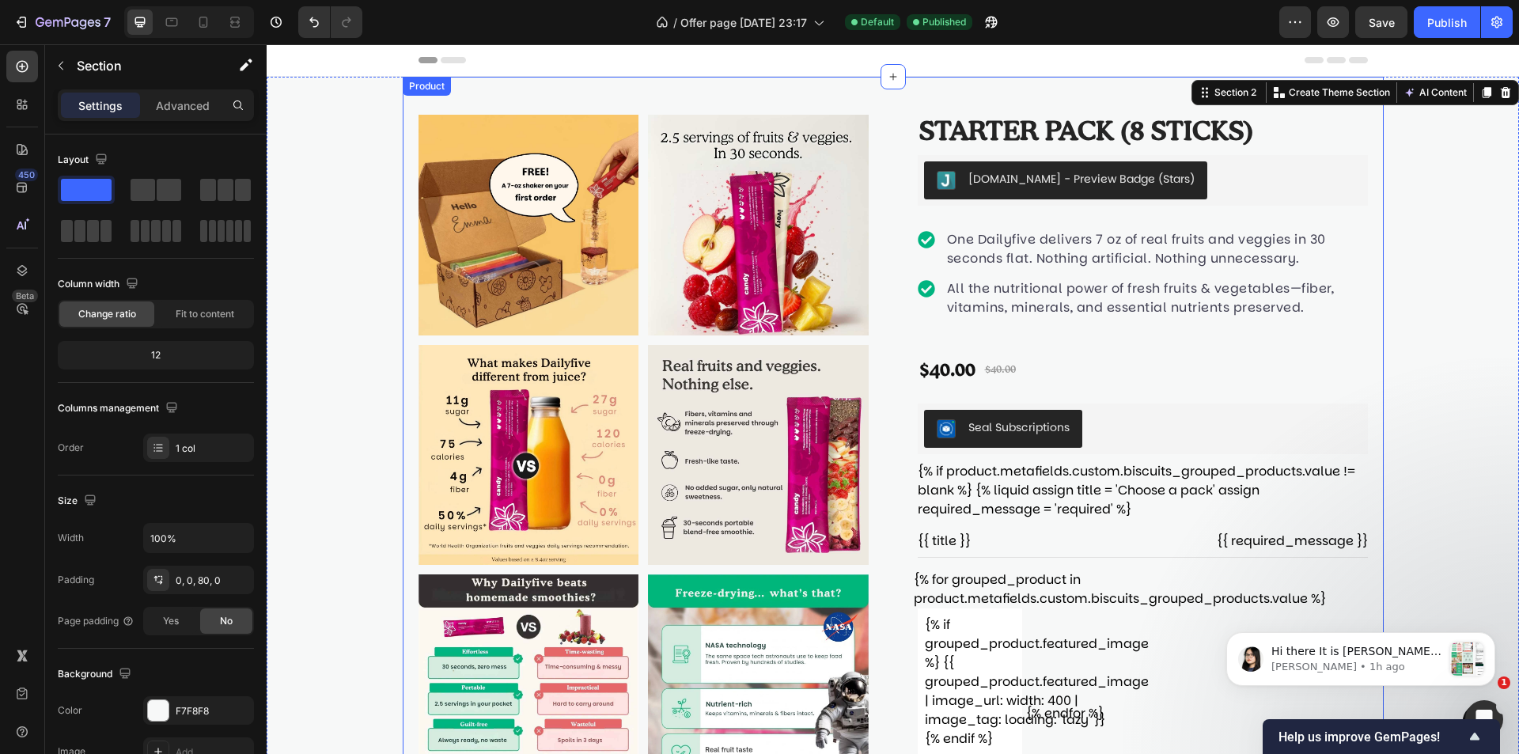
click at [1291, 298] on p "All the nutritional power of fresh fruits & vegetables—fiber, vitamins, mineral…" at bounding box center [1156, 298] width 419 height 38
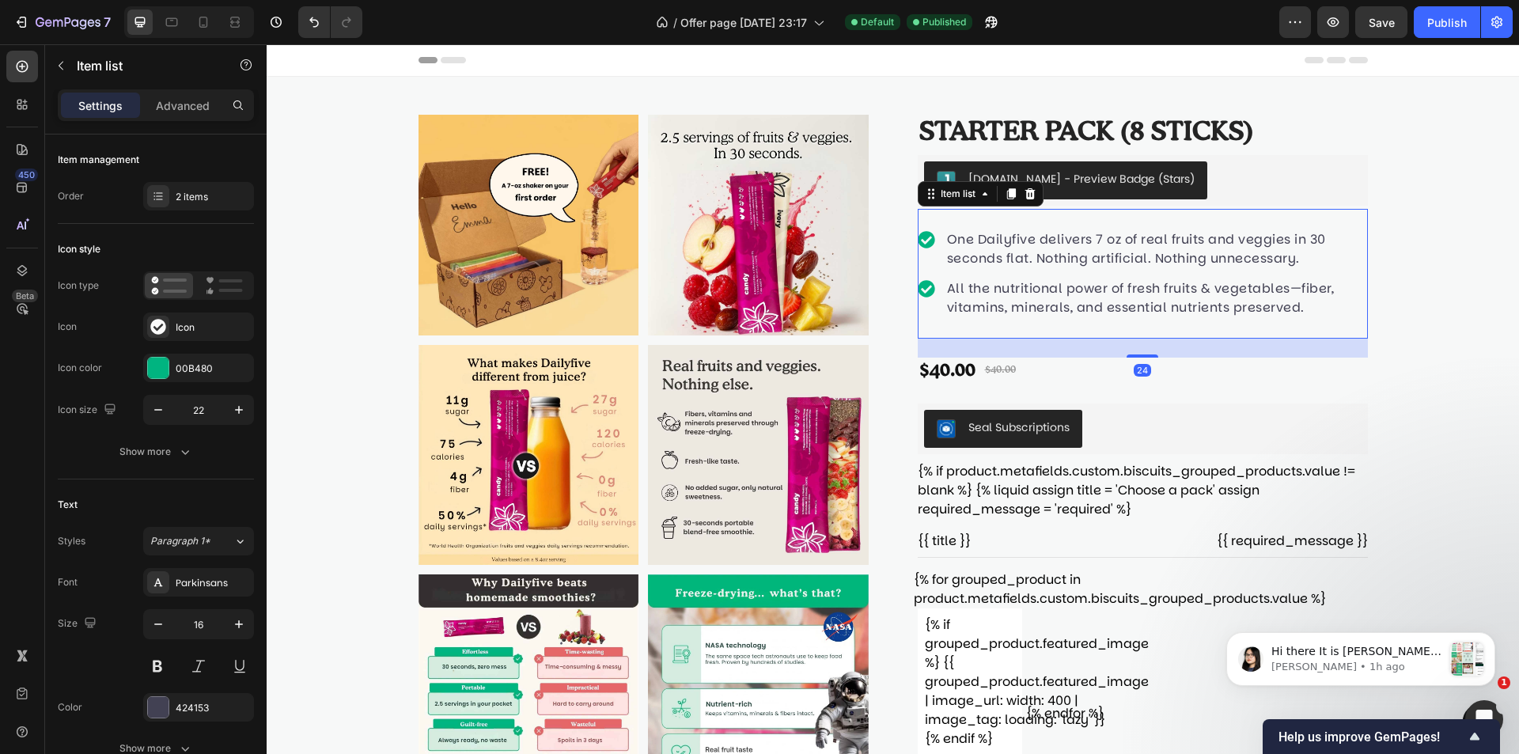
click at [993, 330] on div "One Dailyfive delivers 7 oz of real fruits and veggies in 30 seconds flat. Noth…" at bounding box center [1143, 274] width 450 height 130
click at [198, 98] on p "Advanced" at bounding box center [183, 105] width 54 height 17
type input "100%"
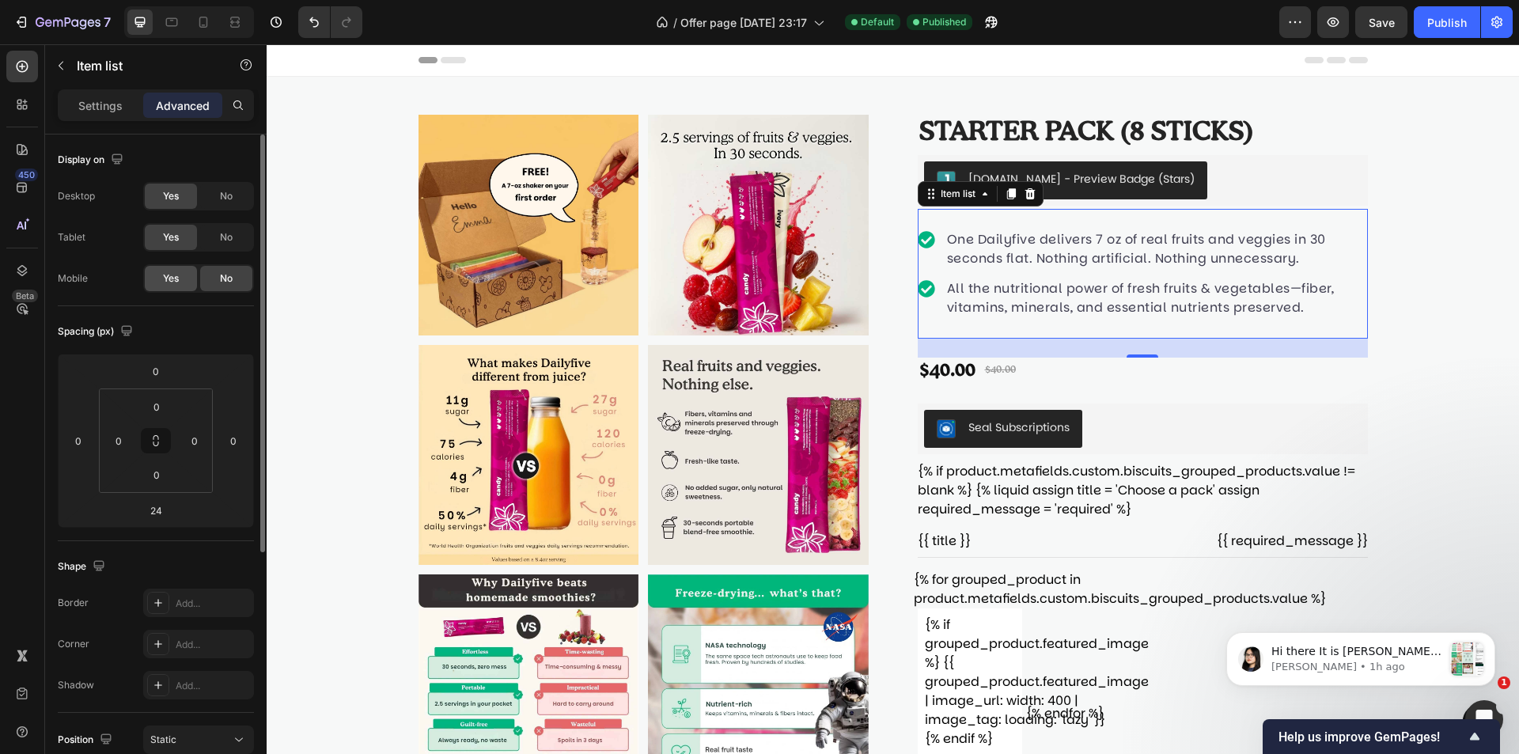
click at [183, 279] on div "Yes" at bounding box center [171, 278] width 52 height 25
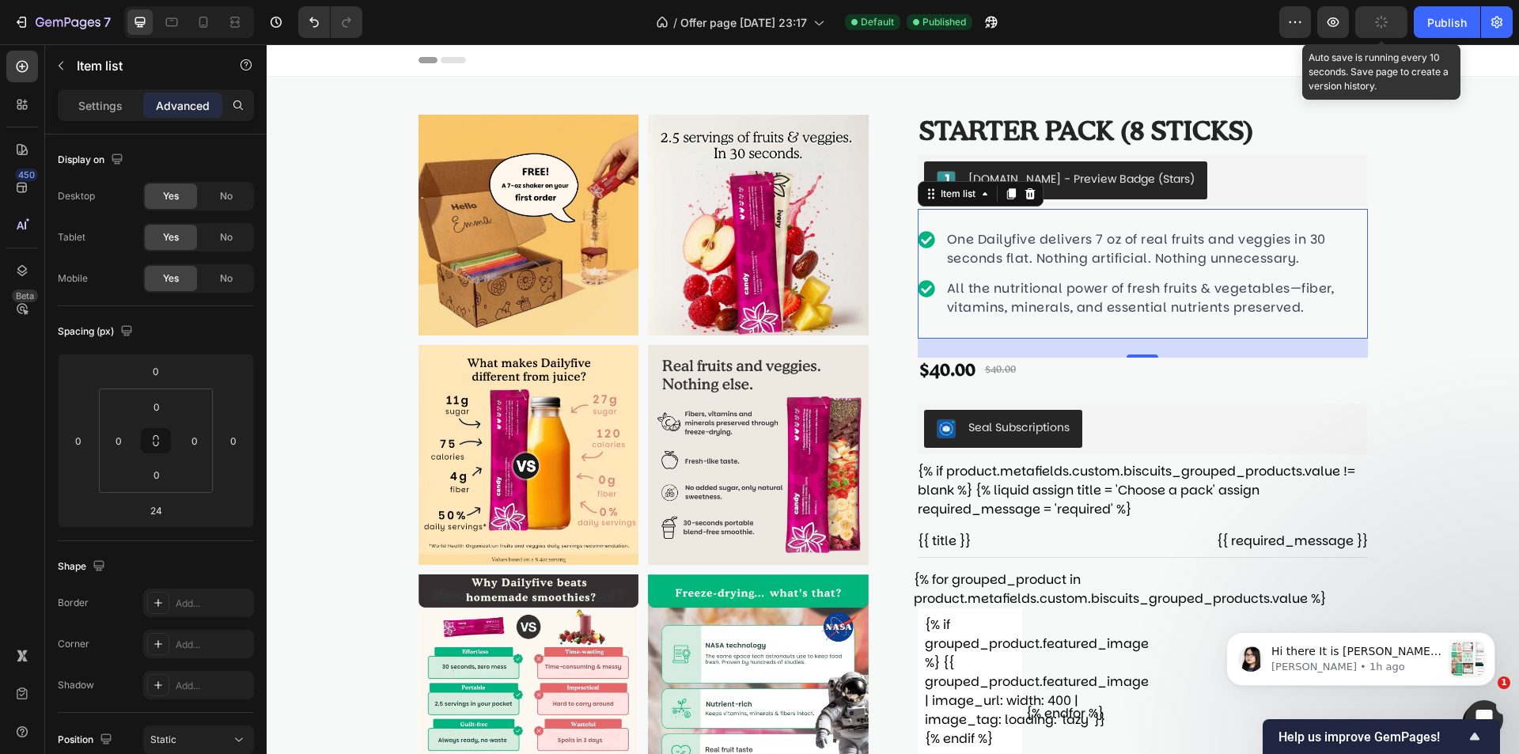
click at [1379, 16] on icon "button" at bounding box center [1381, 21] width 17 height 17
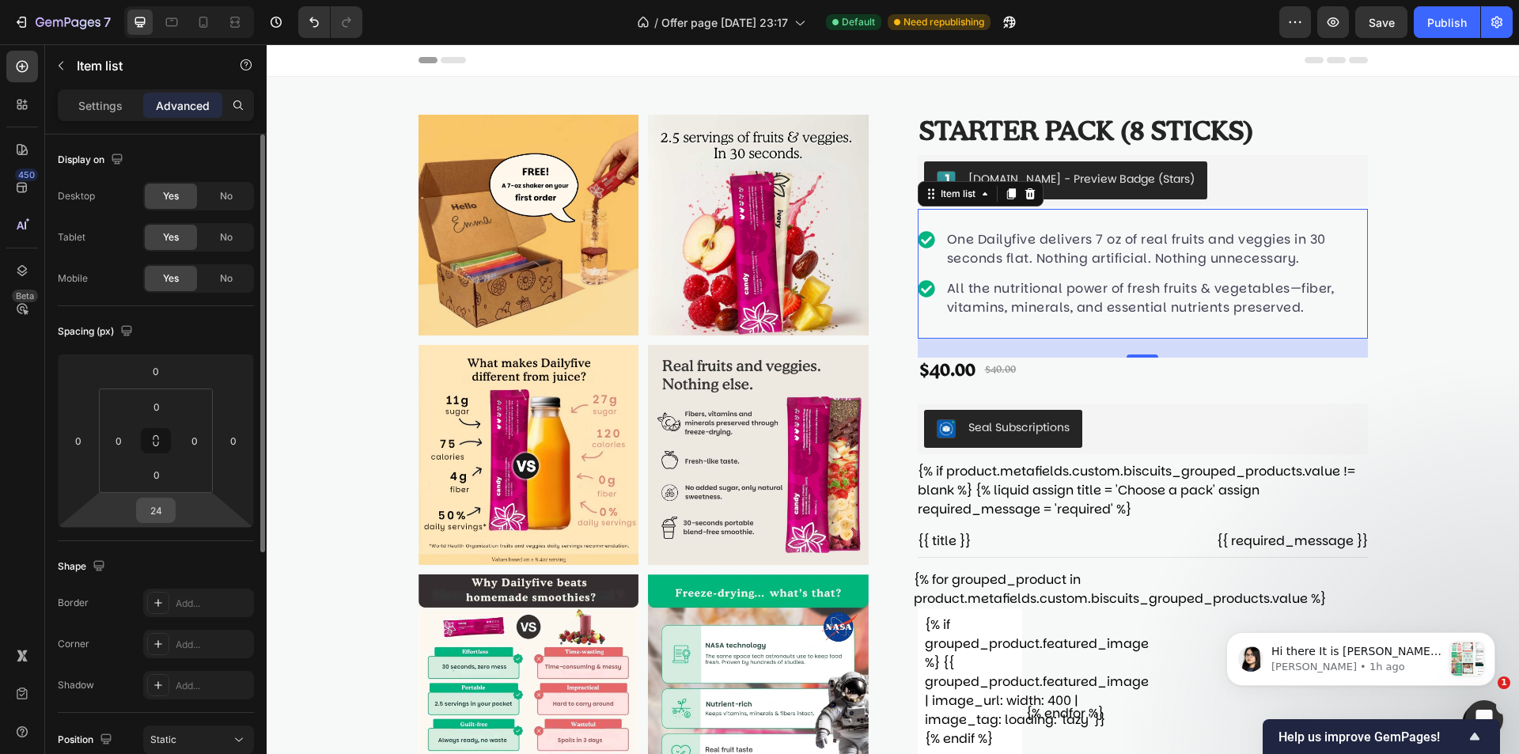
click at [154, 516] on input "24" at bounding box center [156, 511] width 32 height 24
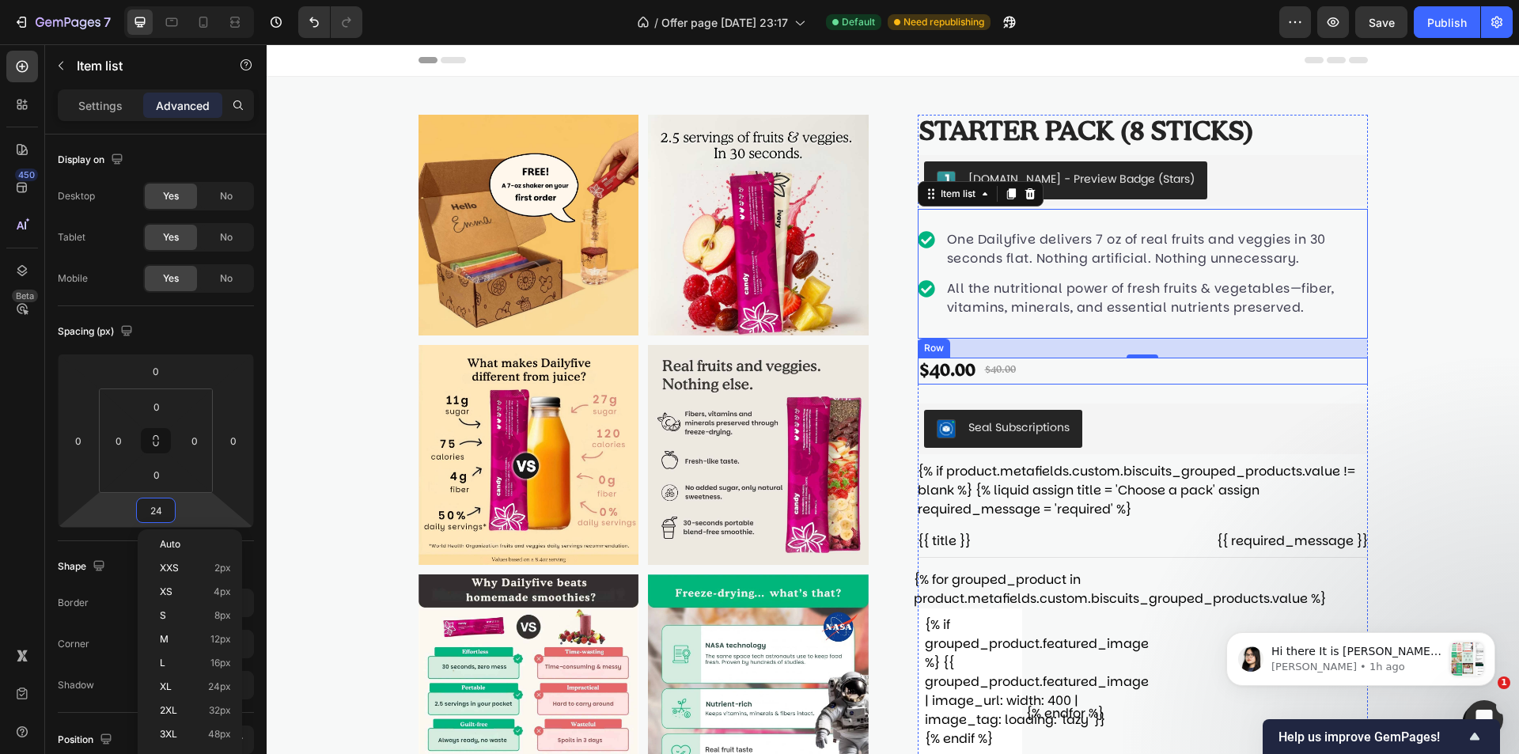
click at [1090, 366] on div "$40.00 Product Price Product Price $40.00 Product Price Product Price Row" at bounding box center [1143, 371] width 450 height 27
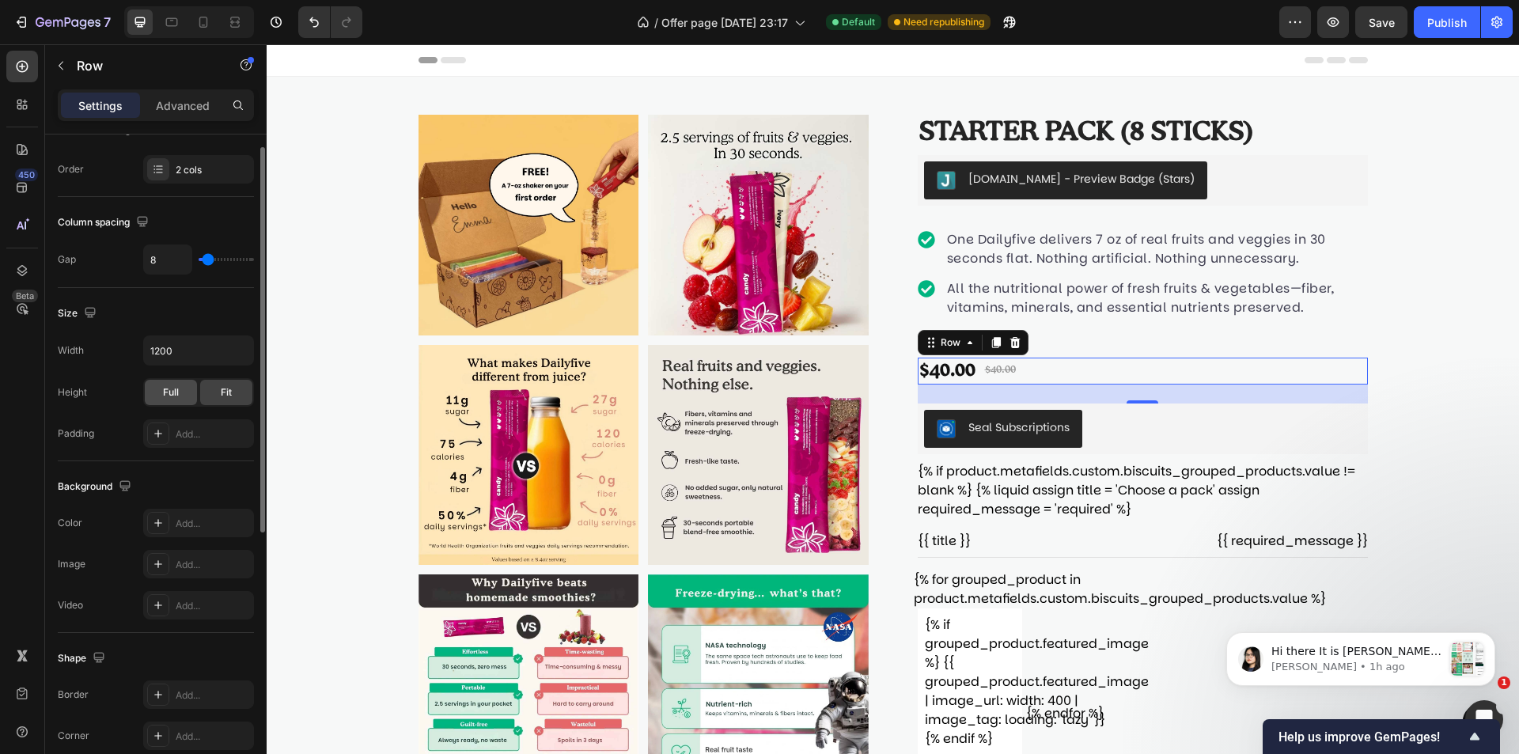
scroll to position [317, 0]
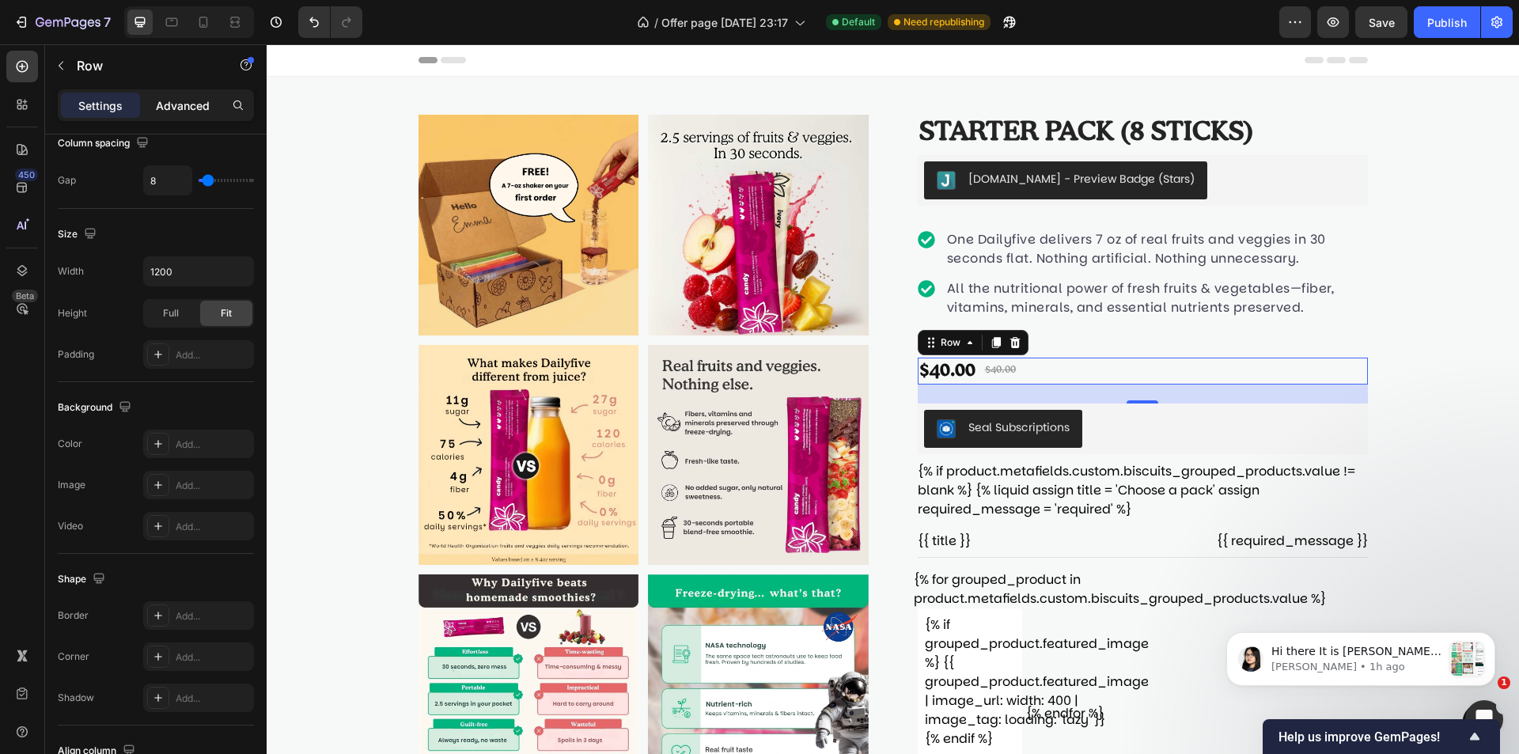
click at [189, 95] on div "Advanced" at bounding box center [182, 105] width 79 height 25
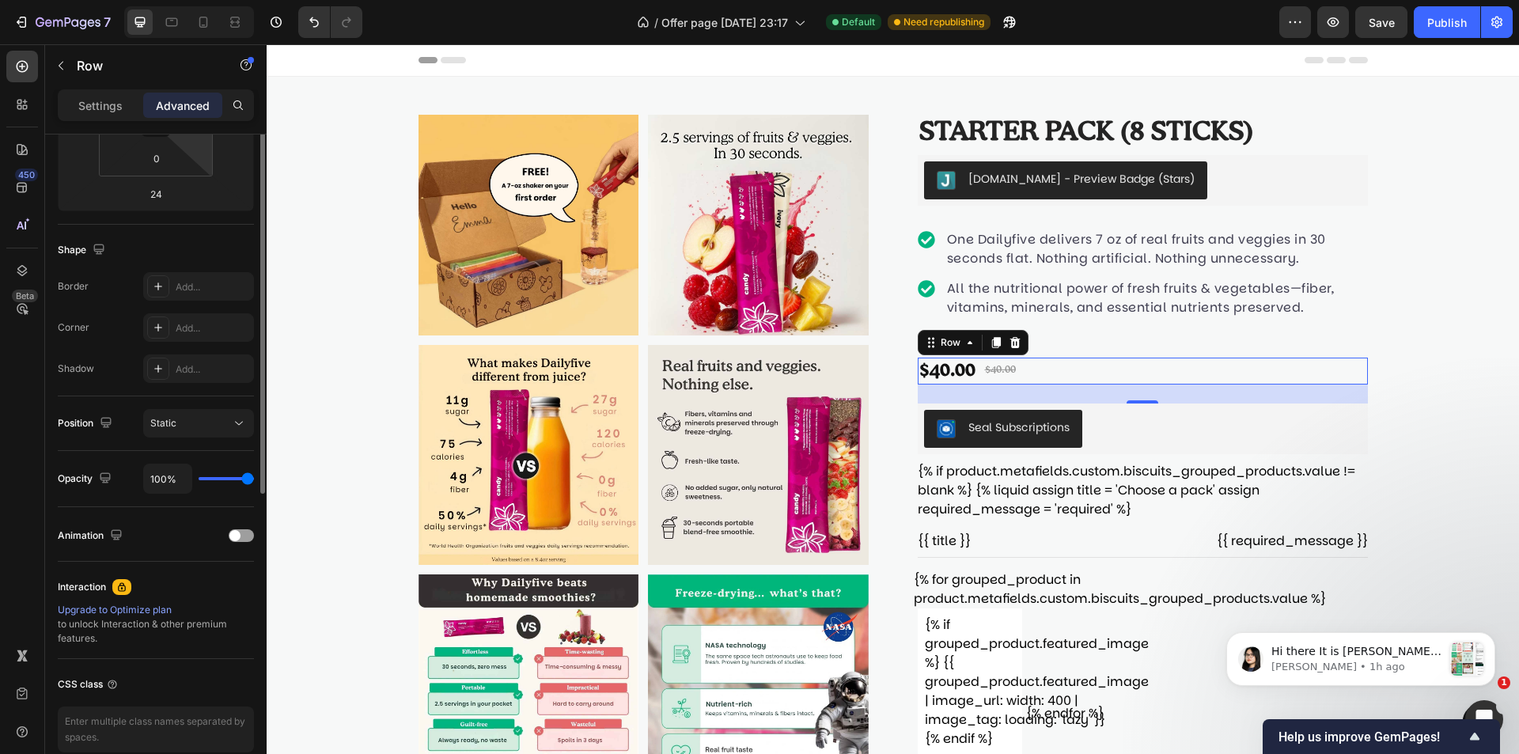
scroll to position [79, 0]
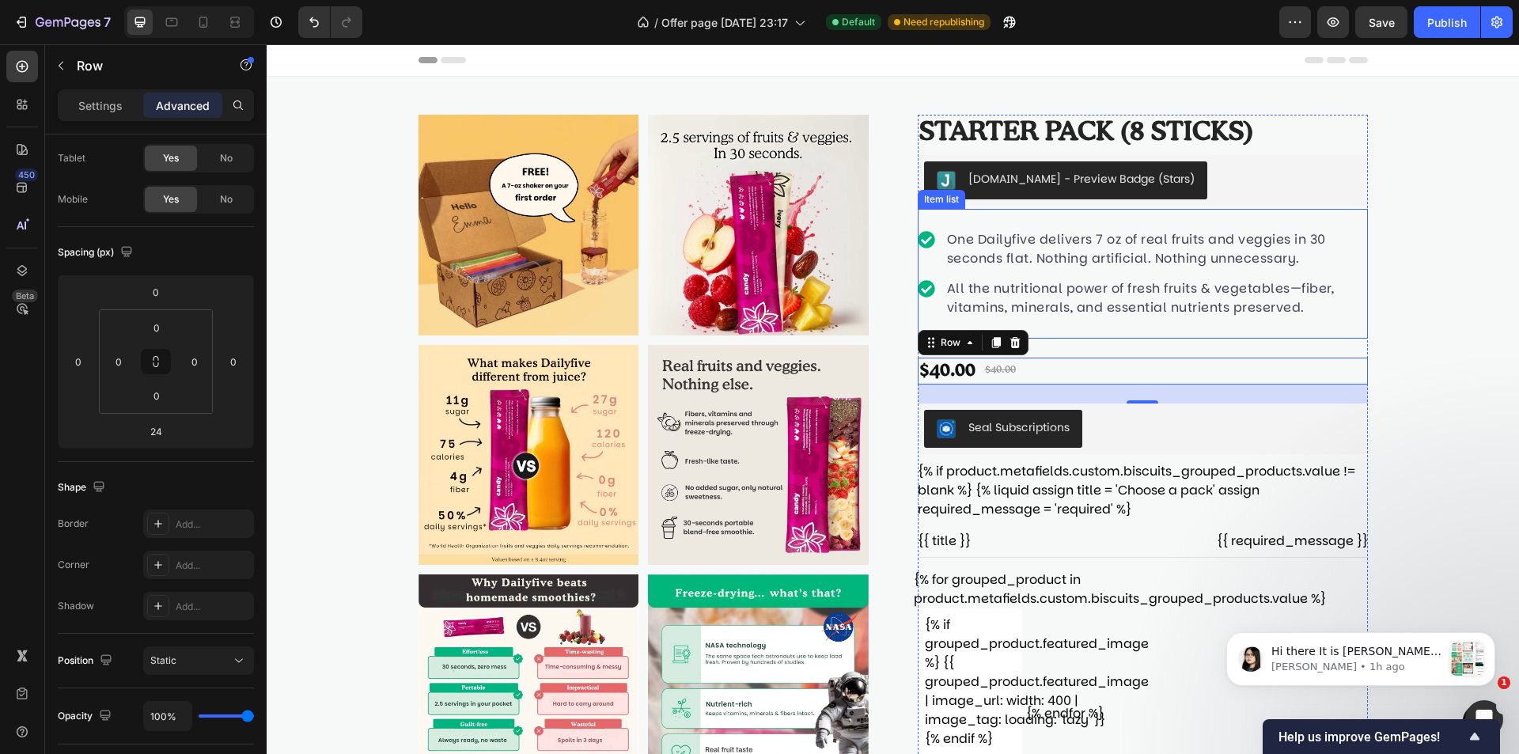
click at [1240, 328] on div "One Dailyfive delivers 7 oz of real fruits and veggies in 30 seconds flat. Noth…" at bounding box center [1143, 274] width 450 height 130
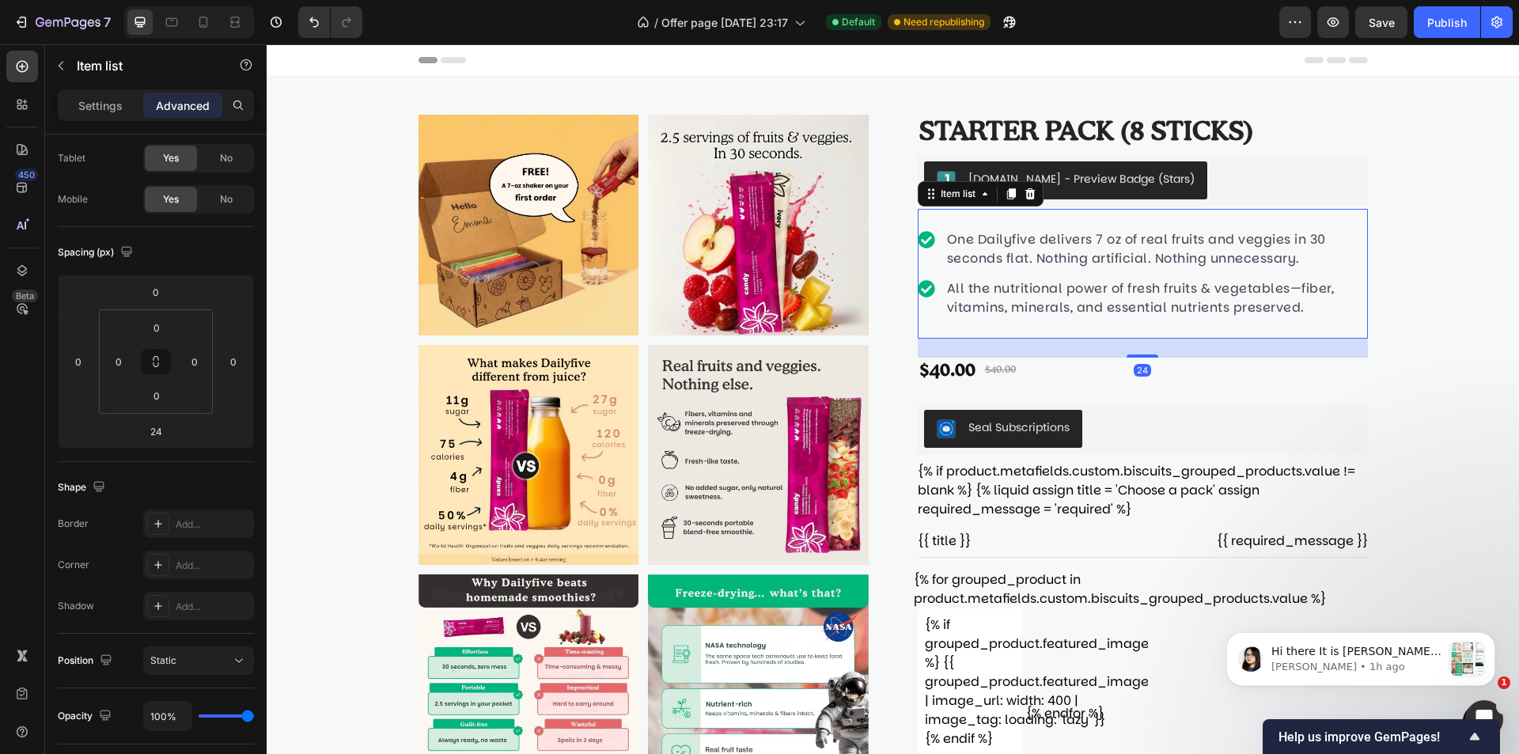
scroll to position [0, 0]
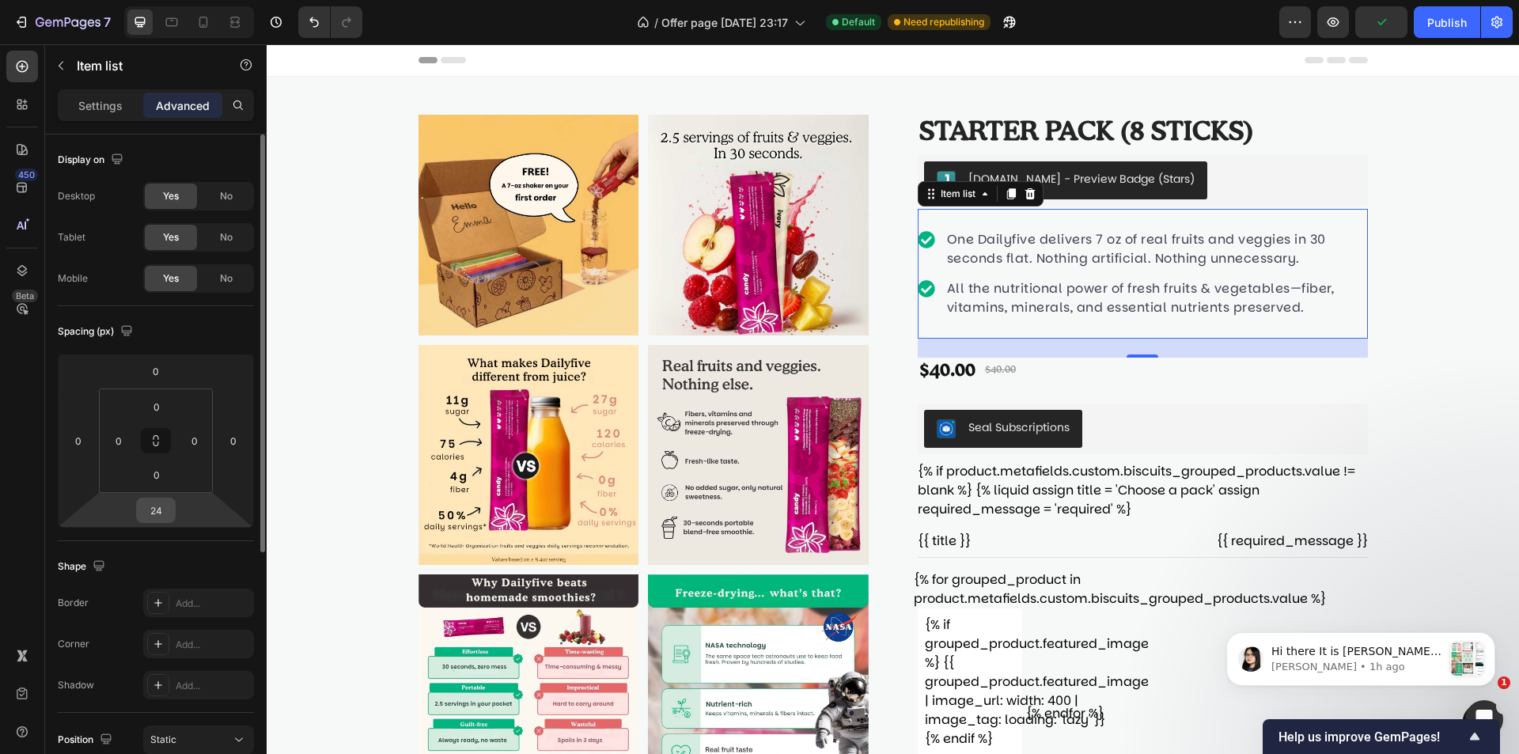
click at [145, 522] on div "24" at bounding box center [156, 510] width 40 height 25
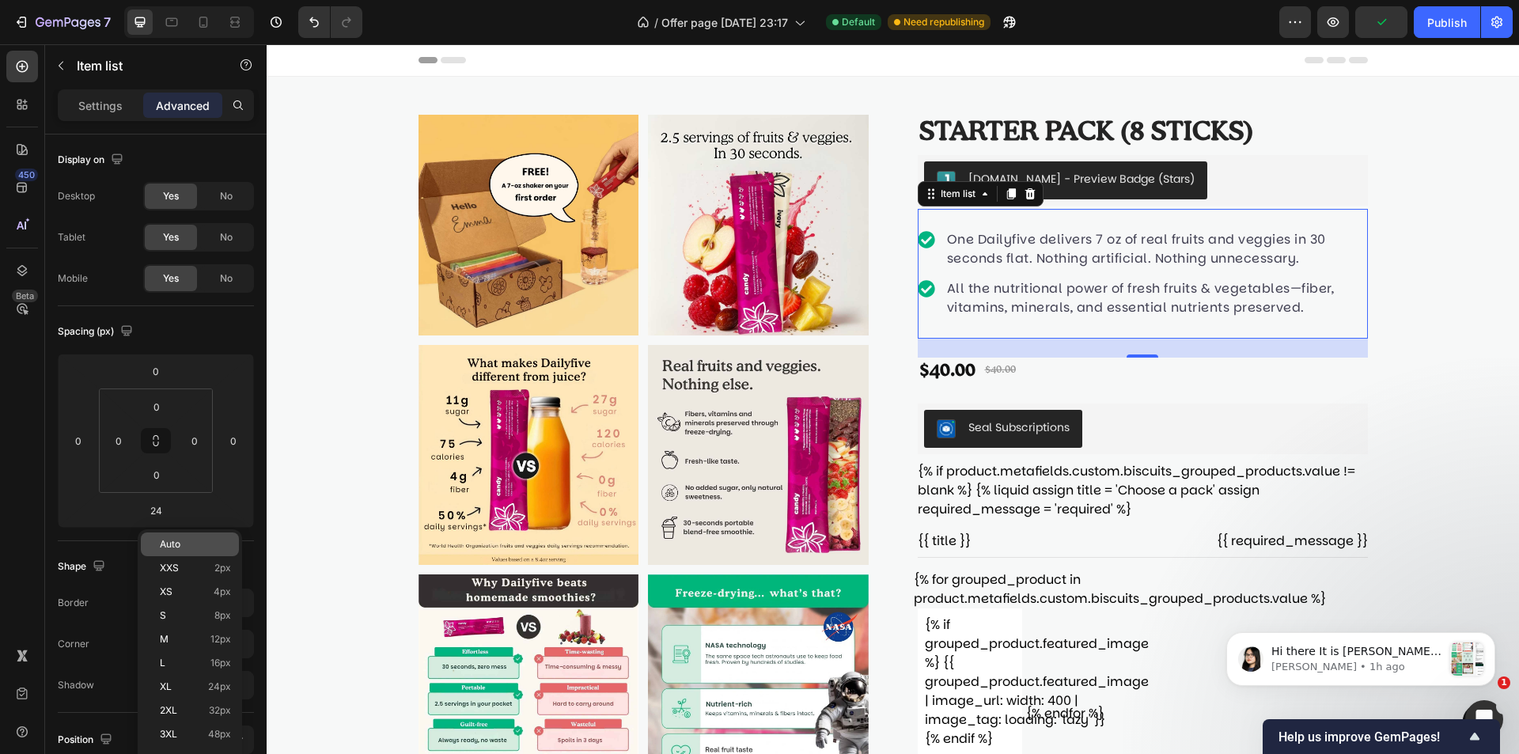
click at [171, 541] on span "Auto" at bounding box center [170, 544] width 21 height 11
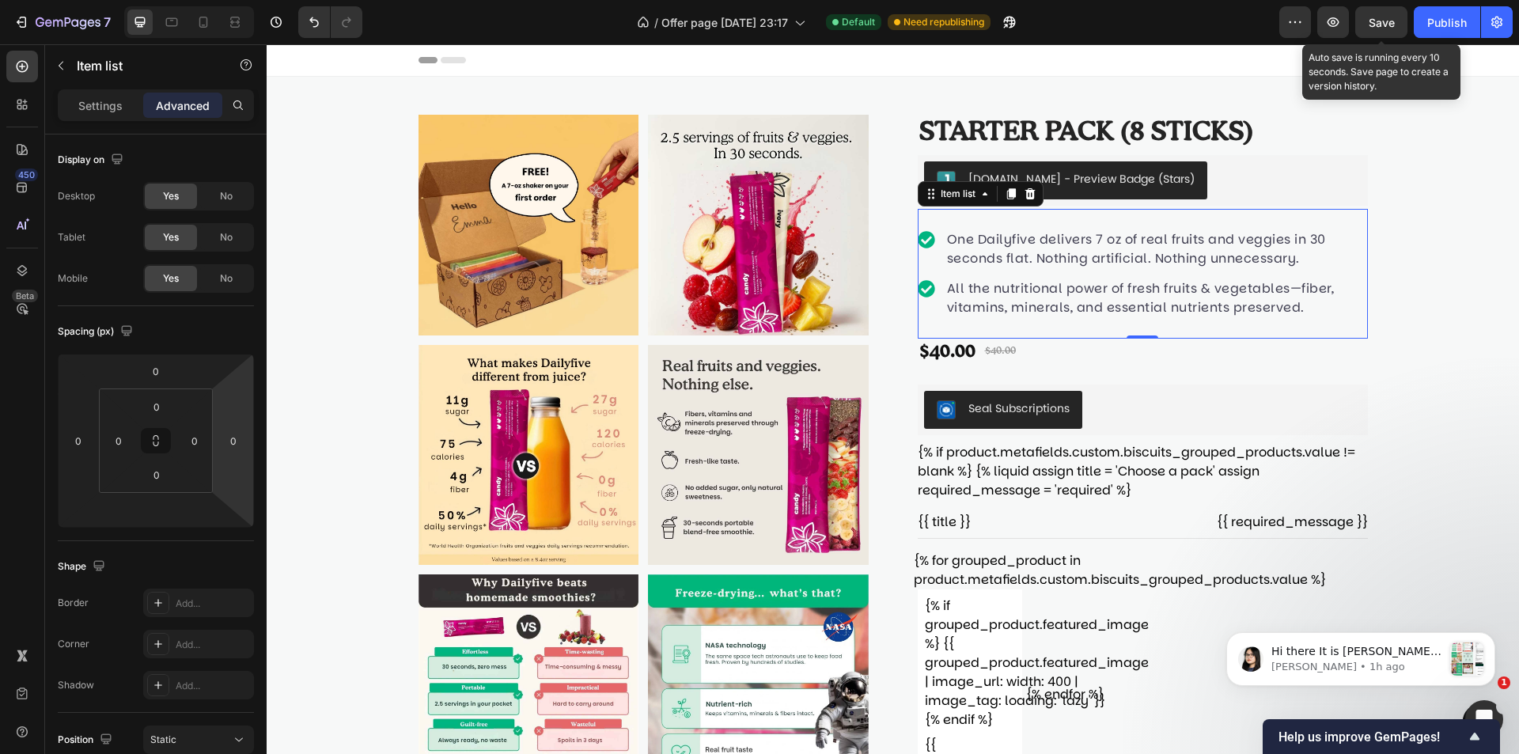
click at [1385, 25] on span "Save" at bounding box center [1382, 22] width 26 height 13
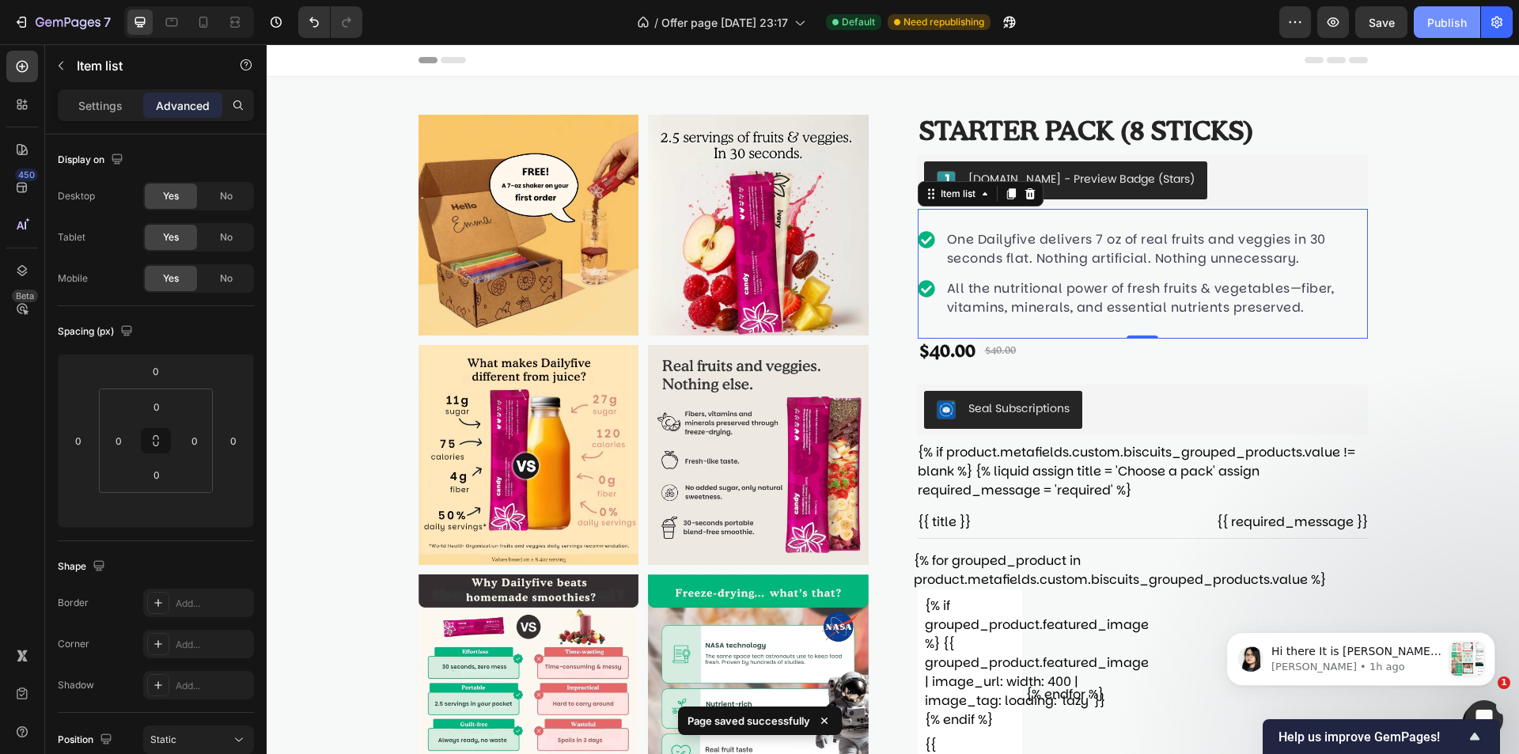
click at [1446, 19] on div "Publish" at bounding box center [1447, 22] width 40 height 17
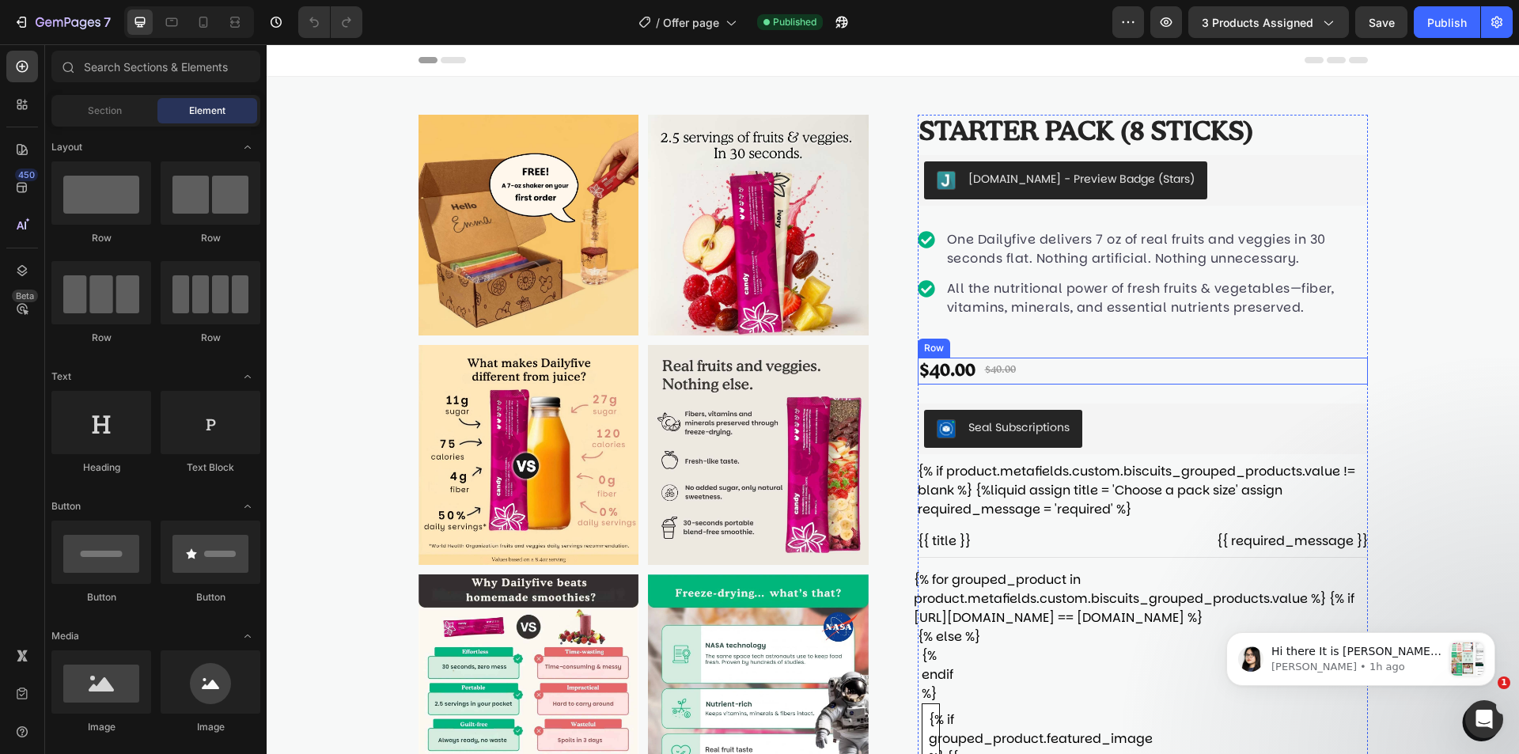
click at [1055, 366] on div "$40.00 Product Price Product Price $40.00 Product Price Product Price Row" at bounding box center [1143, 371] width 450 height 27
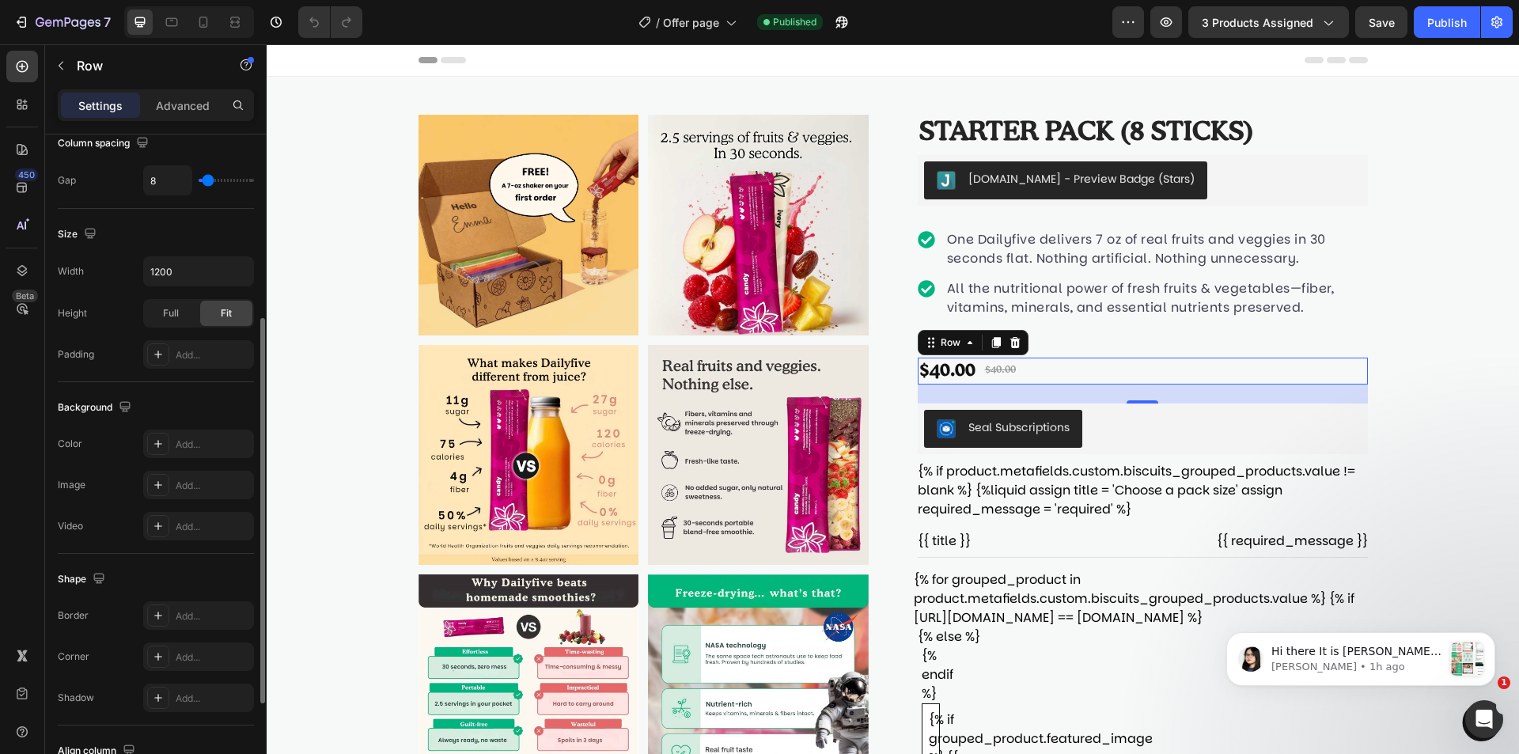
scroll to position [481, 0]
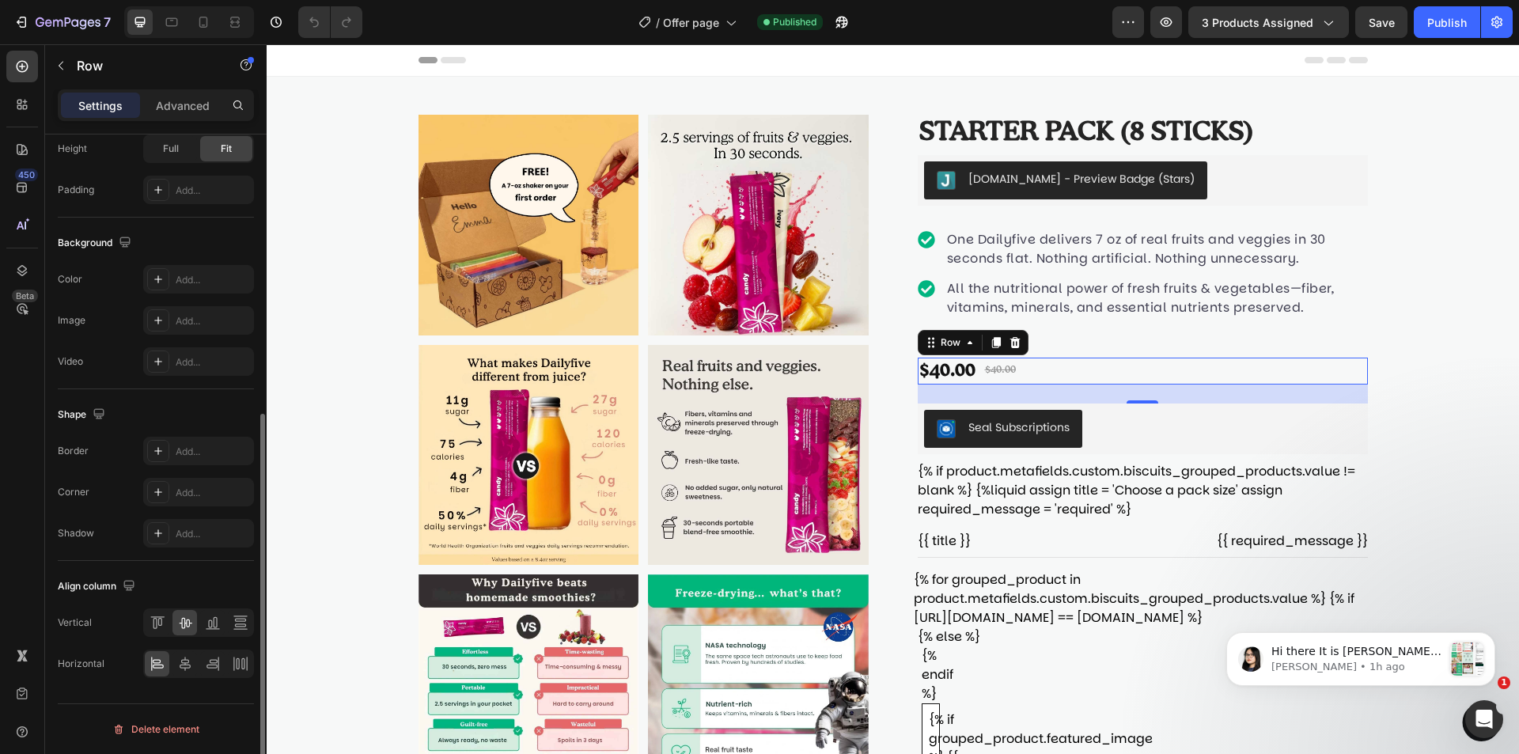
click at [165, 91] on div "Settings Advanced" at bounding box center [156, 105] width 196 height 32
click at [172, 107] on p "Advanced" at bounding box center [183, 105] width 54 height 17
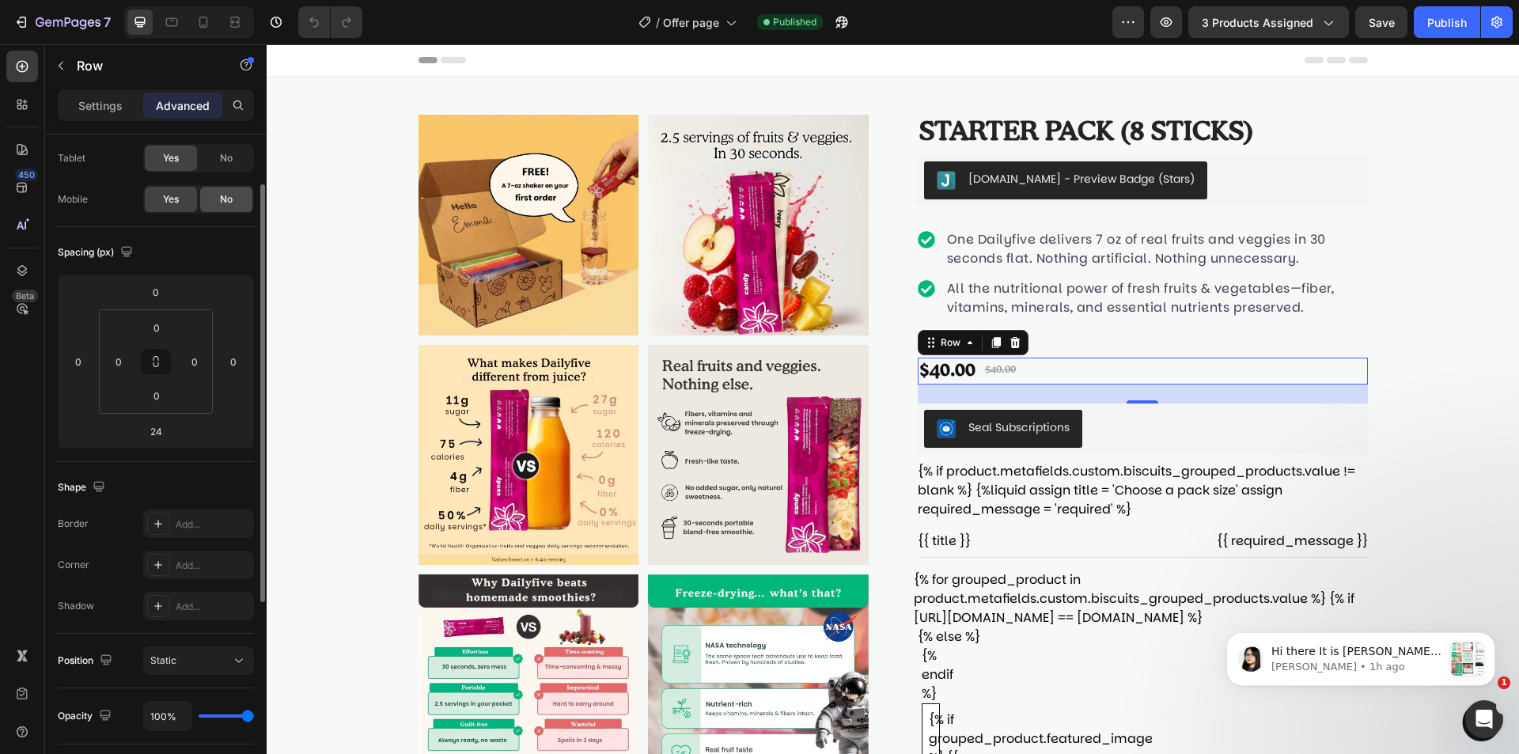
scroll to position [0, 0]
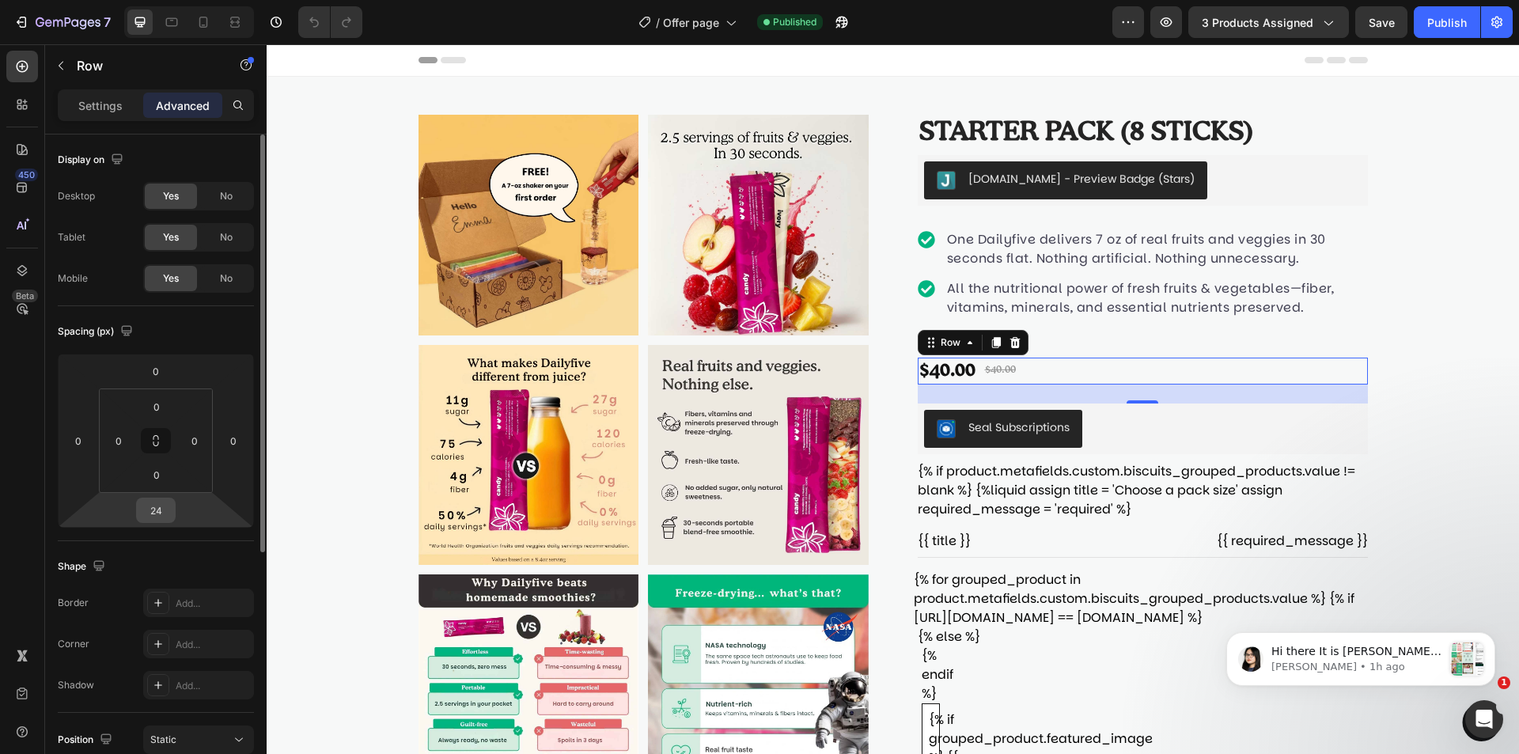
click at [172, 518] on div "24" at bounding box center [156, 510] width 40 height 25
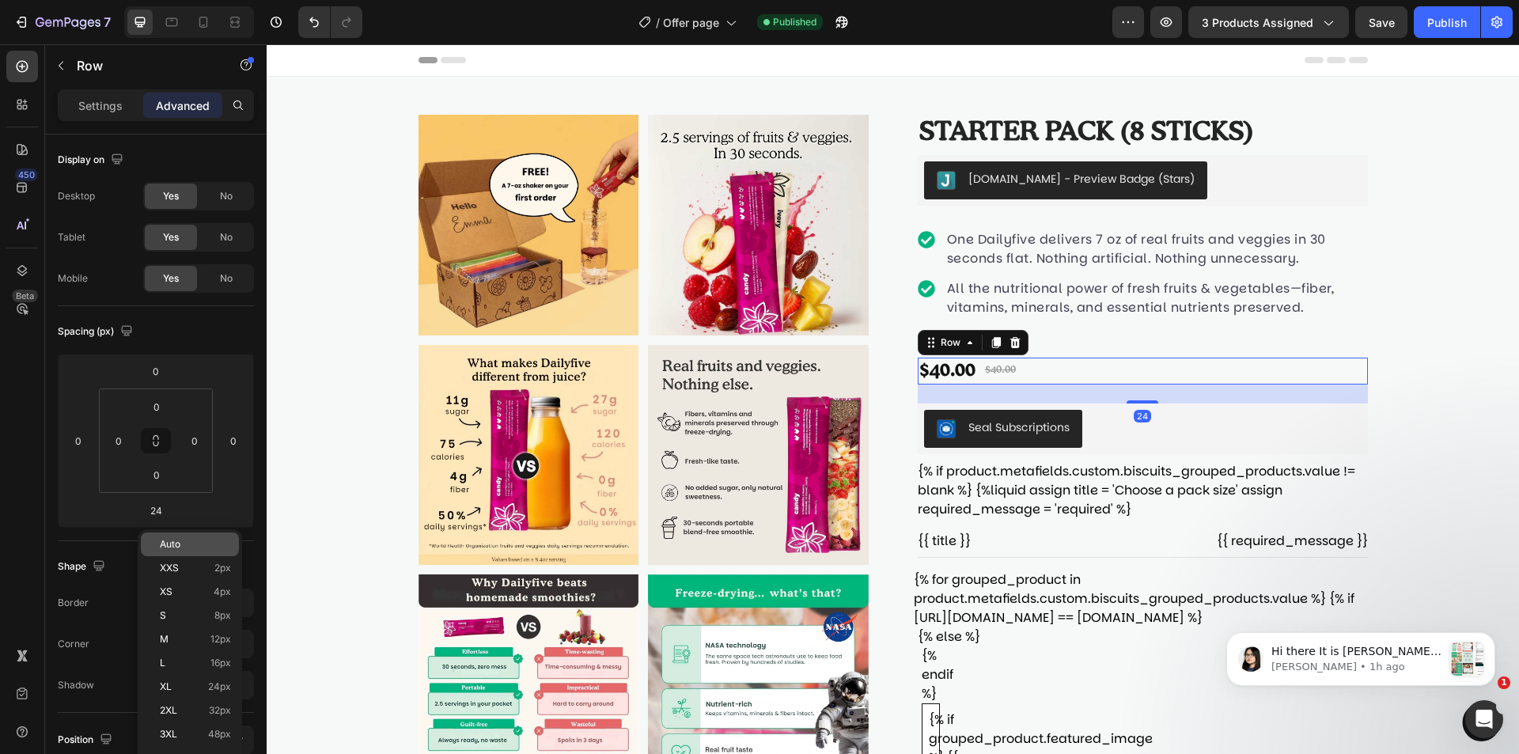
click at [204, 543] on p "Auto" at bounding box center [195, 544] width 71 height 11
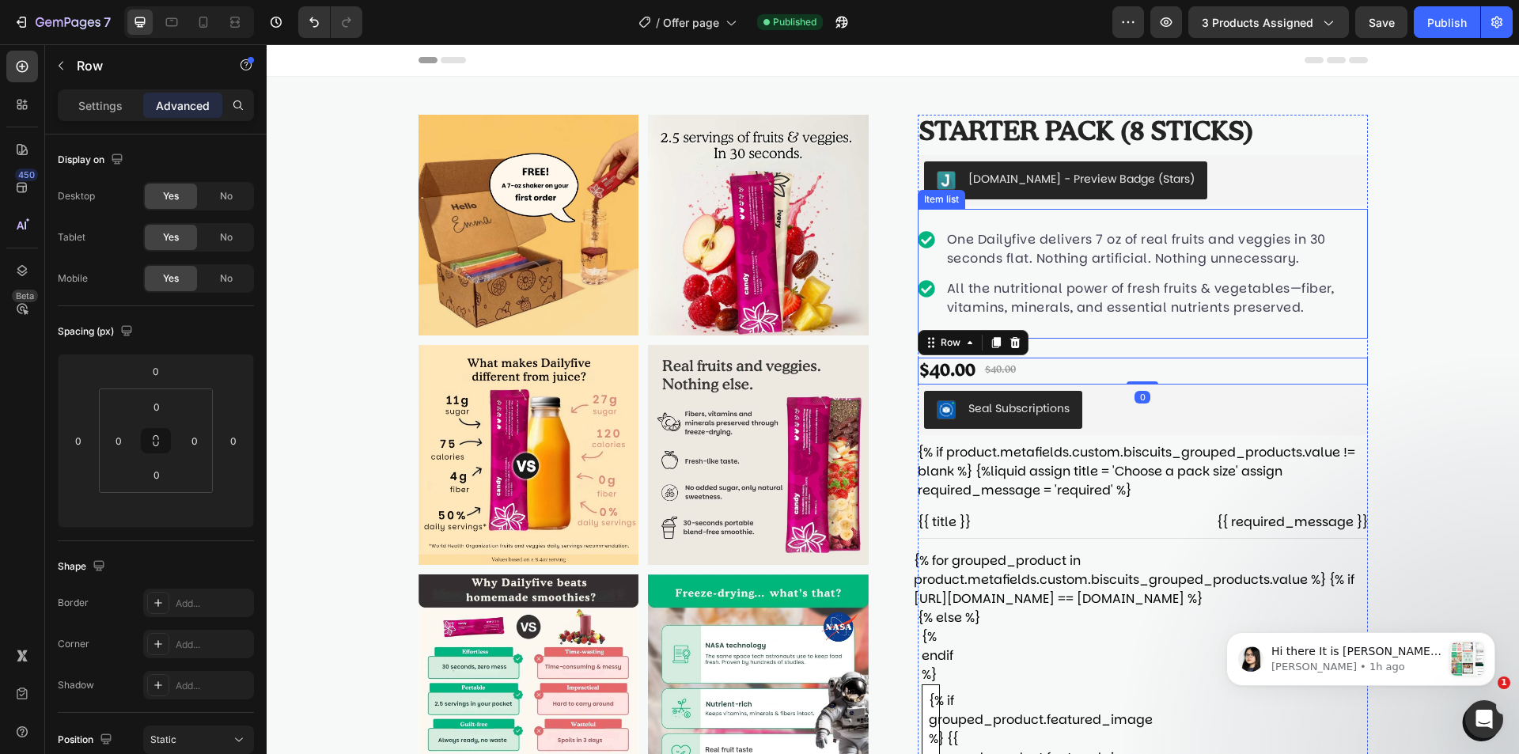
click at [1201, 301] on p "All the nutritional power of fresh fruits & vegetables—fiber, vitamins, mineral…" at bounding box center [1156, 298] width 419 height 38
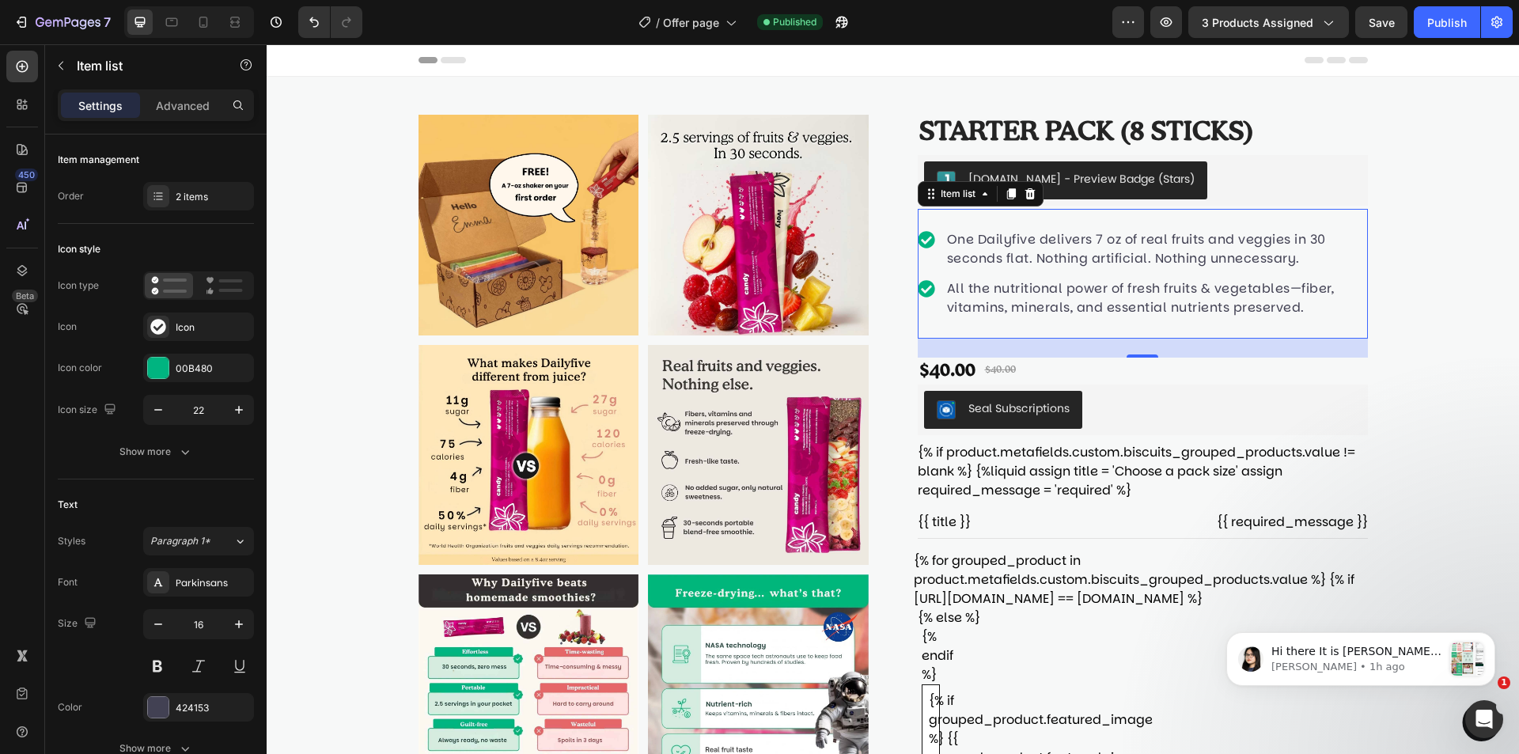
click at [926, 311] on div "All the nutritional power of fresh fruits & vegetables—fiber, vitamins, mineral…" at bounding box center [1143, 298] width 450 height 43
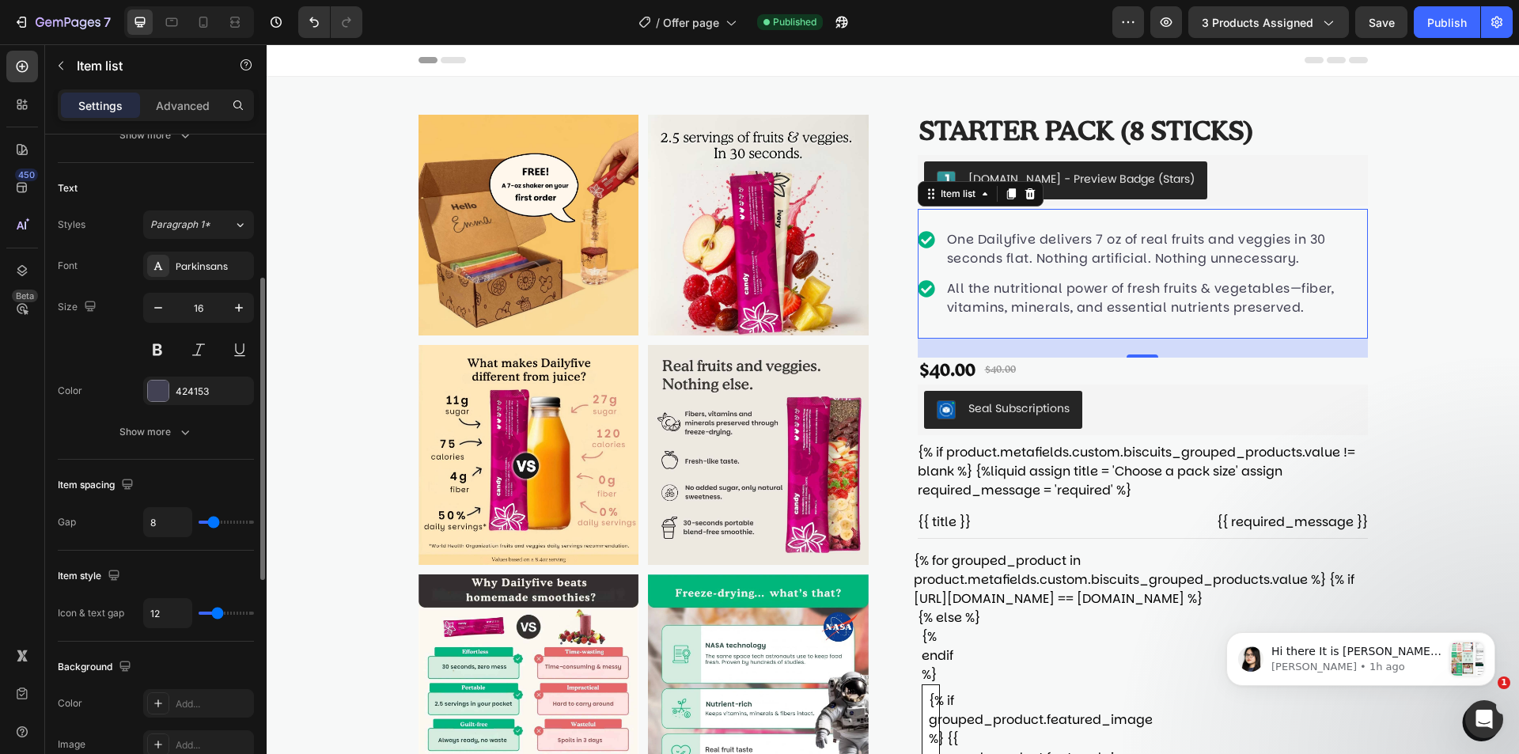
scroll to position [554, 0]
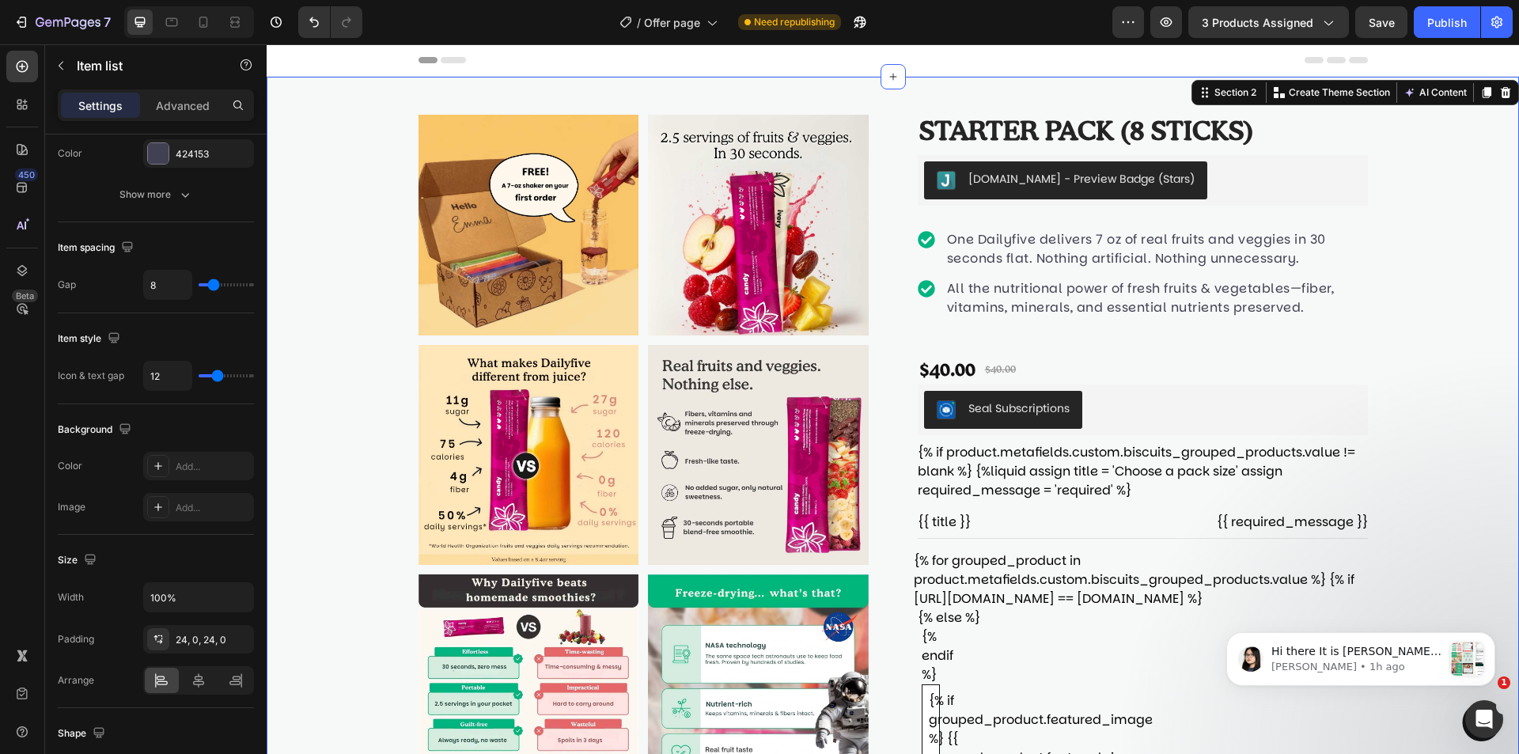
scroll to position [0, 0]
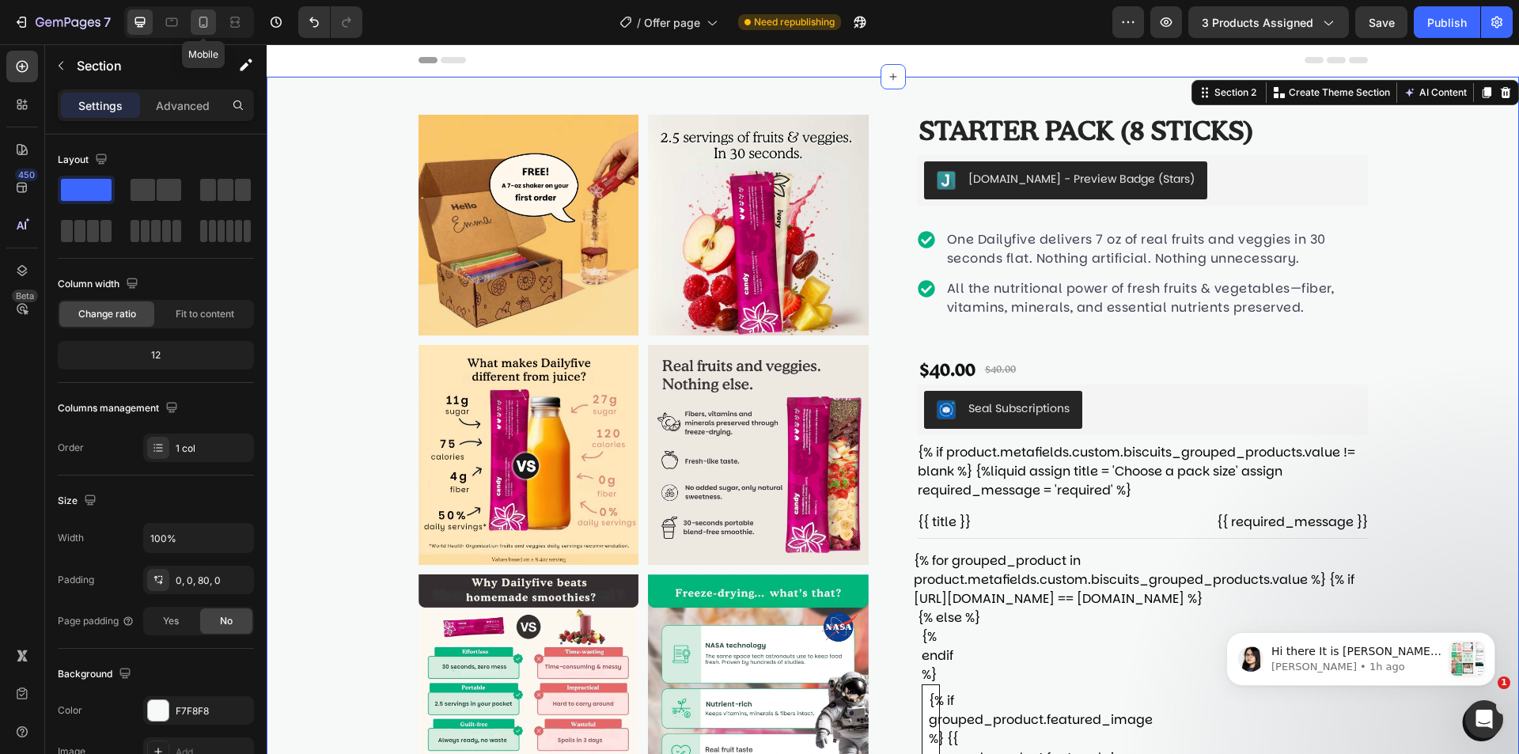
click at [207, 24] on icon at bounding box center [203, 22] width 9 height 11
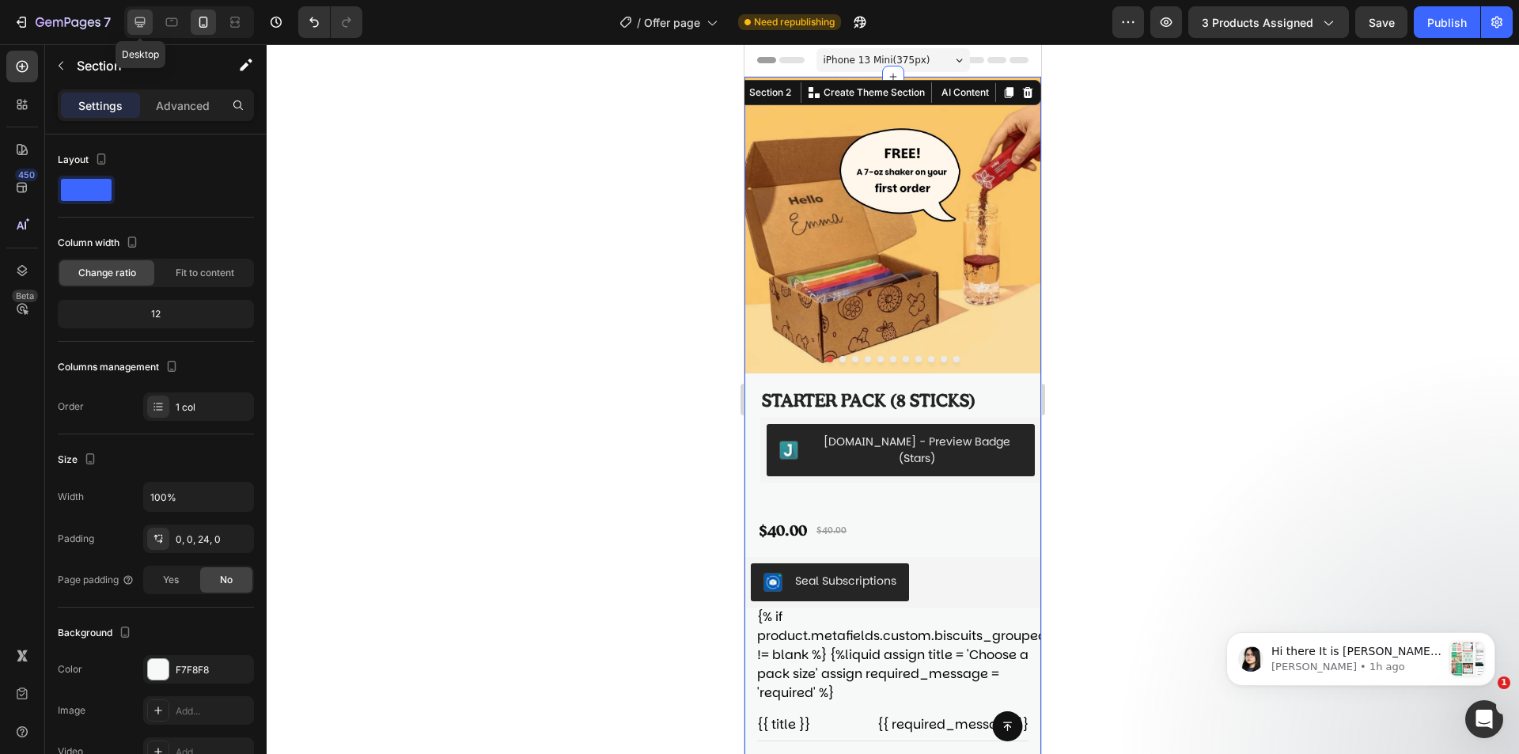
click at [143, 28] on icon at bounding box center [140, 22] width 16 height 16
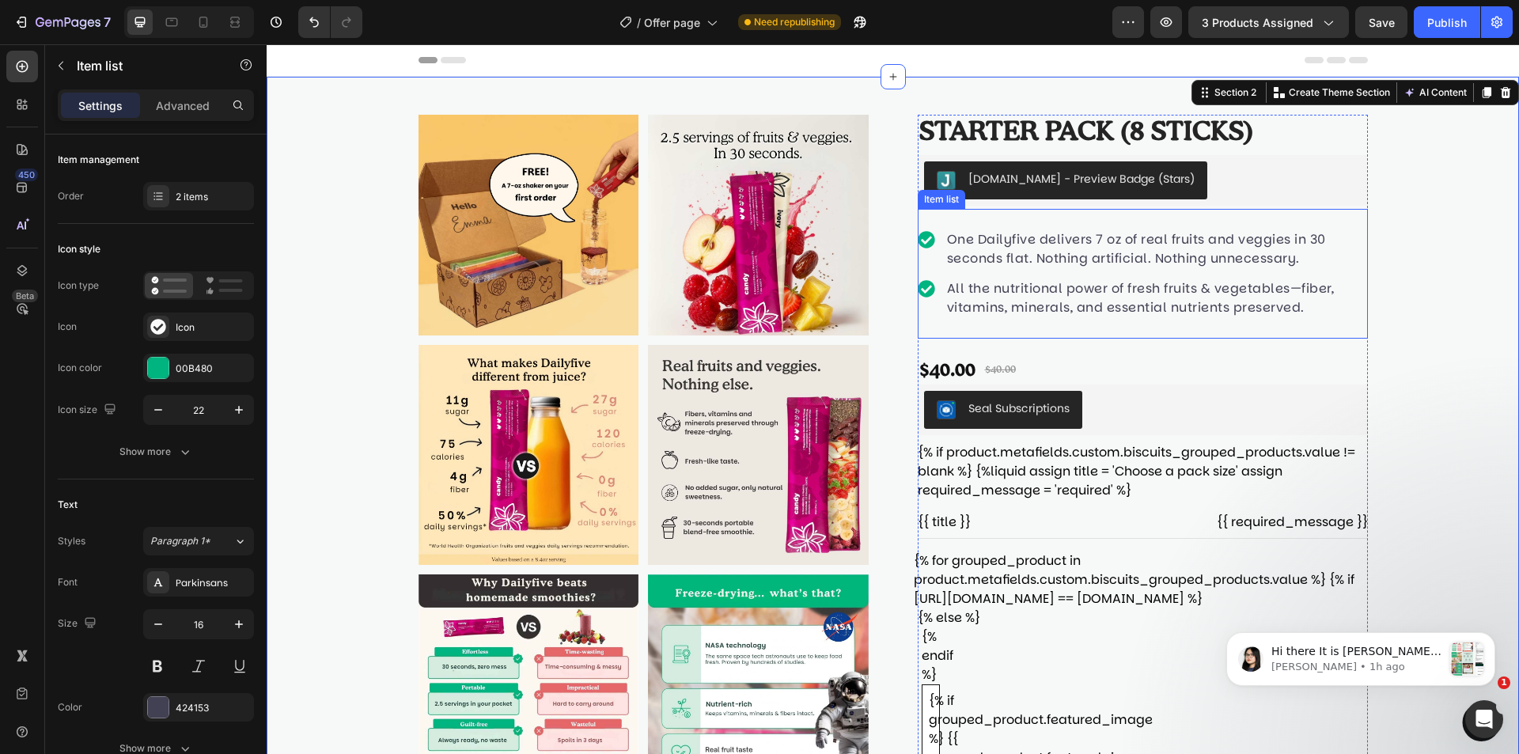
click at [1066, 320] on div "One Dailyfive delivers 7 oz of real fruits and veggies in 30 seconds flat. Noth…" at bounding box center [1143, 274] width 450 height 130
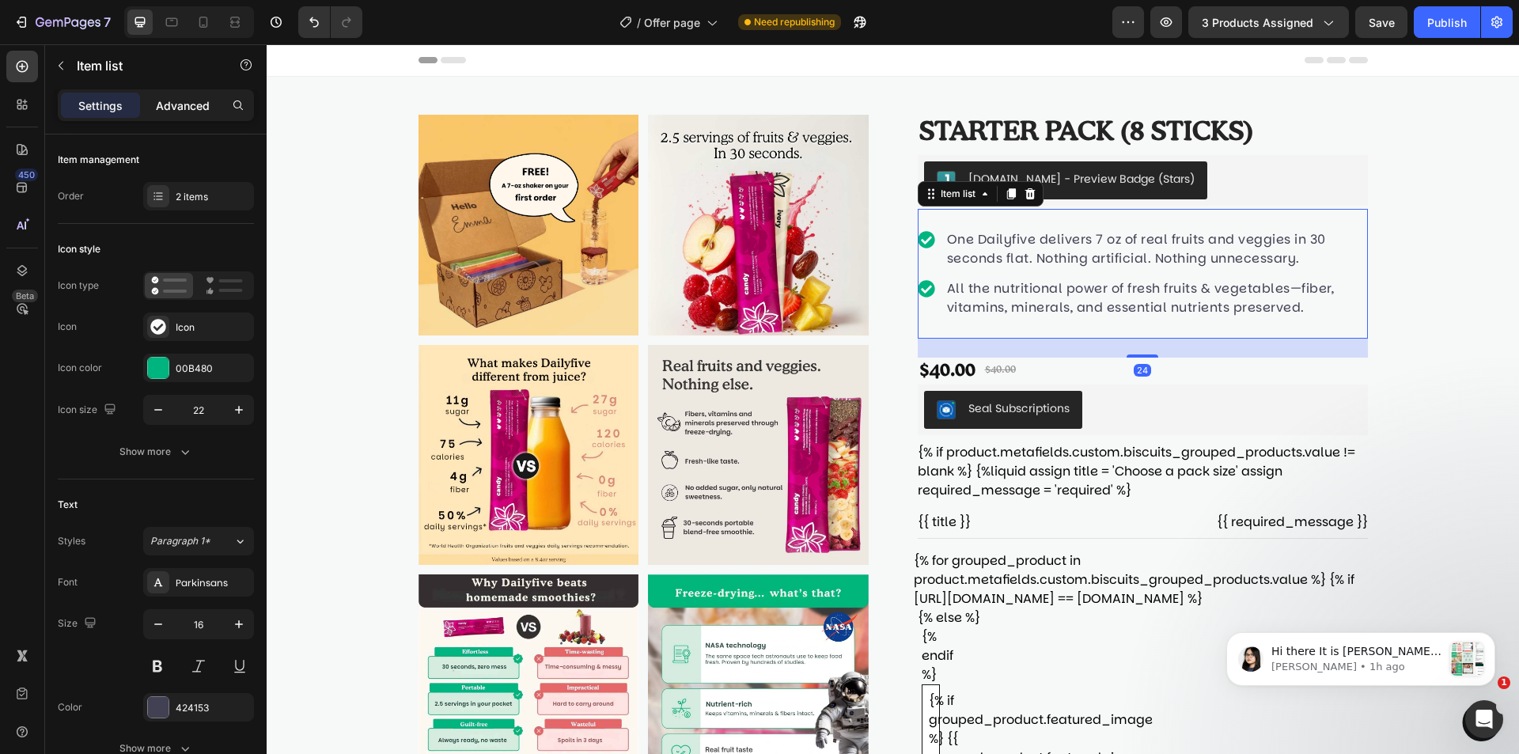
click at [198, 115] on div "Advanced" at bounding box center [182, 105] width 79 height 25
type input "100%"
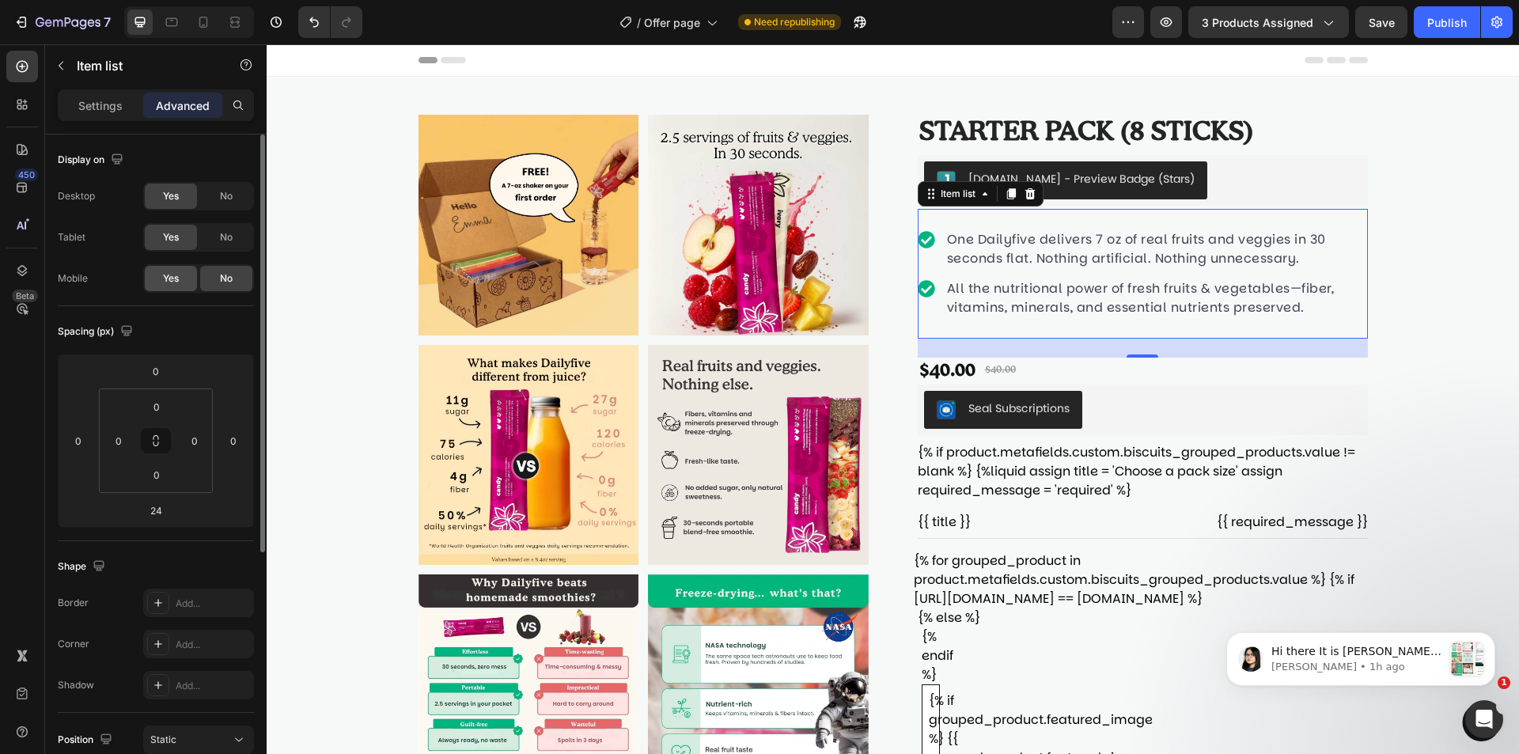
click at [172, 289] on div "Yes" at bounding box center [171, 278] width 52 height 25
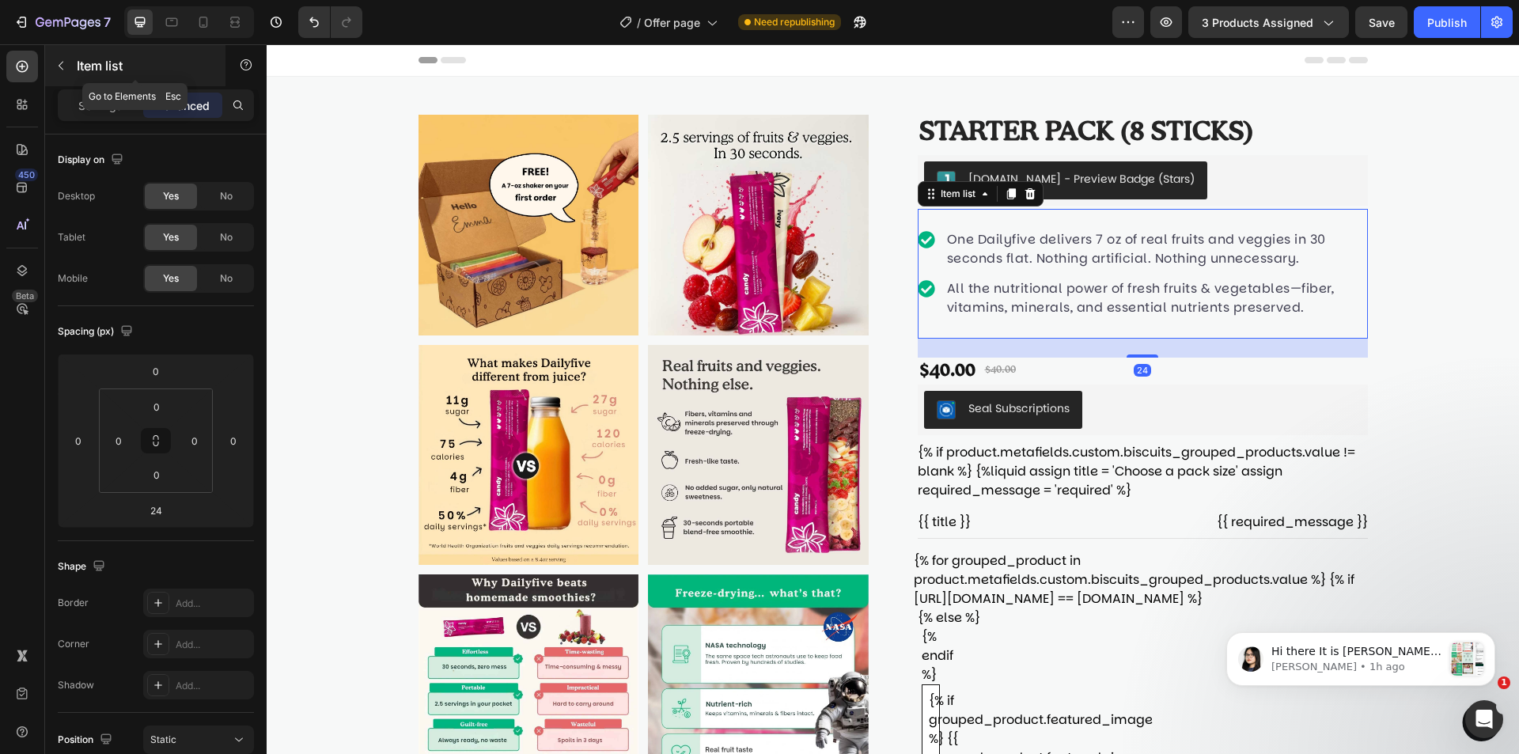
click at [61, 73] on button "button" at bounding box center [60, 65] width 25 height 25
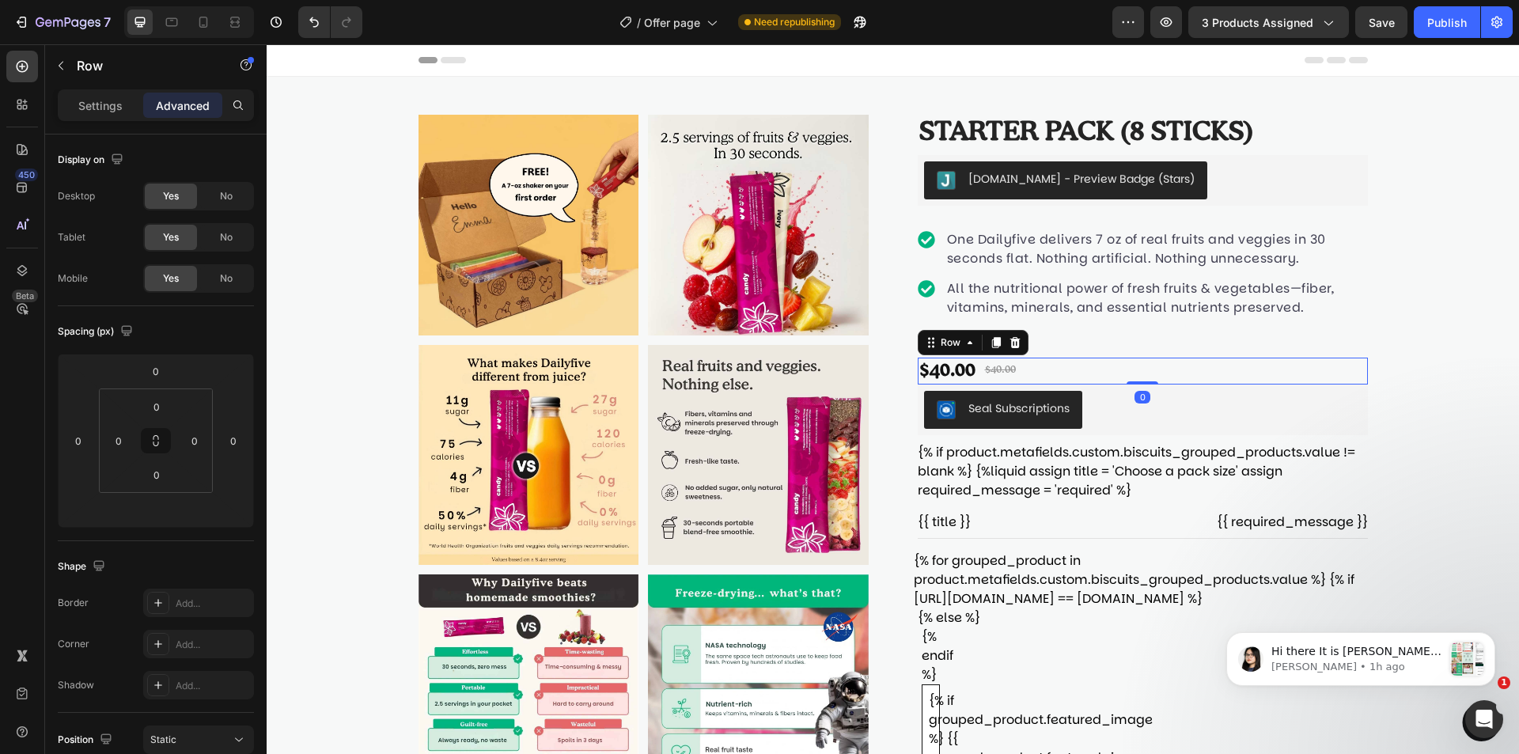
click at [1120, 379] on div "$40.00 Product Price Product Price $40.00 Product Price Product Price Row 0" at bounding box center [1143, 371] width 450 height 27
click at [1381, 29] on div "Save" at bounding box center [1382, 22] width 26 height 17
click at [1433, 28] on div "Publish" at bounding box center [1447, 22] width 40 height 17
click at [205, 21] on icon at bounding box center [203, 22] width 16 height 16
type input "16"
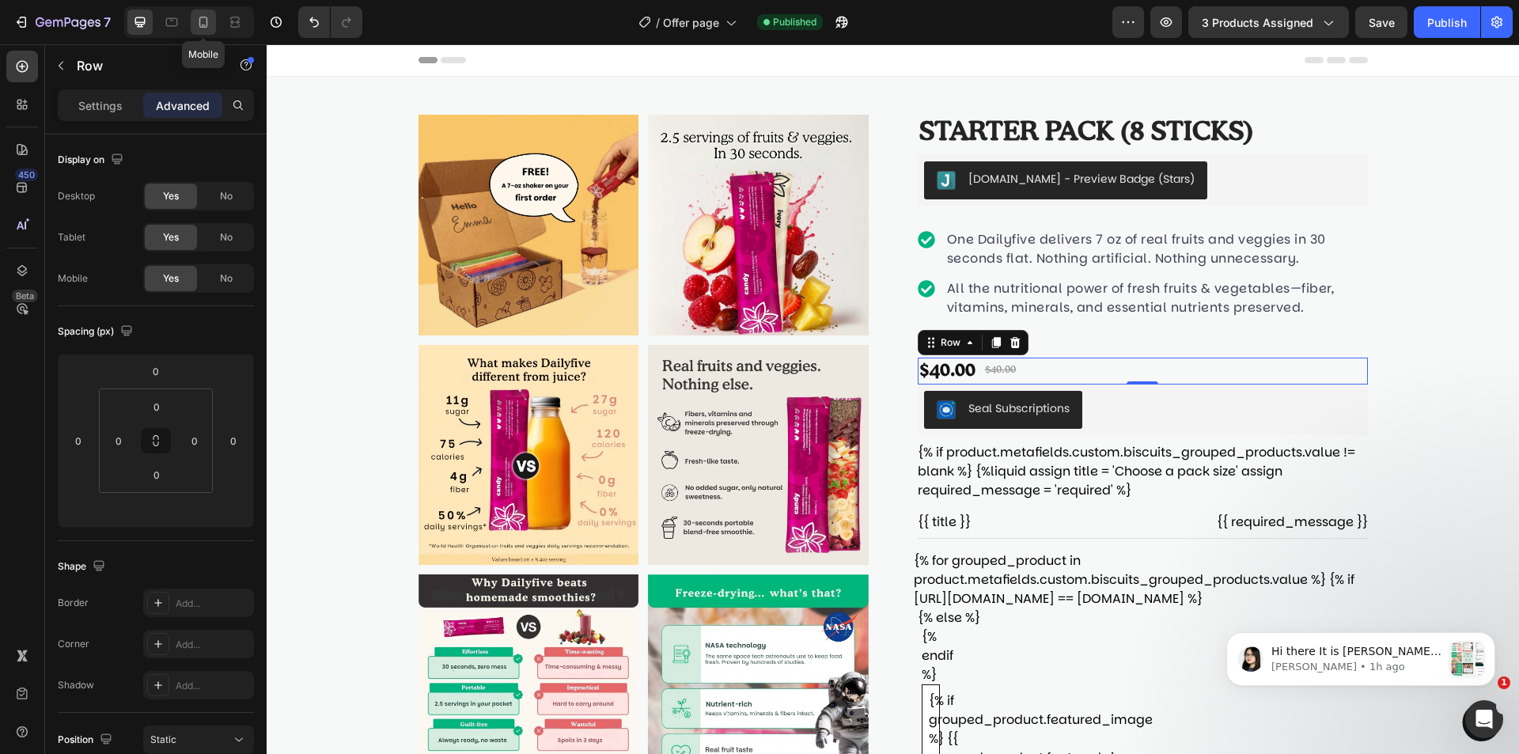
type input "16"
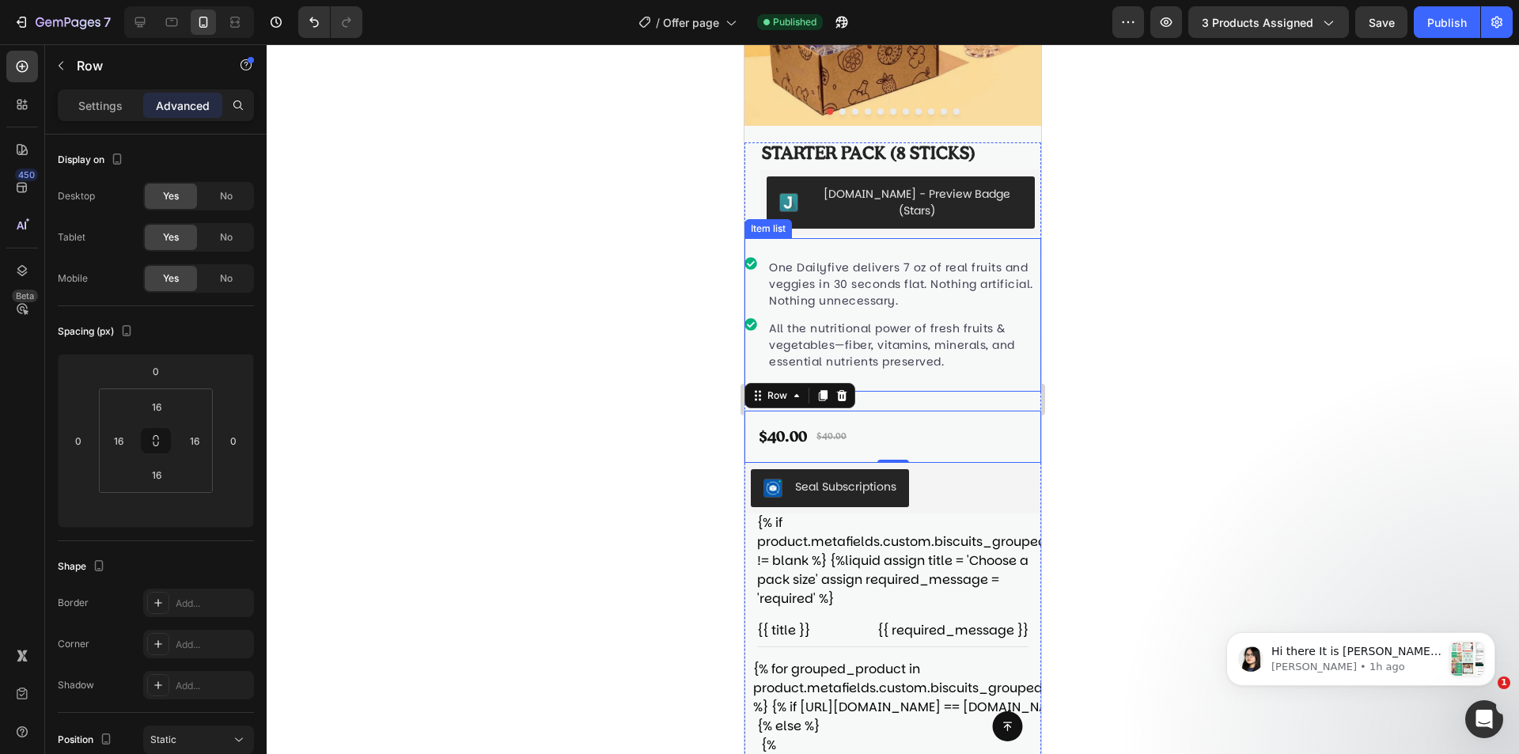
scroll to position [169, 0]
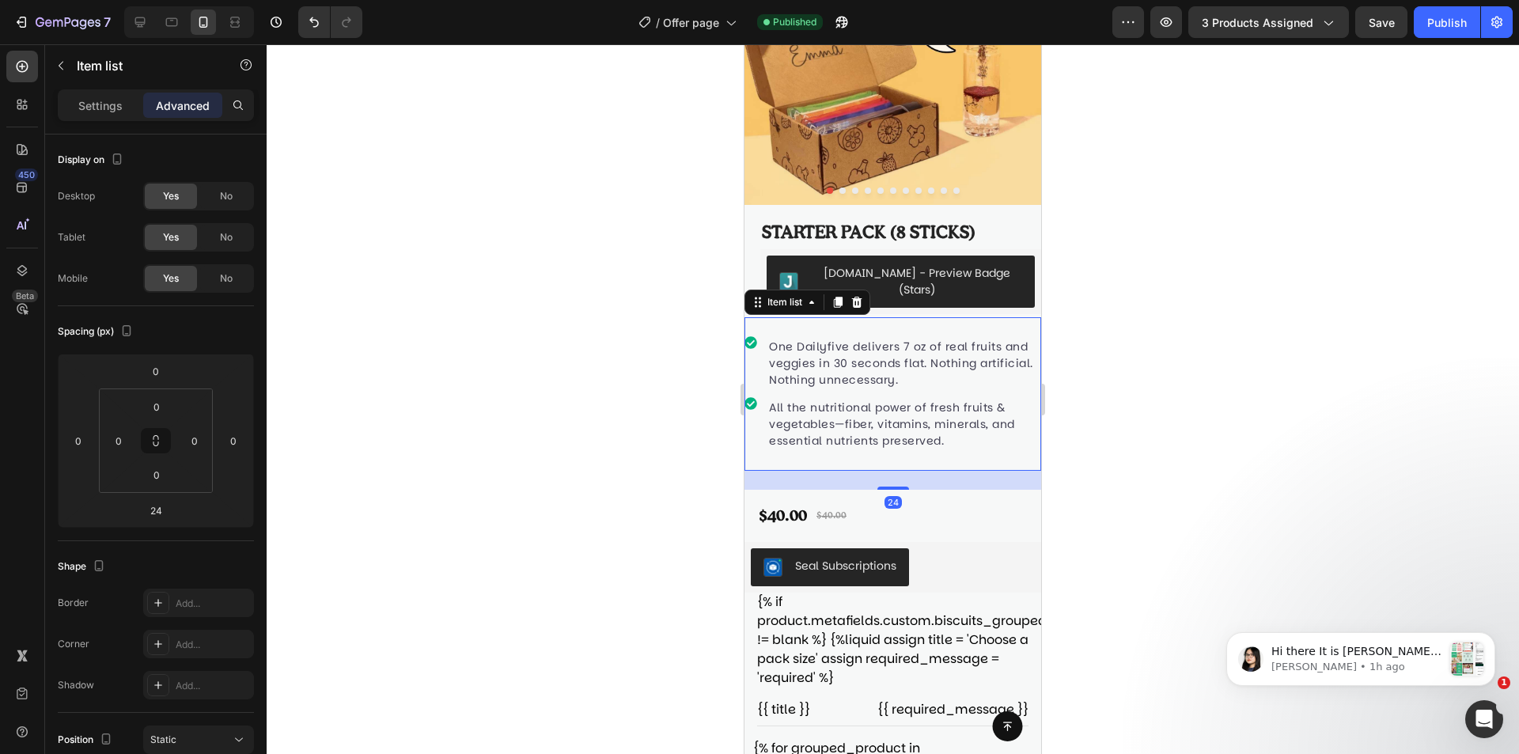
click at [784, 317] on div "One Dailyfive delivers 7 oz of real fruits and veggies in 30 seconds flat. Noth…" at bounding box center [893, 394] width 297 height 154
click at [756, 225] on div "Starter pack (8 sticks) Product Title" at bounding box center [893, 234] width 297 height 25
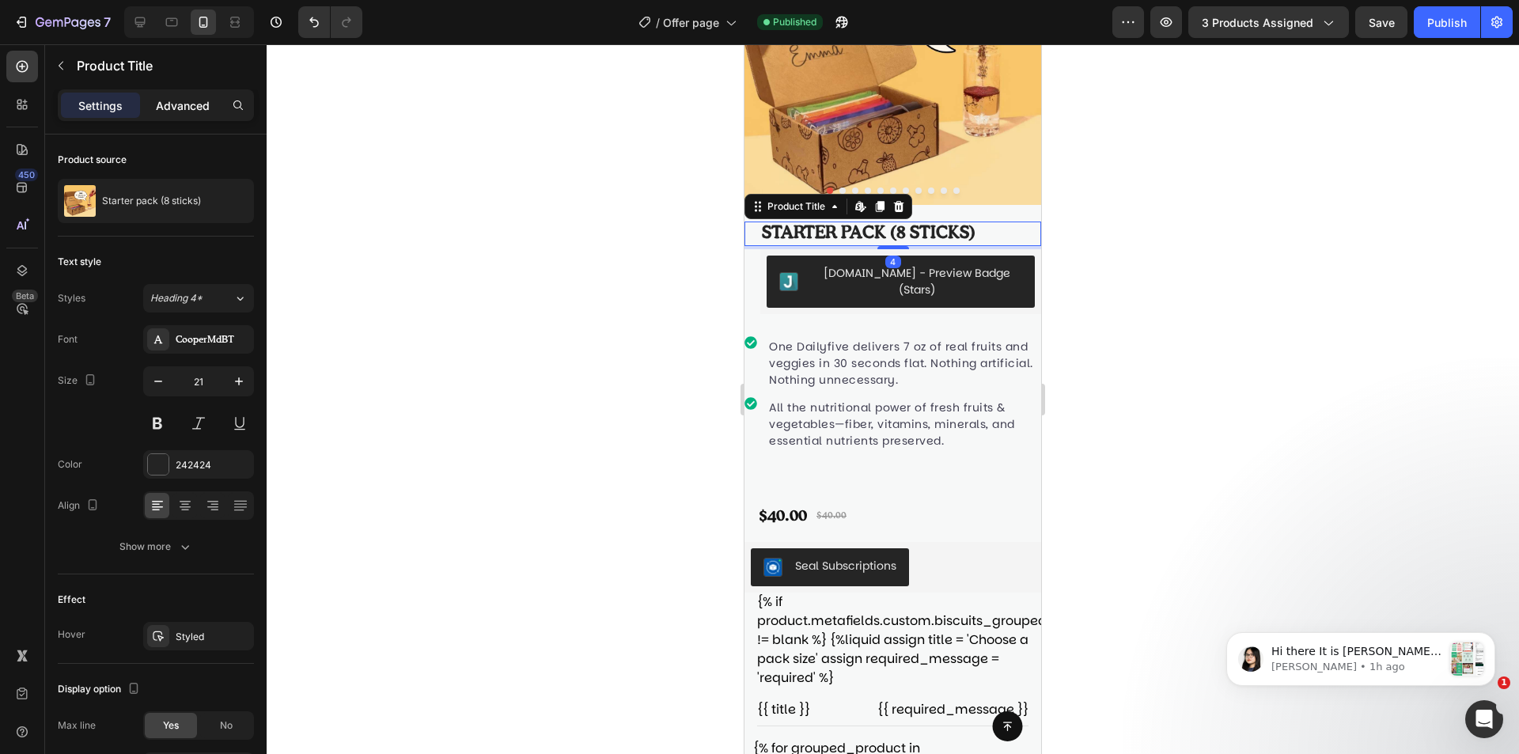
click at [189, 98] on p "Advanced" at bounding box center [183, 105] width 54 height 17
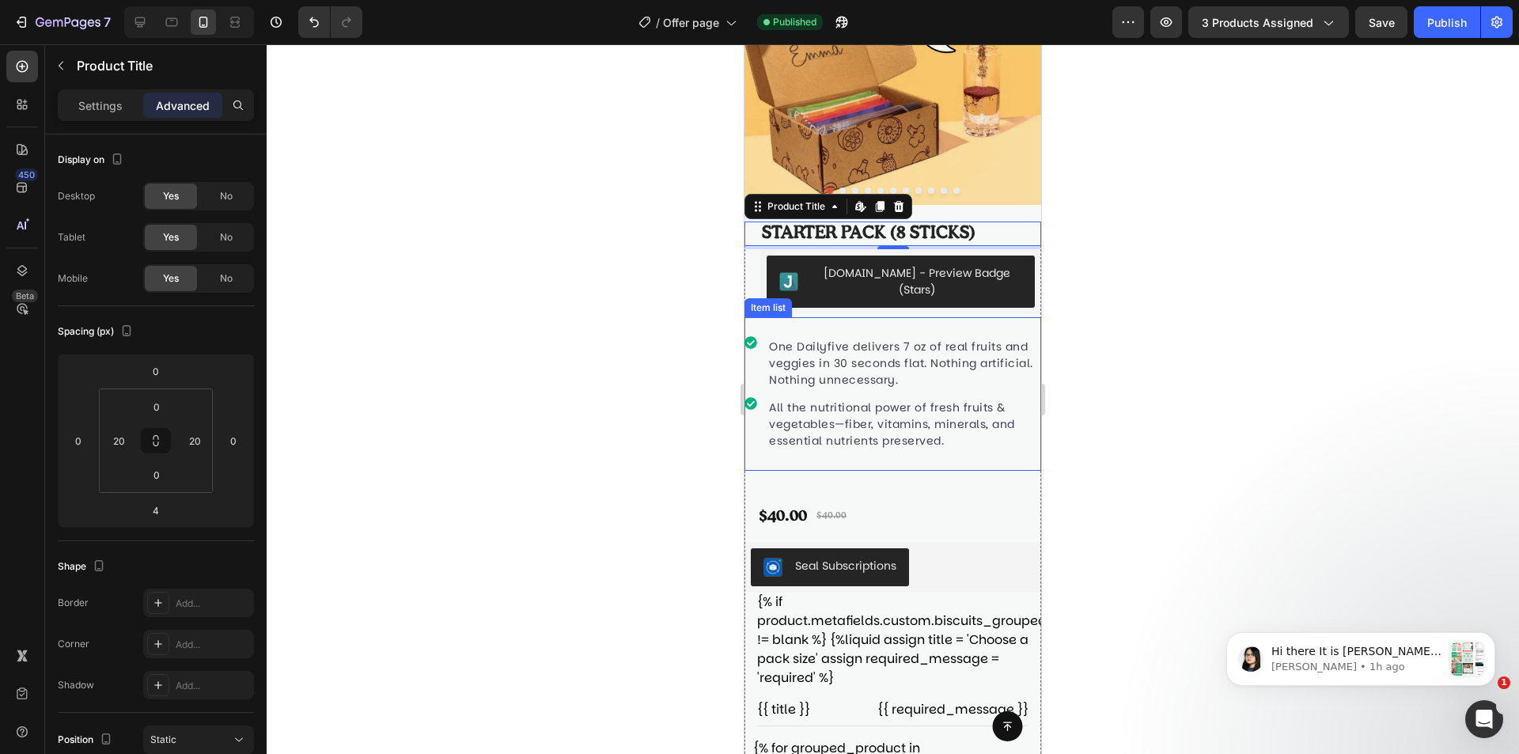
click at [794, 317] on div "One Dailyfive delivers 7 oz of real fruits and veggies in 30 seconds flat. Noth…" at bounding box center [893, 394] width 297 height 154
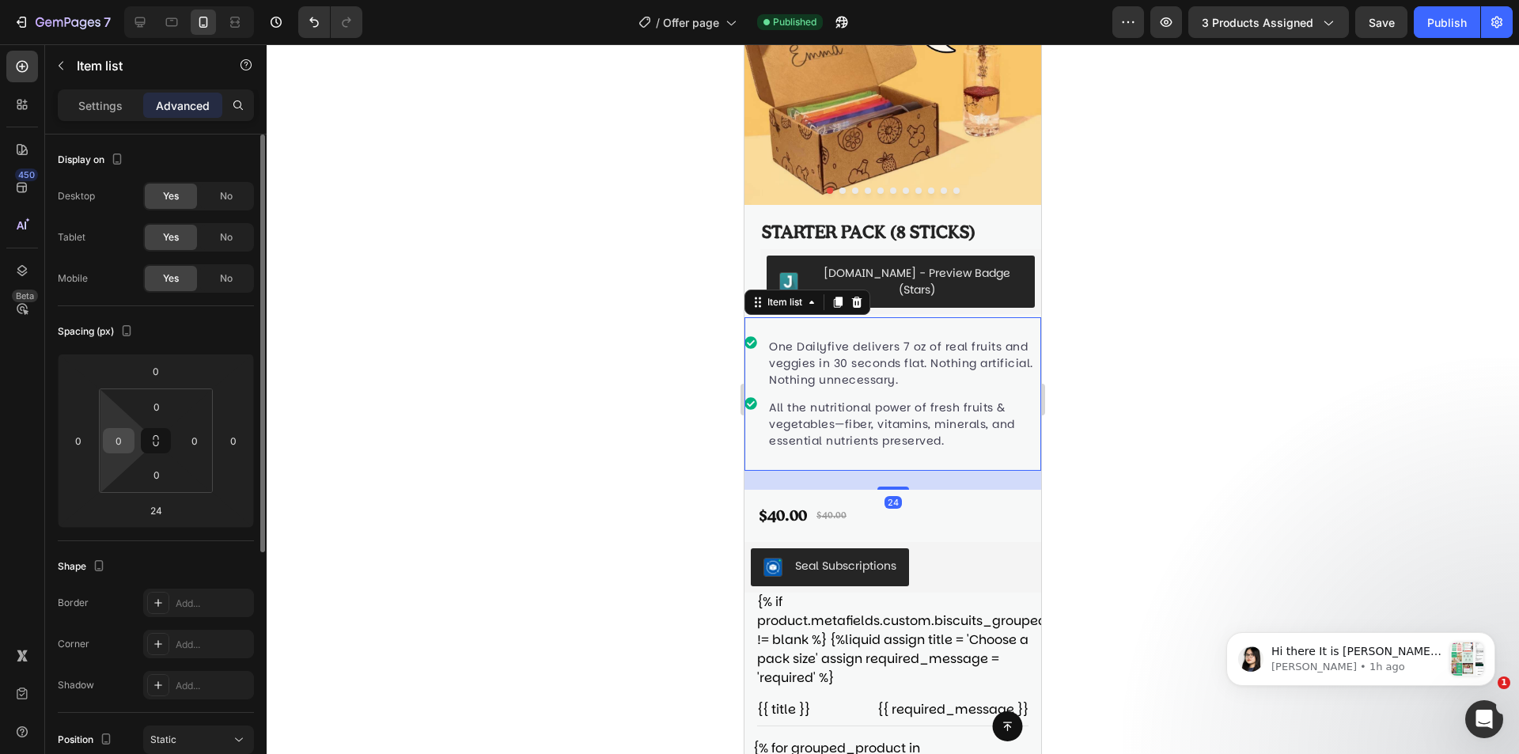
click at [128, 448] on input "0" at bounding box center [119, 441] width 24 height 24
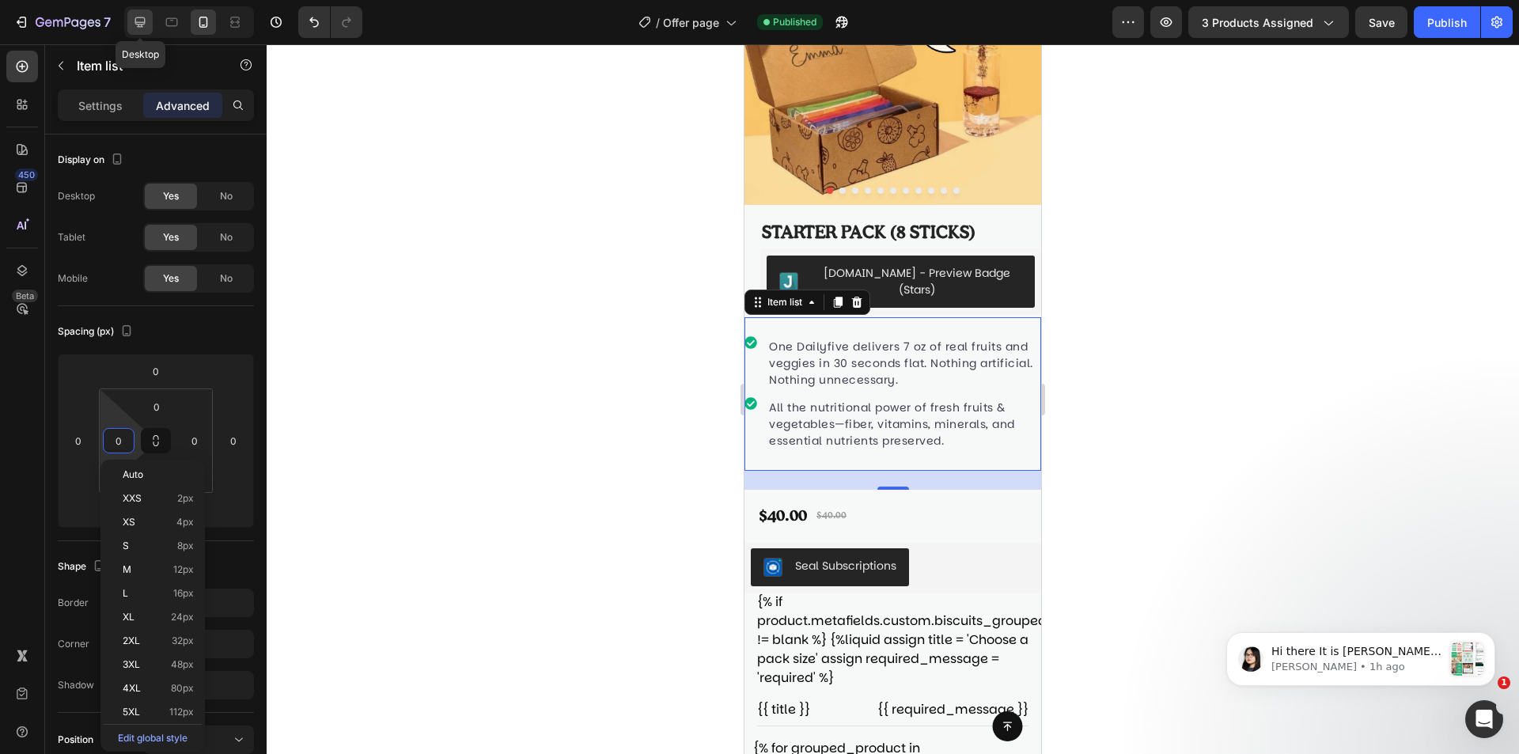
click at [136, 19] on icon at bounding box center [140, 22] width 10 height 10
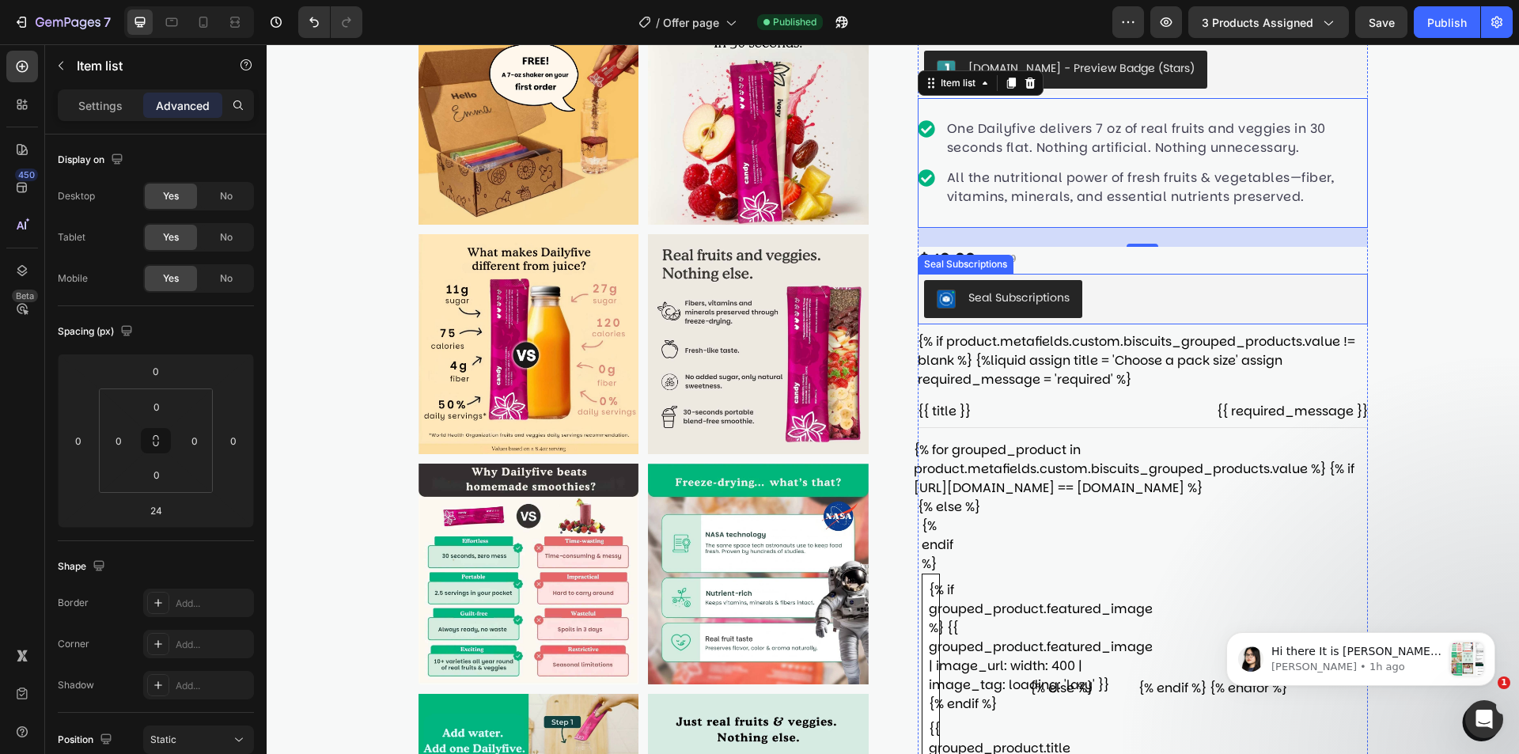
scroll to position [109, 0]
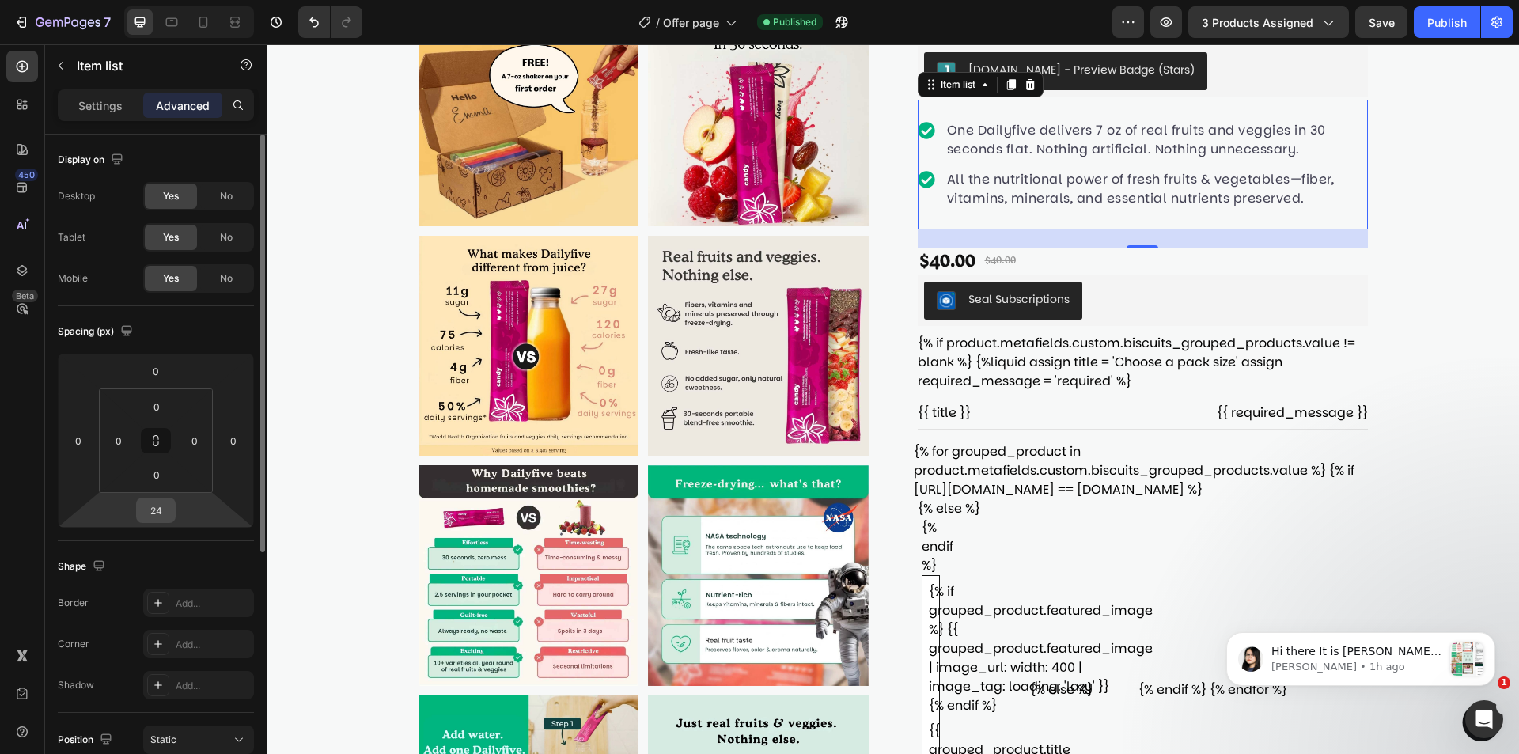
click at [150, 515] on input "24" at bounding box center [156, 511] width 32 height 24
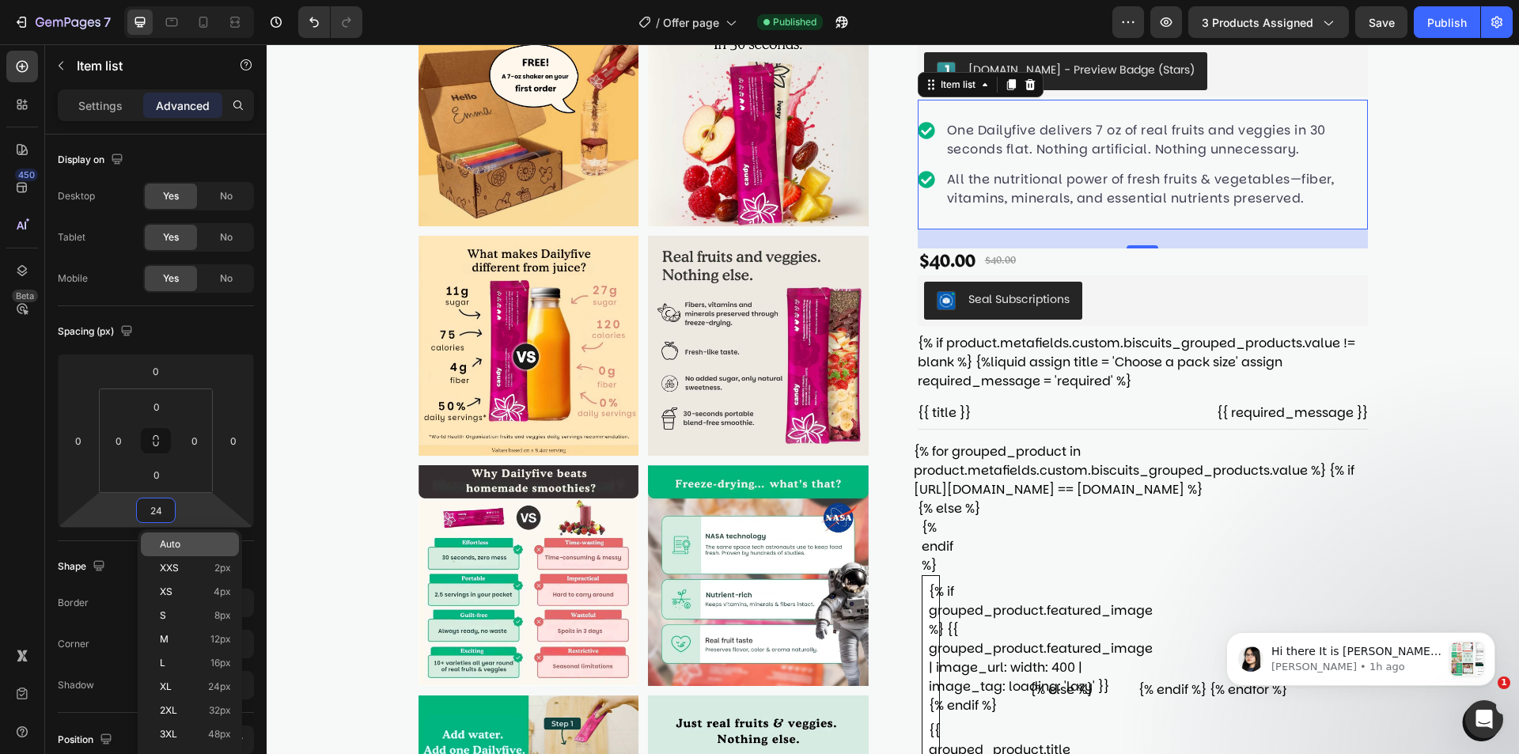
click at [200, 546] on p "Auto" at bounding box center [195, 544] width 71 height 11
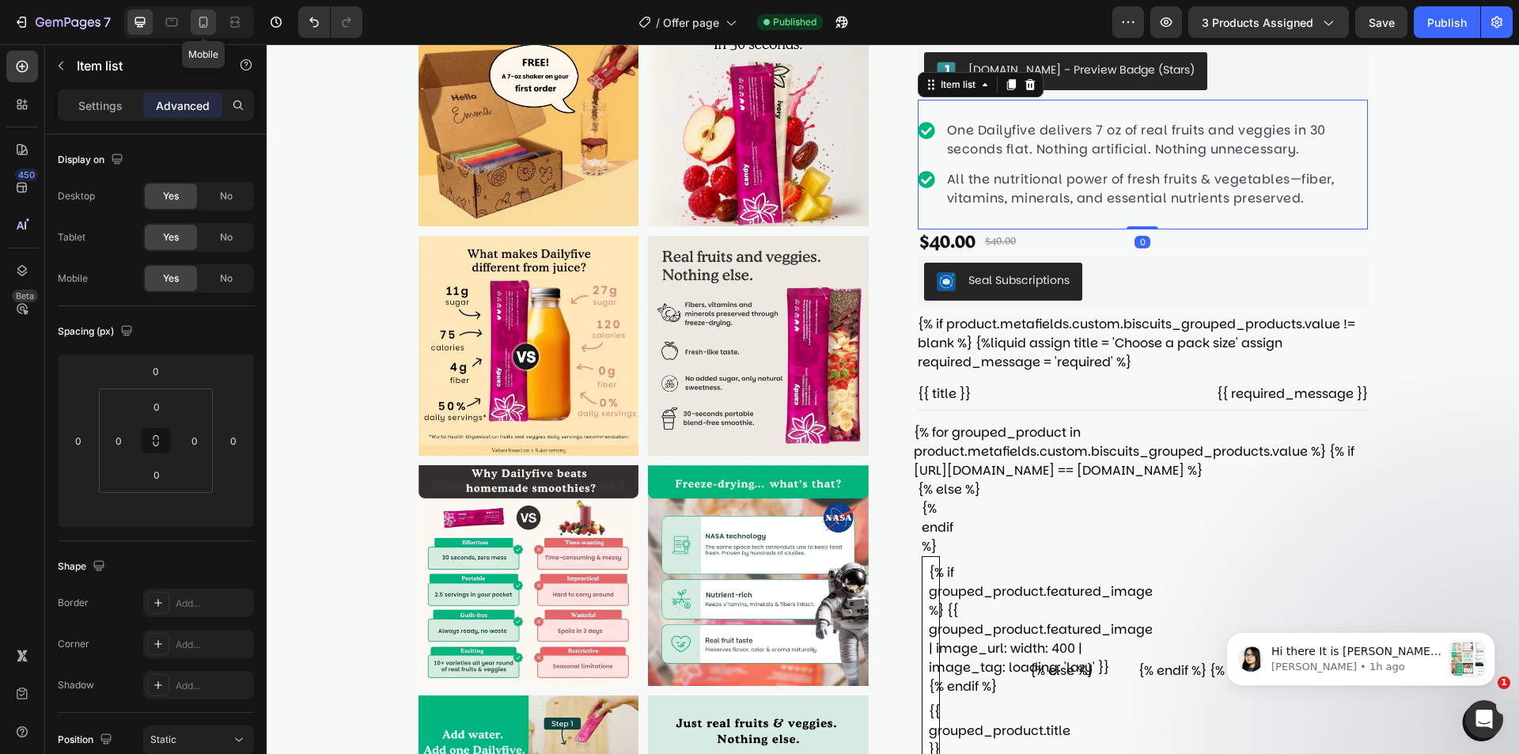
click at [207, 18] on icon at bounding box center [203, 22] width 9 height 11
type input "24"
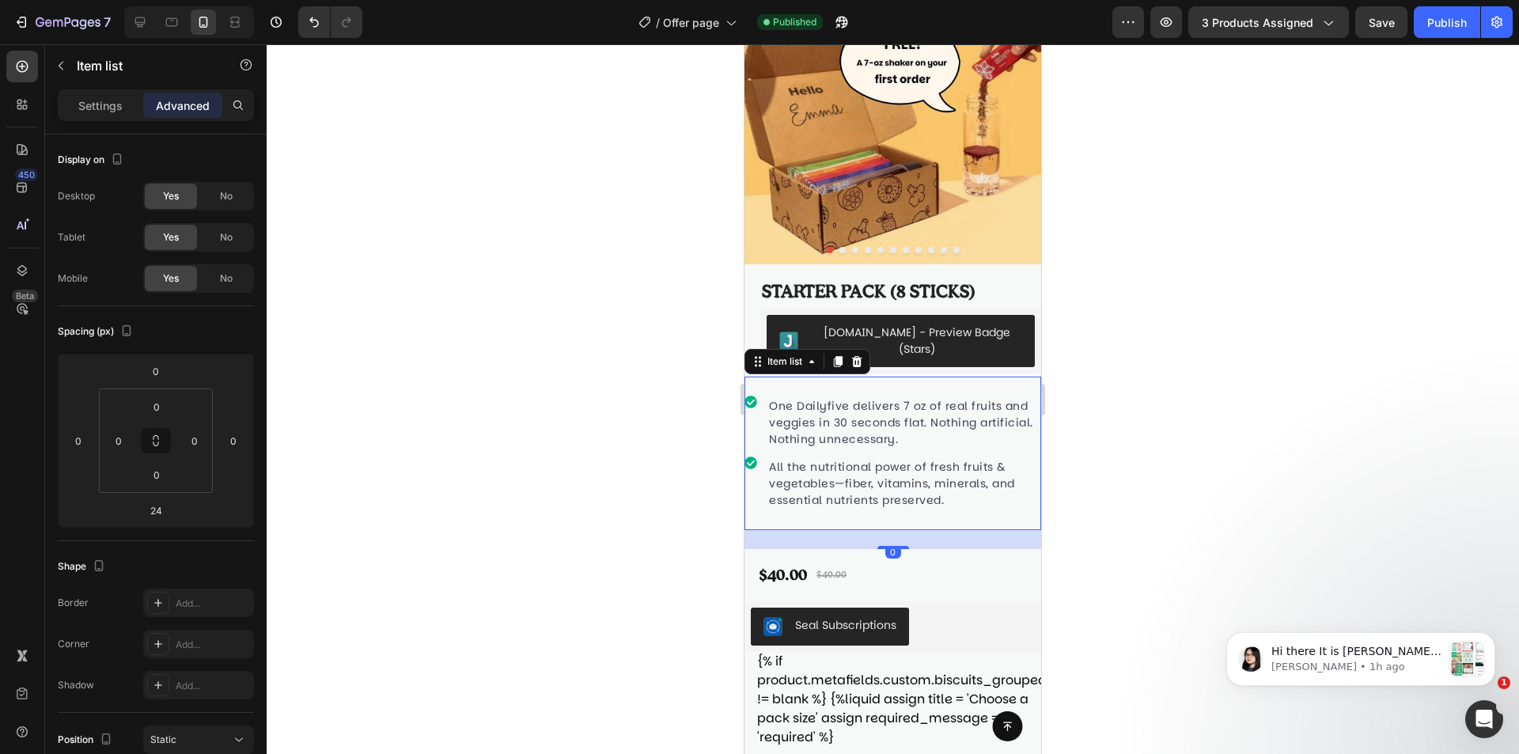
scroll to position [75, 0]
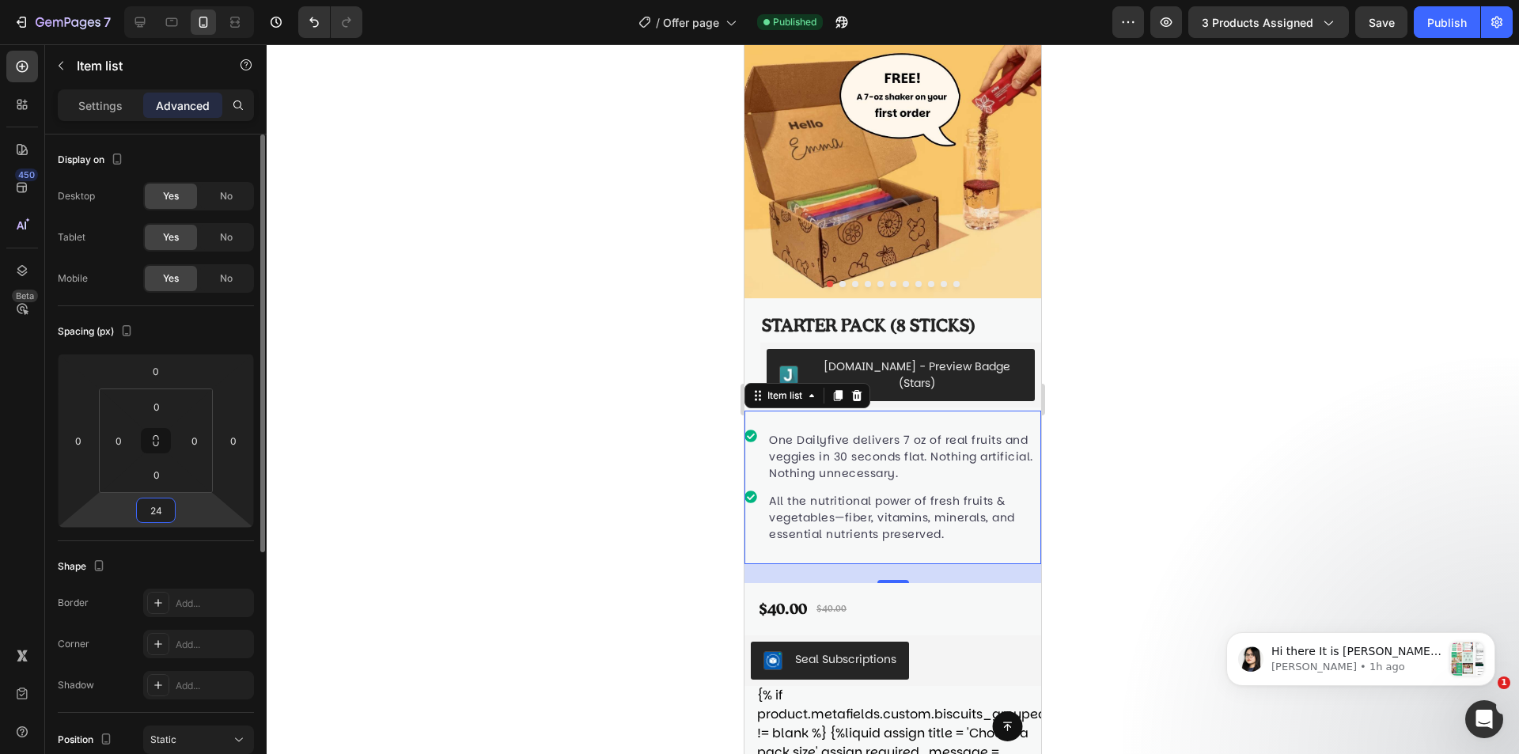
click at [157, 508] on input "24" at bounding box center [156, 511] width 32 height 24
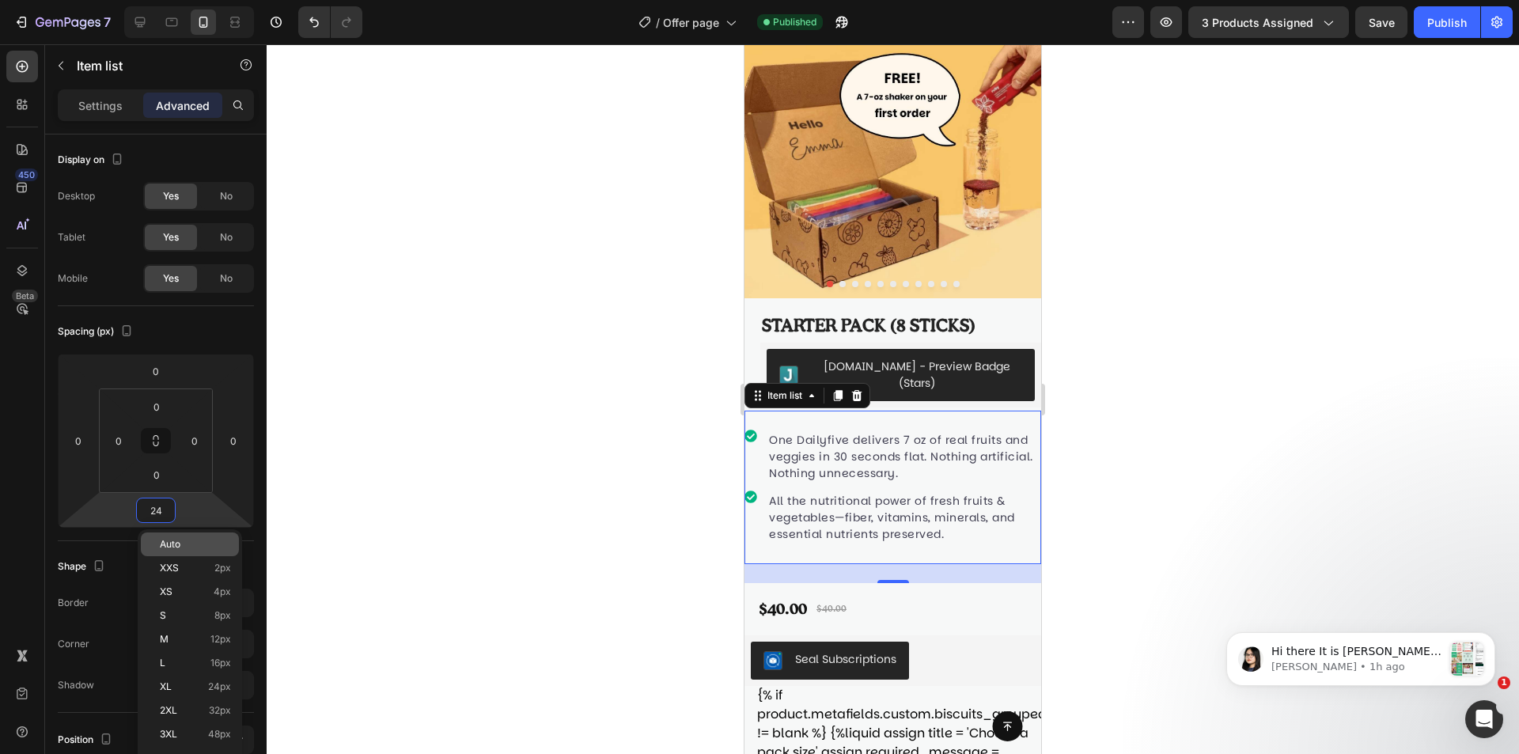
click at [210, 554] on div "Auto" at bounding box center [190, 545] width 98 height 24
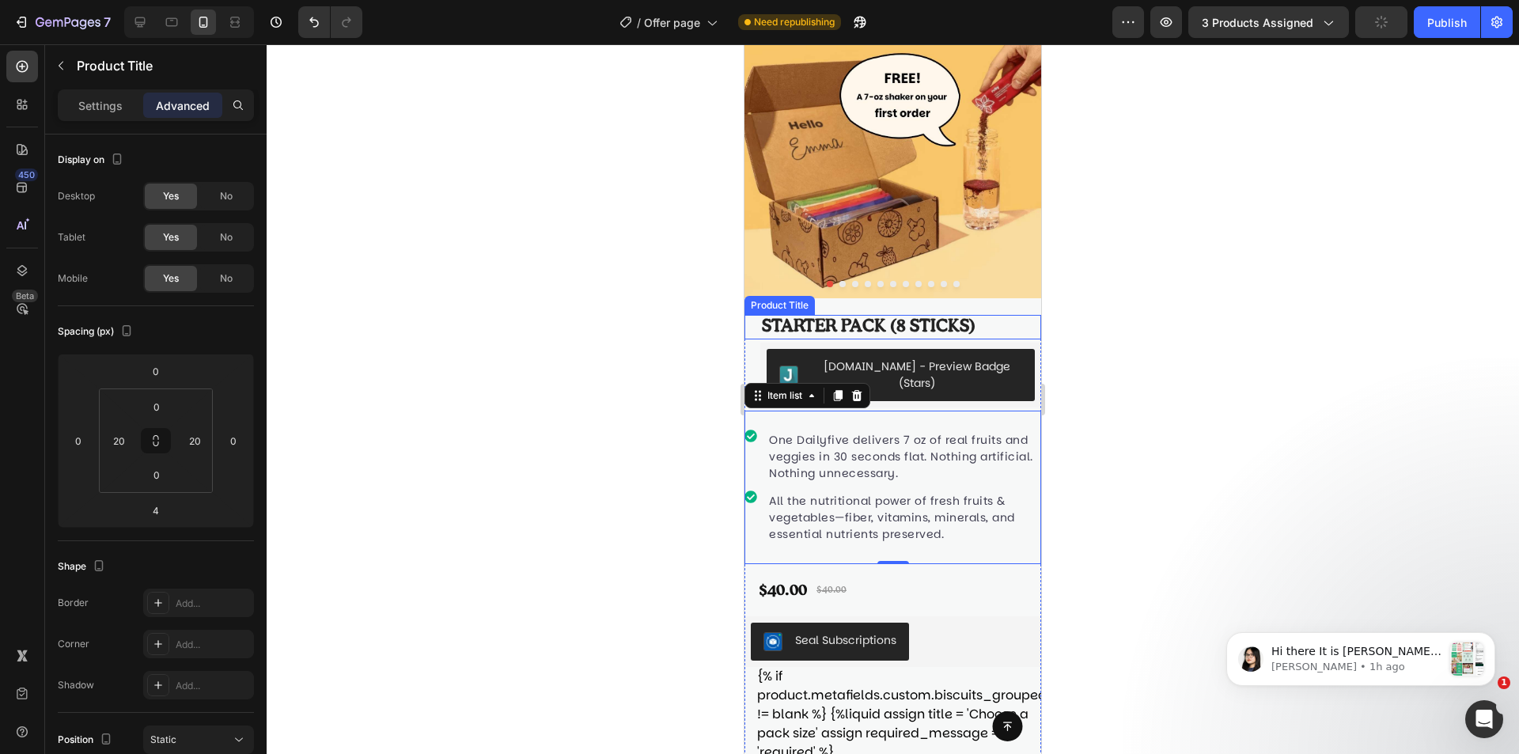
click at [918, 316] on h1 "Starter pack (8 sticks)" at bounding box center [892, 327] width 265 height 25
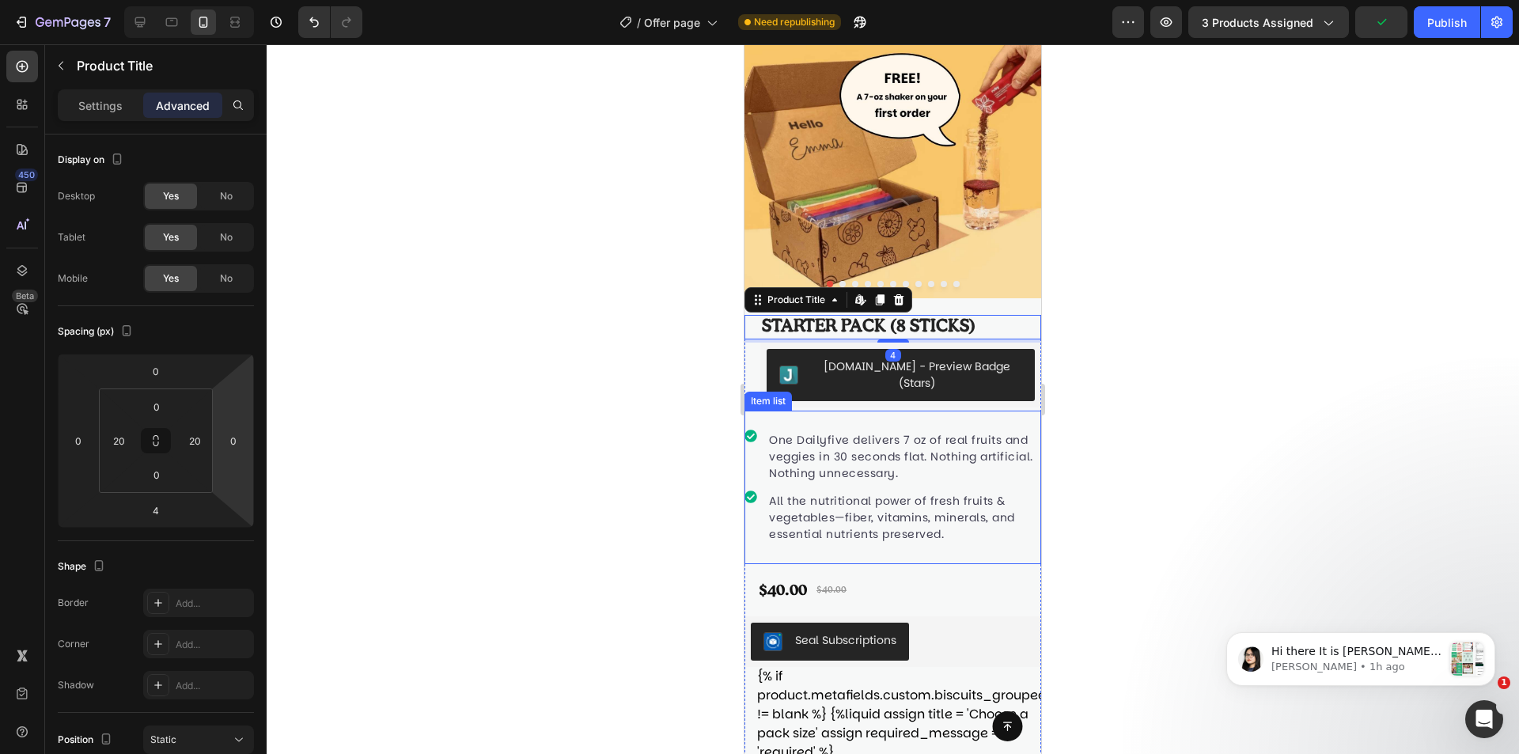
click at [847, 411] on div "One Dailyfive delivers 7 oz of real fruits and veggies in 30 seconds flat. Noth…" at bounding box center [893, 488] width 297 height 154
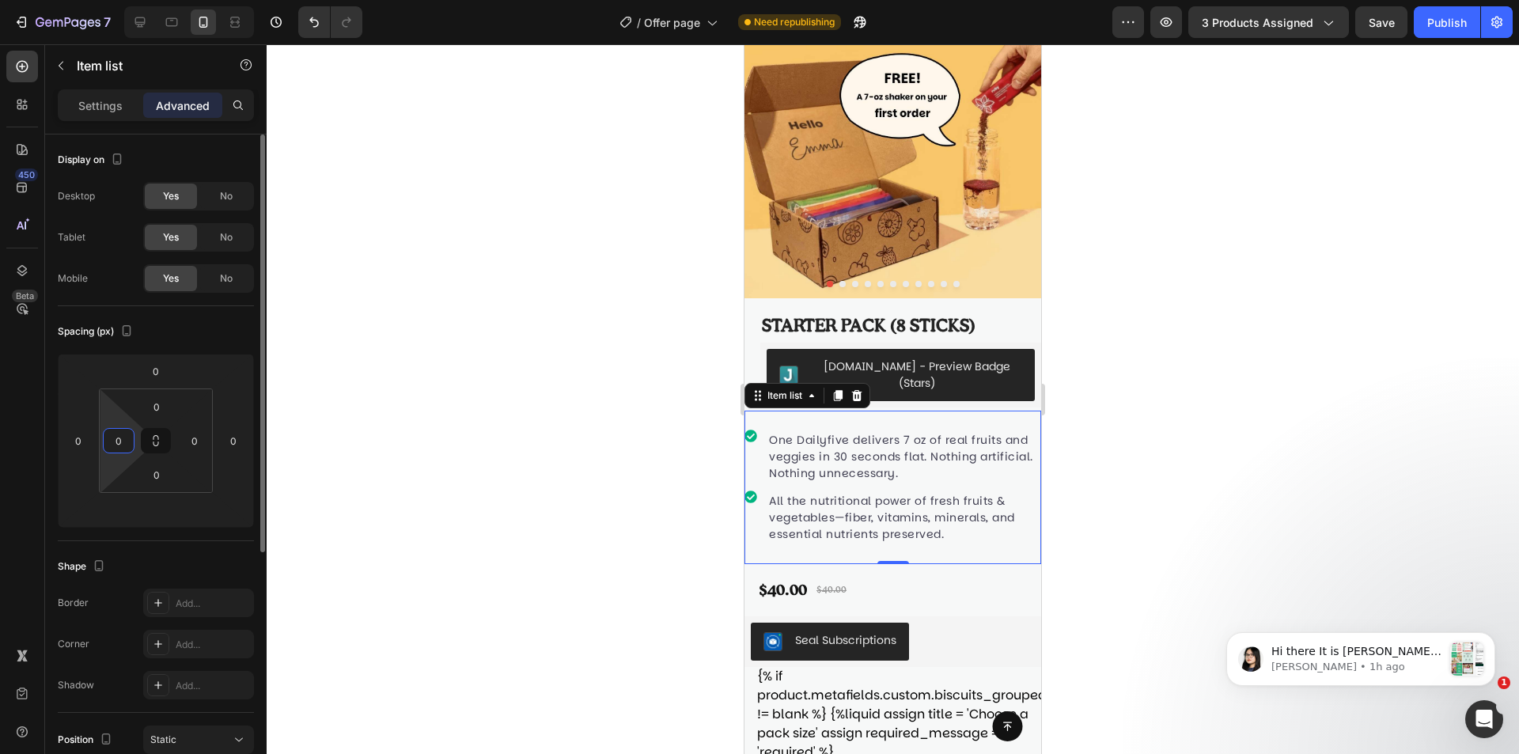
click at [123, 442] on input "0" at bounding box center [119, 441] width 24 height 24
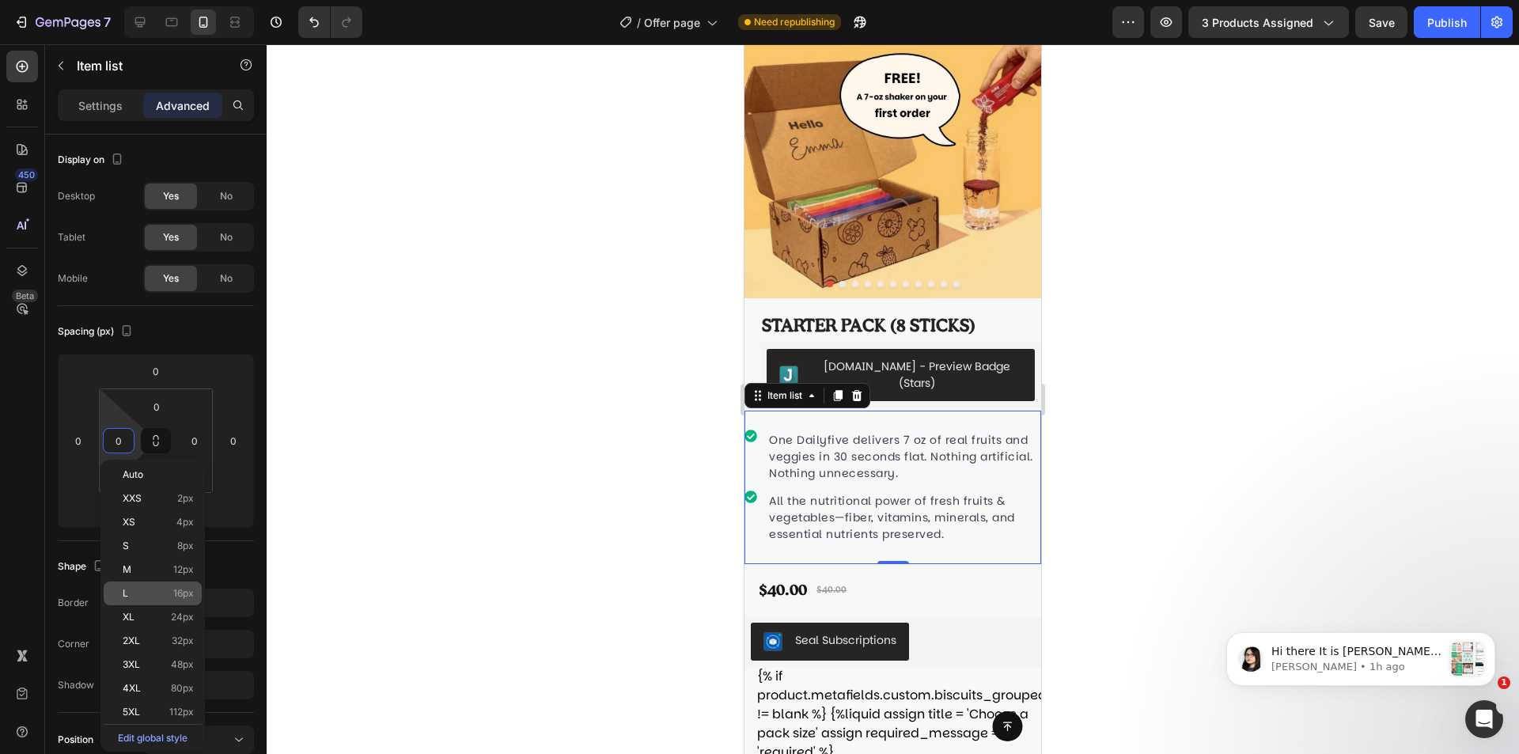
click at [127, 587] on div "L 16px" at bounding box center [153, 594] width 98 height 24
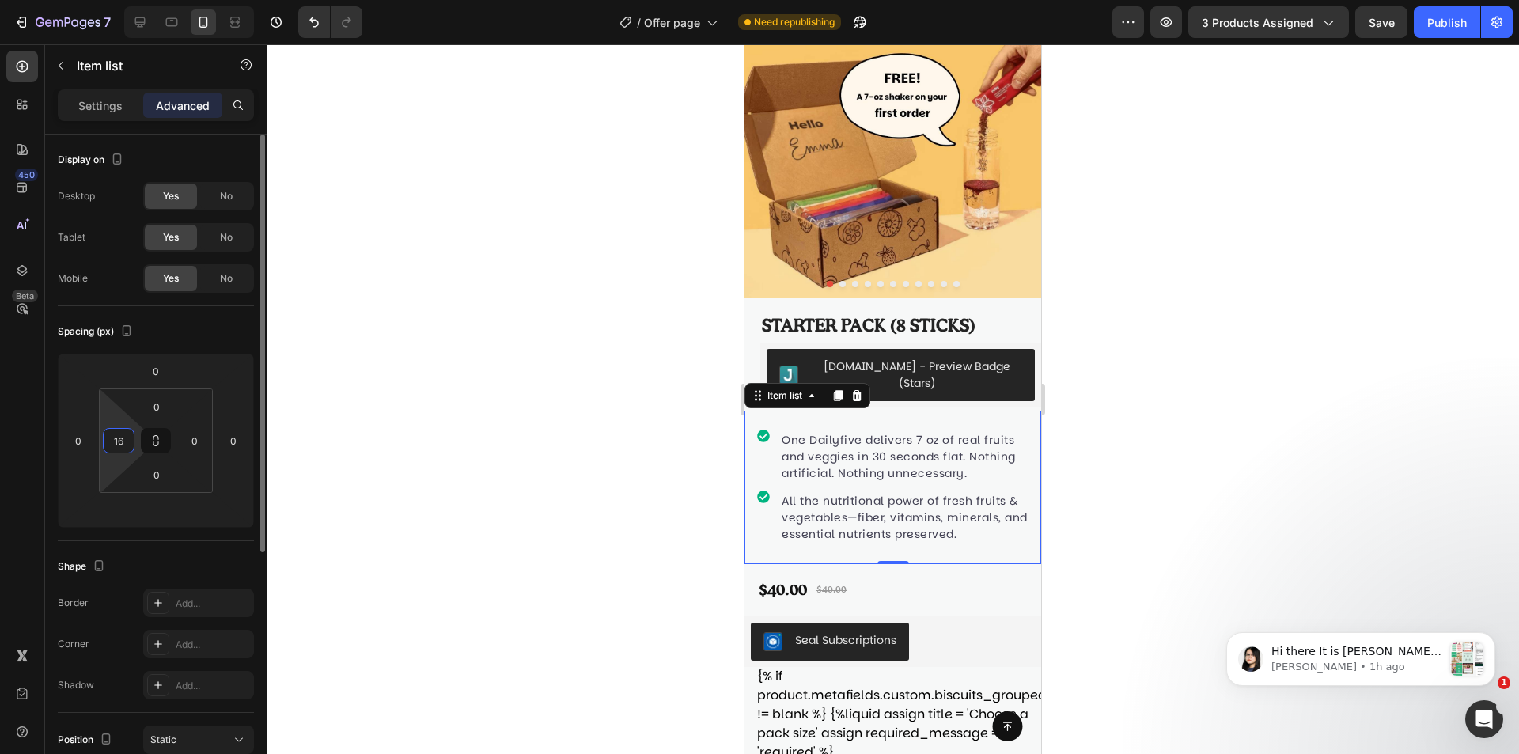
click at [116, 443] on input "16" at bounding box center [119, 441] width 24 height 24
type input "20"
click at [194, 437] on input "0" at bounding box center [195, 441] width 24 height 24
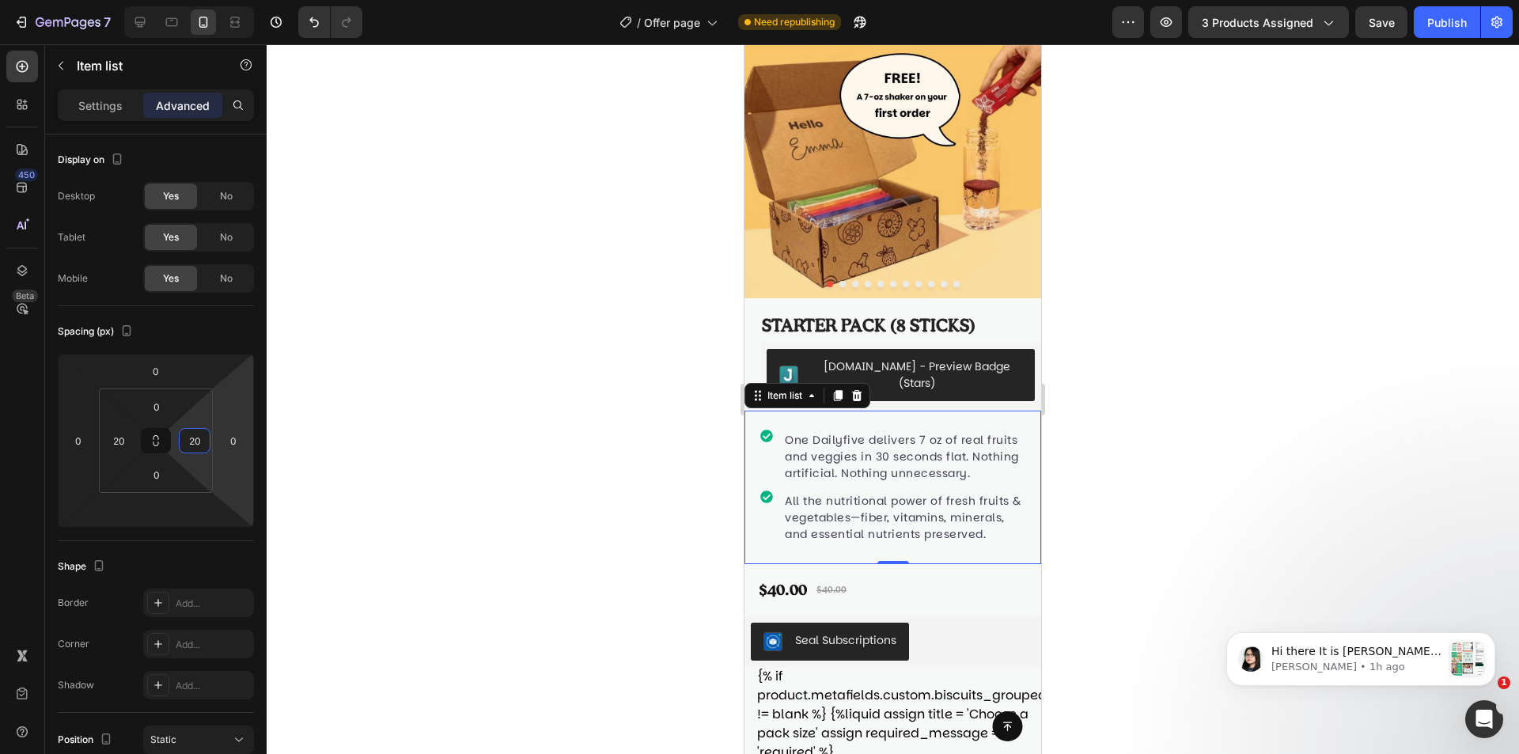
type input "20"
click at [774, 554] on div "One Dailyfive delivers 7 oz of real fruits and veggies in 30 seconds flat. Noth…" at bounding box center [892, 488] width 265 height 154
click at [116, 112] on p "Settings" at bounding box center [100, 105] width 44 height 17
type input "12"
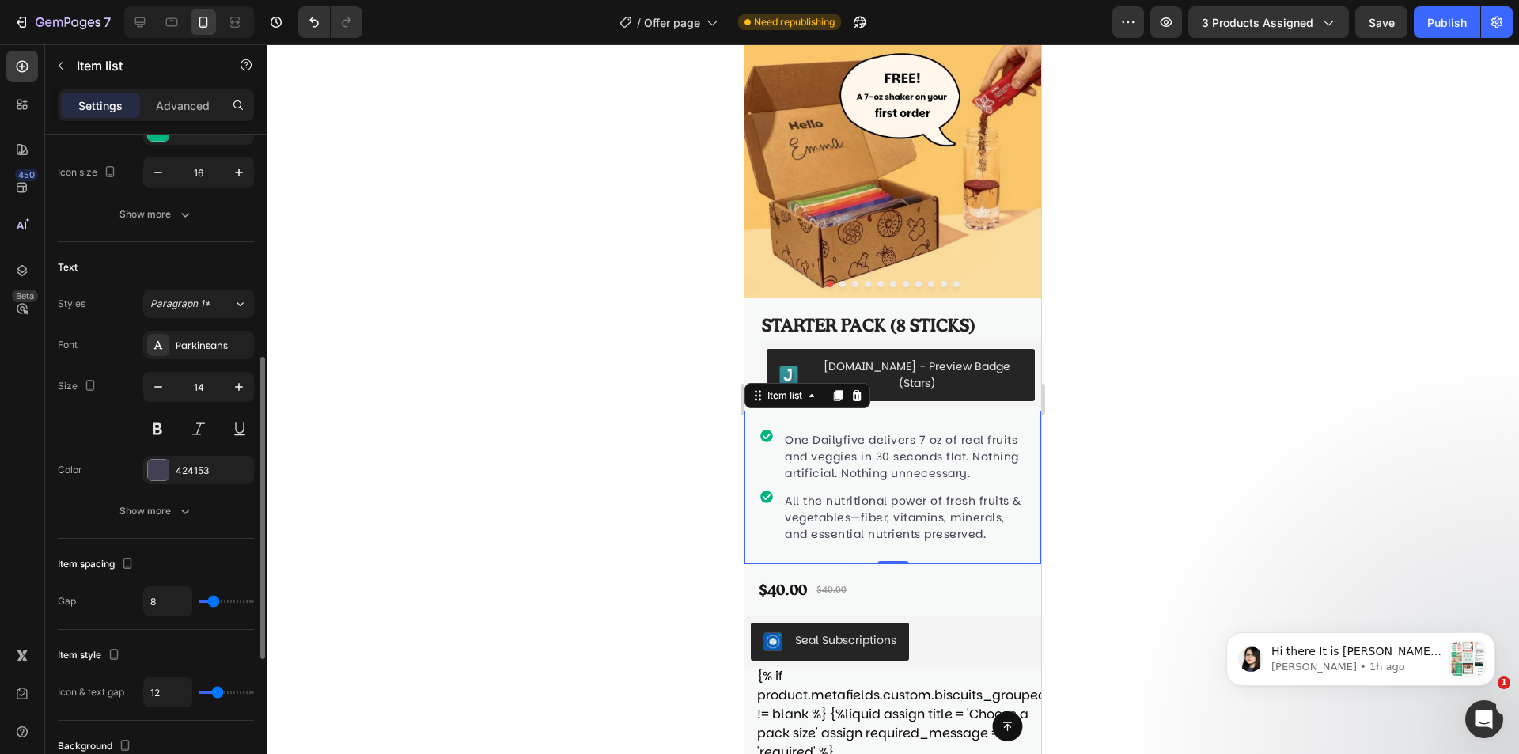
scroll to position [317, 0]
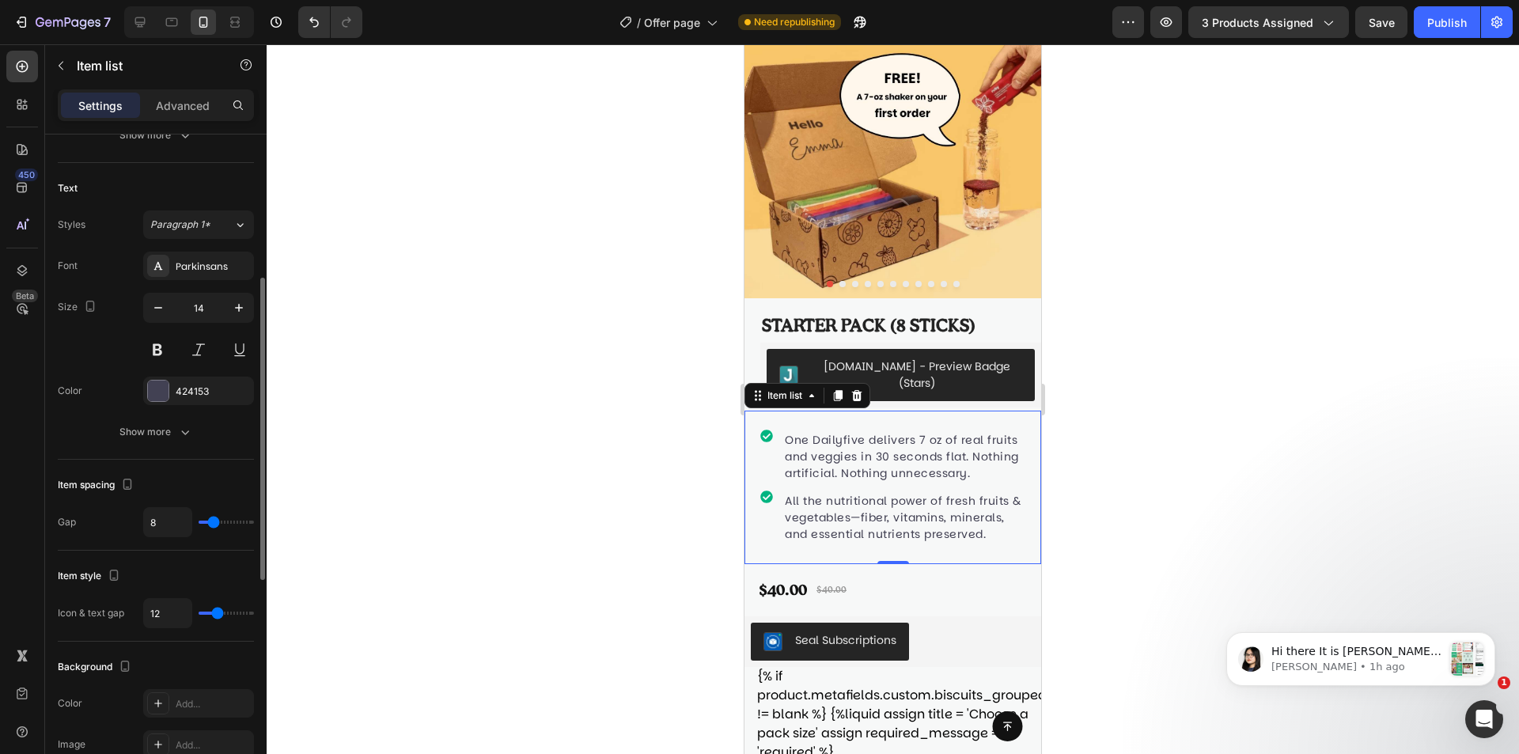
type input "4"
type input "3"
type input "2"
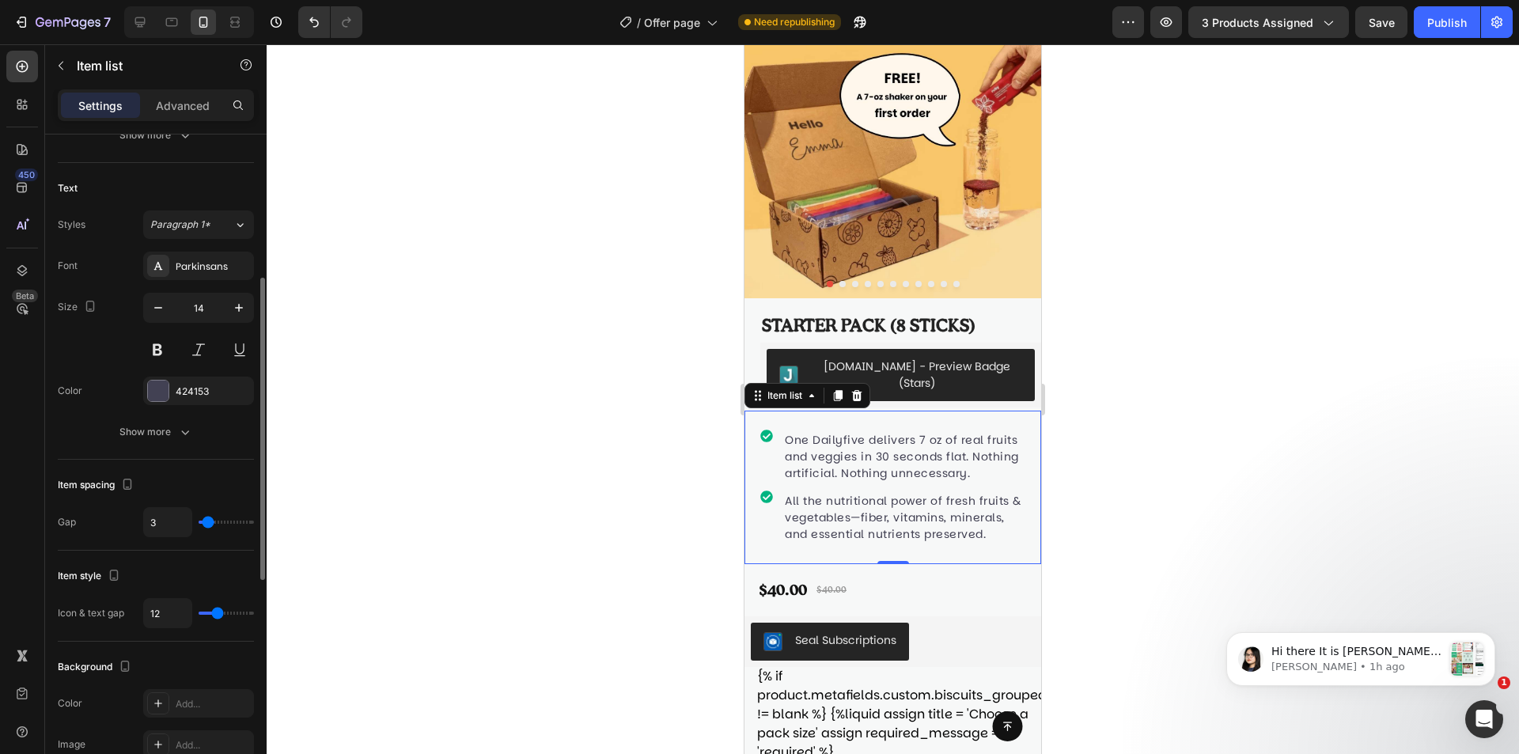
type input "2"
type input "1"
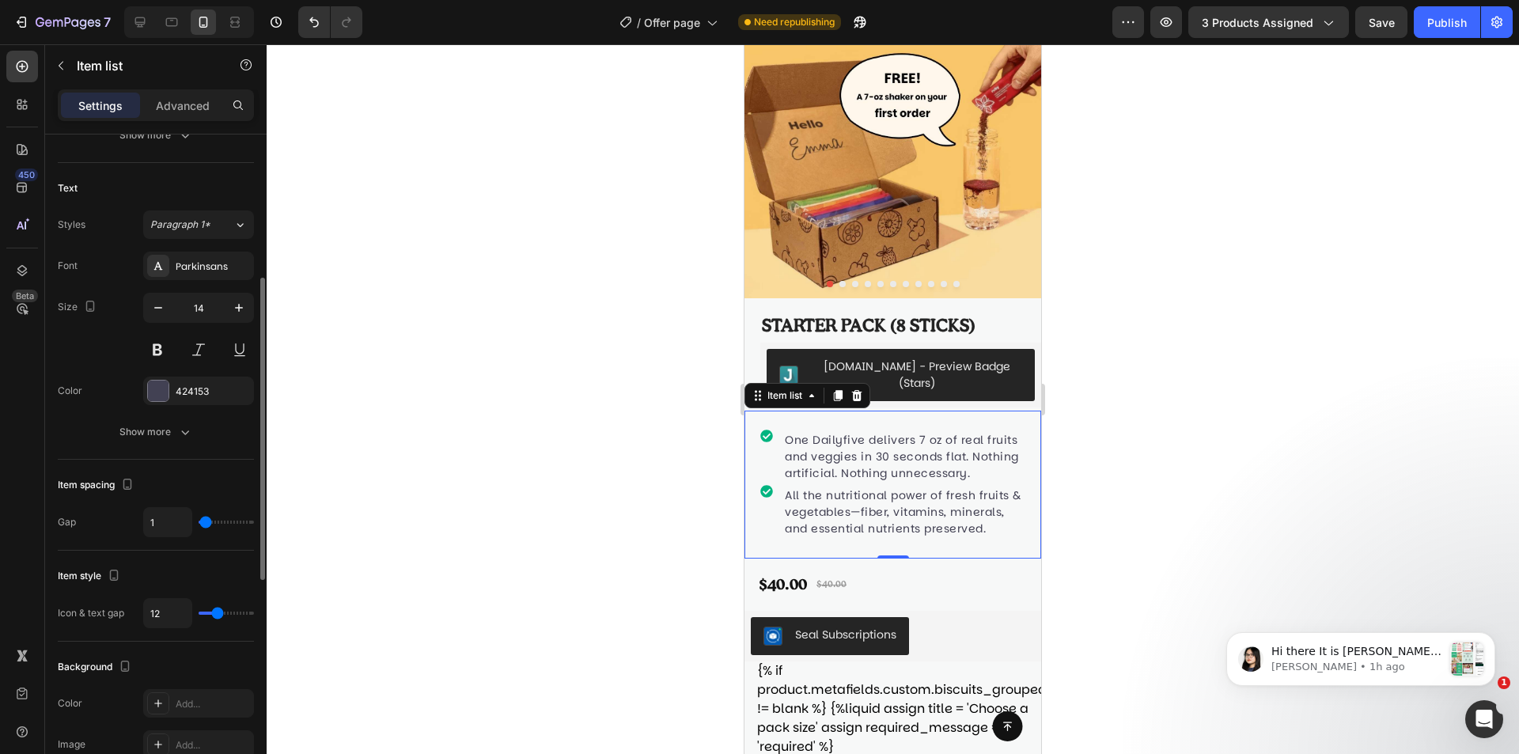
type input "0"
drag, startPoint x: 212, startPoint y: 524, endPoint x: 203, endPoint y: 525, distance: 9.5
type input "0"
click at [203, 524] on input "range" at bounding box center [226, 522] width 55 height 3
click at [790, 432] on p "One Dailyfive delivers 7 oz of real fruits and veggies in 30 seconds flat. Noth…" at bounding box center [904, 457] width 238 height 50
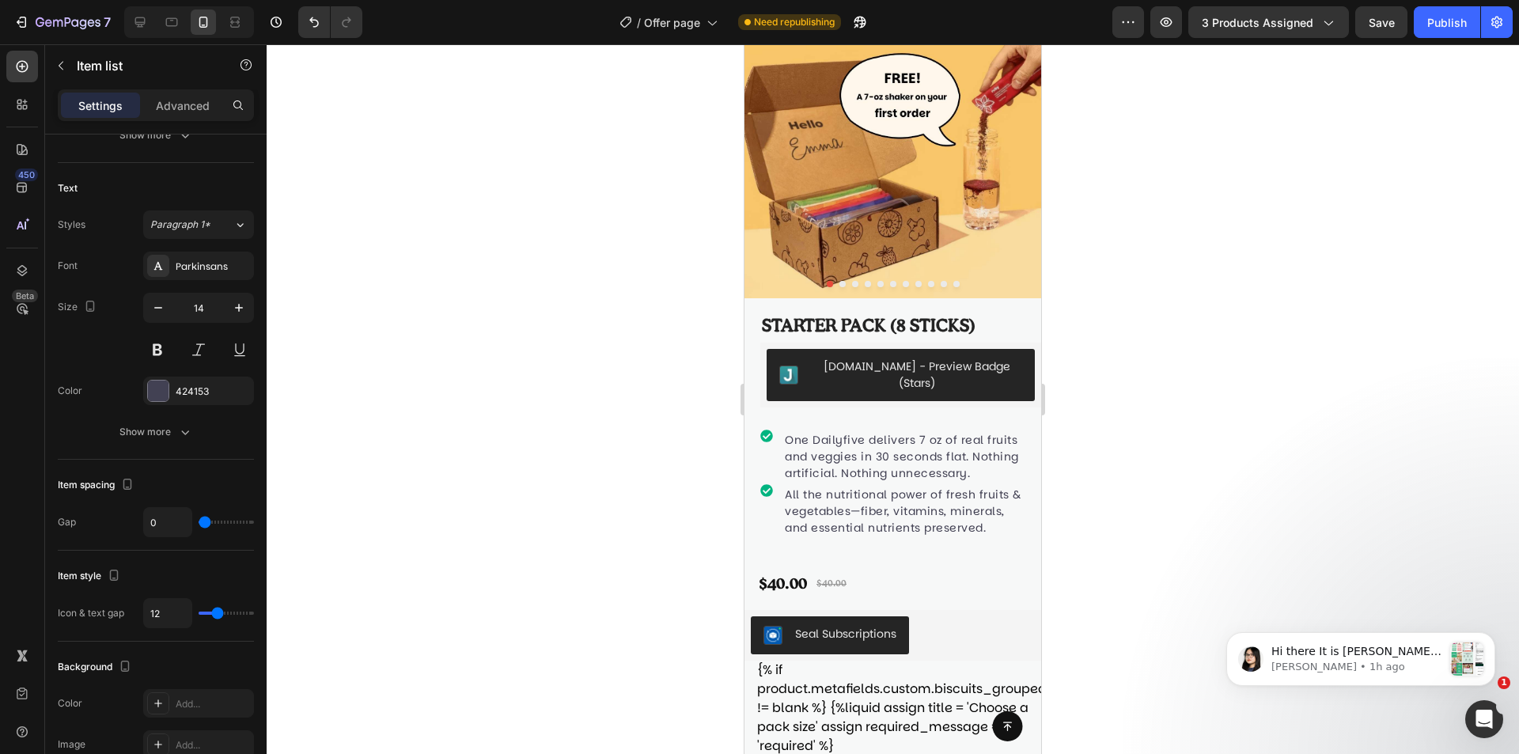
click at [770, 430] on icon at bounding box center [766, 436] width 13 height 13
click at [786, 438] on div "One Dailyfive delivers 7 oz of real fruits and veggies in 30 seconds flat. Noth…" at bounding box center [904, 457] width 243 height 55
click at [768, 445] on div "One Dailyfive delivers 7 oz of real fruits and veggies in 30 seconds flat. Noth…" at bounding box center [892, 457] width 265 height 55
type input "6"
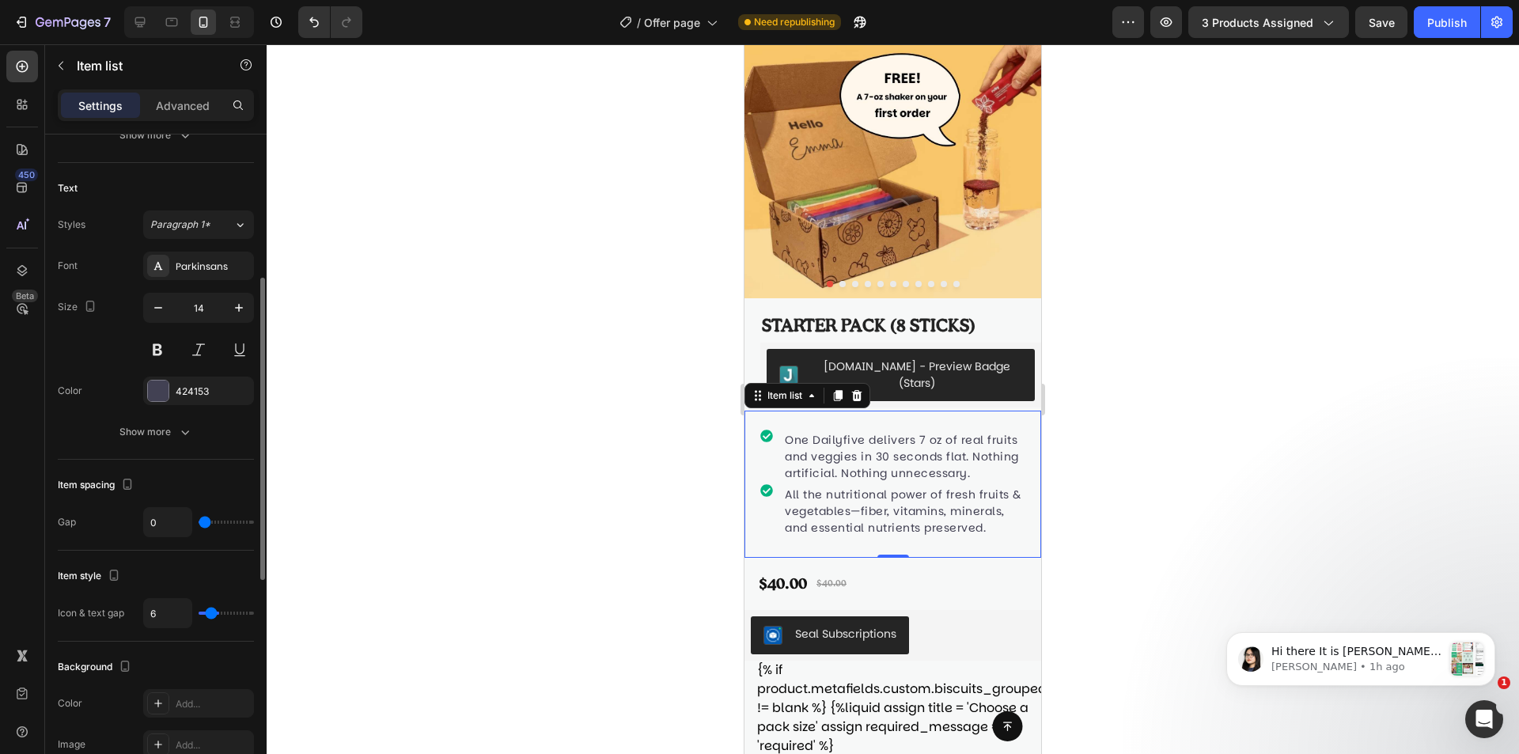
type input "4"
type input "3"
type input "2"
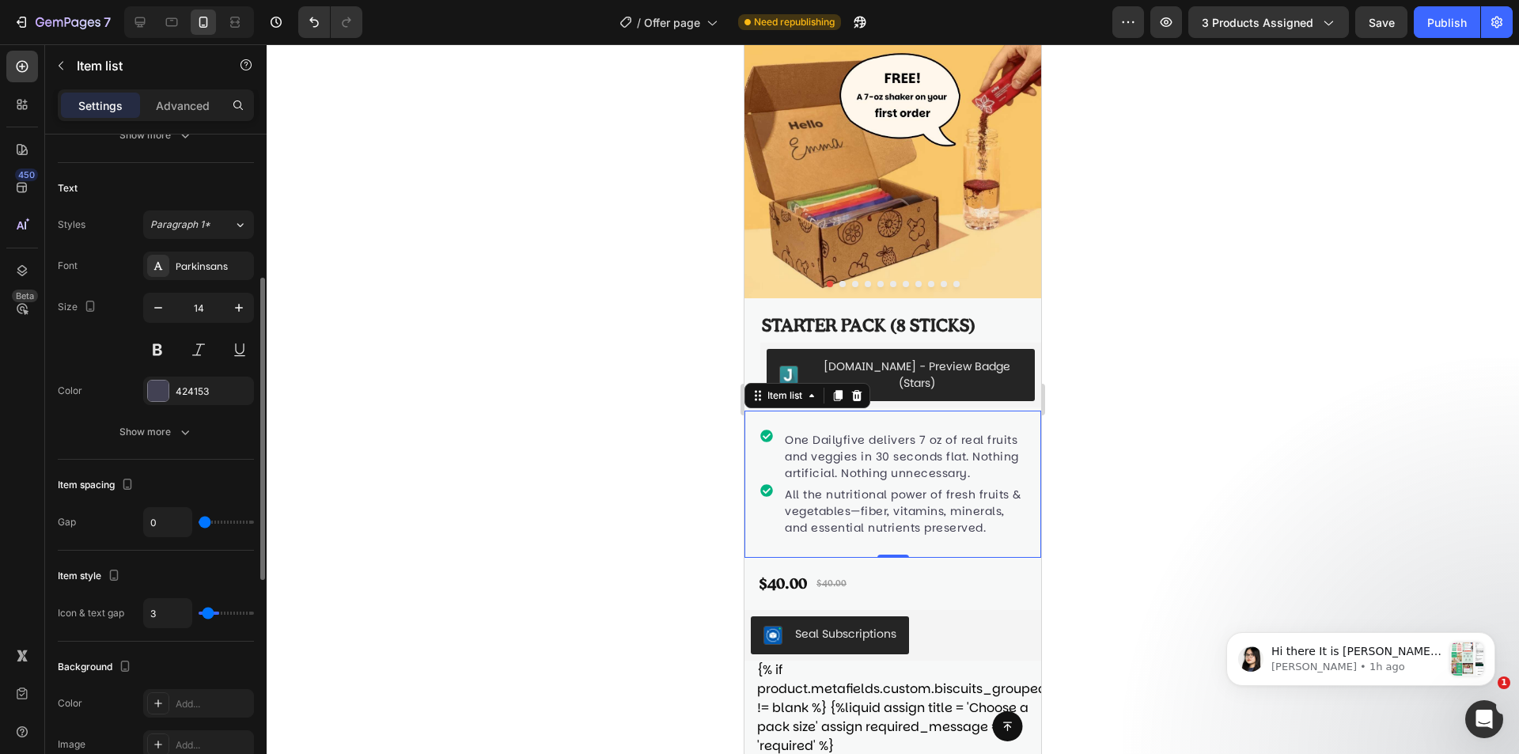
type input "2"
type input "4"
type input "5"
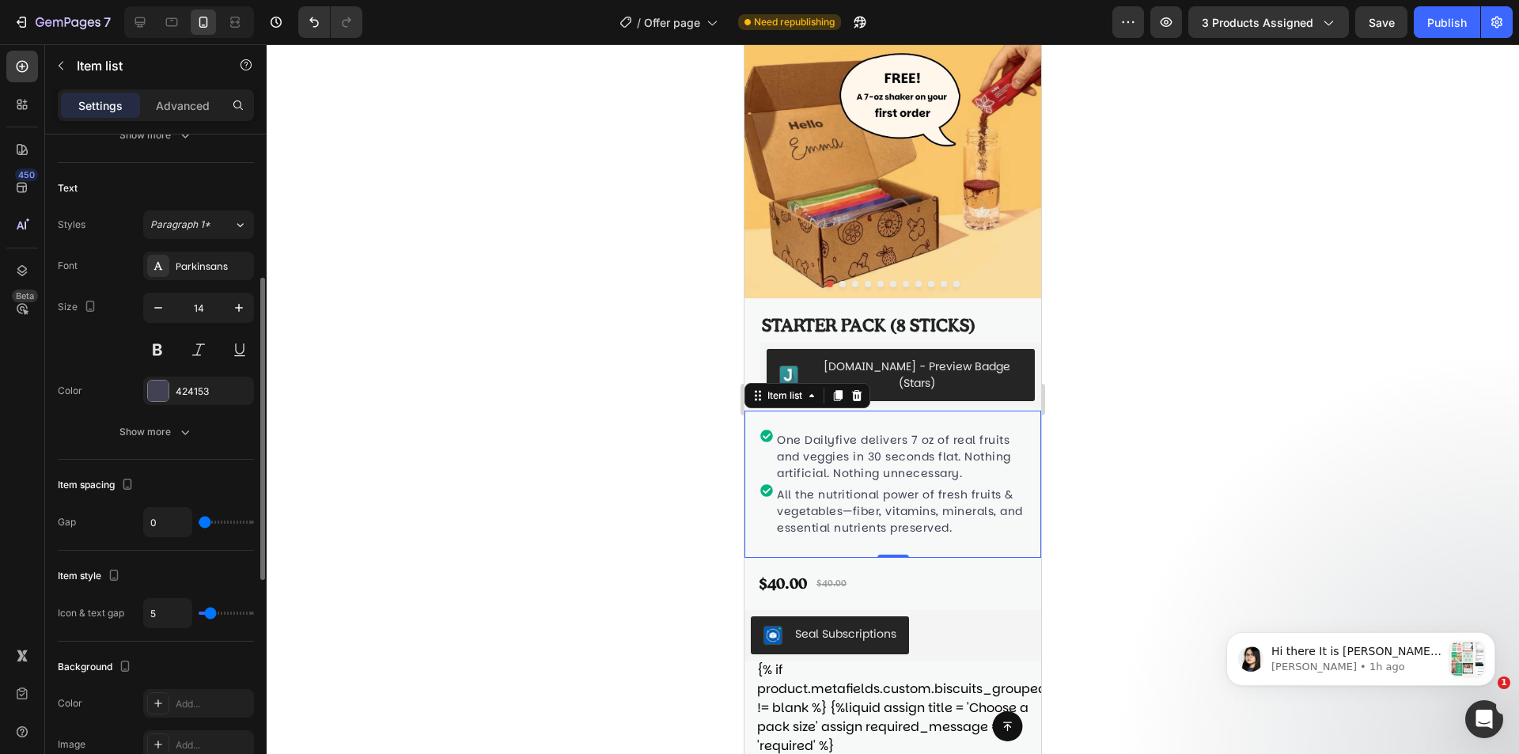
type input "6"
type input "7"
type input "8"
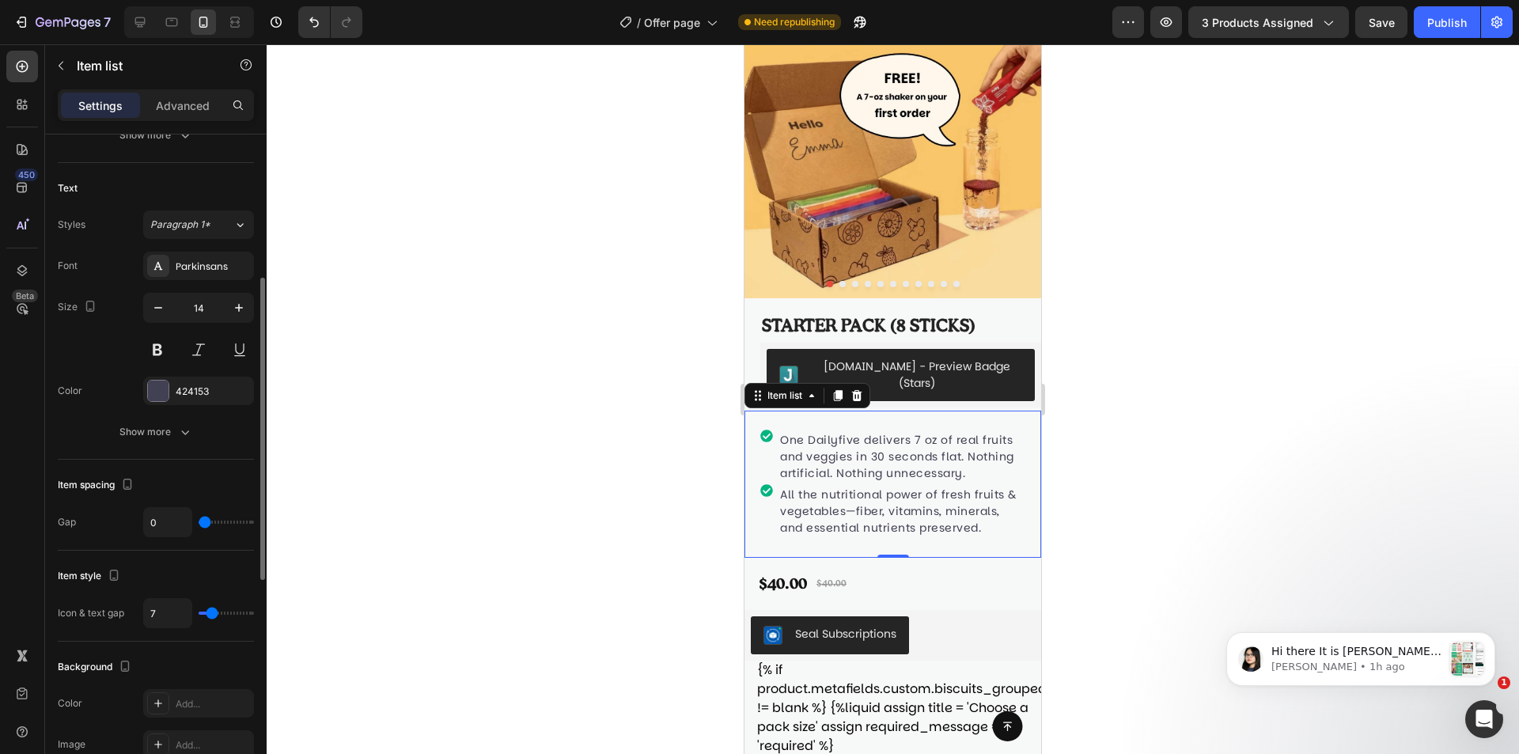
type input "8"
type input "9"
type input "10"
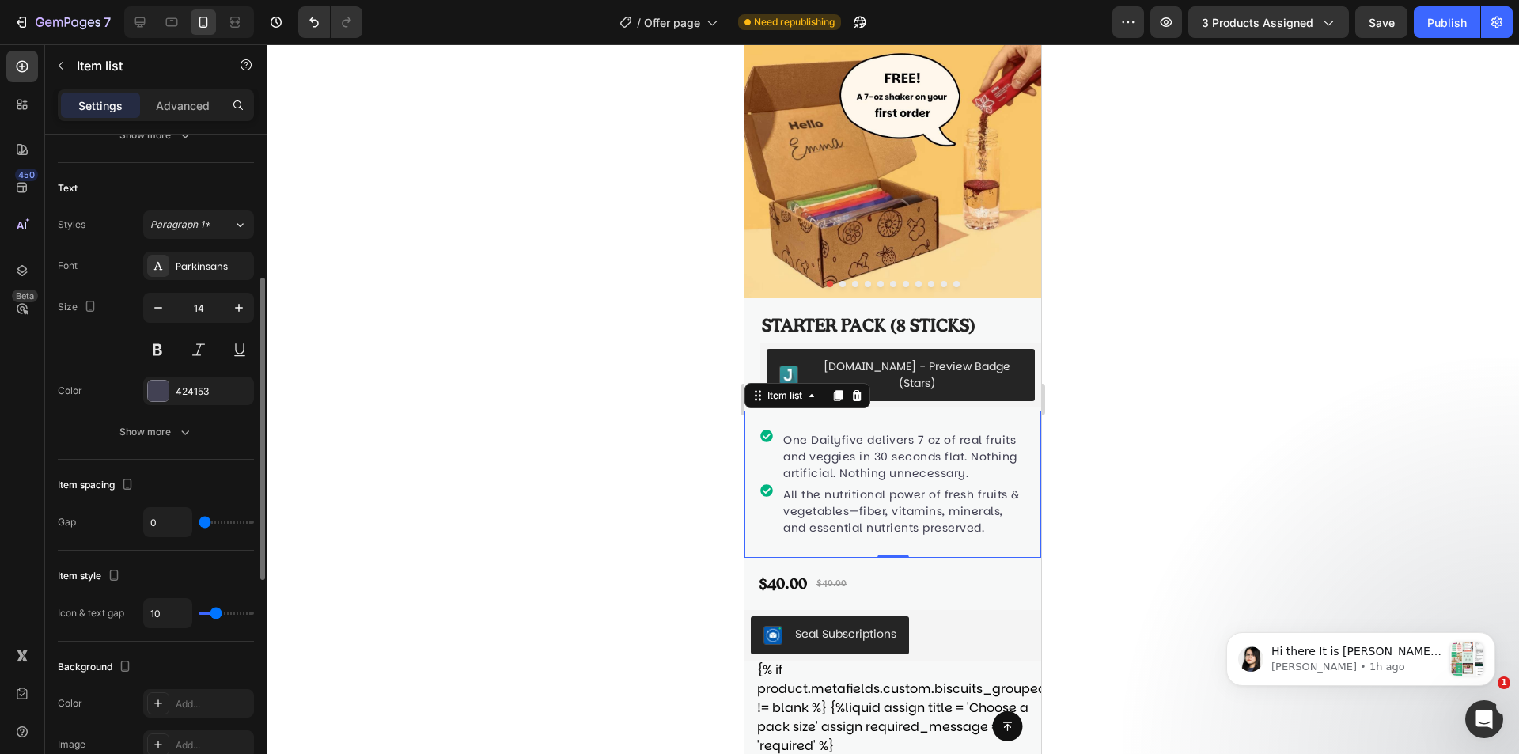
click at [215, 613] on input "range" at bounding box center [226, 613] width 55 height 3
click at [771, 430] on icon at bounding box center [766, 436] width 13 height 13
click at [840, 411] on div "One Dailyfive delivers 7 oz of real fruits and veggies in 30 seconds flat. Noth…" at bounding box center [892, 484] width 265 height 147
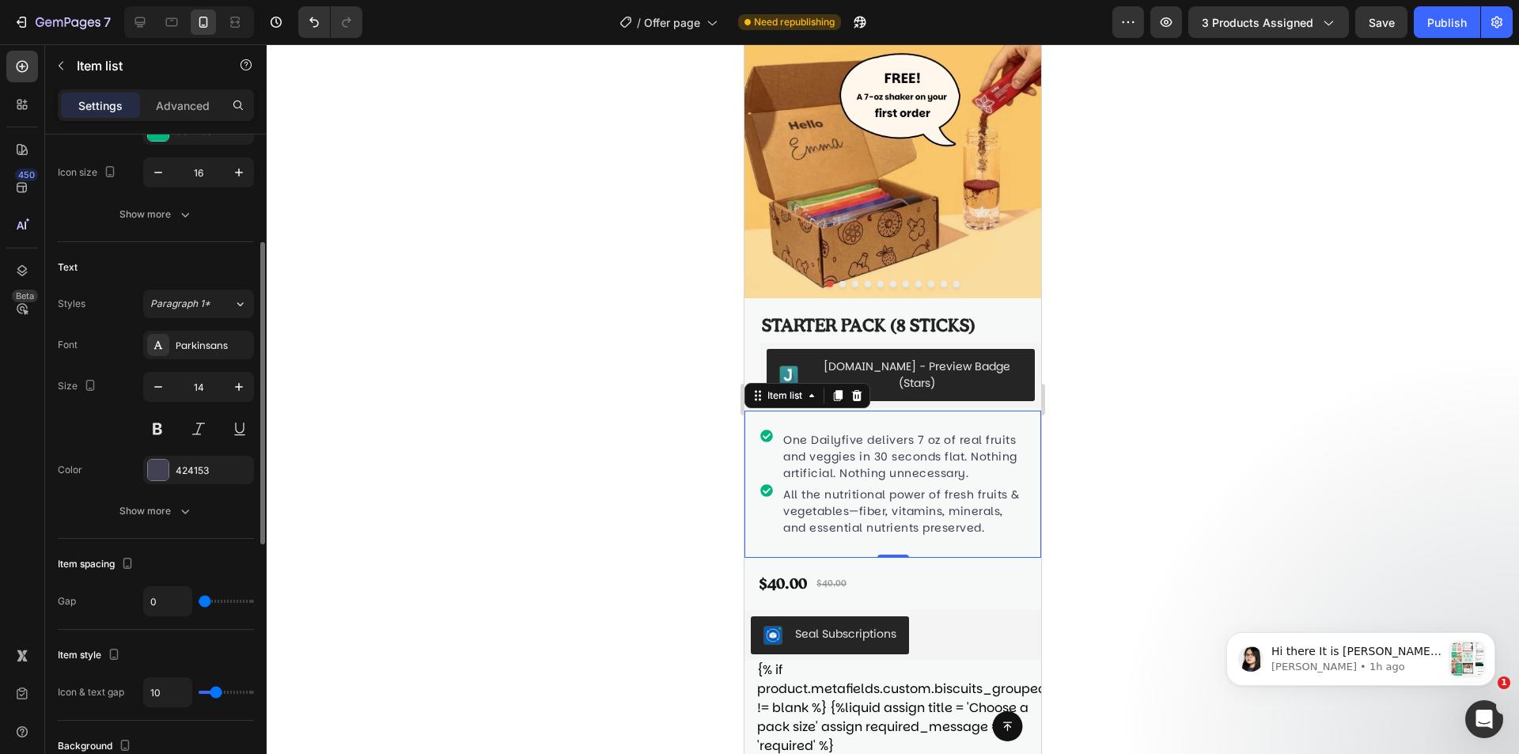
scroll to position [0, 0]
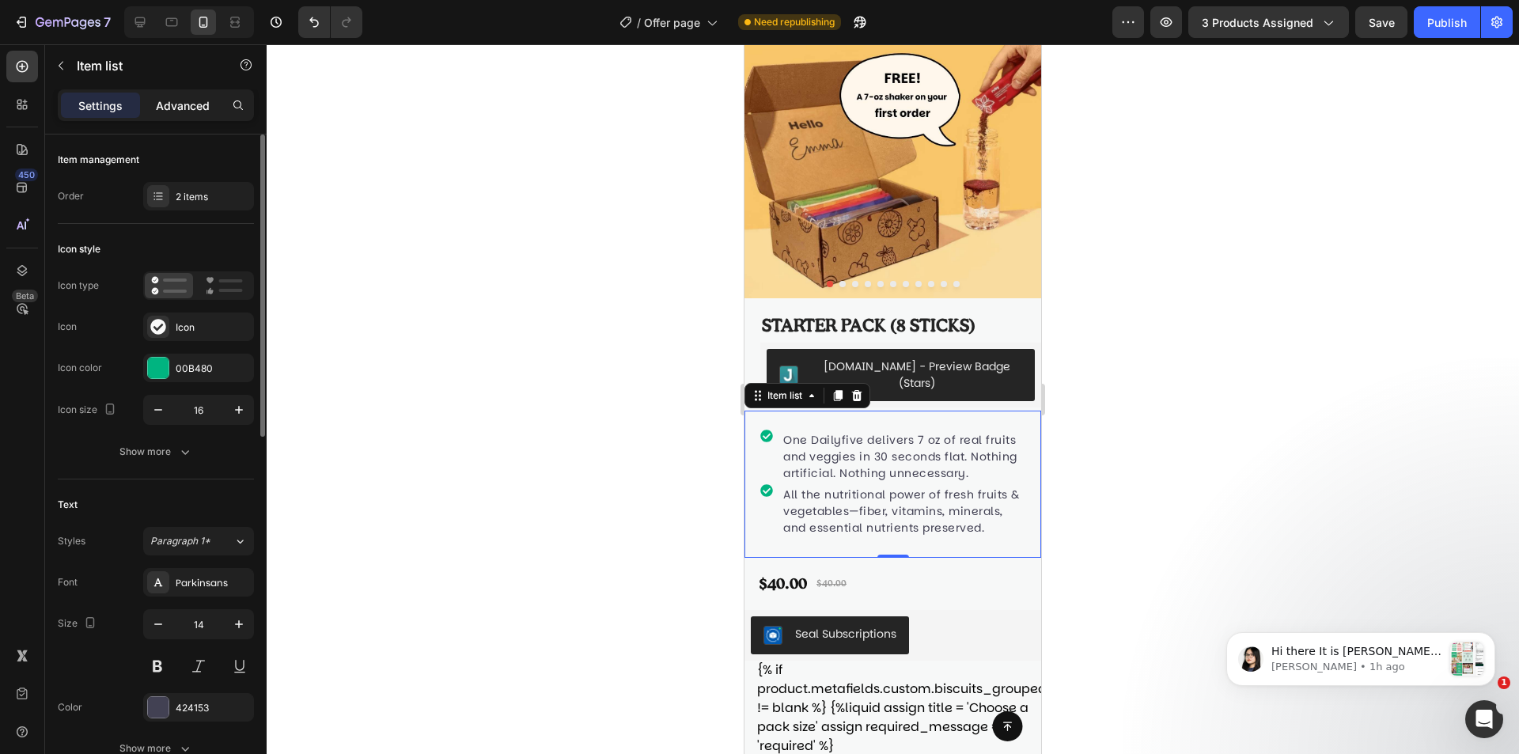
click at [174, 108] on p "Advanced" at bounding box center [183, 105] width 54 height 17
type input "100%"
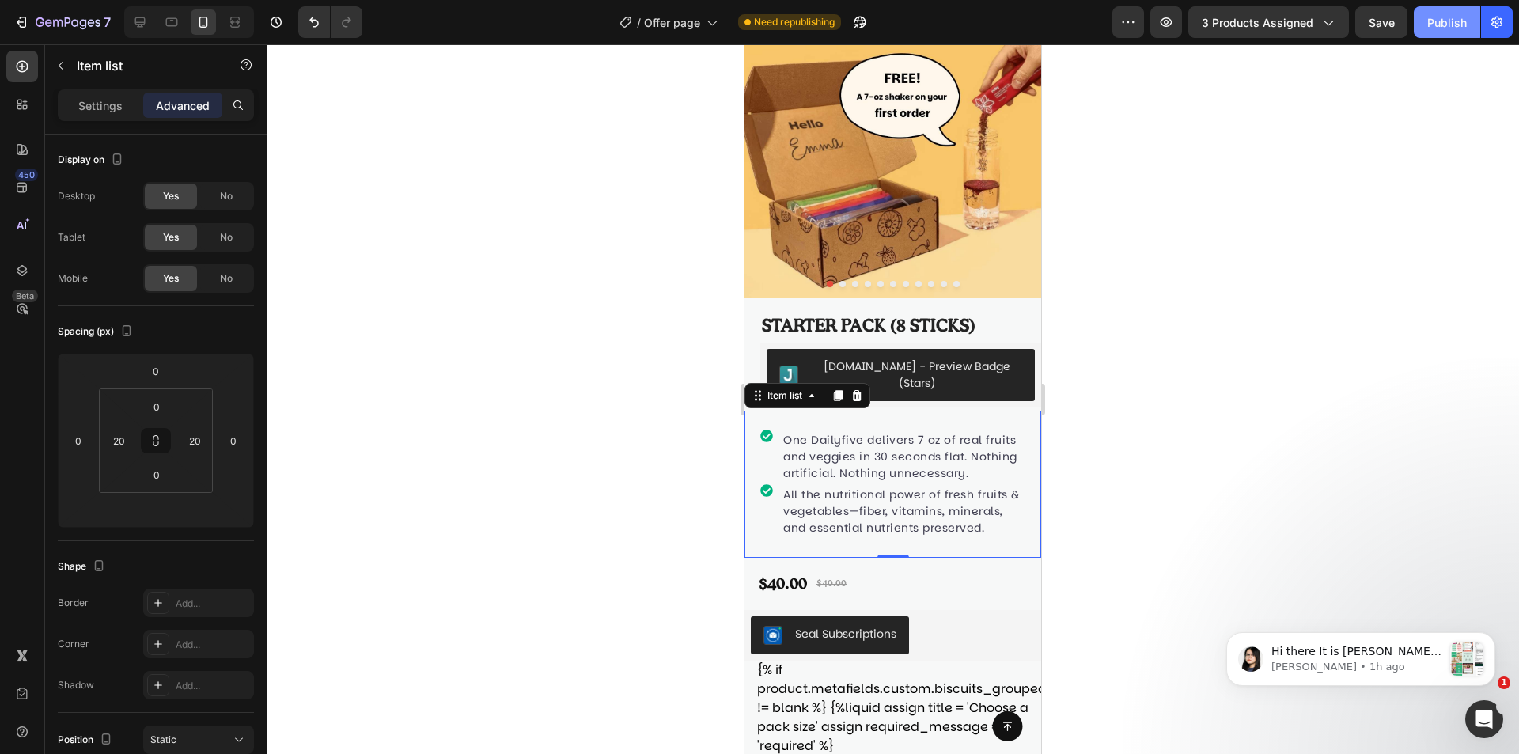
click at [1438, 25] on div "Publish" at bounding box center [1447, 22] width 40 height 17
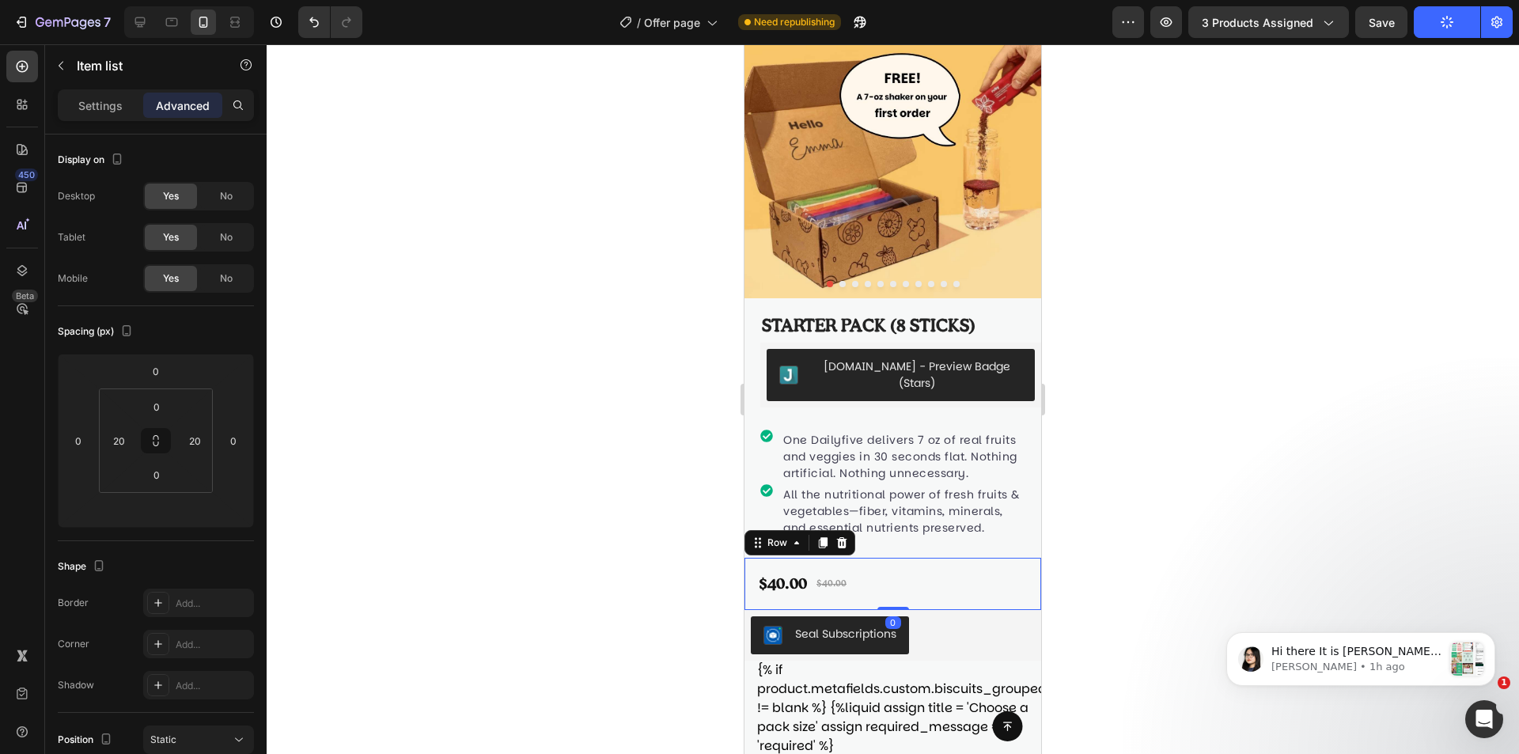
click at [900, 586] on div "$40.00 Product Price Product Price $40.00 Product Price Product Price Row 0" at bounding box center [893, 584] width 297 height 52
click at [1014, 416] on div "One Dailyfive delivers 7 oz of real fruits and veggies in 30 seconds flat. Noth…" at bounding box center [893, 484] width 297 height 147
click at [114, 108] on p "Settings" at bounding box center [100, 105] width 44 height 17
type input "10"
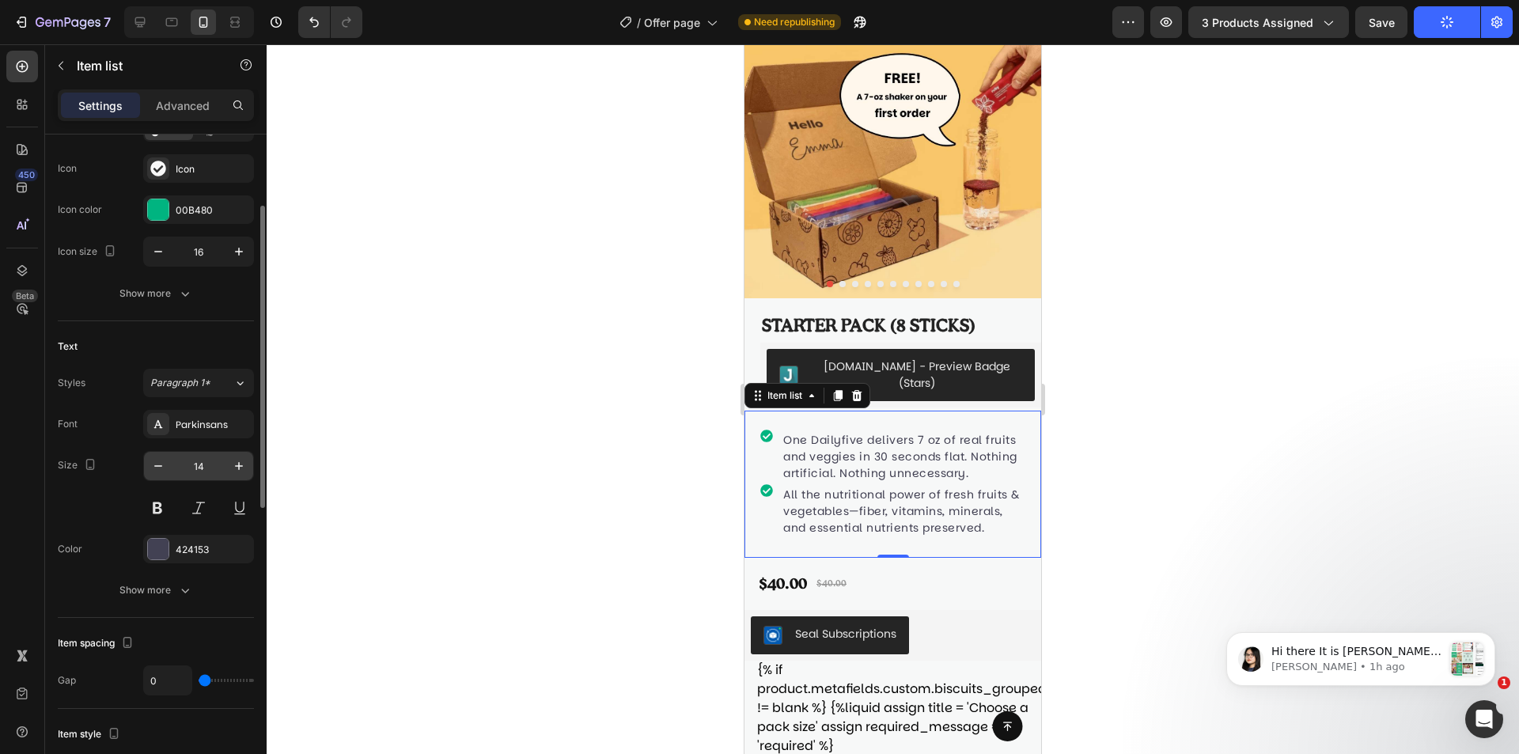
scroll to position [237, 0]
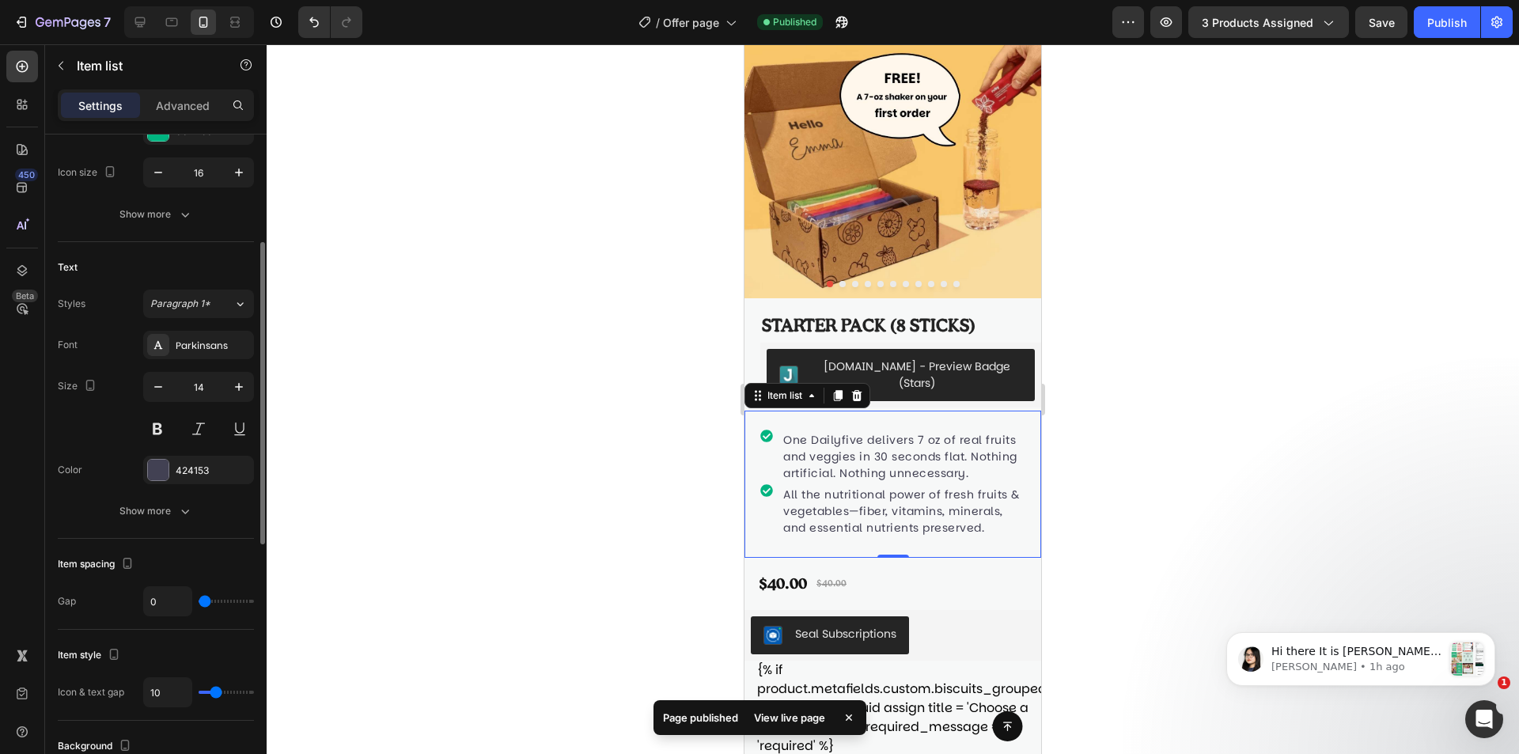
type input "1"
type input "2"
type input "4"
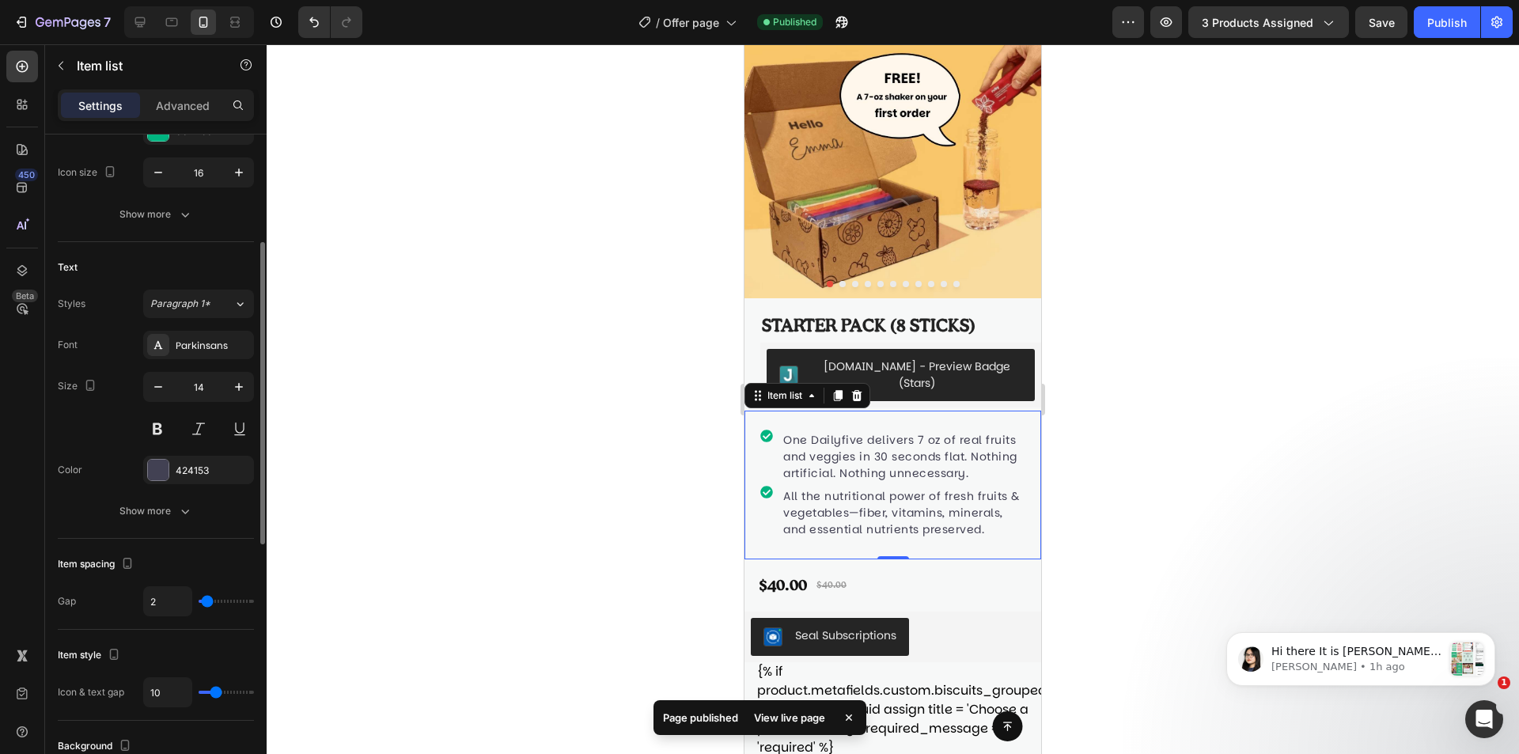
type input "4"
type input "5"
type input "6"
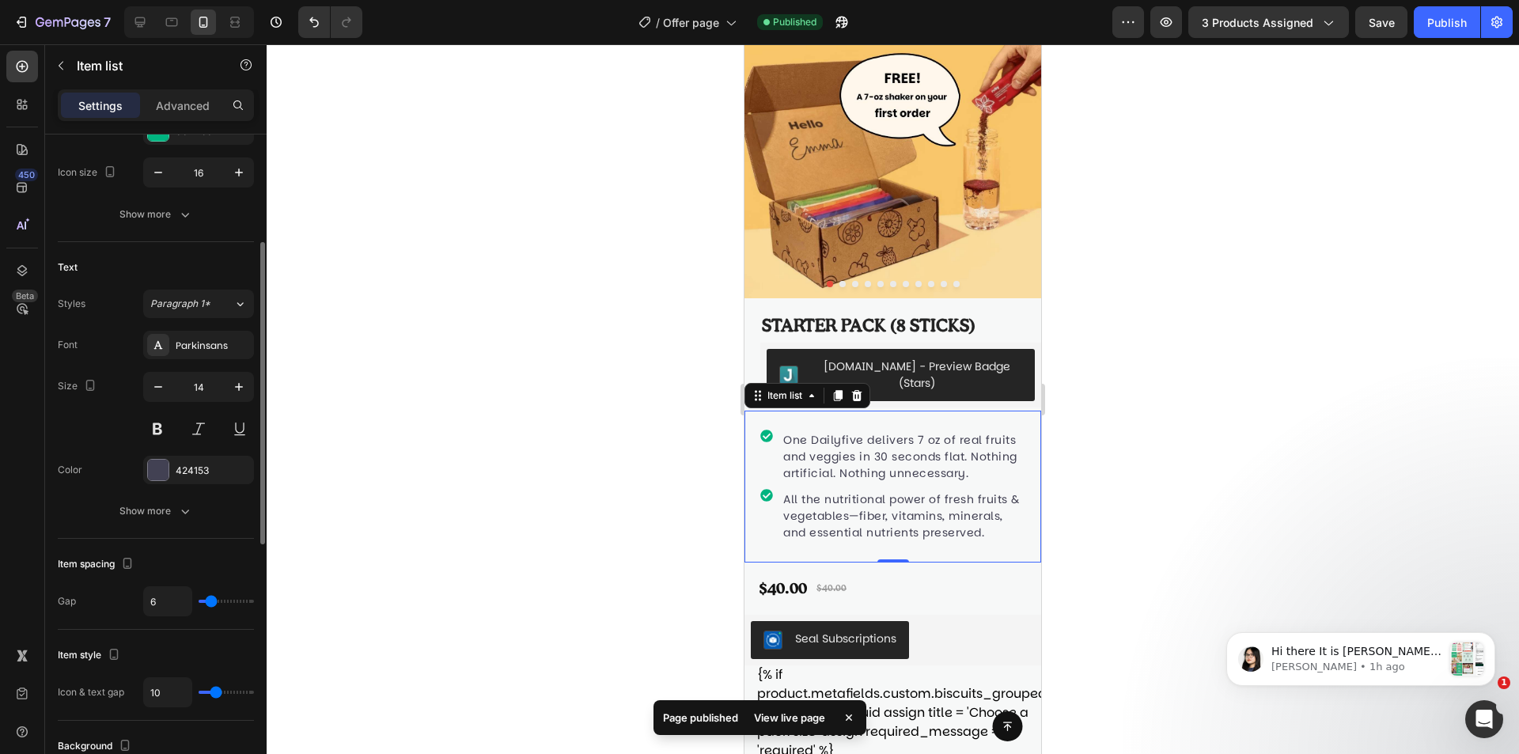
type input "7"
type input "8"
type input "9"
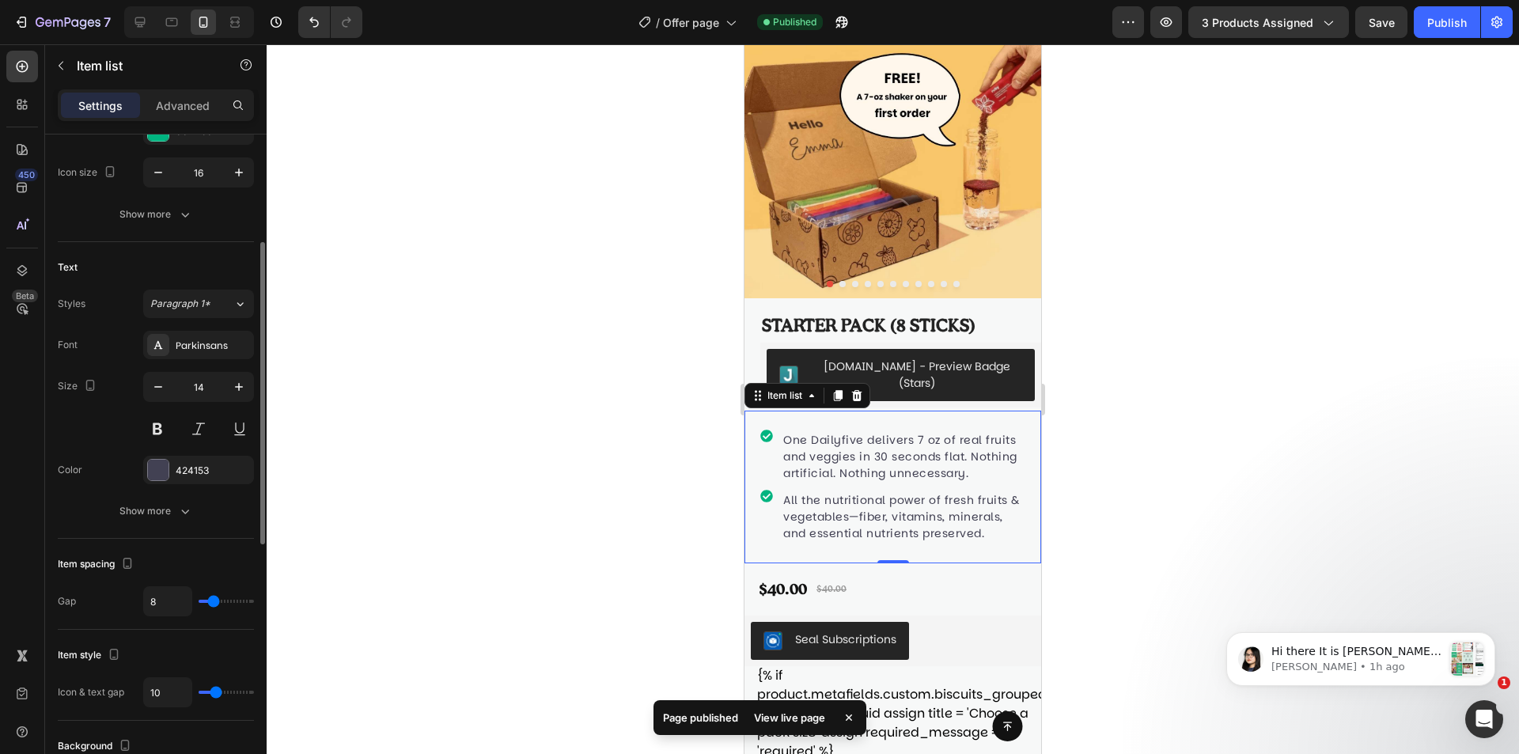
type input "9"
type input "10"
drag, startPoint x: 203, startPoint y: 602, endPoint x: 216, endPoint y: 606, distance: 14.0
type input "10"
click at [216, 603] on input "range" at bounding box center [226, 601] width 55 height 3
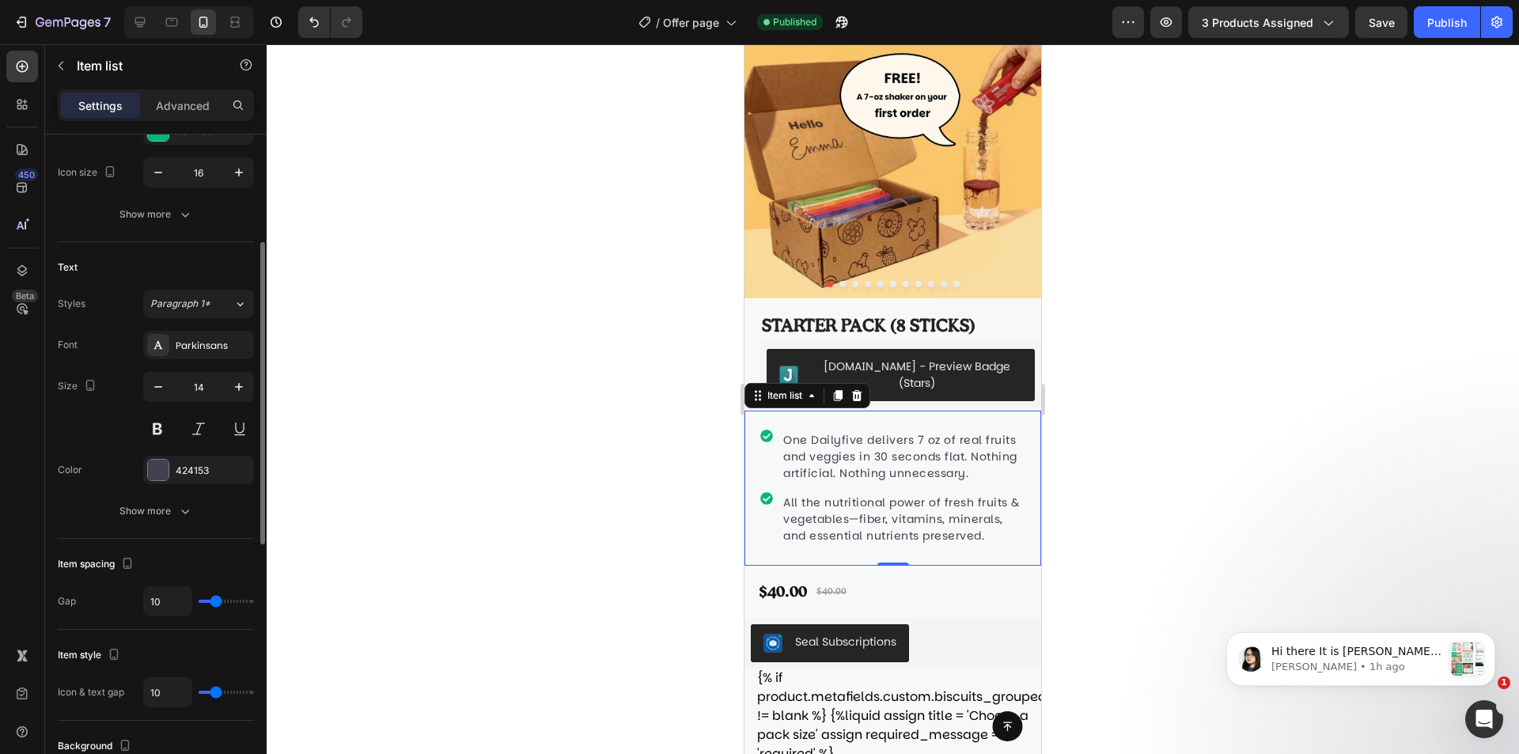
type input "13"
type input "12"
type input "11"
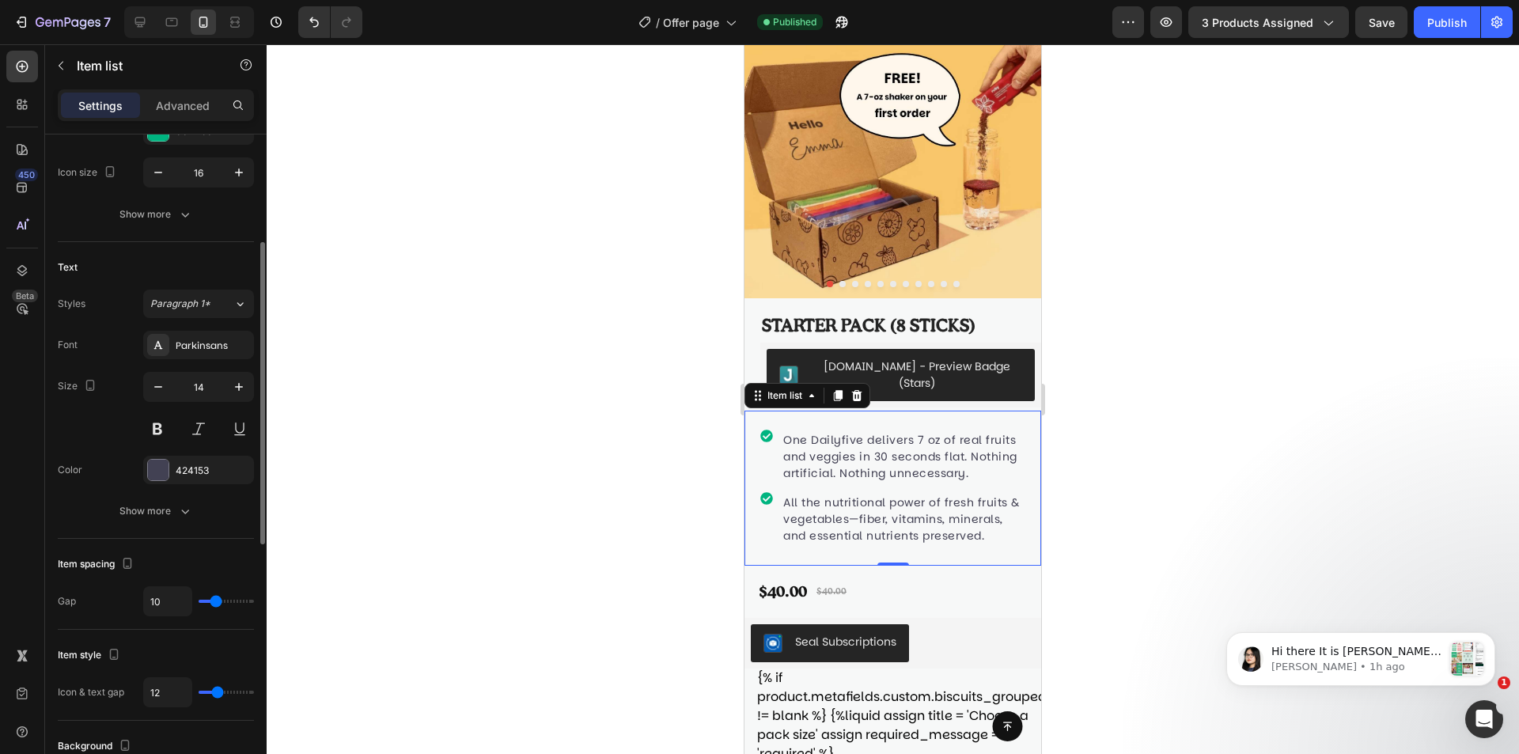
type input "11"
type input "10"
type input "9"
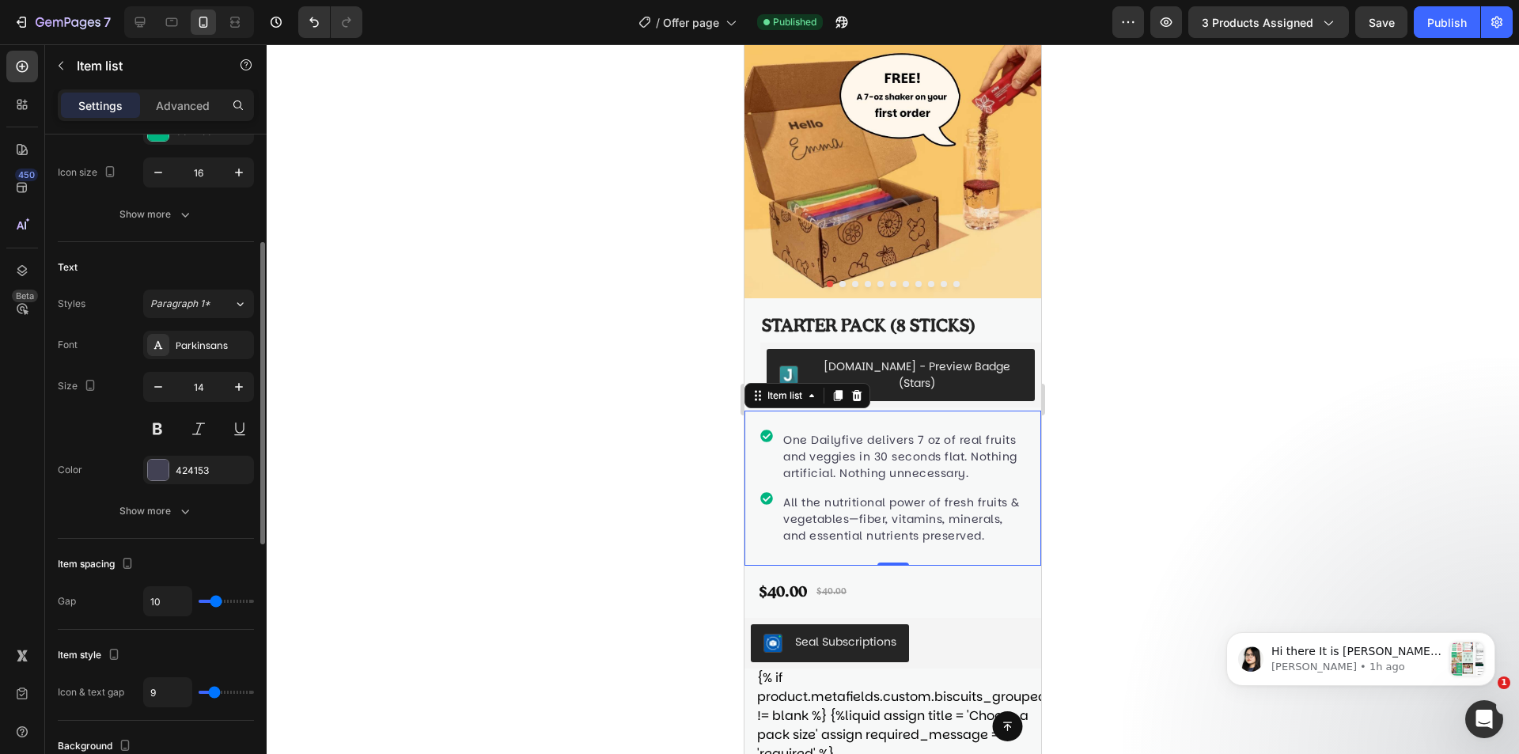
type input "8"
type input "7"
type input "6"
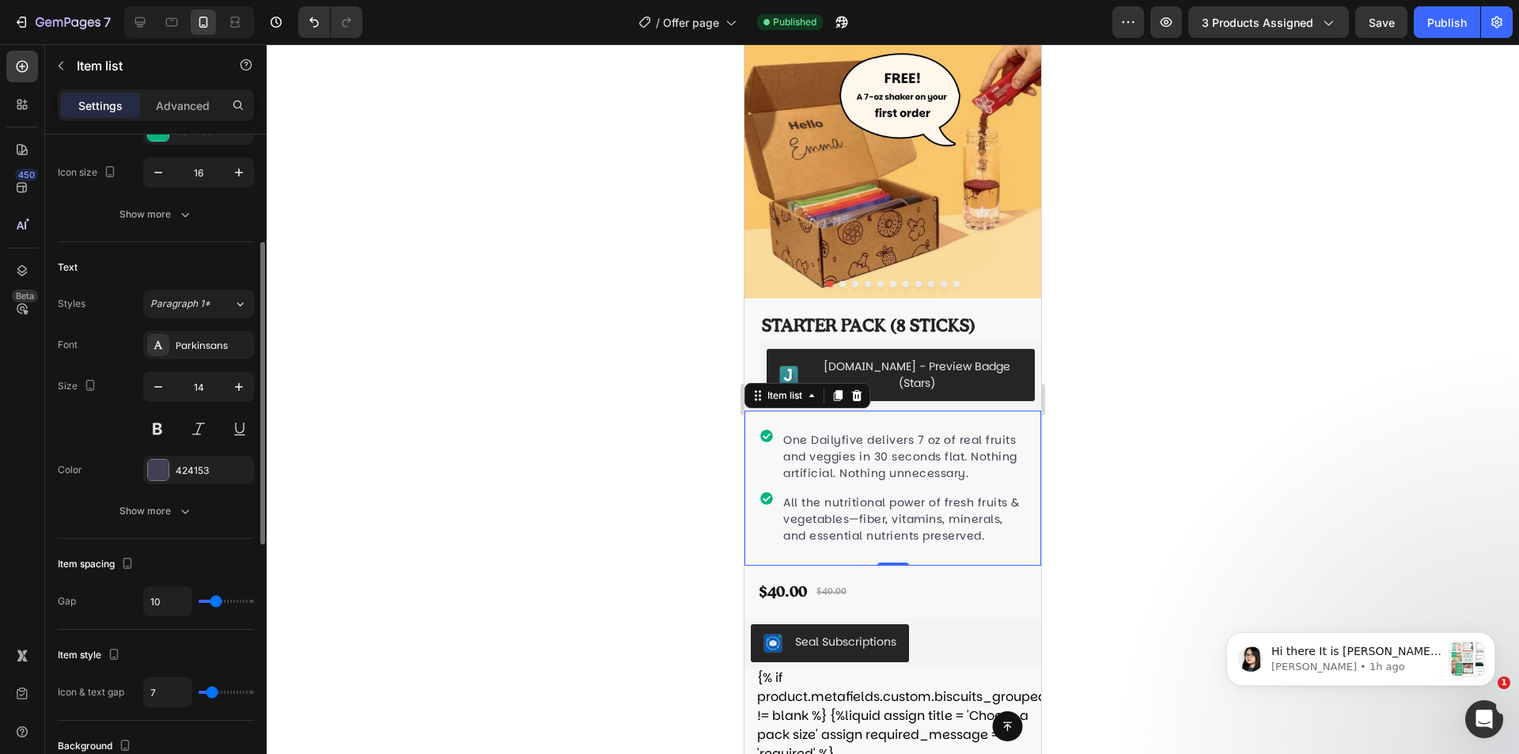
type input "6"
type input "5"
type input "4"
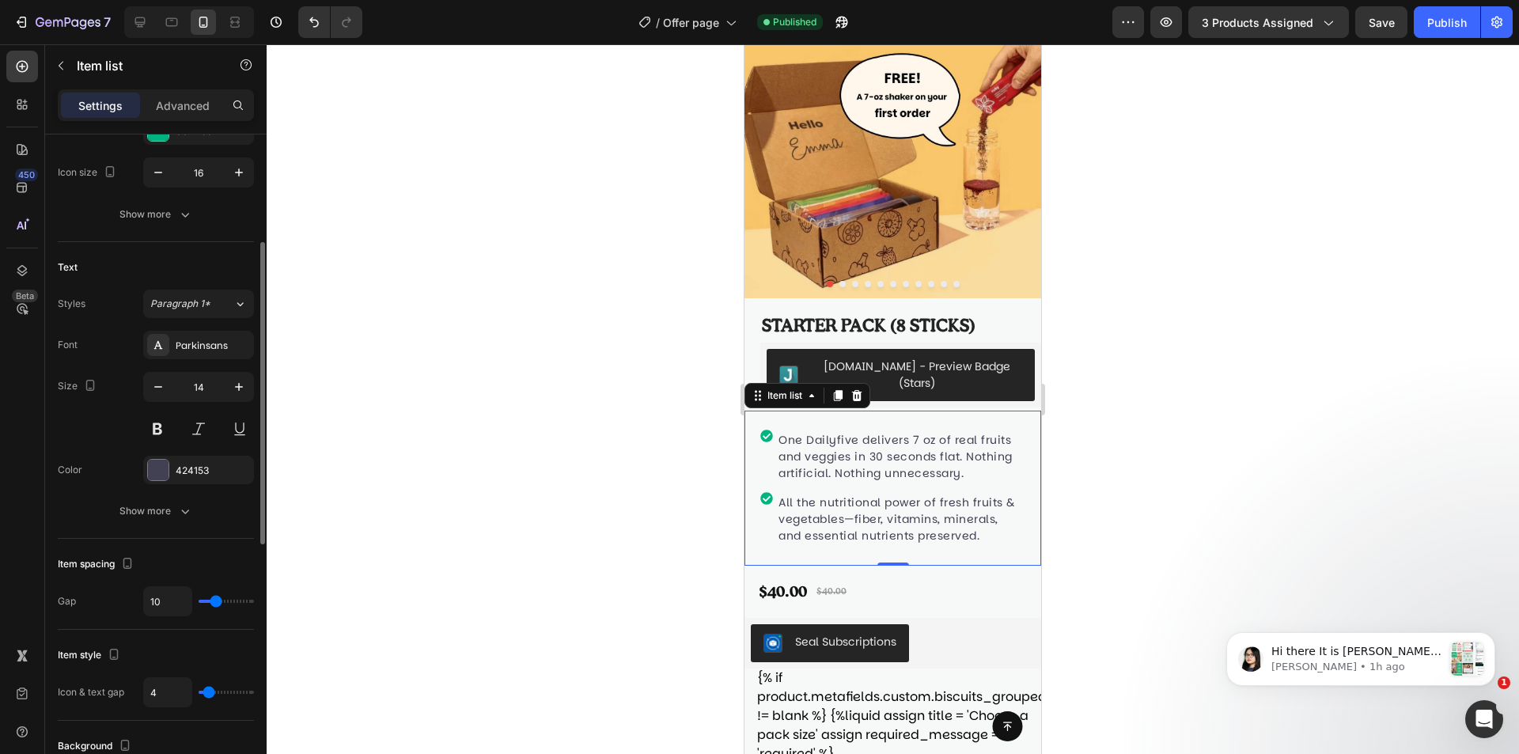
type input "5"
type input "6"
type input "7"
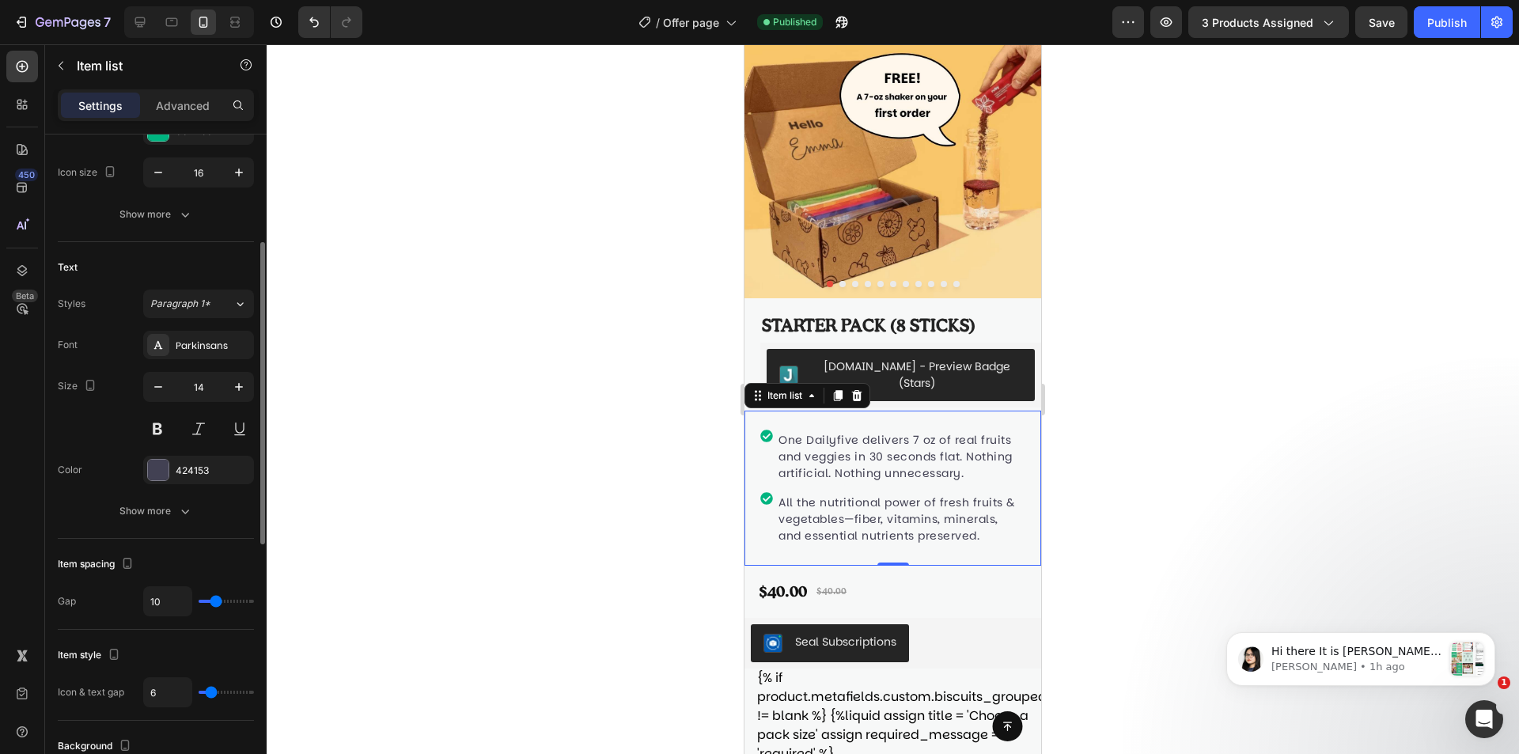
type input "7"
type input "9"
type input "10"
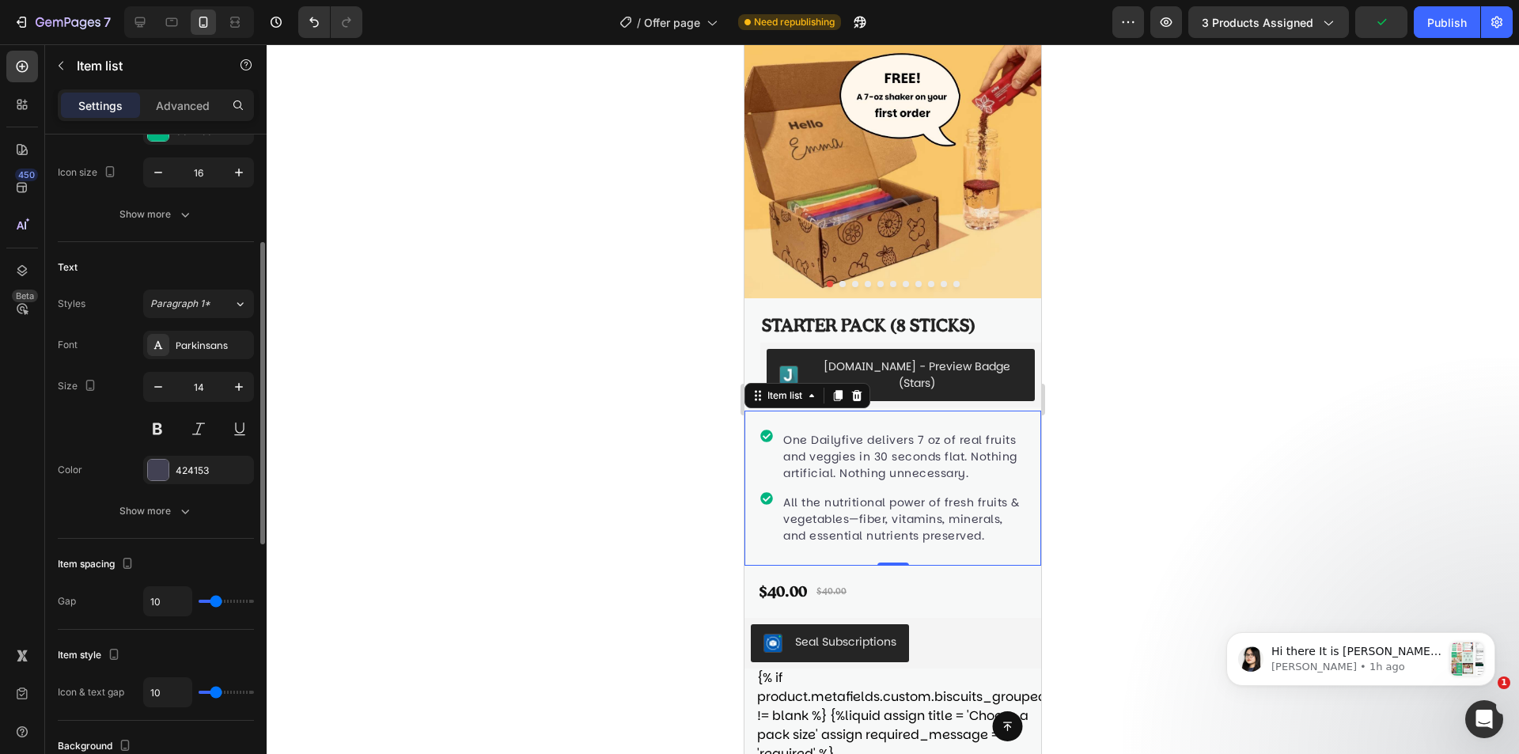
click at [216, 692] on input "range" at bounding box center [226, 692] width 55 height 3
type input "12"
type input "13"
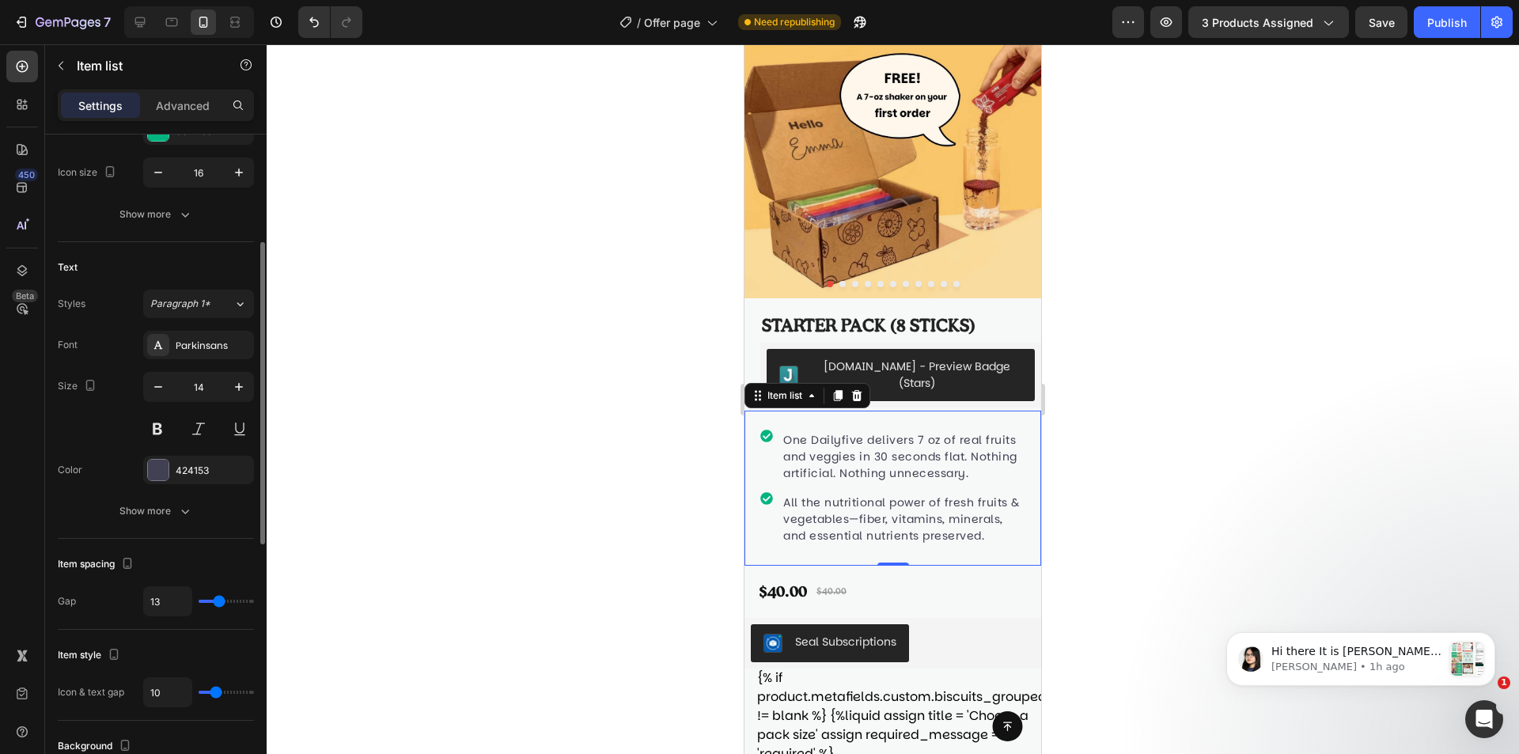
type input "14"
type input "16"
type input "17"
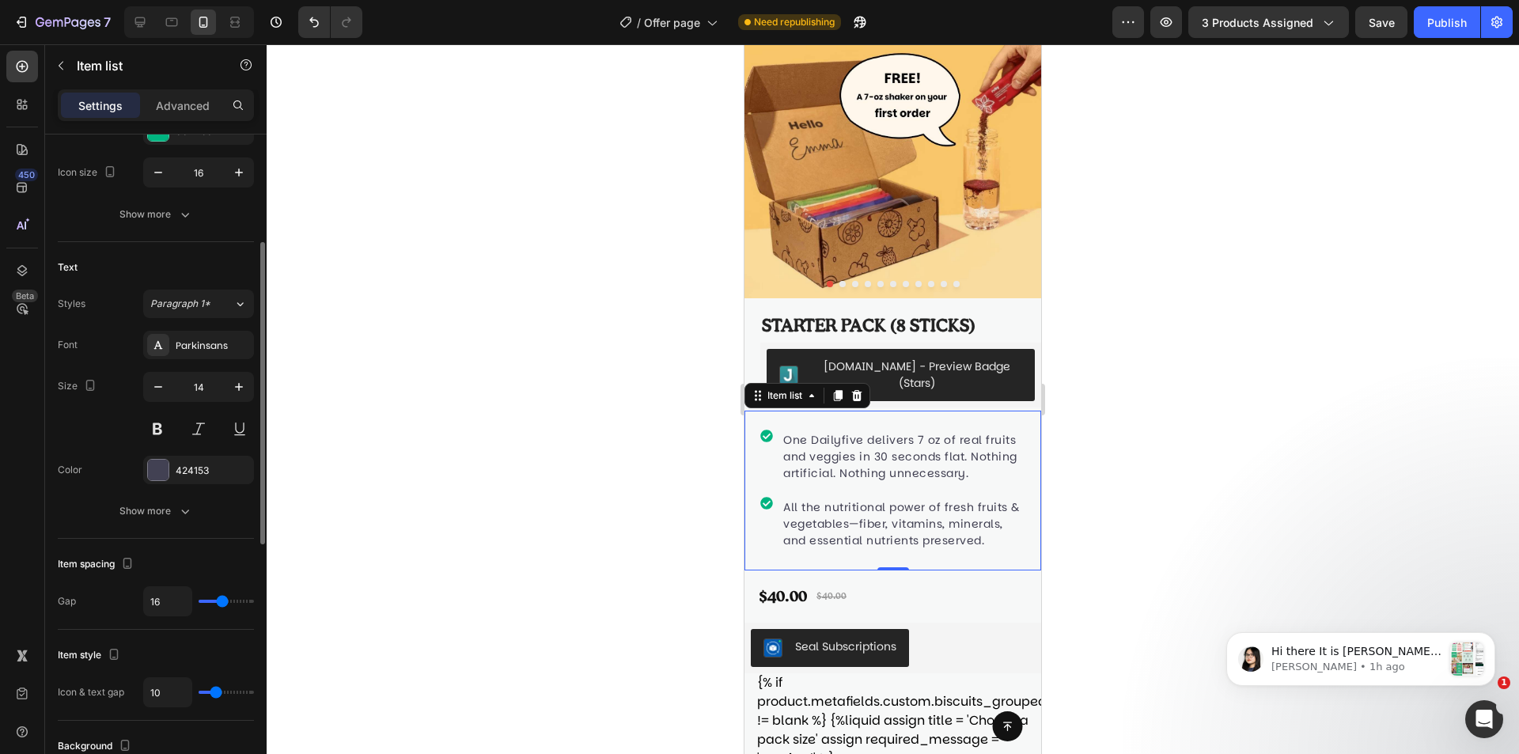
type input "17"
type input "18"
type input "19"
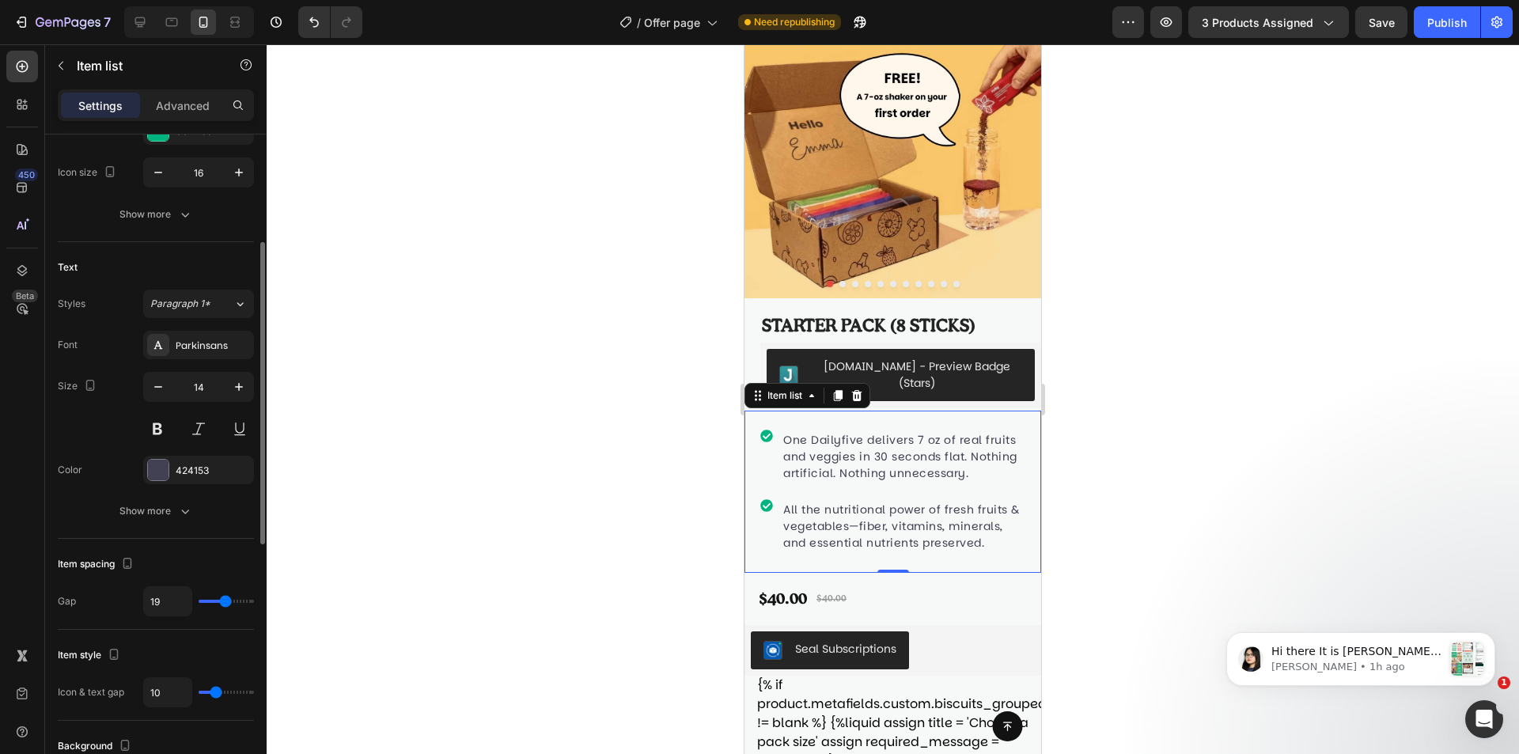
type input "18"
type input "17"
type input "16"
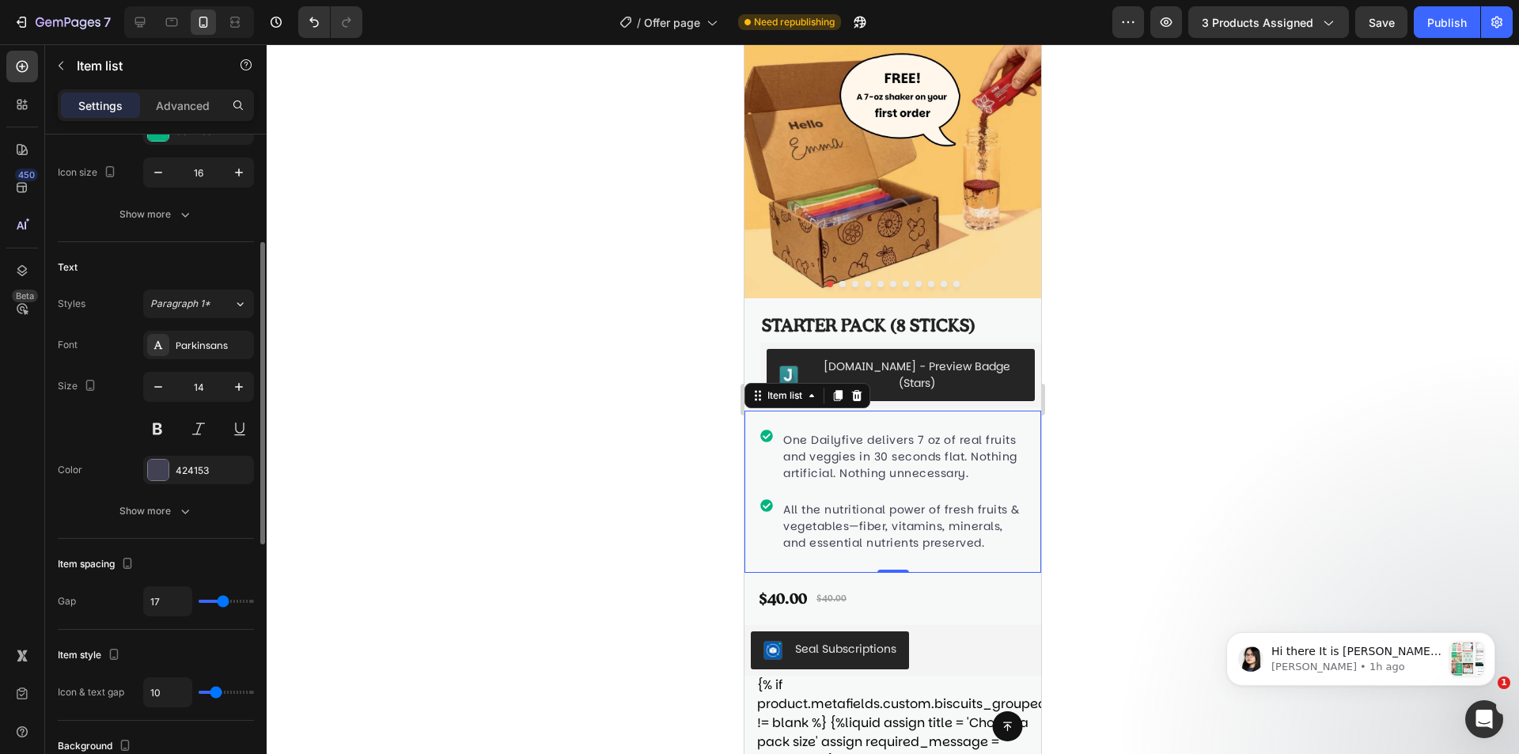
type input "16"
type input "15"
type input "13"
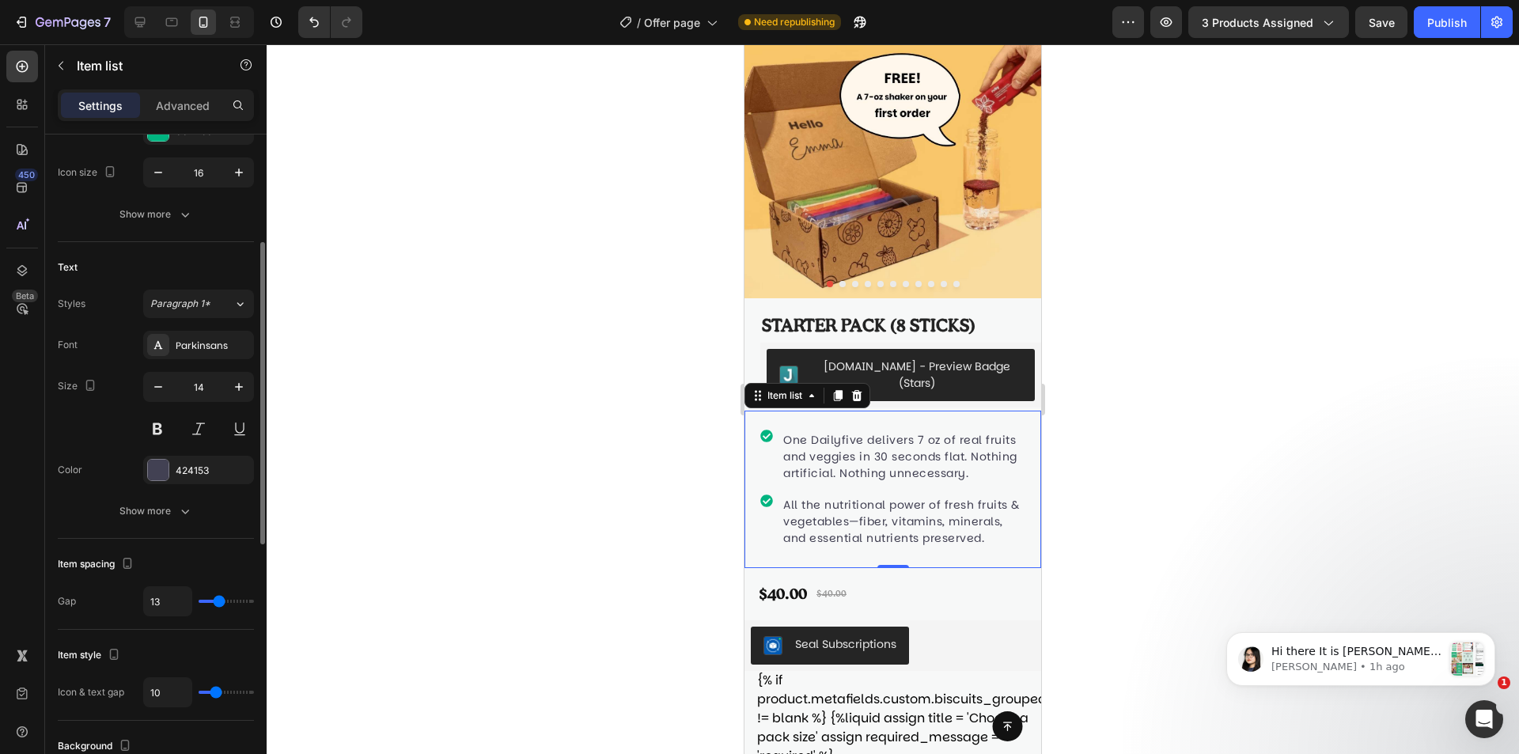
type input "12"
click at [218, 600] on input "range" at bounding box center [226, 601] width 55 height 3
click at [177, 99] on p "Advanced" at bounding box center [183, 105] width 54 height 17
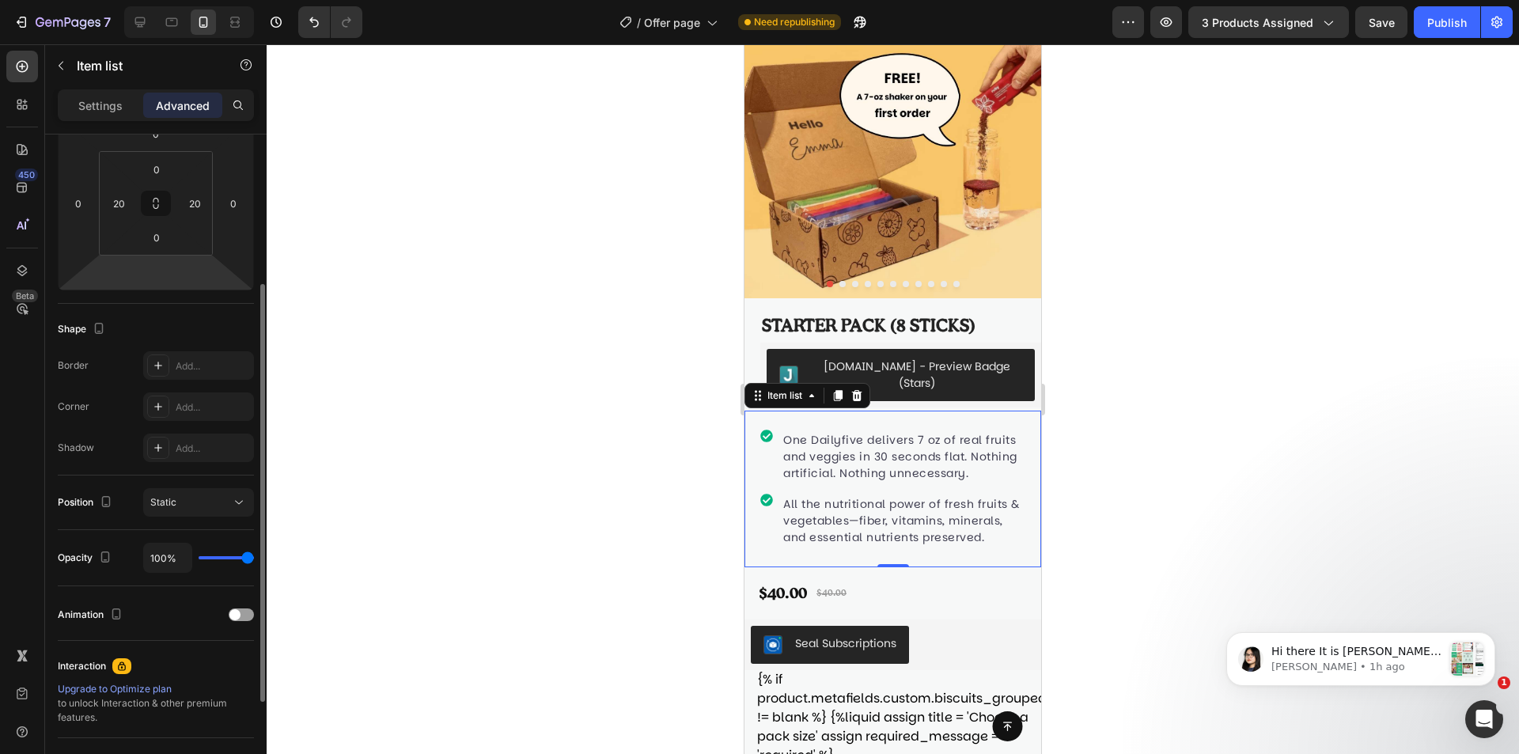
scroll to position [0, 0]
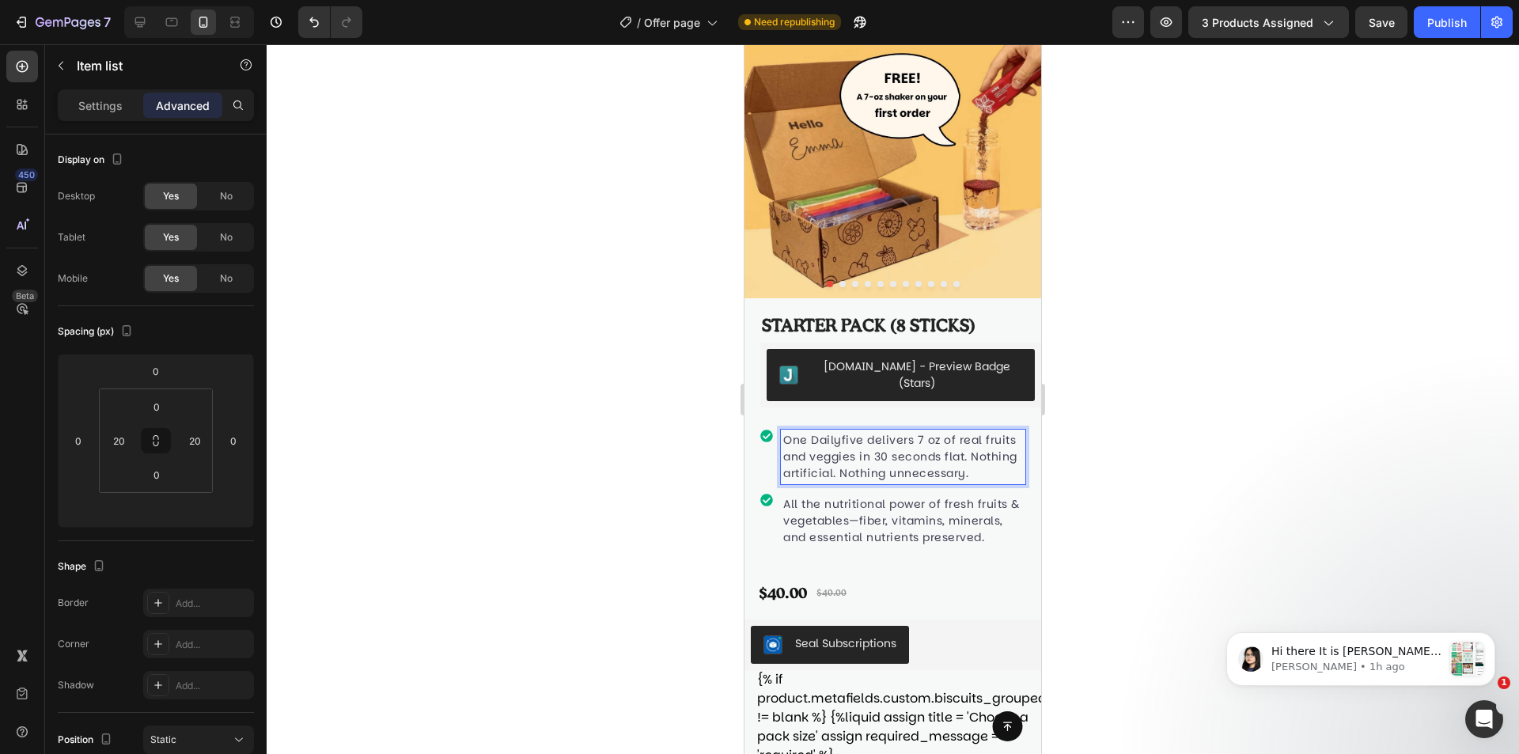
click at [881, 544] on p "All the nutritional power of fresh fruits & vegetables—fiber, vitamins, mineral…" at bounding box center [903, 521] width 240 height 50
click at [802, 453] on p "One Dailyfive delivers 7 oz of real fruits and veggies in 30 seconds flat. Noth…" at bounding box center [903, 457] width 240 height 50
click at [762, 456] on div "One Dailyfive delivers 7 oz of real fruits and veggies in 30 seconds flat. Noth…" at bounding box center [892, 457] width 265 height 55
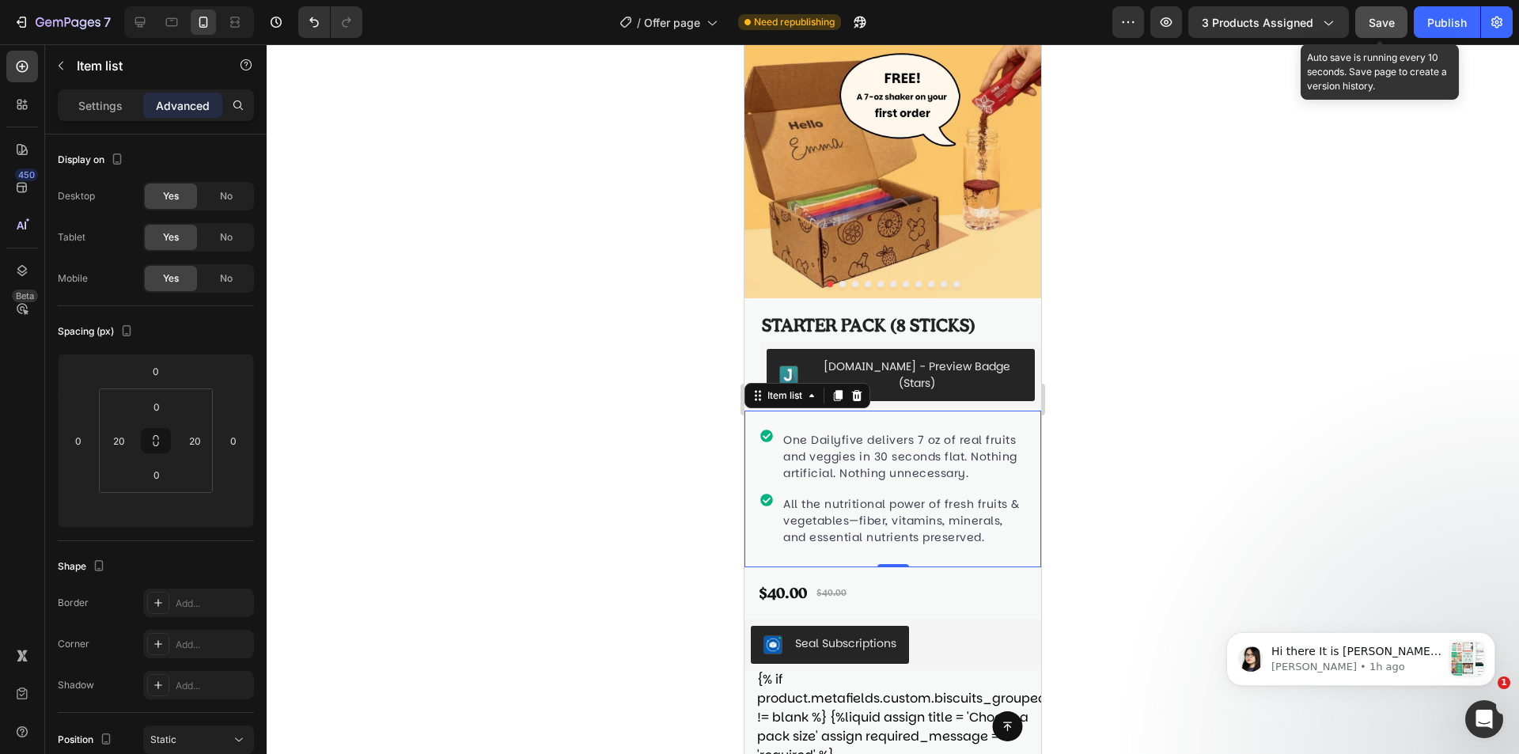
click at [1395, 22] on span "Save" at bounding box center [1382, 22] width 26 height 13
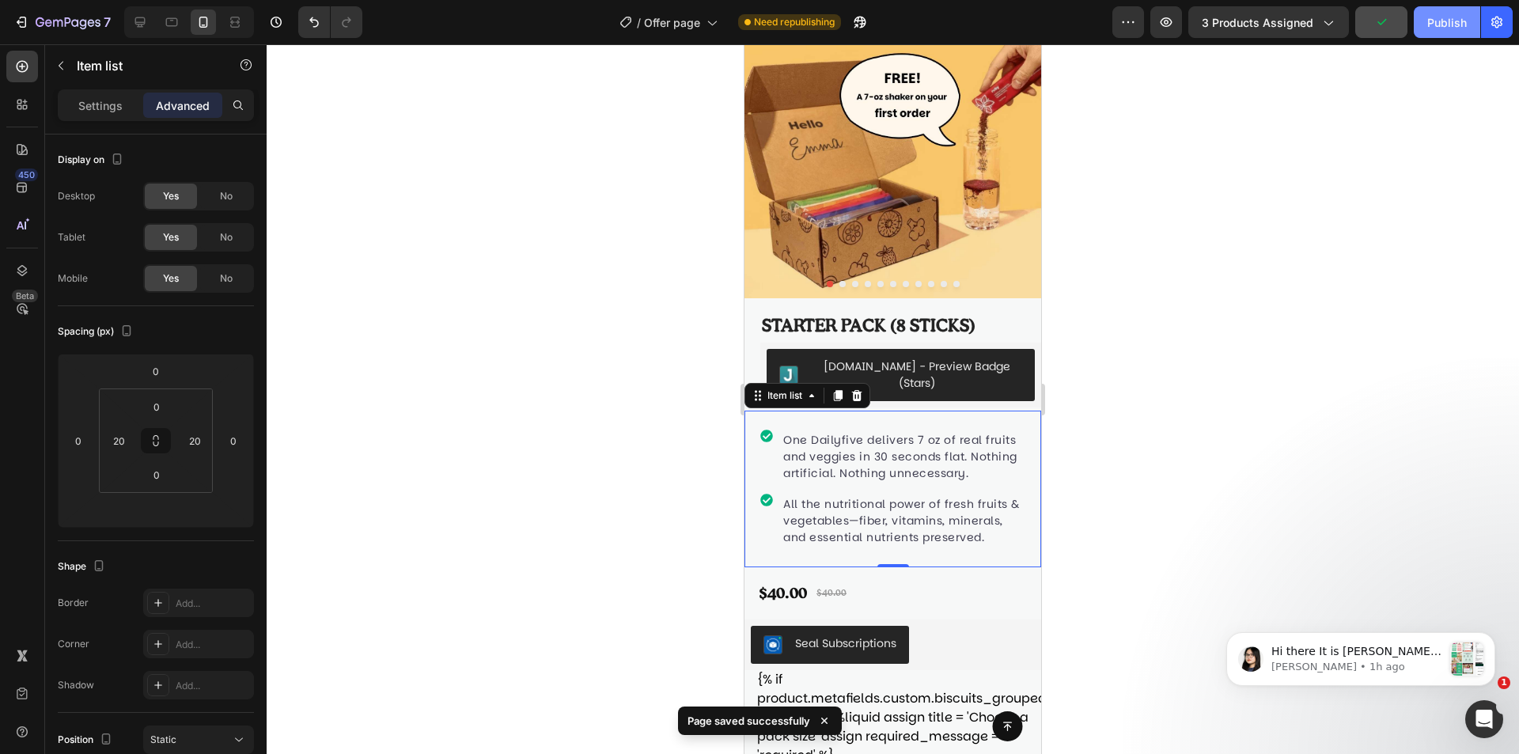
click at [1436, 21] on div "Publish" at bounding box center [1447, 22] width 40 height 17
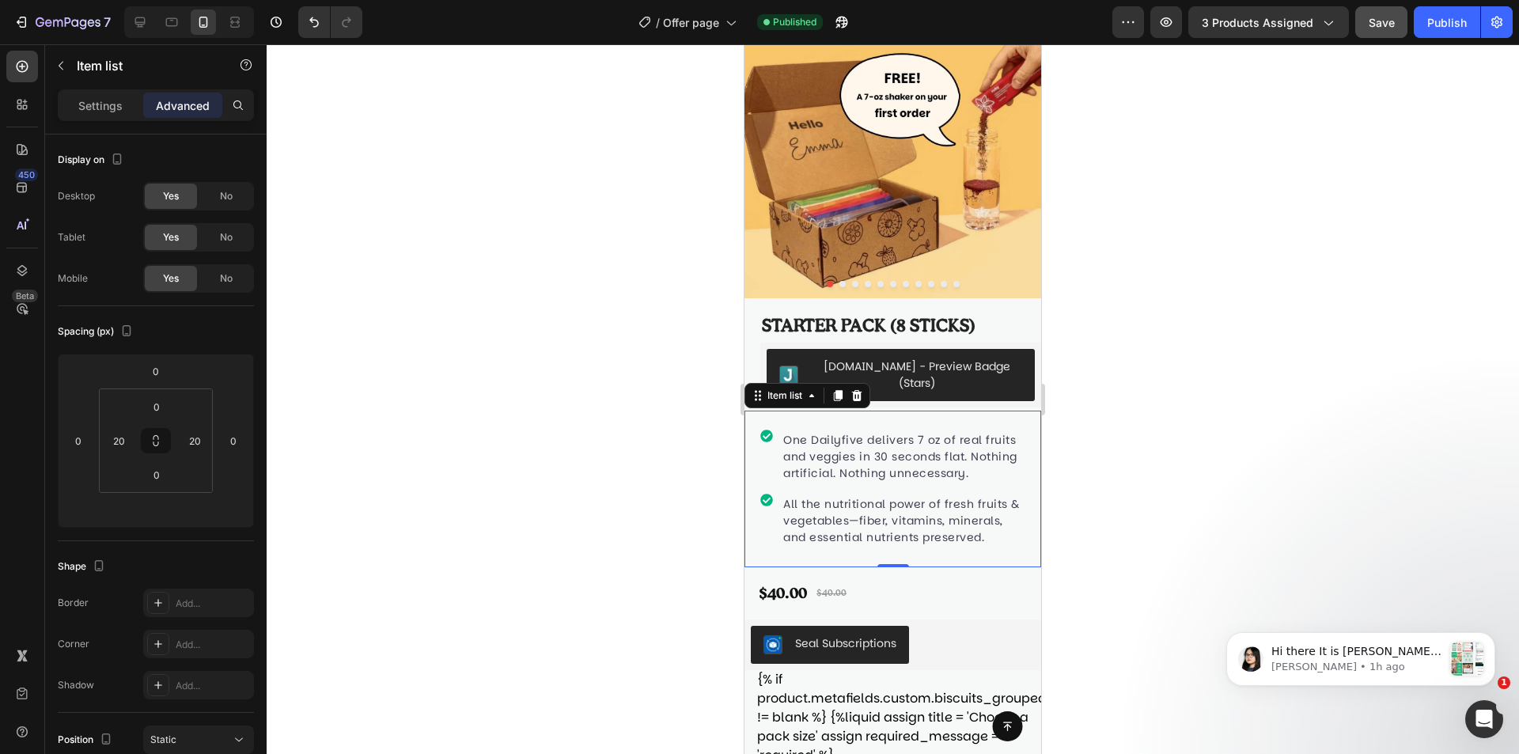
click at [855, 411] on div "One Dailyfive delivers 7 oz of real fruits and veggies in 30 seconds flat. Noth…" at bounding box center [892, 489] width 265 height 157
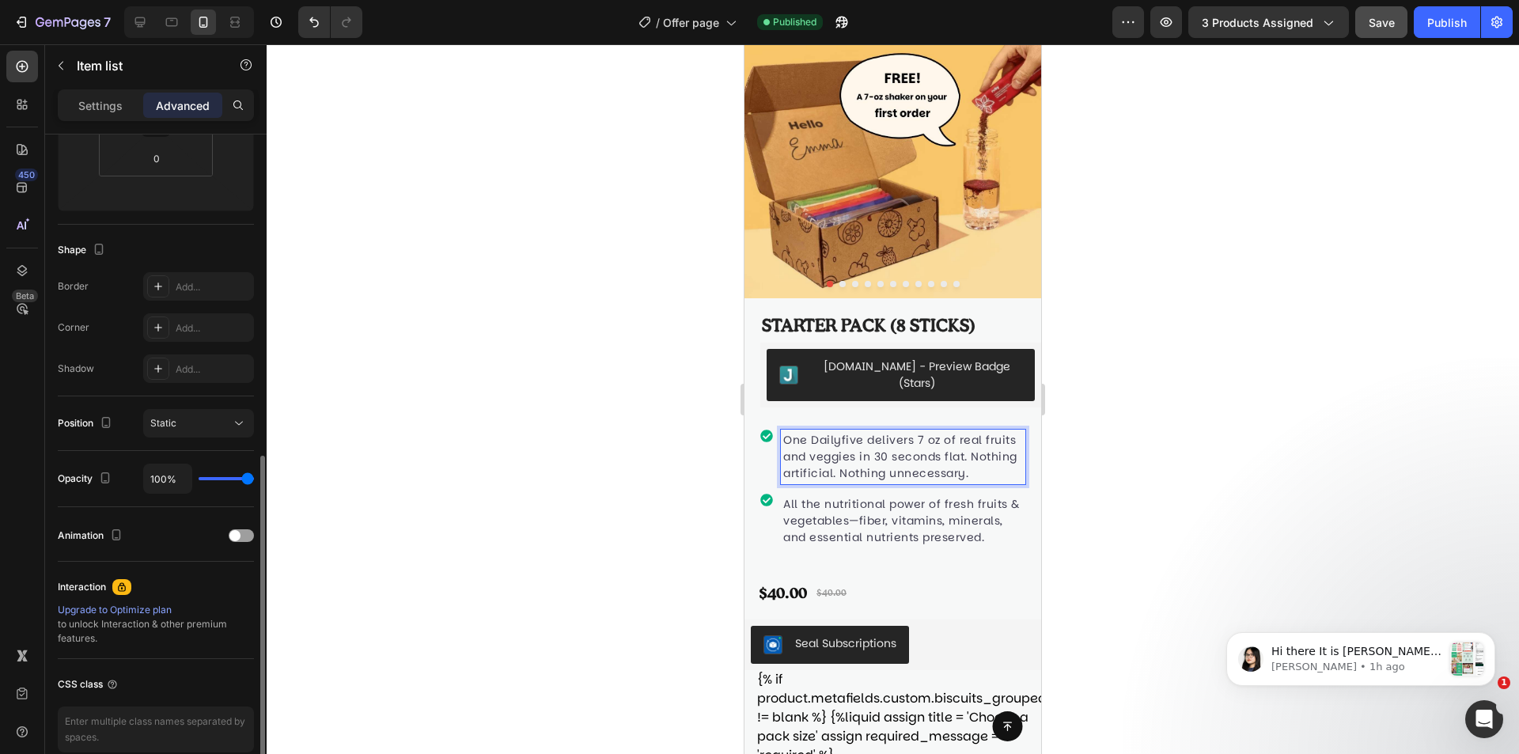
scroll to position [391, 0]
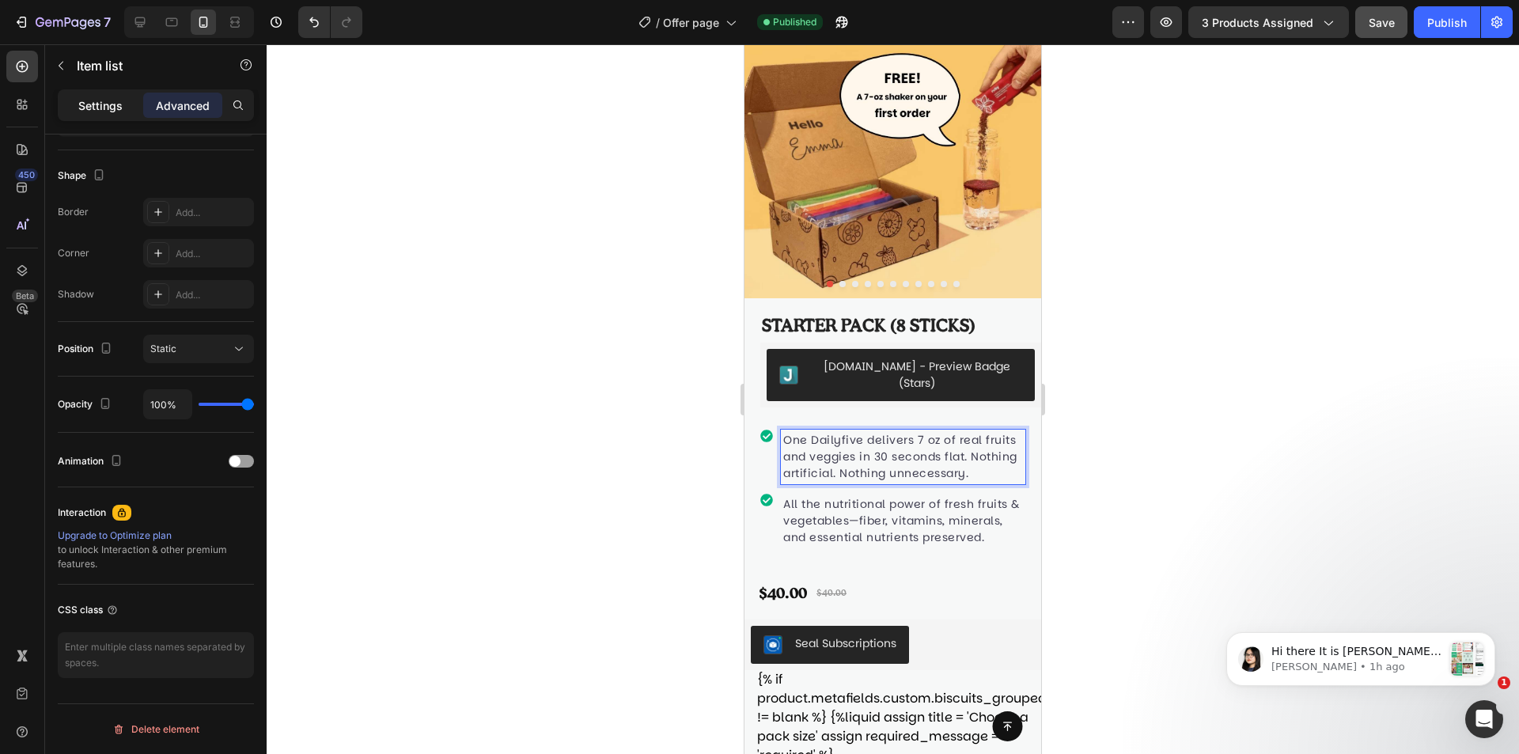
click at [122, 104] on div "Settings" at bounding box center [100, 105] width 79 height 25
type input "10"
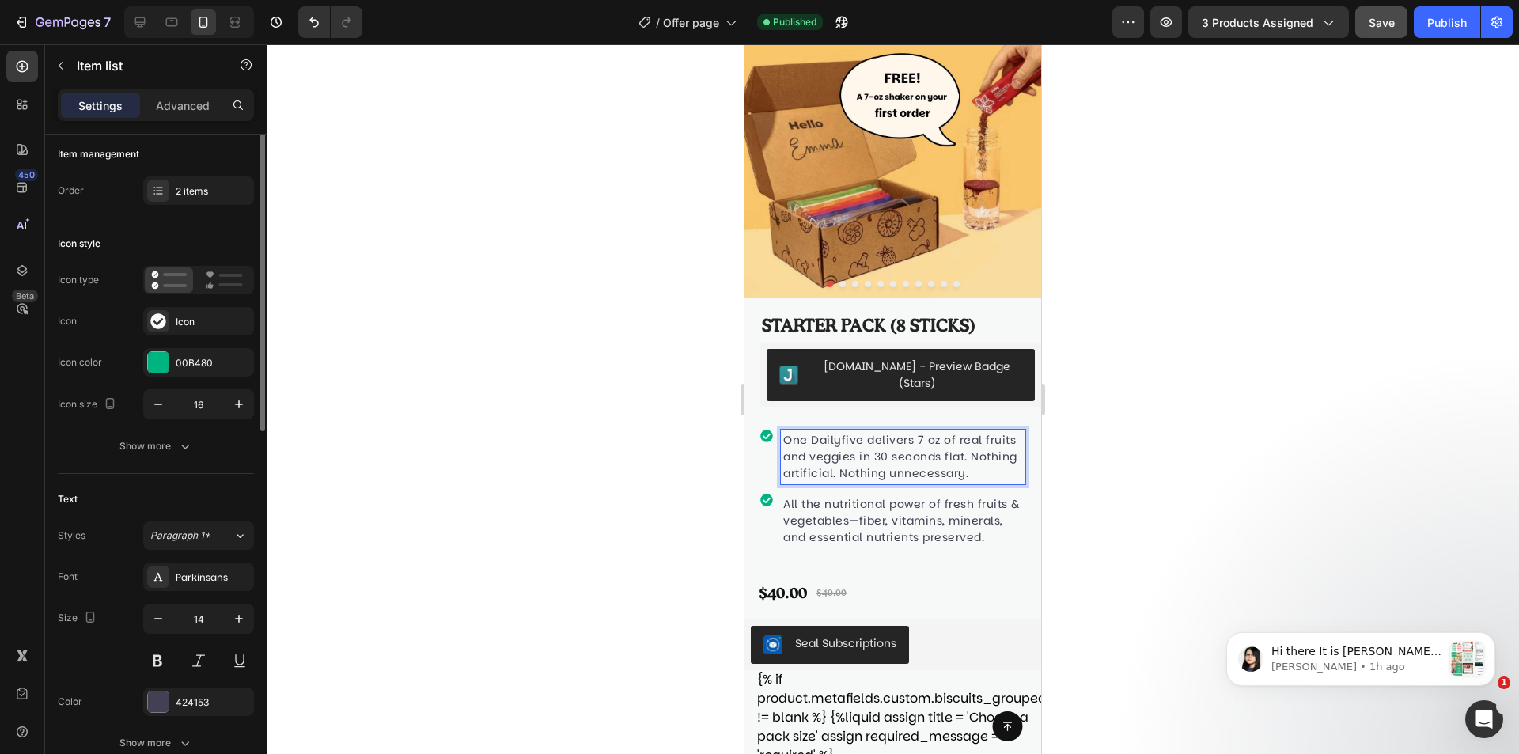
scroll to position [0, 0]
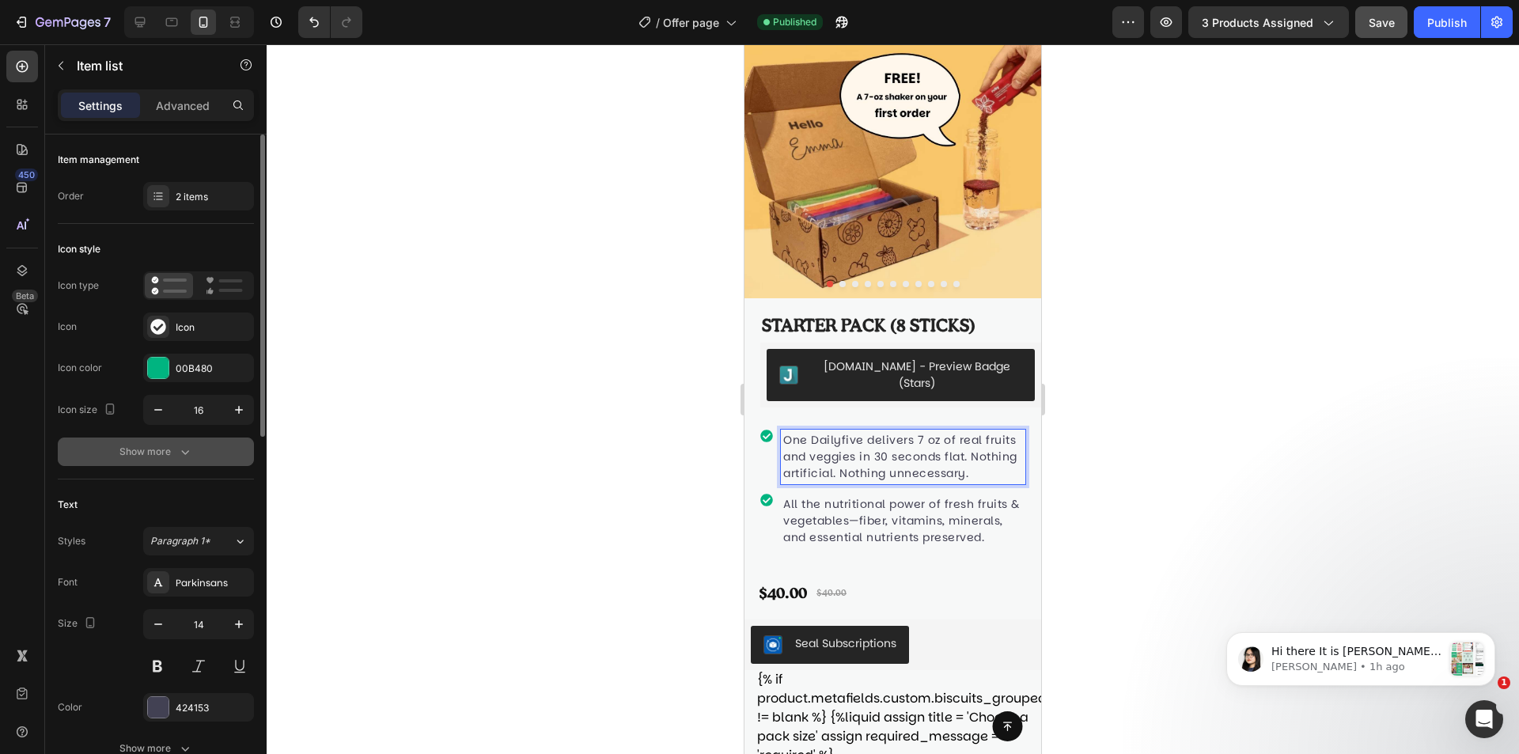
click at [180, 454] on icon "button" at bounding box center [185, 452] width 16 height 16
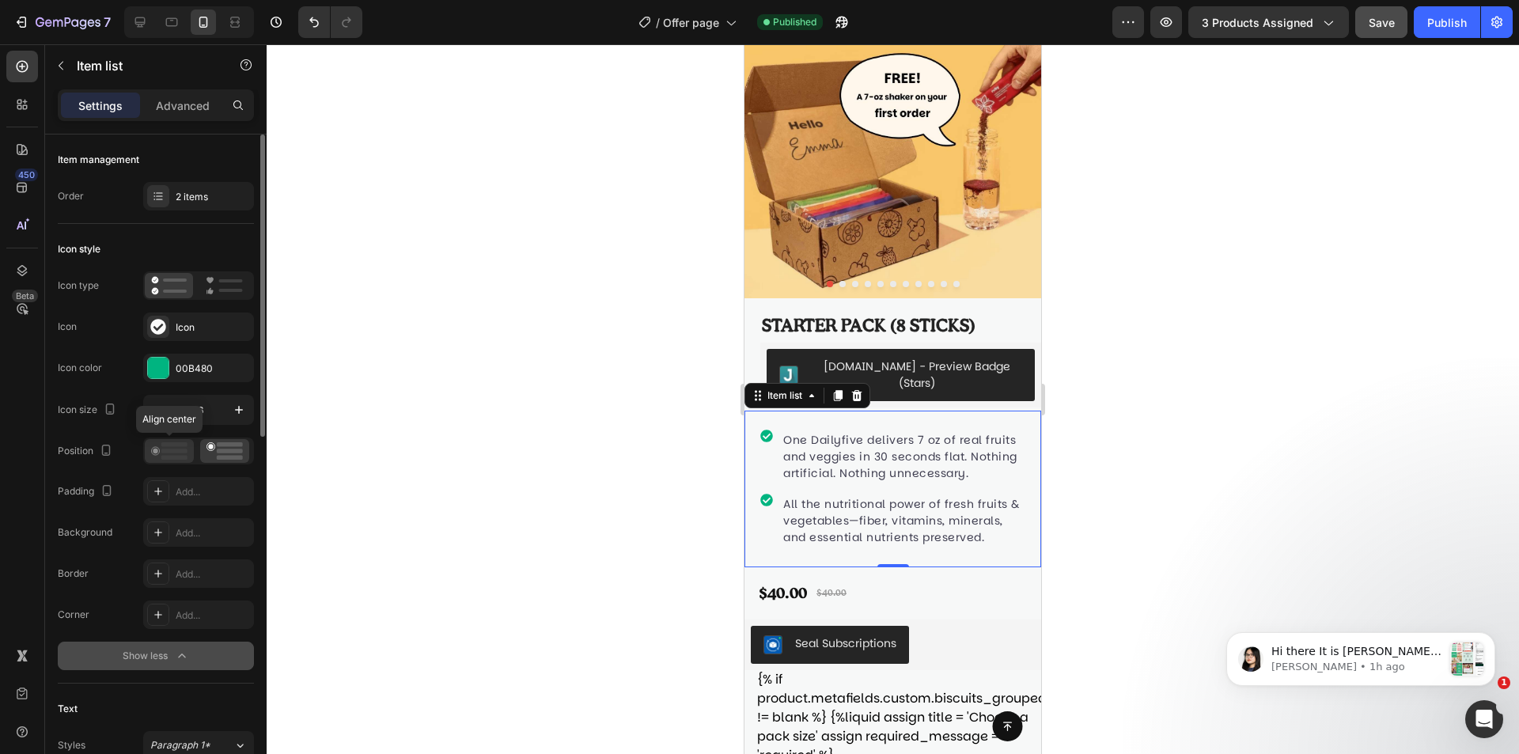
click at [182, 453] on icon at bounding box center [169, 450] width 36 height 17
click at [216, 453] on icon at bounding box center [225, 450] width 36 height 17
click at [929, 411] on div "One Dailyfive delivers 7 oz of real fruits and veggies in 30 seconds flat. Noth…" at bounding box center [892, 489] width 265 height 157
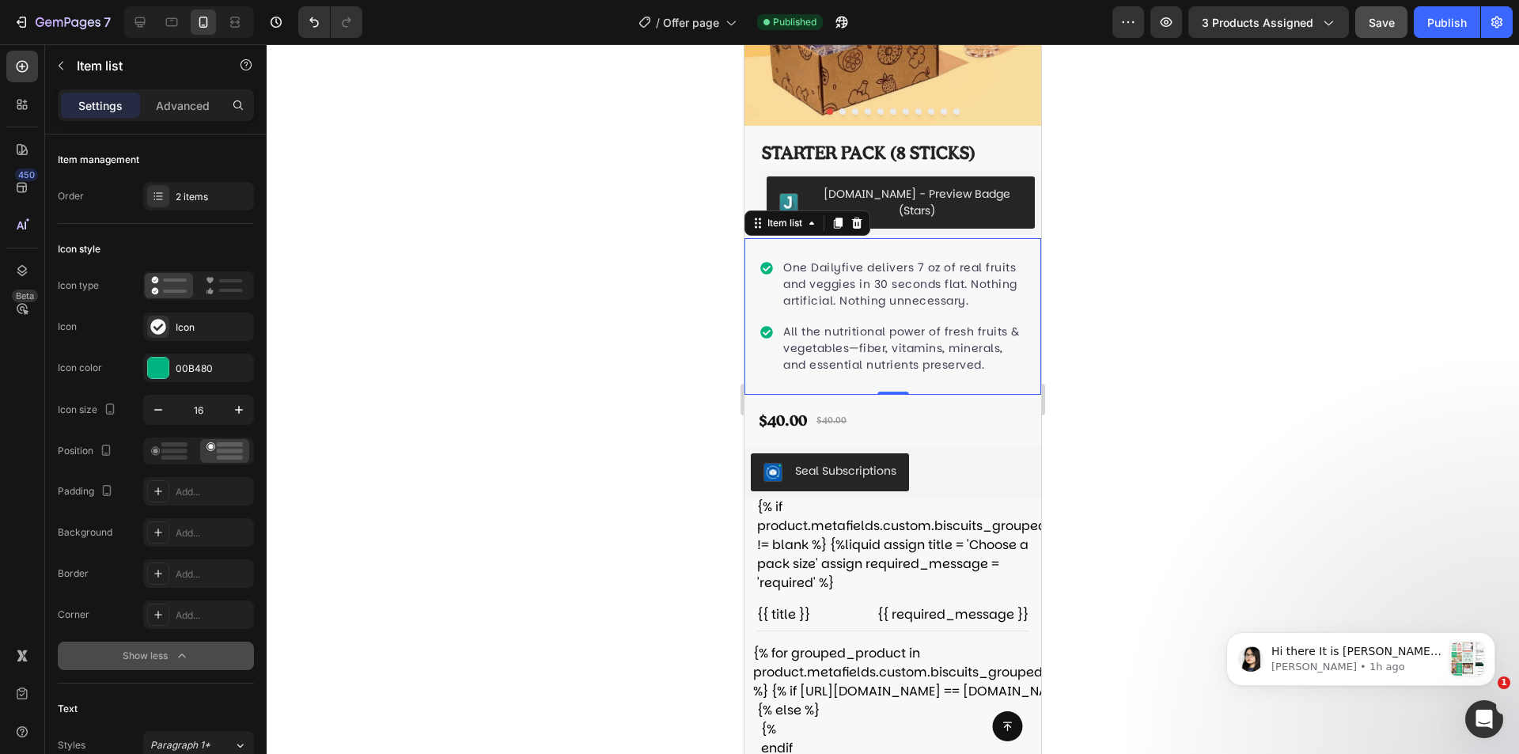
scroll to position [313, 0]
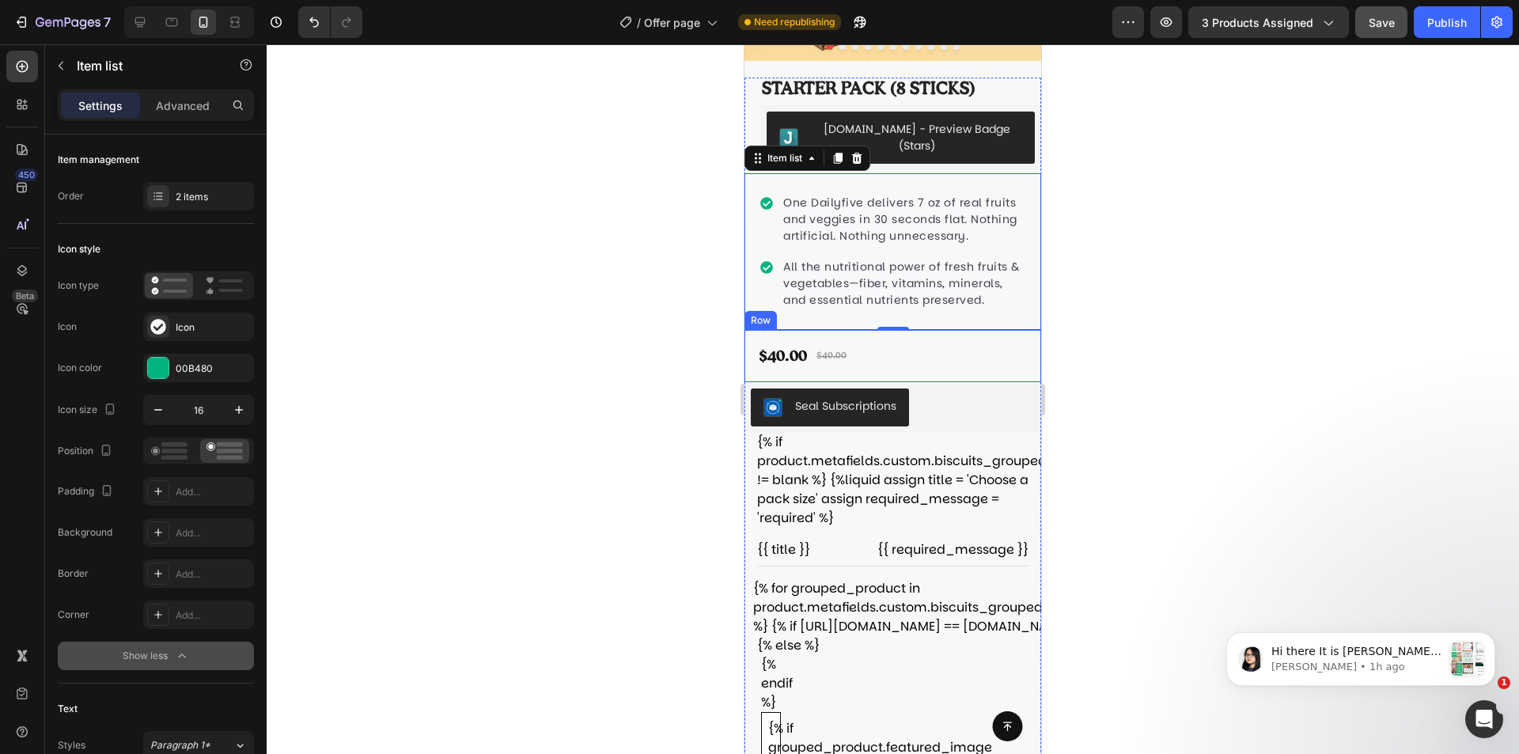
click at [977, 373] on div "$40.00 Product Price Product Price $40.00 Product Price Product Price Row" at bounding box center [893, 356] width 297 height 52
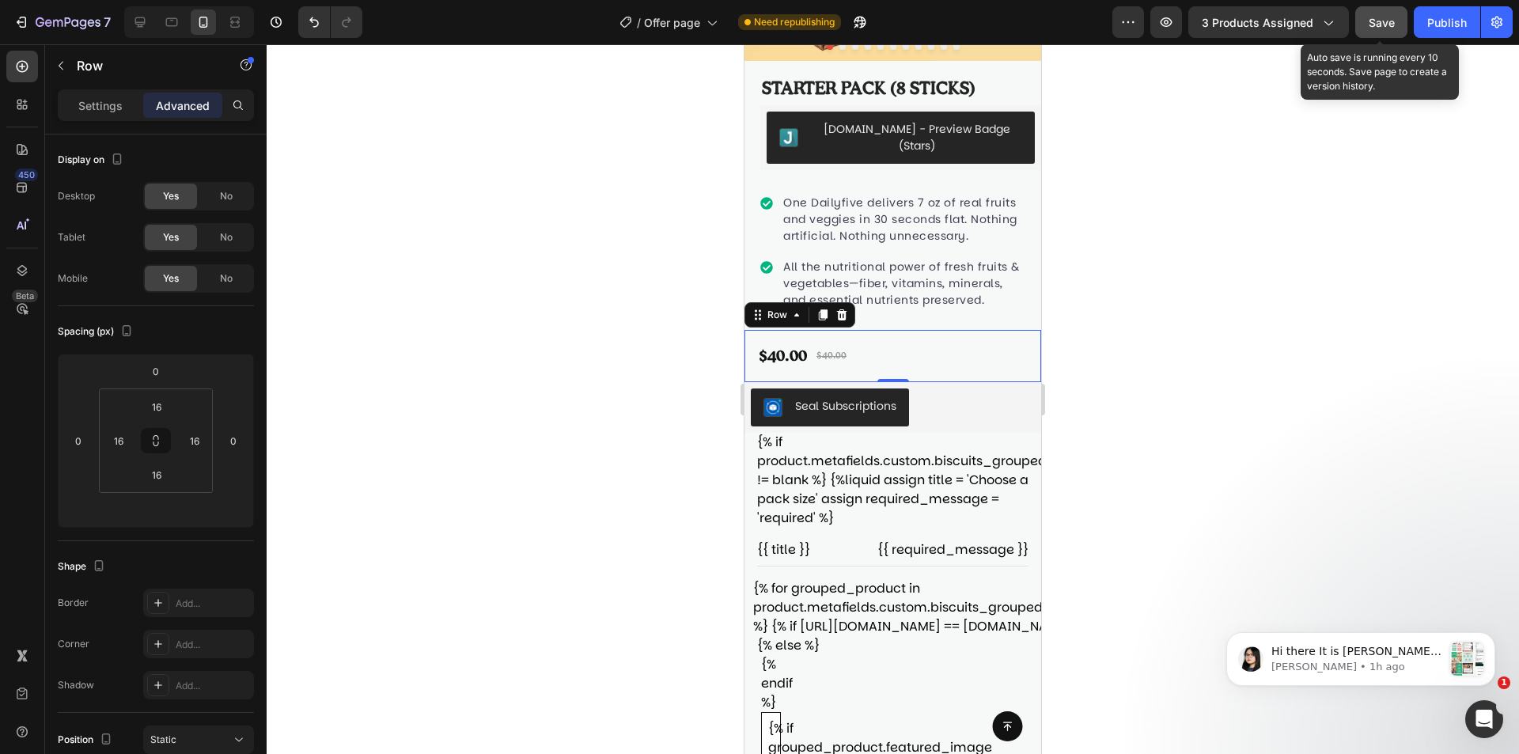
click at [1376, 22] on span "Save" at bounding box center [1382, 22] width 26 height 13
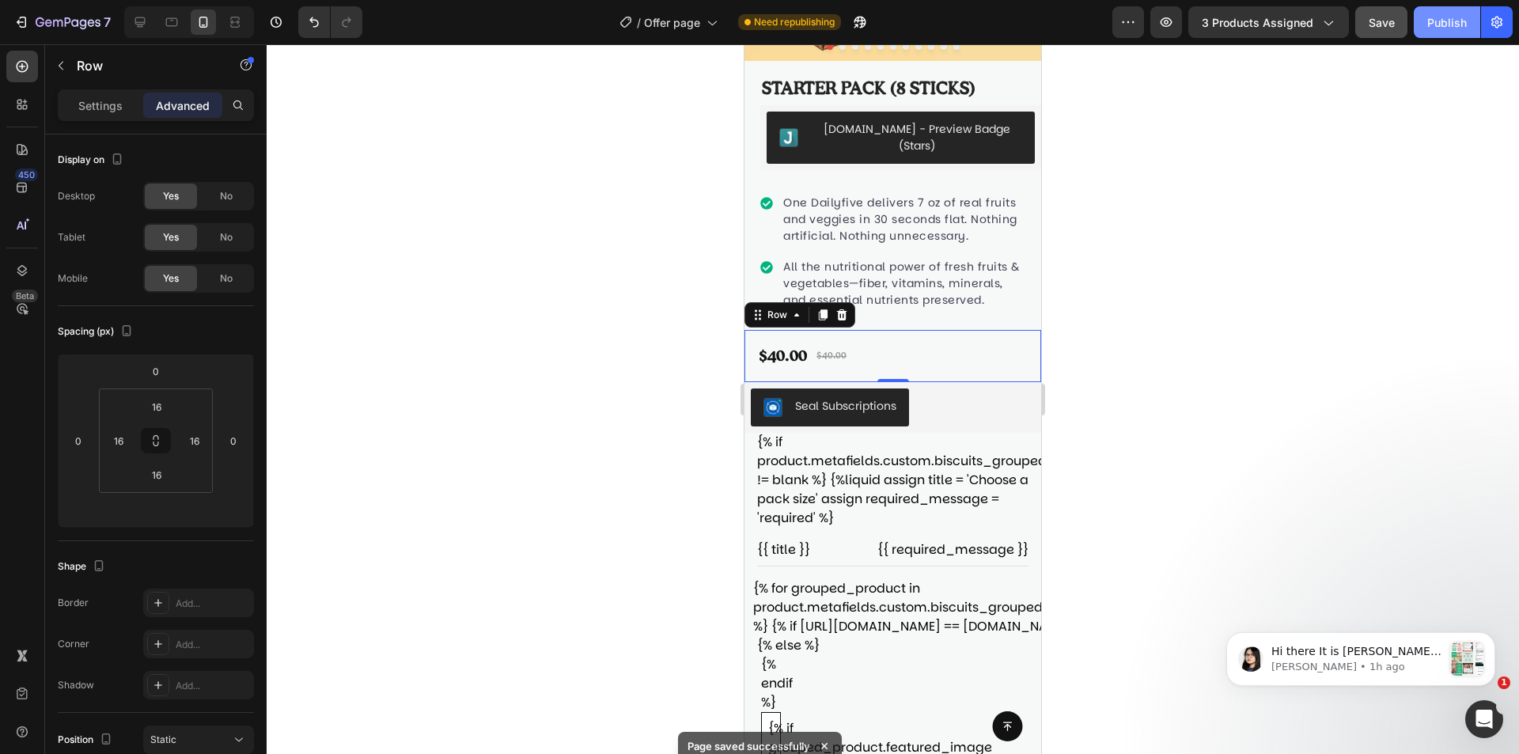
click at [1428, 23] on div "Publish" at bounding box center [1447, 22] width 40 height 17
